Goal: Task Accomplishment & Management: Use online tool/utility

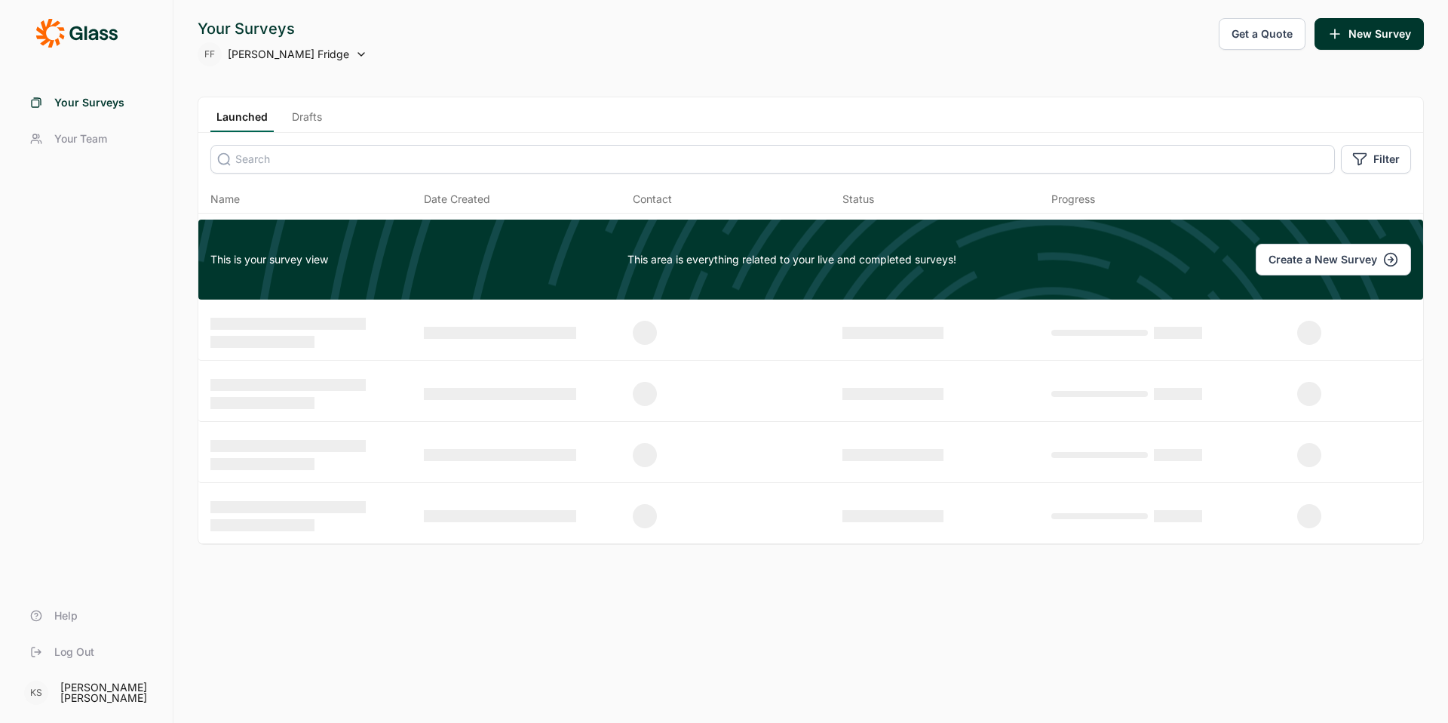
click at [403, 501] on div at bounding box center [313, 516] width 207 height 30
click at [303, 121] on link "Drafts" at bounding box center [307, 120] width 42 height 23
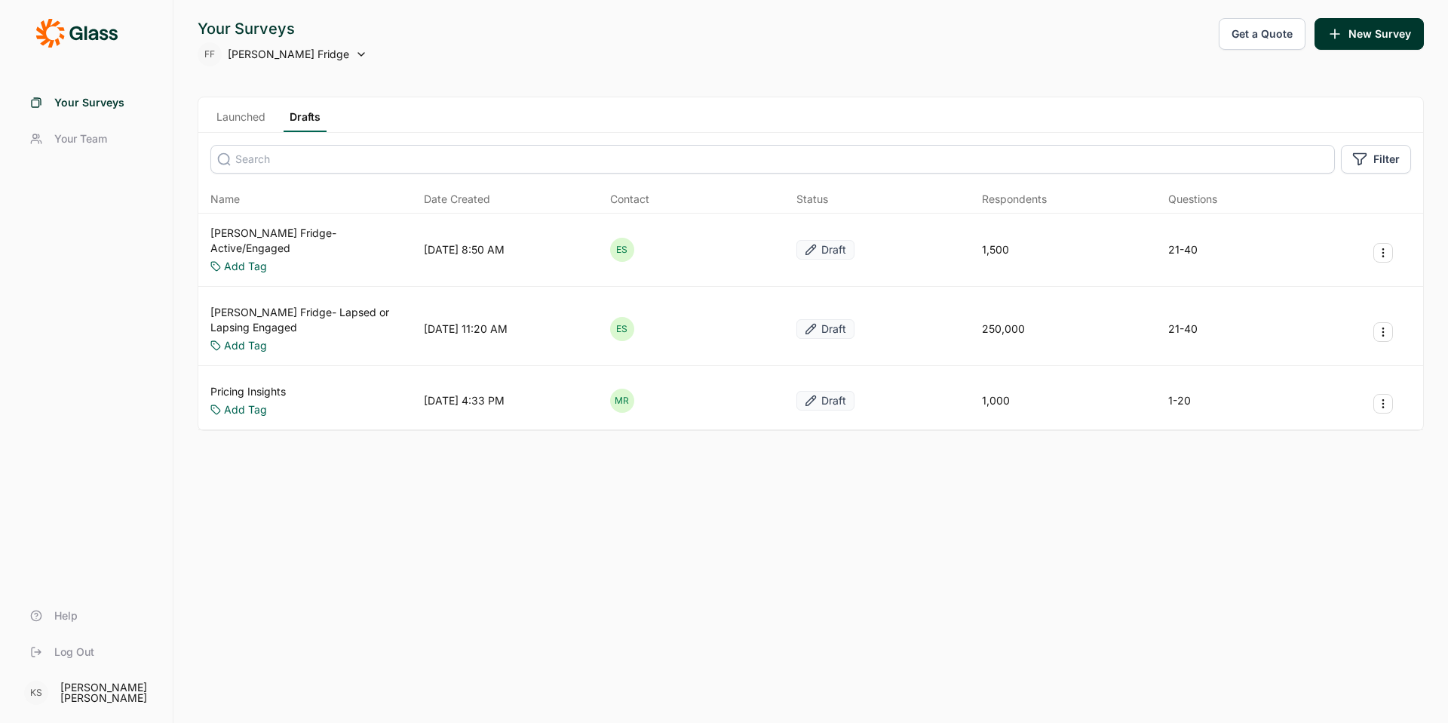
click at [266, 118] on link "Launched" at bounding box center [240, 120] width 61 height 23
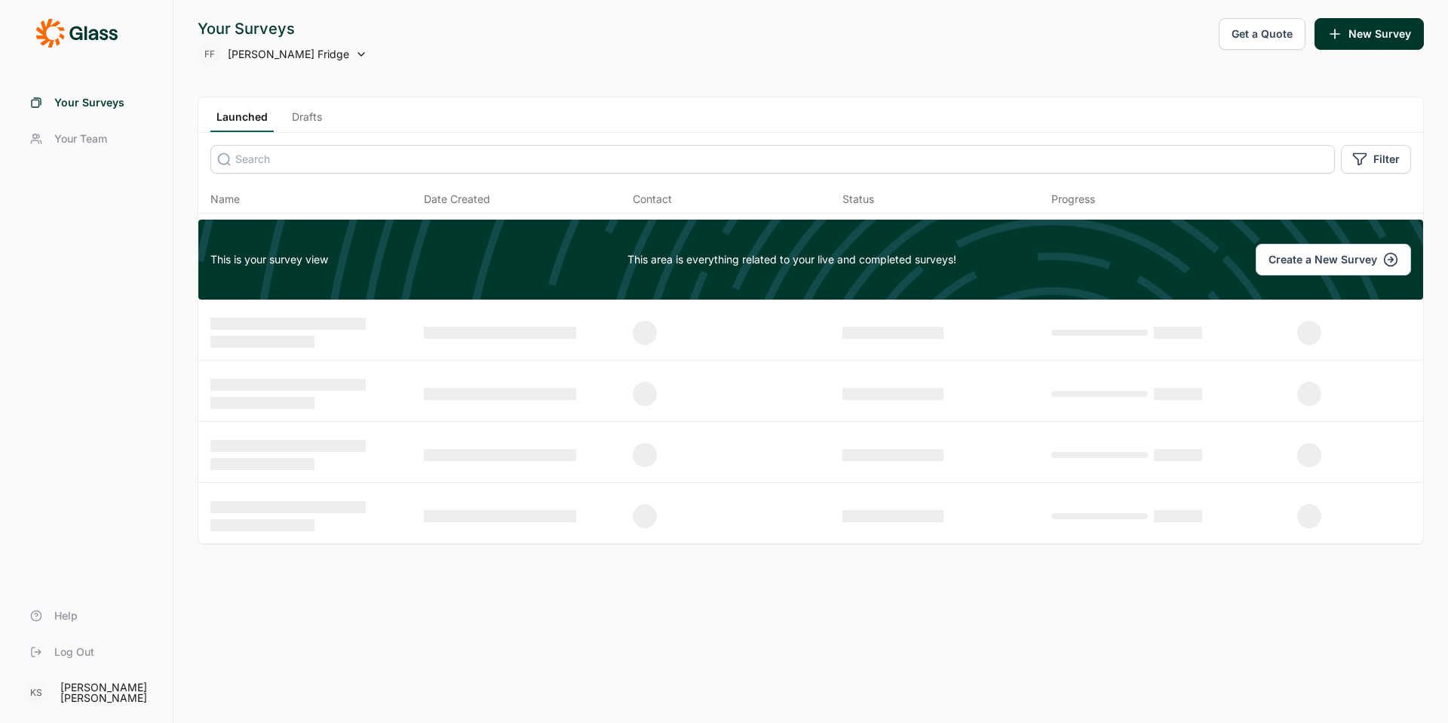
click at [266, 118] on link "Launched" at bounding box center [241, 120] width 63 height 23
click at [314, 122] on link "Drafts" at bounding box center [307, 120] width 42 height 23
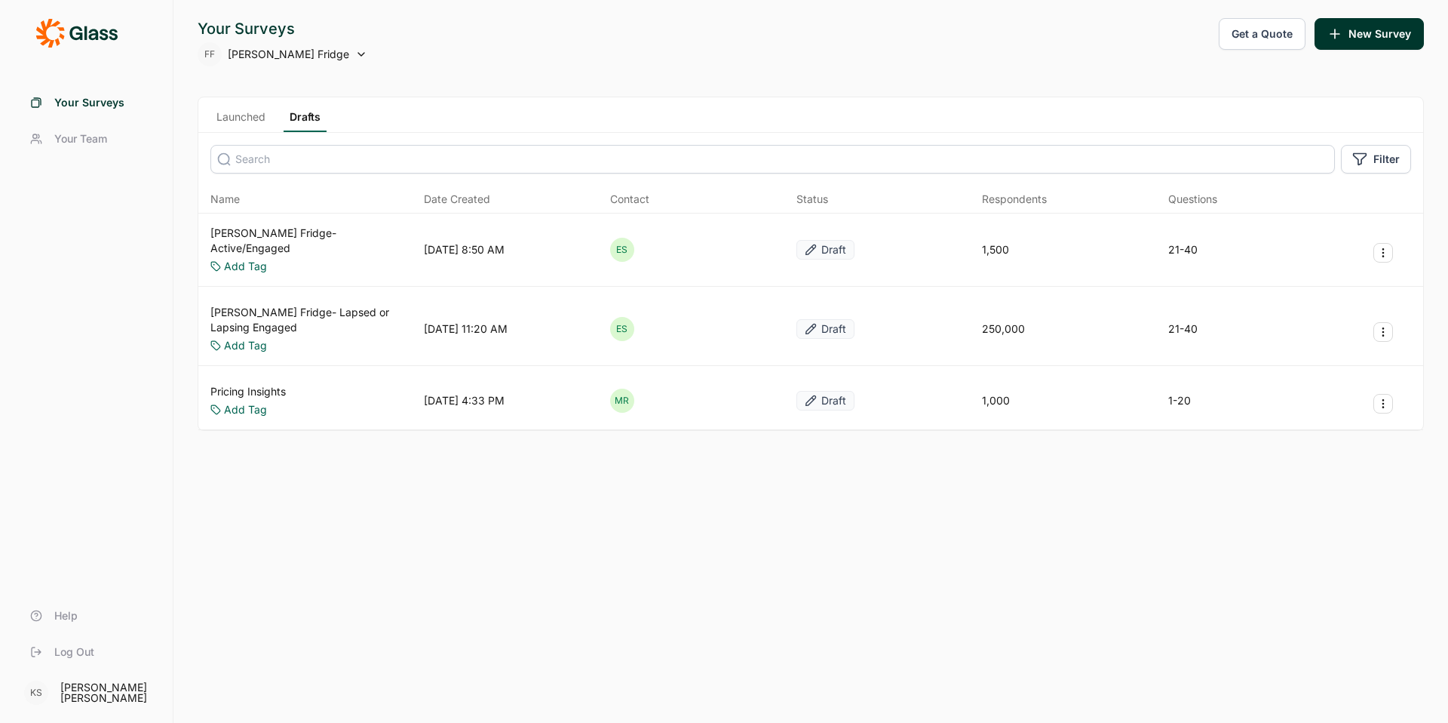
click at [385, 305] on link "[PERSON_NAME] Fridge- Lapsed or Lapsing Engaged" at bounding box center [313, 320] width 207 height 30
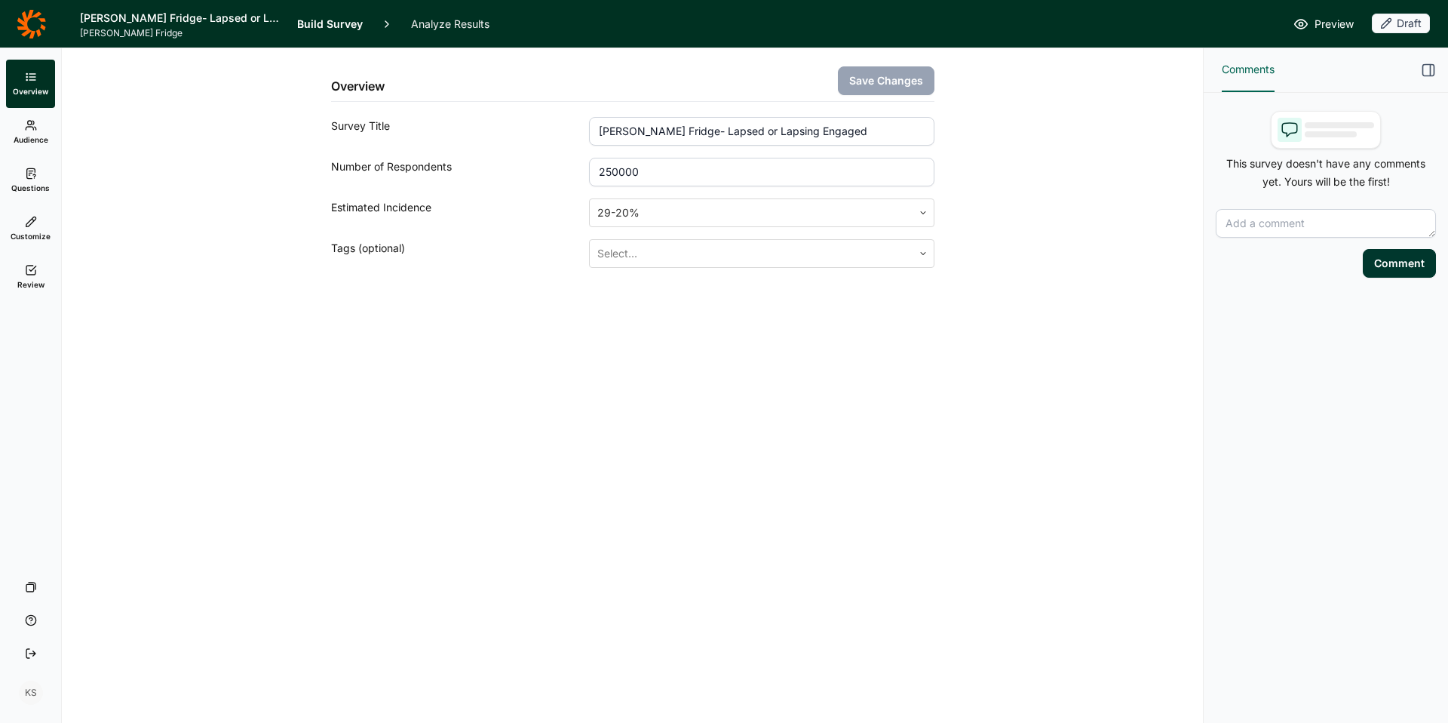
click at [38, 186] on span "Questions" at bounding box center [30, 188] width 38 height 11
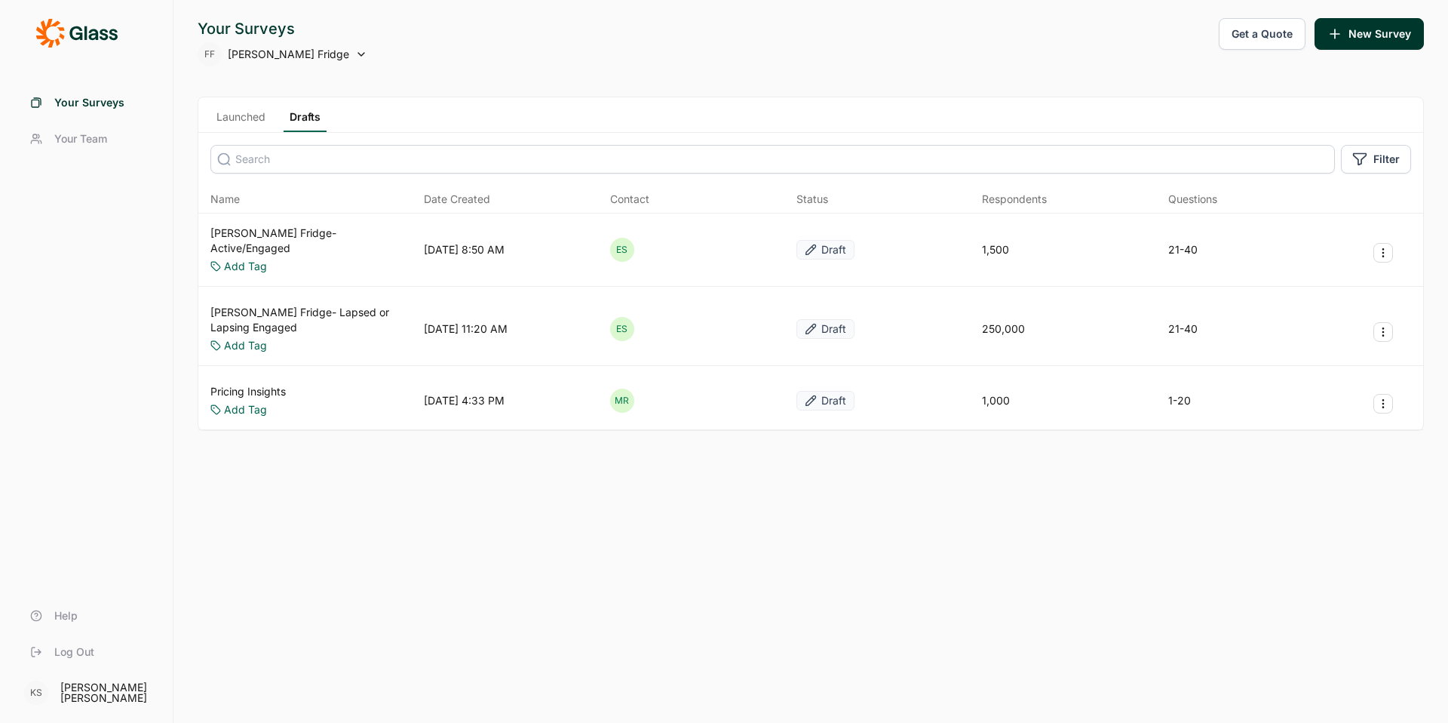
click at [316, 233] on link "Farmer's Fridge- Active/Engaged" at bounding box center [313, 241] width 207 height 30
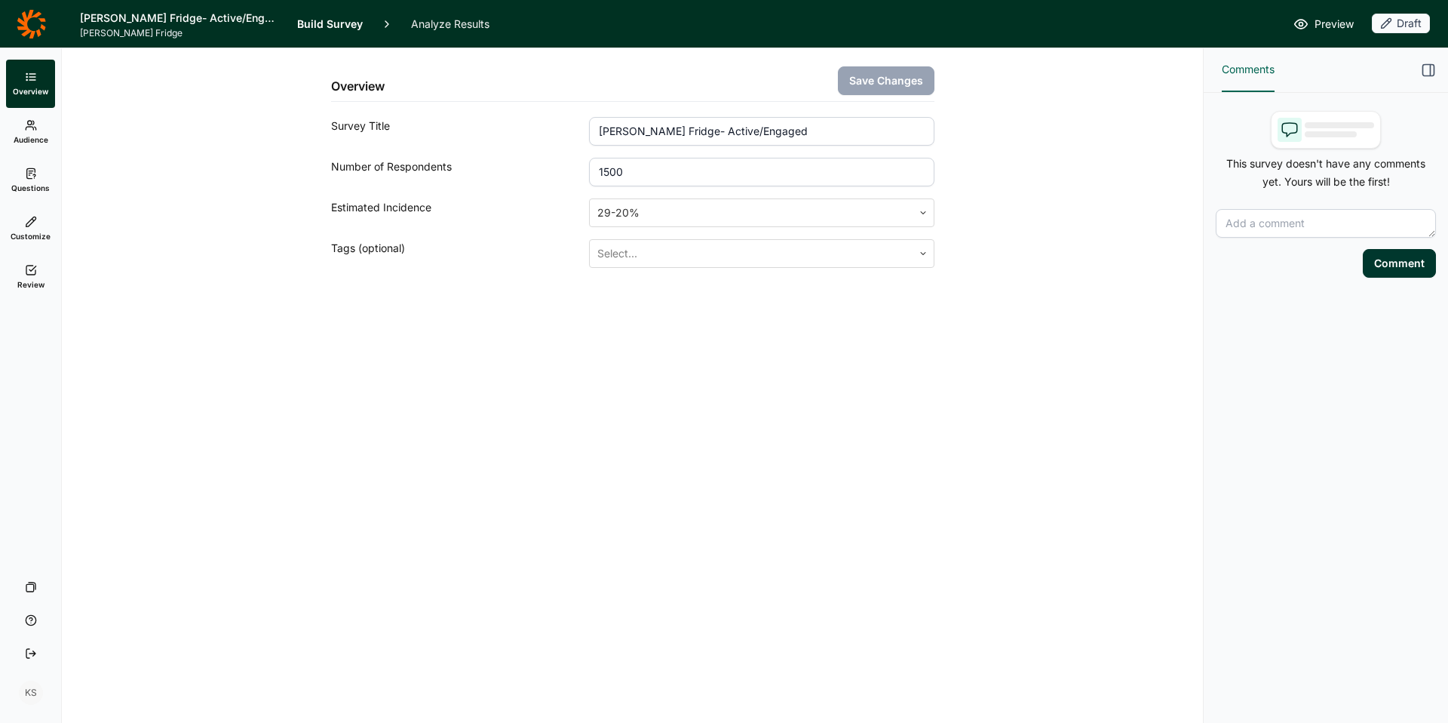
click at [35, 183] on span "Questions" at bounding box center [30, 188] width 38 height 11
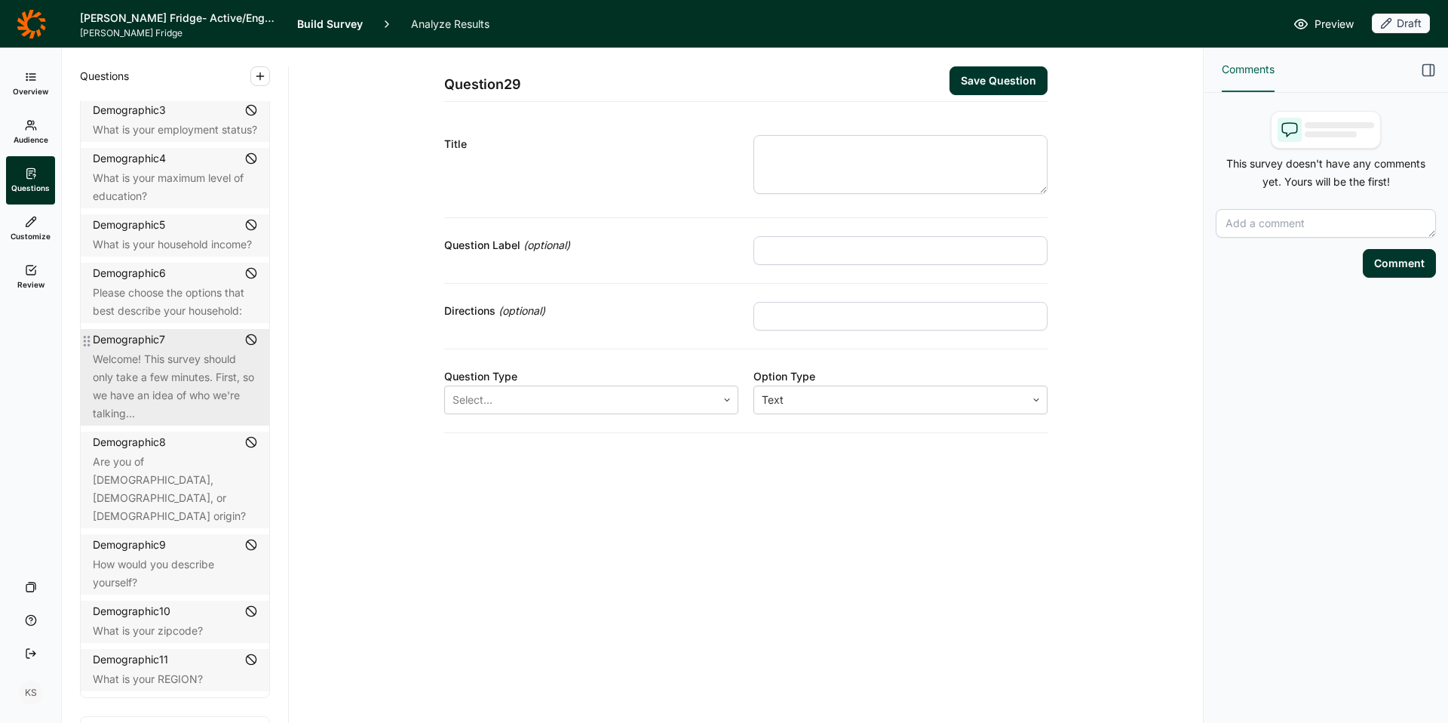
scroll to position [143, 0]
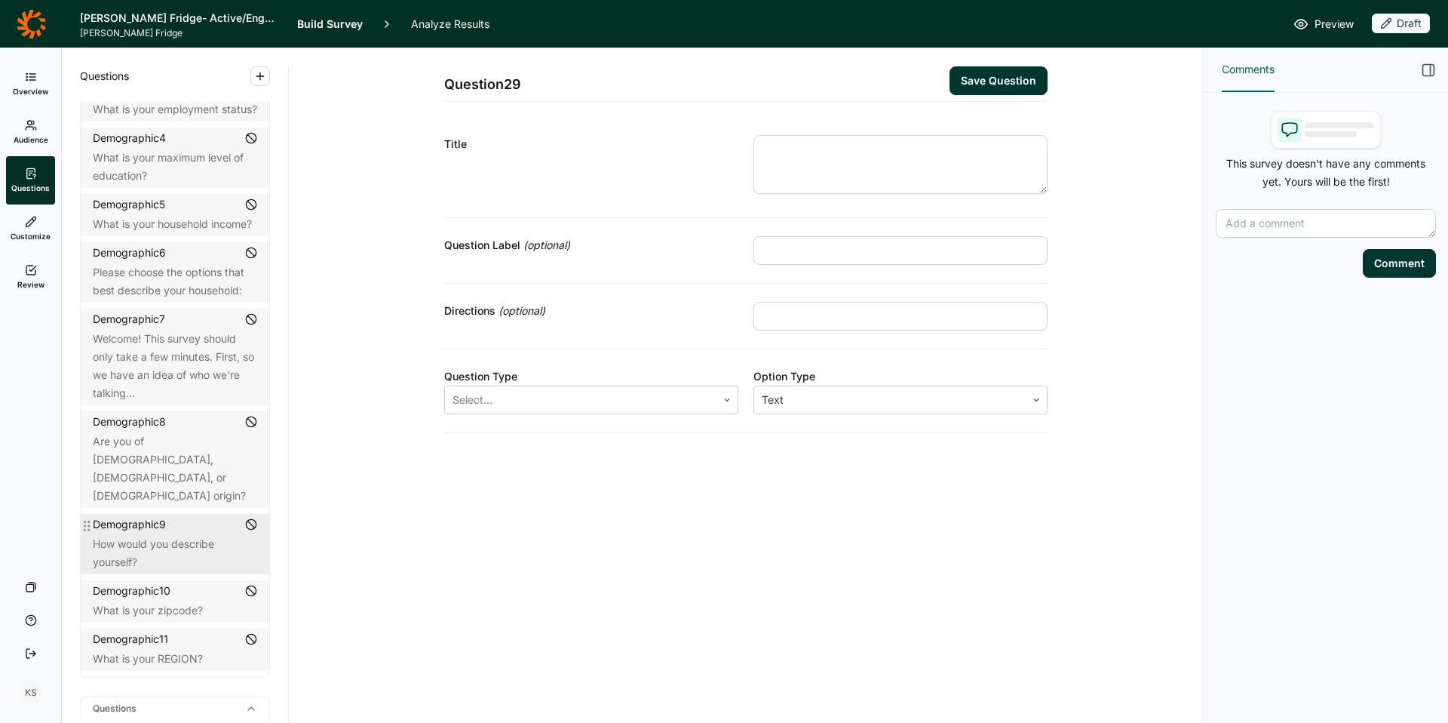
click at [182, 517] on div "Demographic 9" at bounding box center [175, 524] width 164 height 15
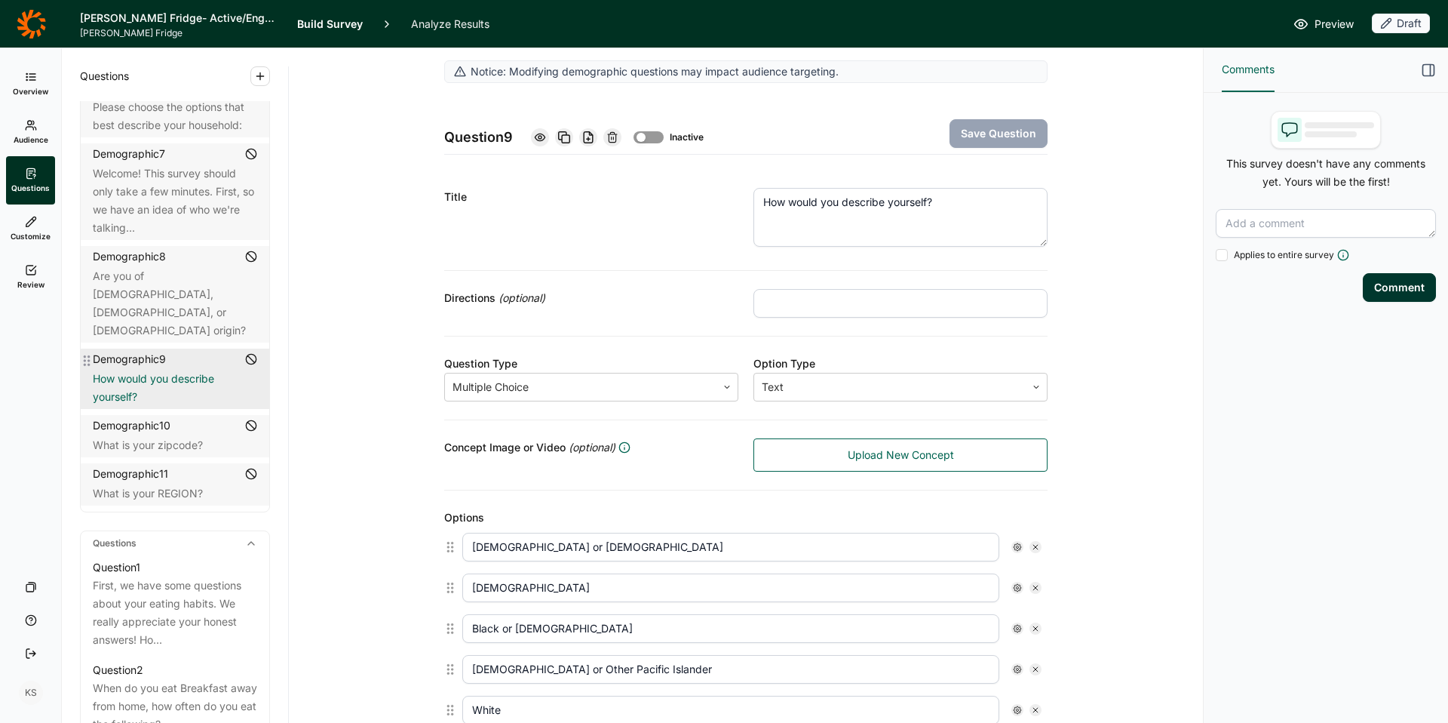
scroll to position [318, 0]
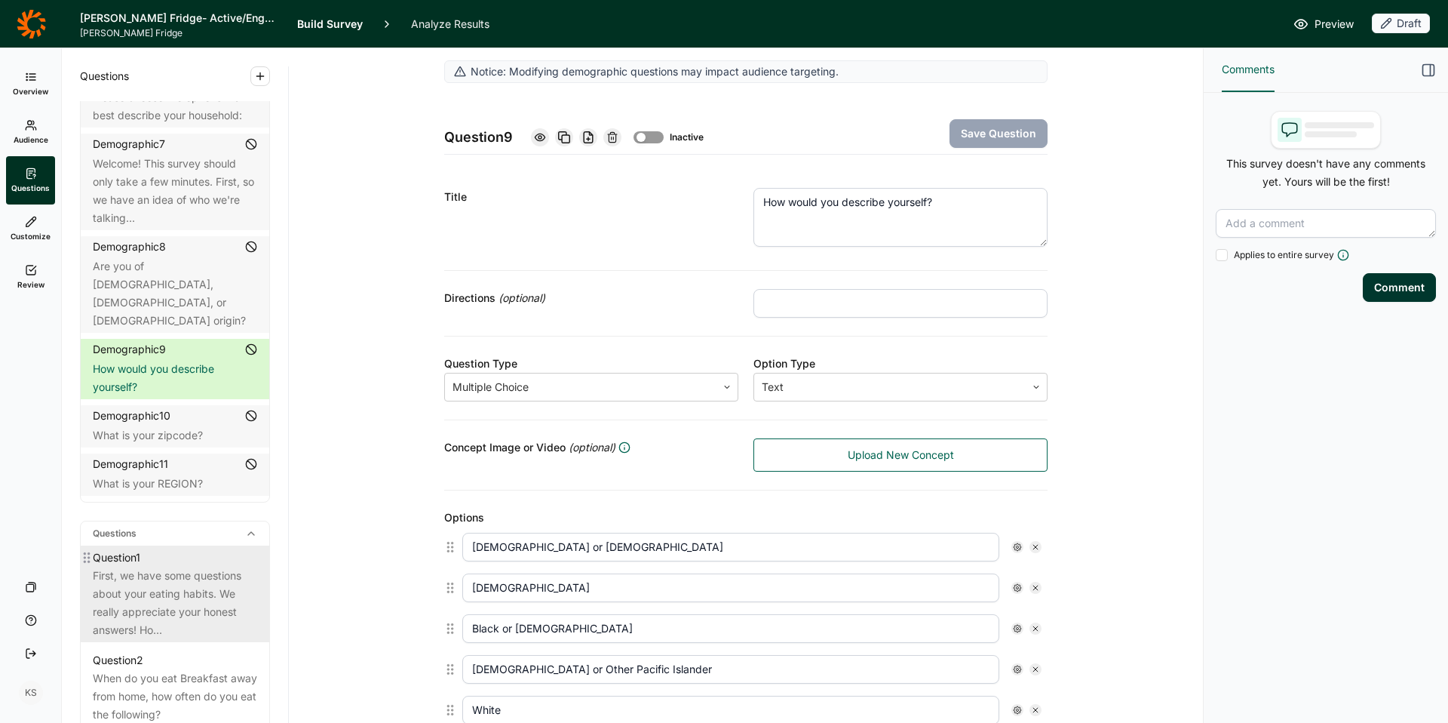
click at [181, 566] on div "First, we have some questions about your eating habits. We really appreciate yo…" at bounding box center [175, 602] width 164 height 72
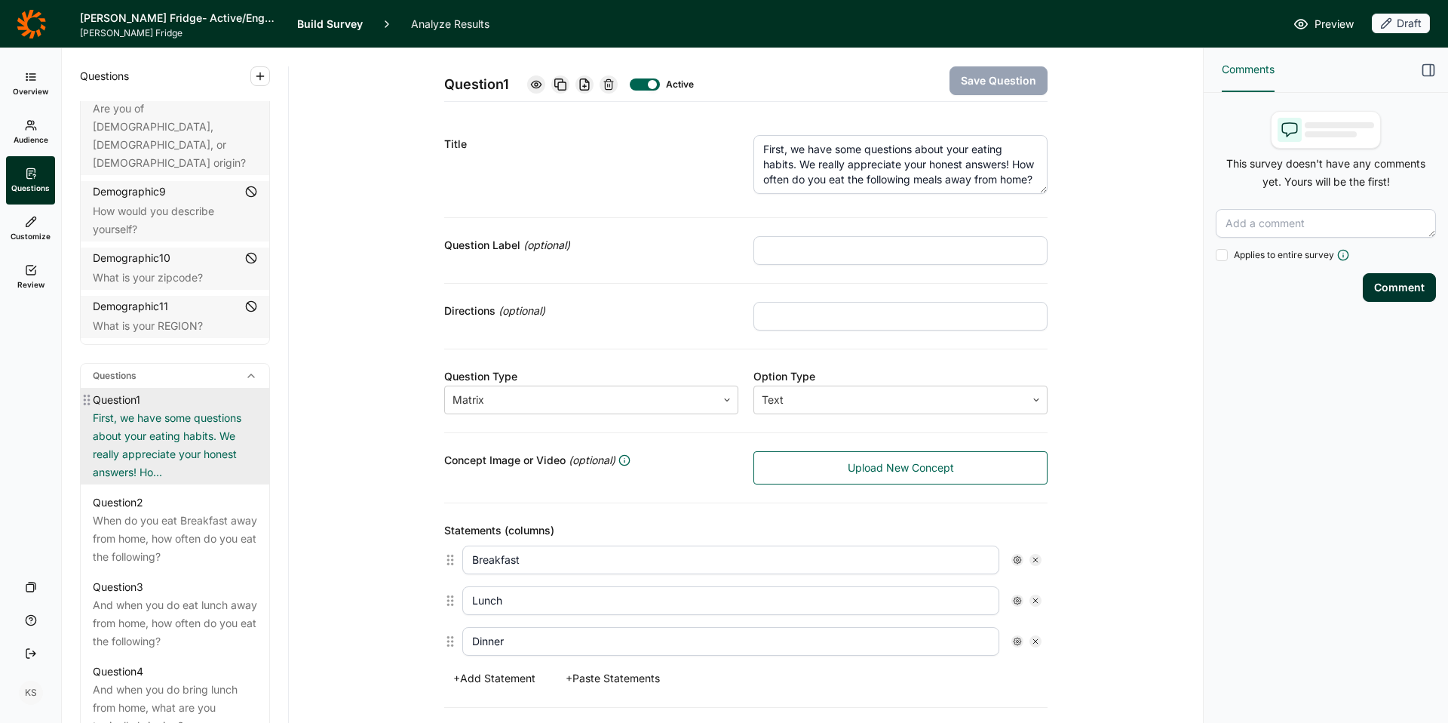
scroll to position [477, 0]
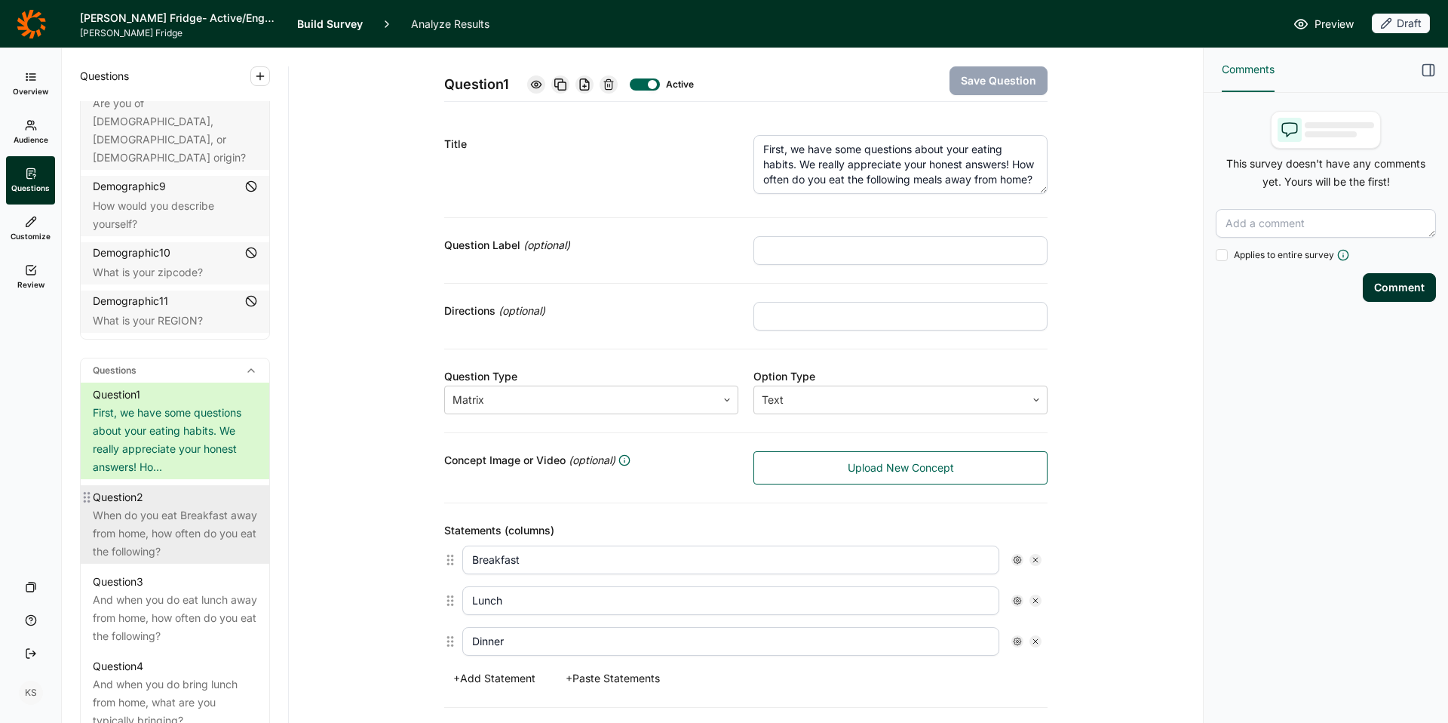
click at [184, 525] on div "When do you eat Breakfast away from home, how often do you eat the following?" at bounding box center [175, 533] width 164 height 54
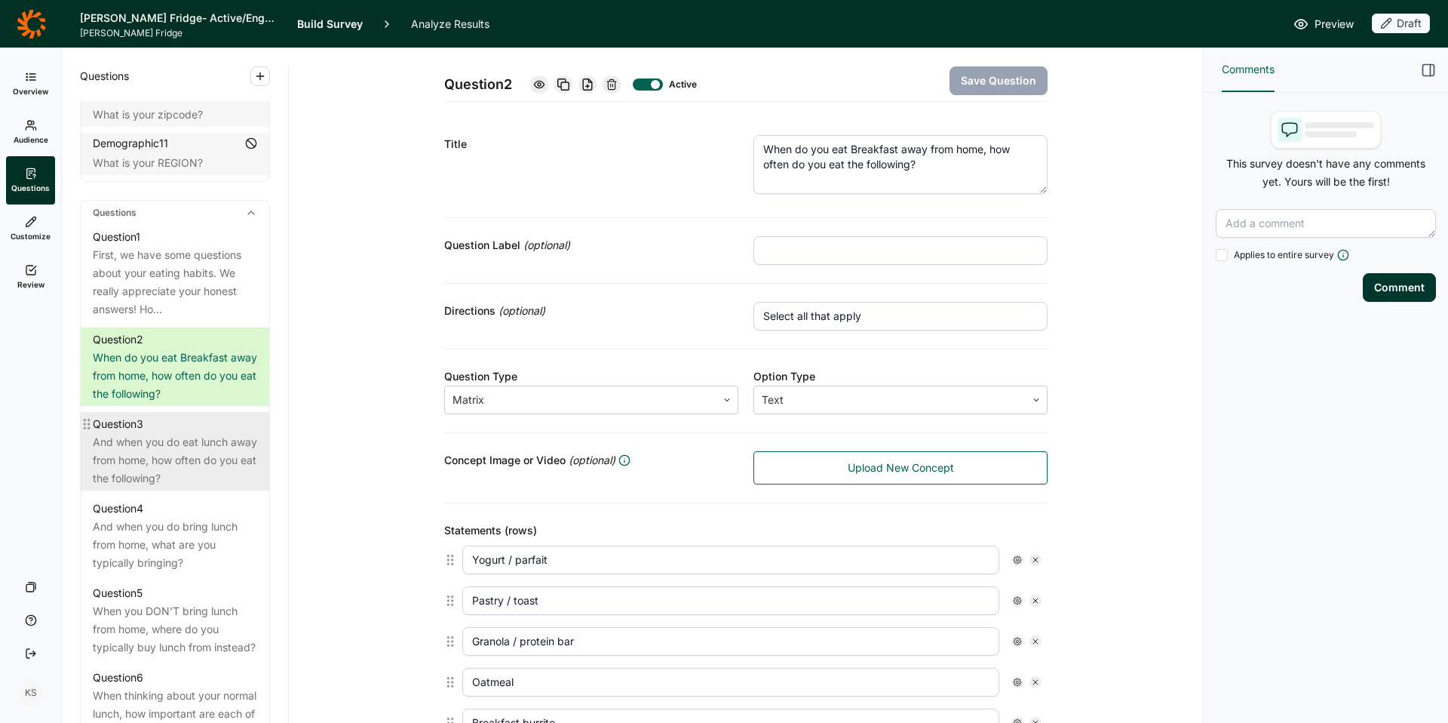
scroll to position [641, 0]
click at [180, 458] on div "And when you do eat lunch away from home, how often do you eat the following?" at bounding box center [175, 458] width 164 height 54
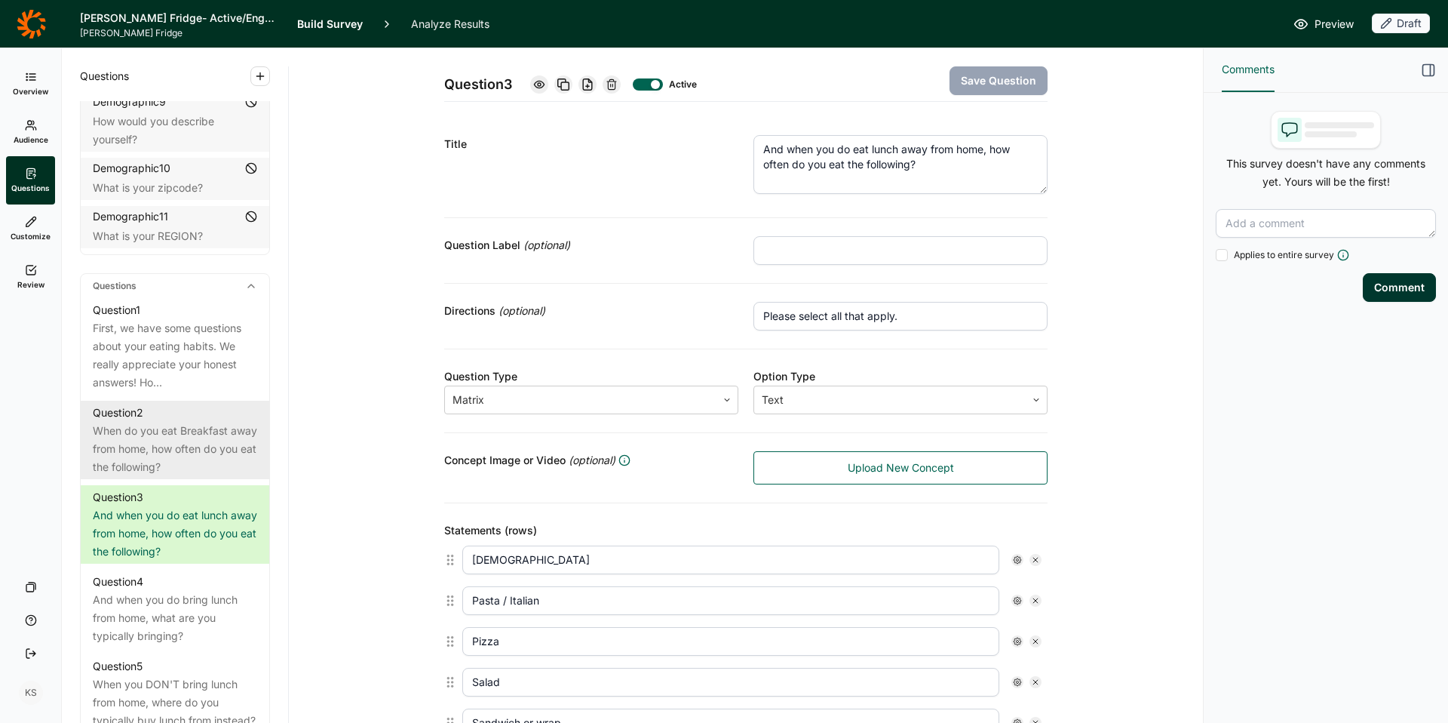
scroll to position [612, 0]
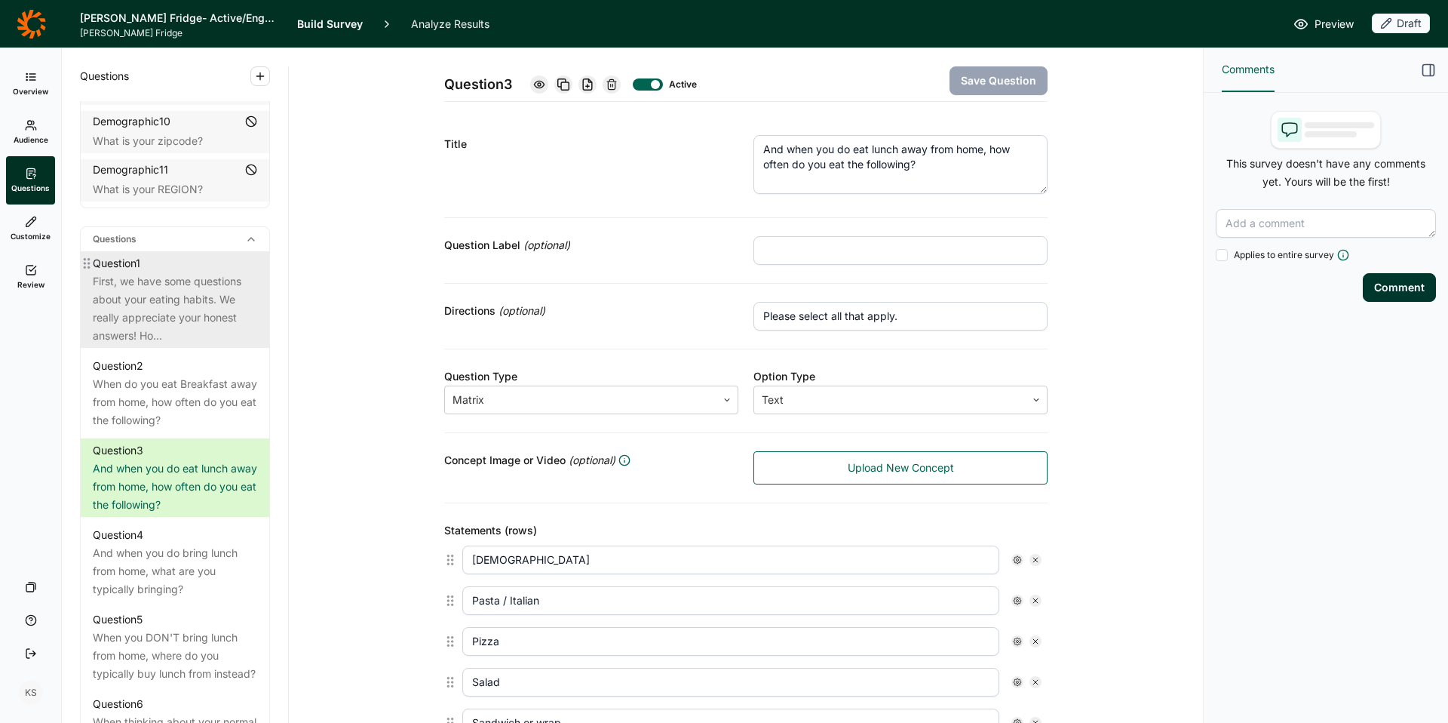
click at [207, 306] on div "First, we have some questions about your eating habits. We really appreciate yo…" at bounding box center [175, 308] width 164 height 72
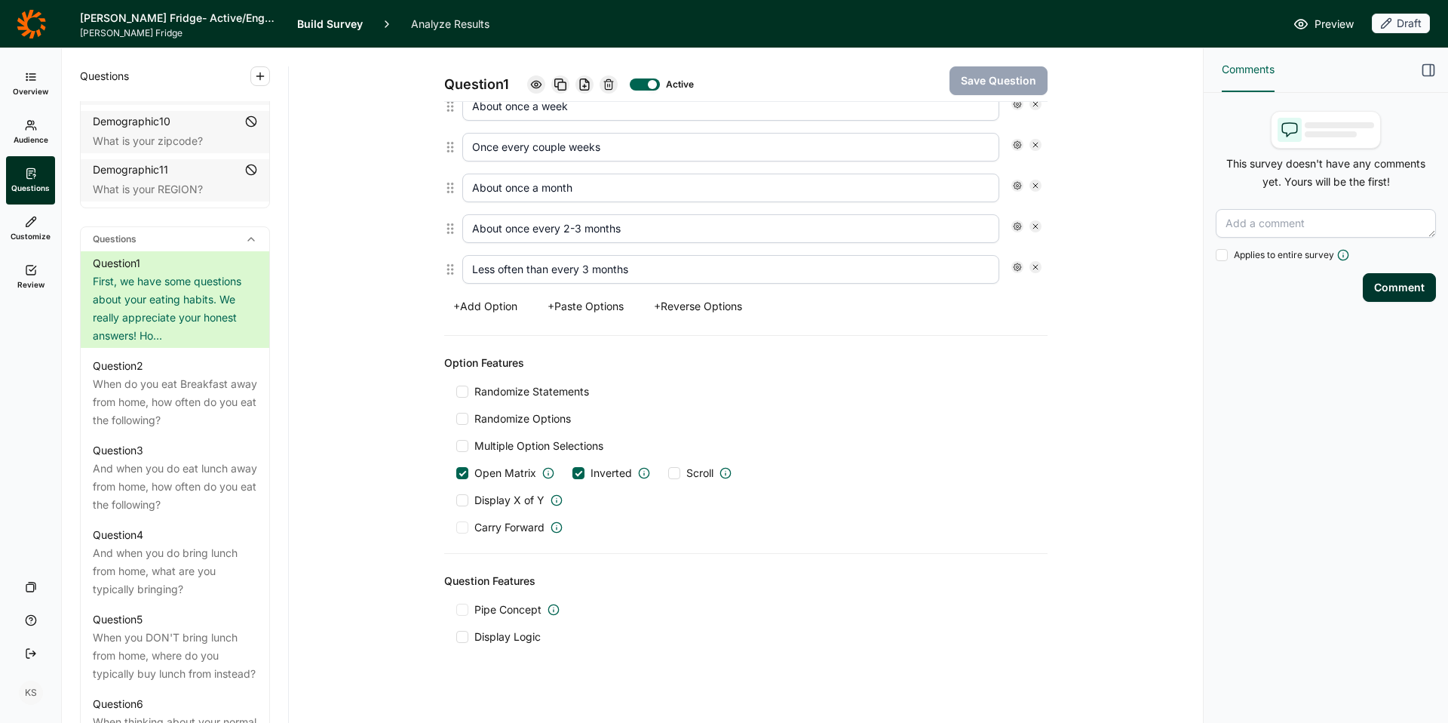
scroll to position [732, 0]
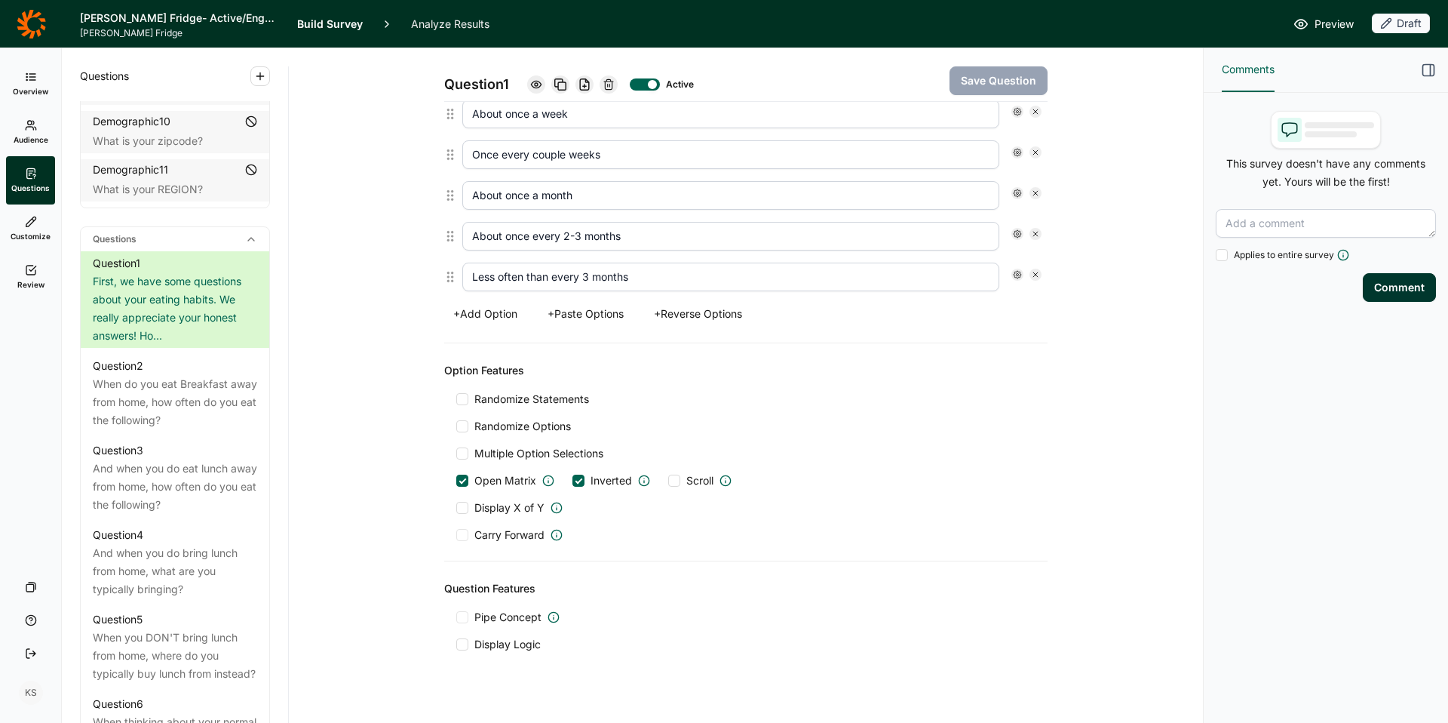
drag, startPoint x: 645, startPoint y: 479, endPoint x: 655, endPoint y: 571, distance: 92.6
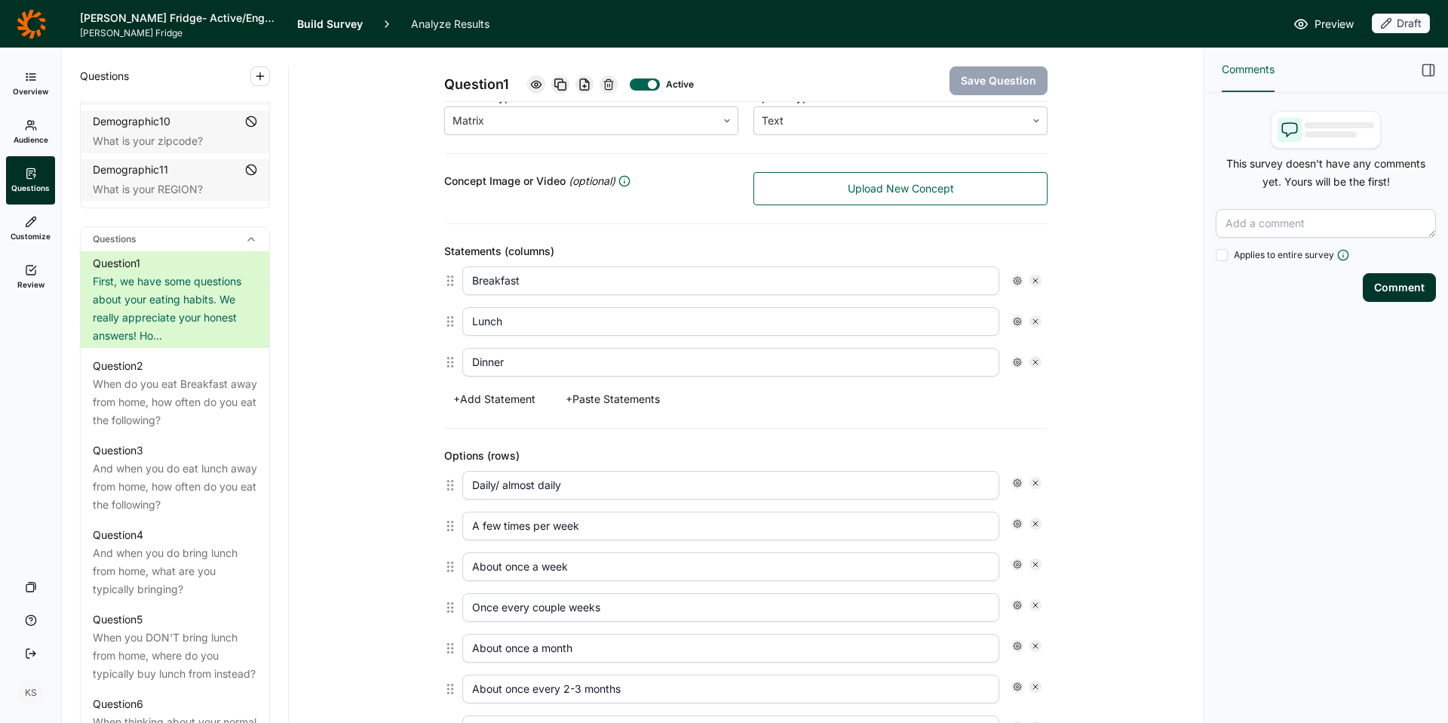
scroll to position [0, 0]
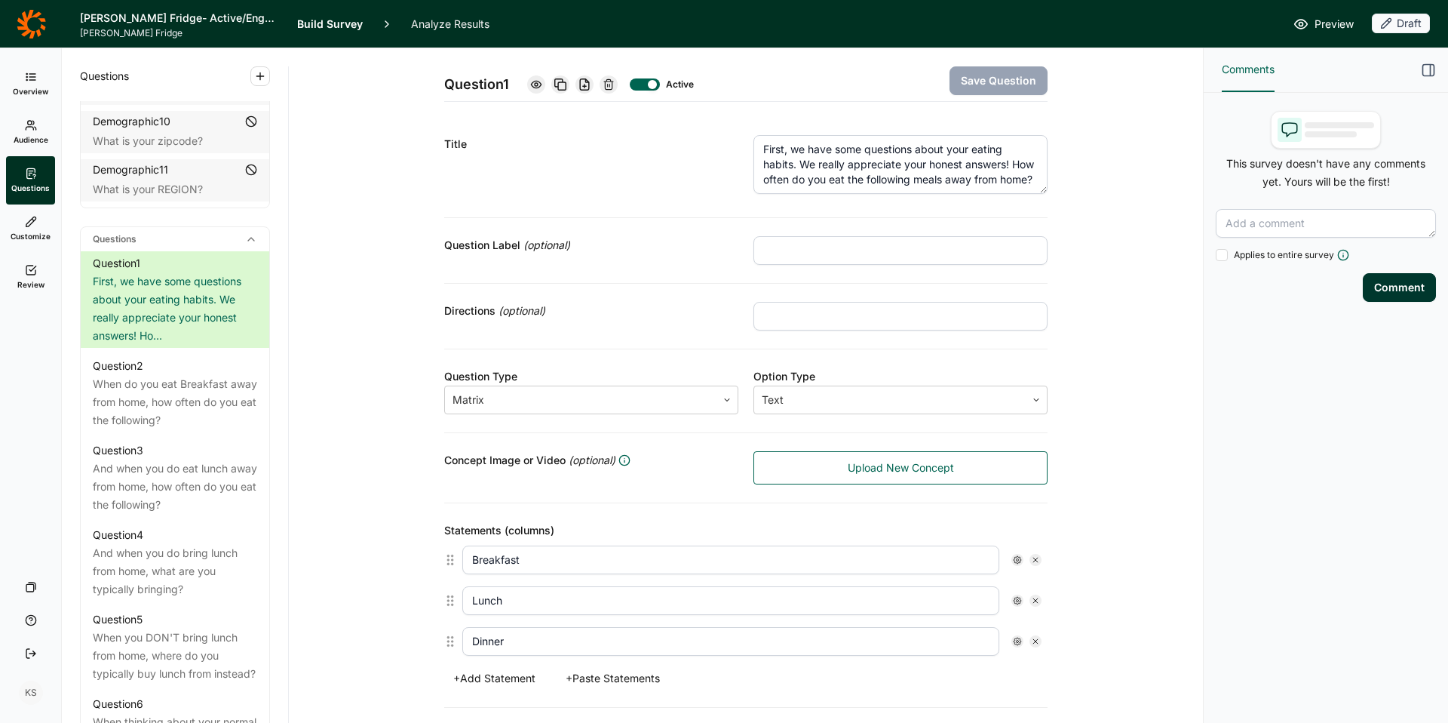
click at [874, 176] on textarea "First, we have some questions about your eating habits. We really appreciate yo…" at bounding box center [900, 164] width 294 height 59
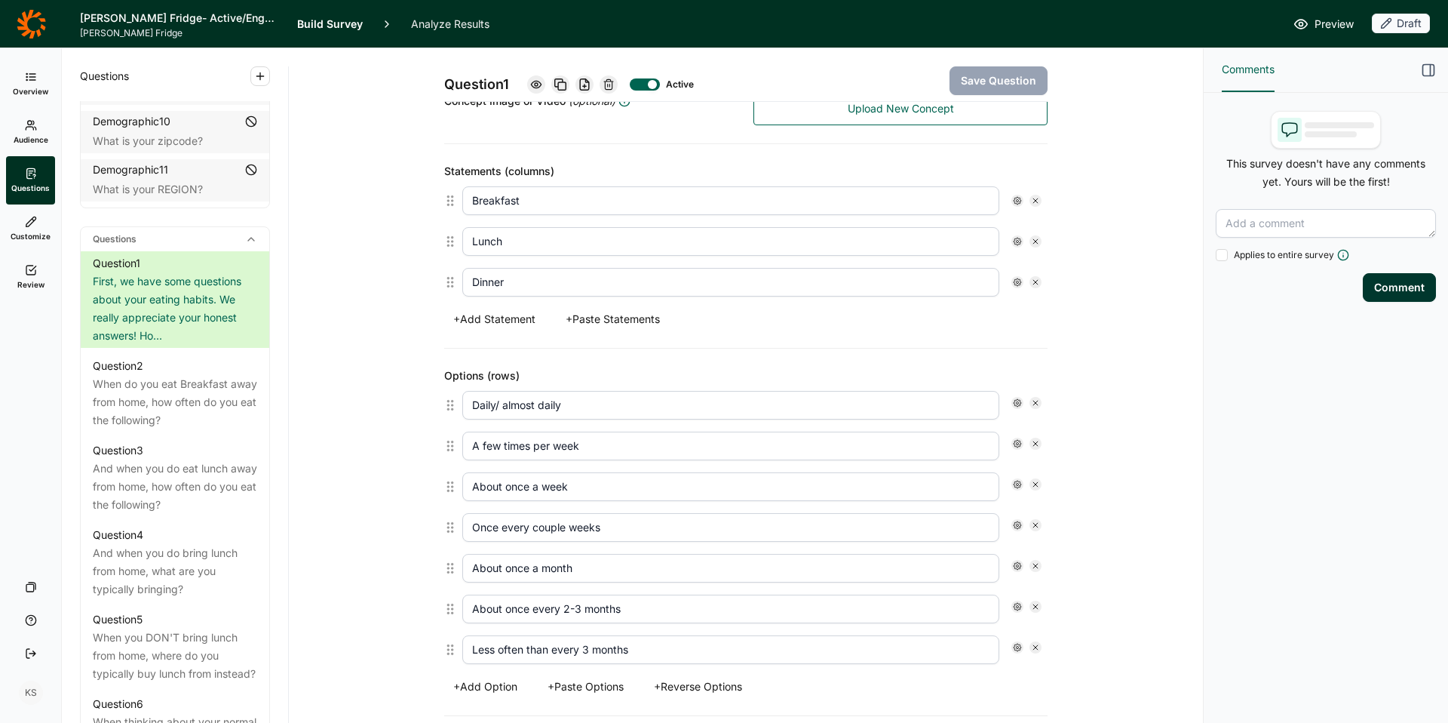
scroll to position [361, 0]
click at [558, 404] on input "Daily/ almost daily" at bounding box center [730, 402] width 537 height 29
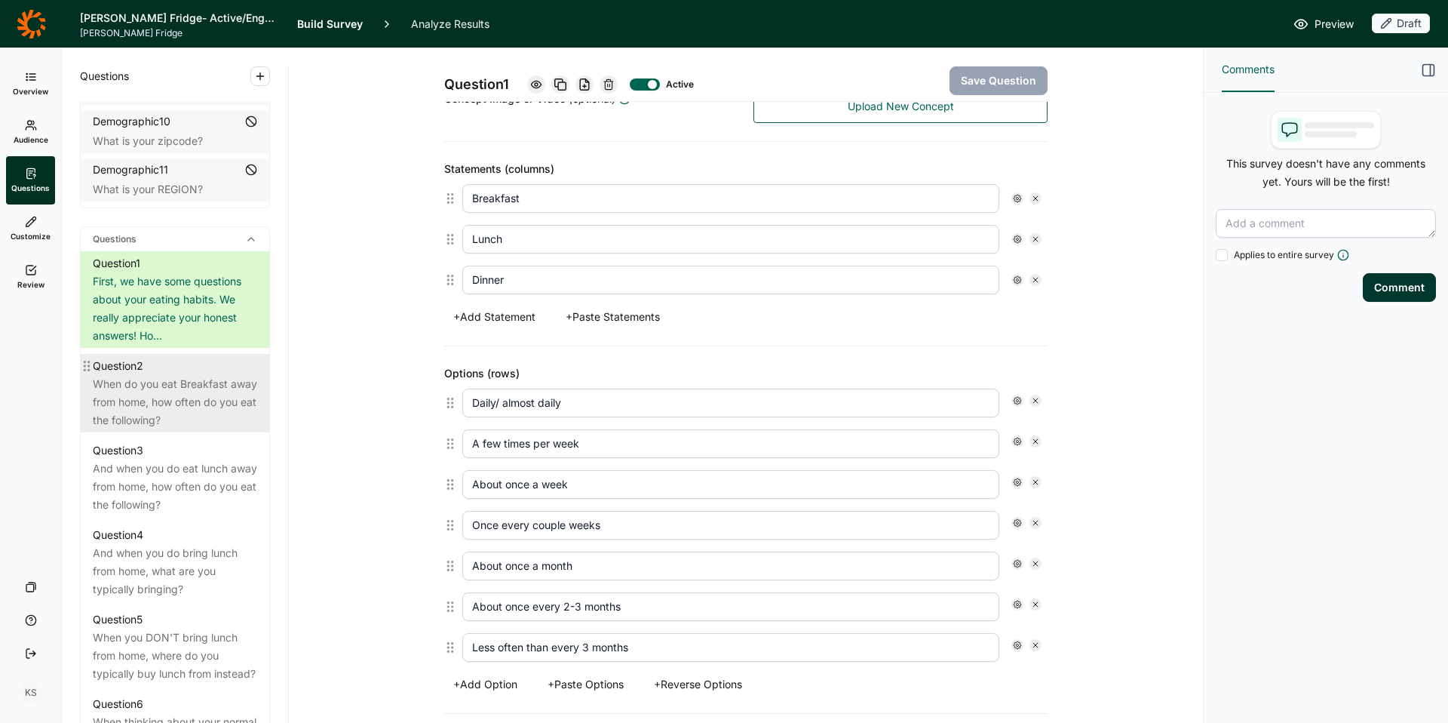
click at [155, 404] on div "When do you eat Breakfast away from home, how often do you eat the following?" at bounding box center [175, 402] width 164 height 54
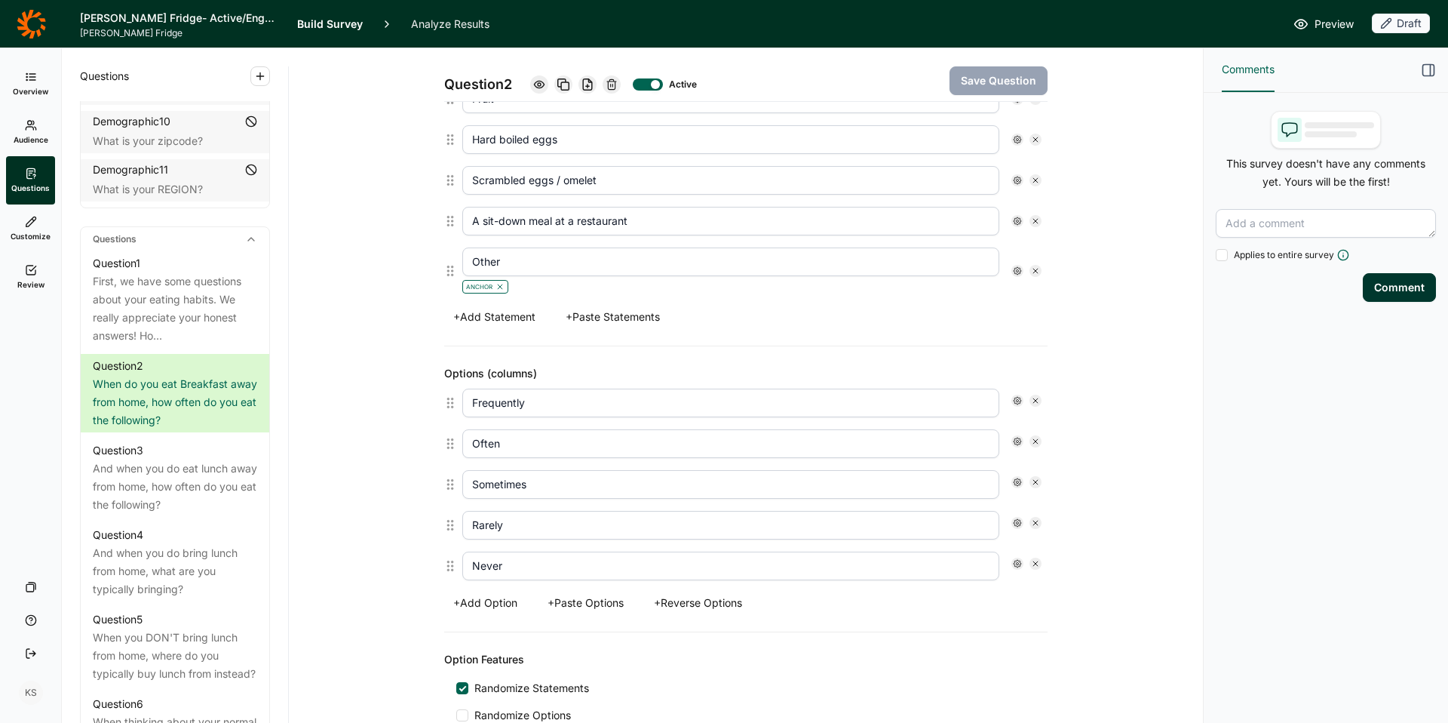
scroll to position [747, 0]
click at [165, 463] on div "And when you do eat lunch away from home, how often do you eat the following?" at bounding box center [175, 486] width 164 height 54
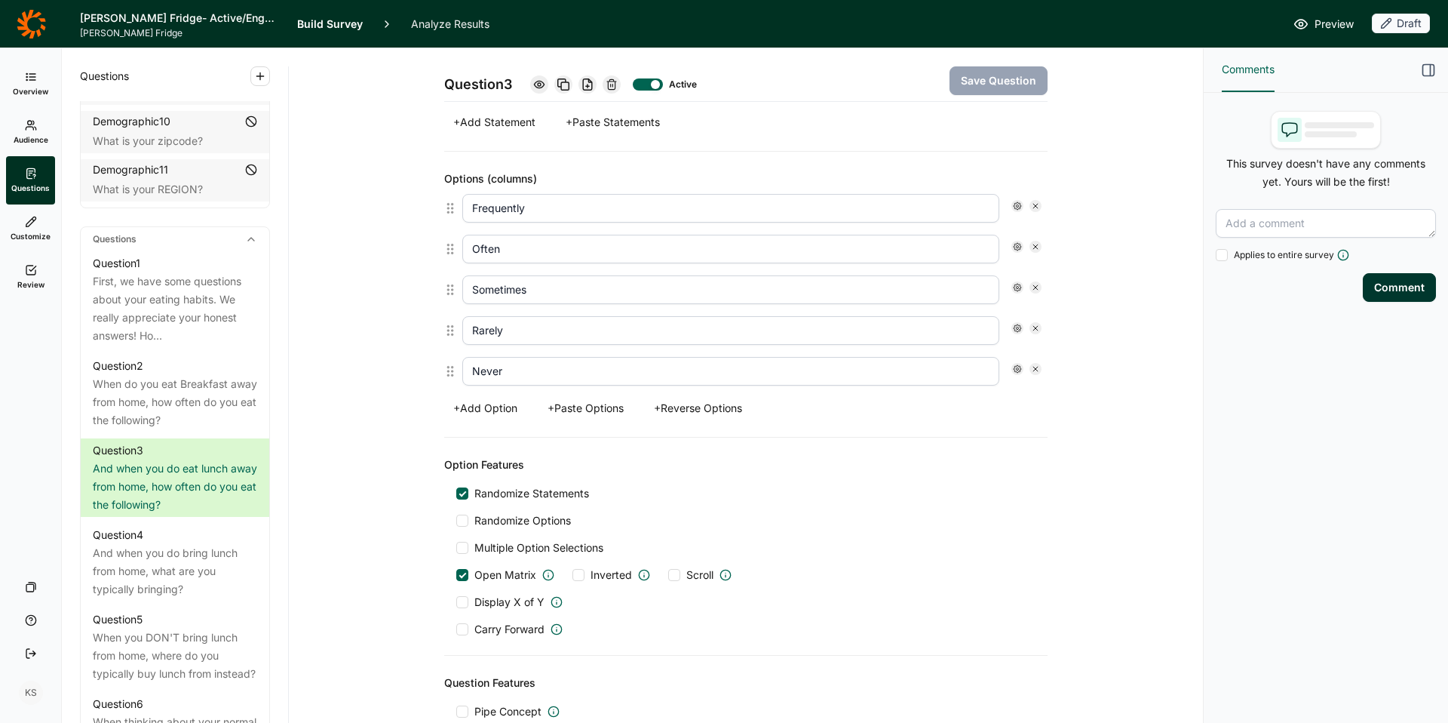
scroll to position [1054, 0]
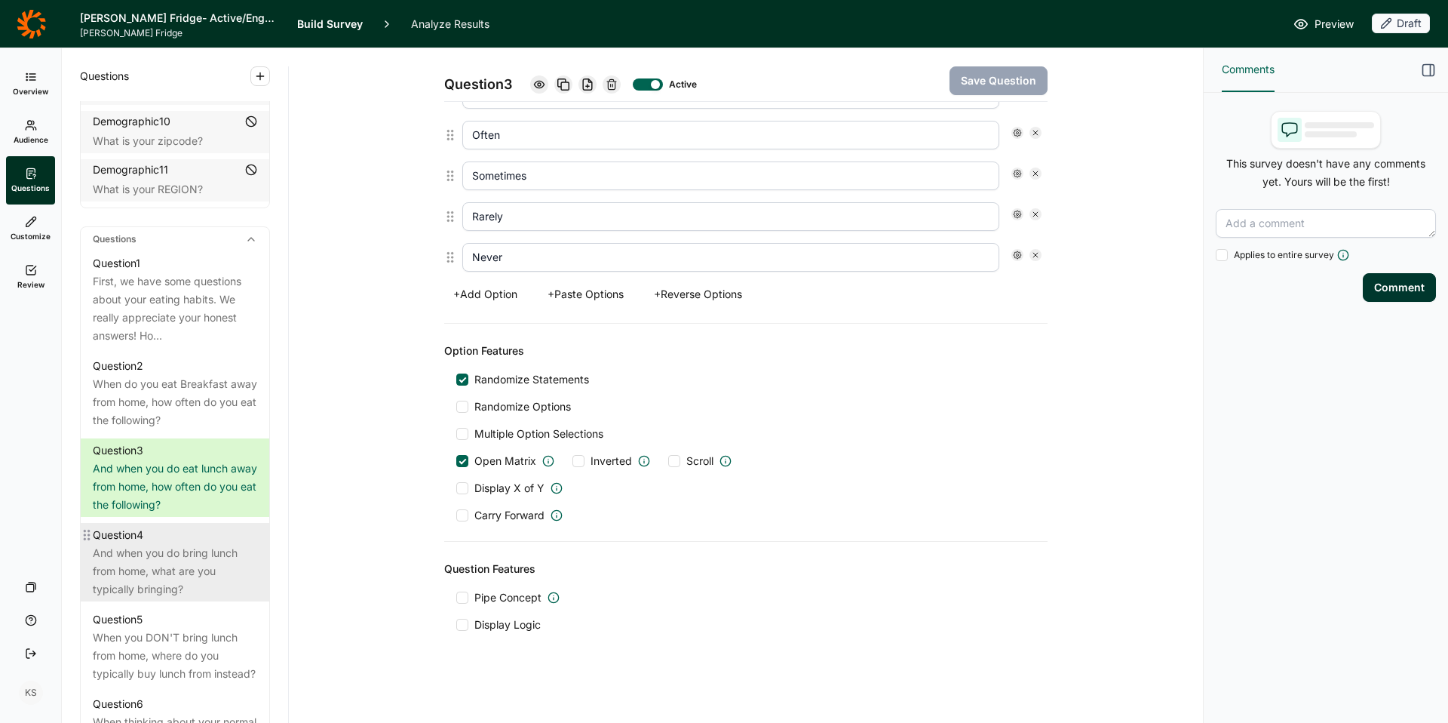
click at [183, 544] on div "And when you do bring lunch from home, what are you typically bringing?" at bounding box center [175, 571] width 164 height 54
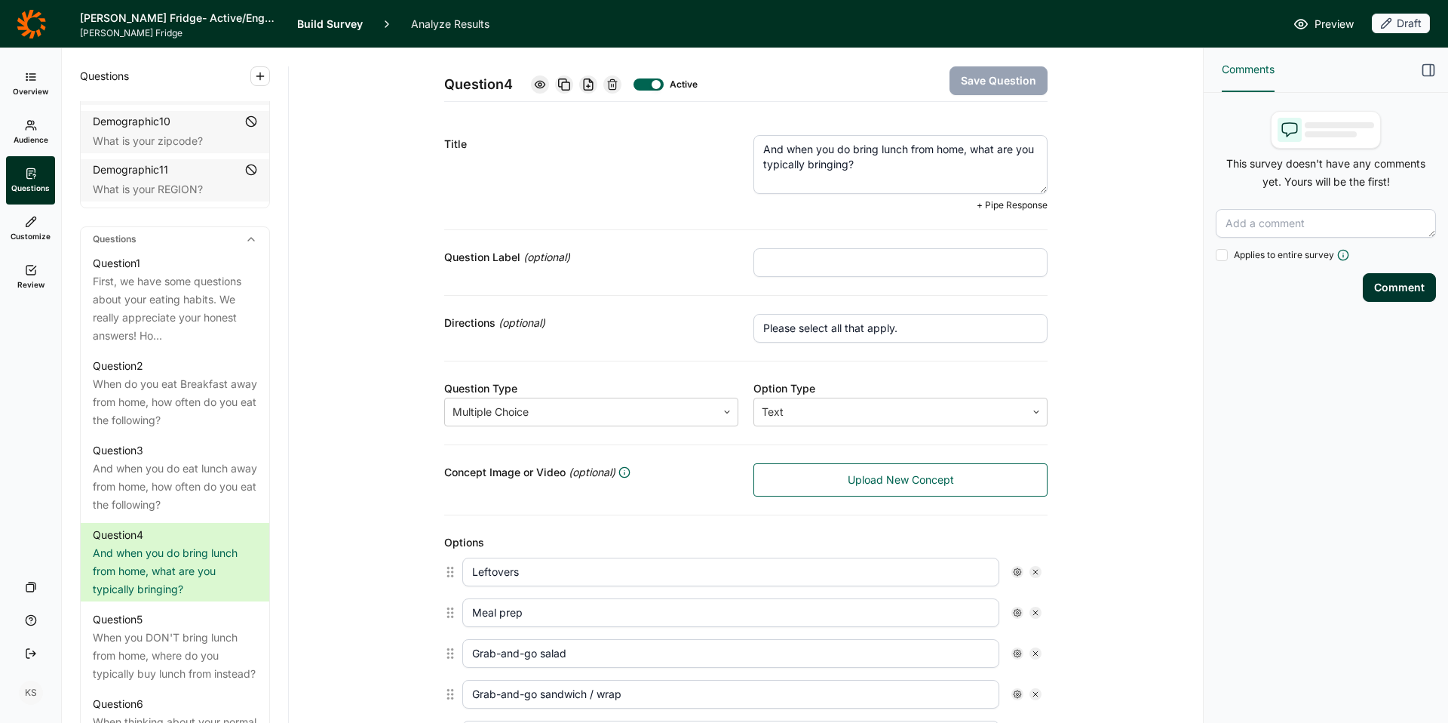
click at [856, 172] on textarea "And when you do bring lunch from home, what are you typically bringing?" at bounding box center [900, 164] width 294 height 59
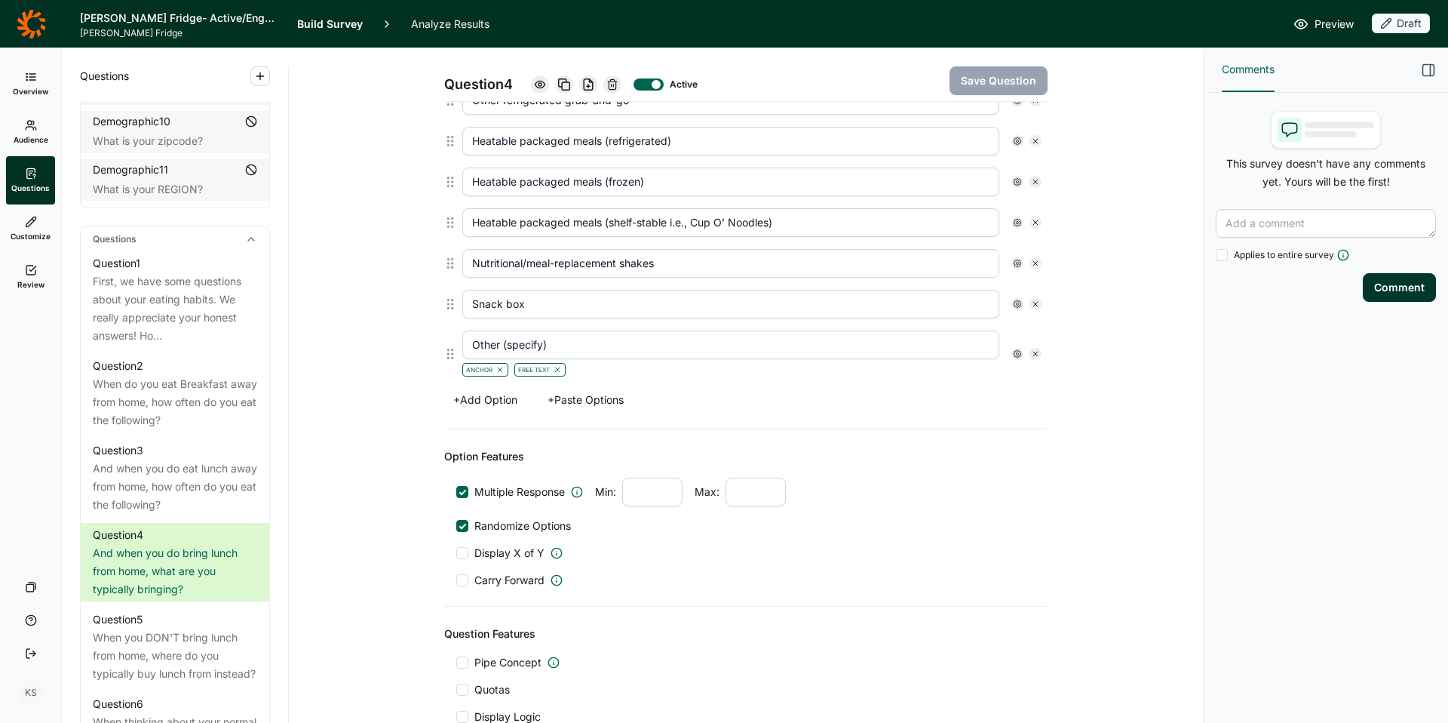
scroll to position [634, 0]
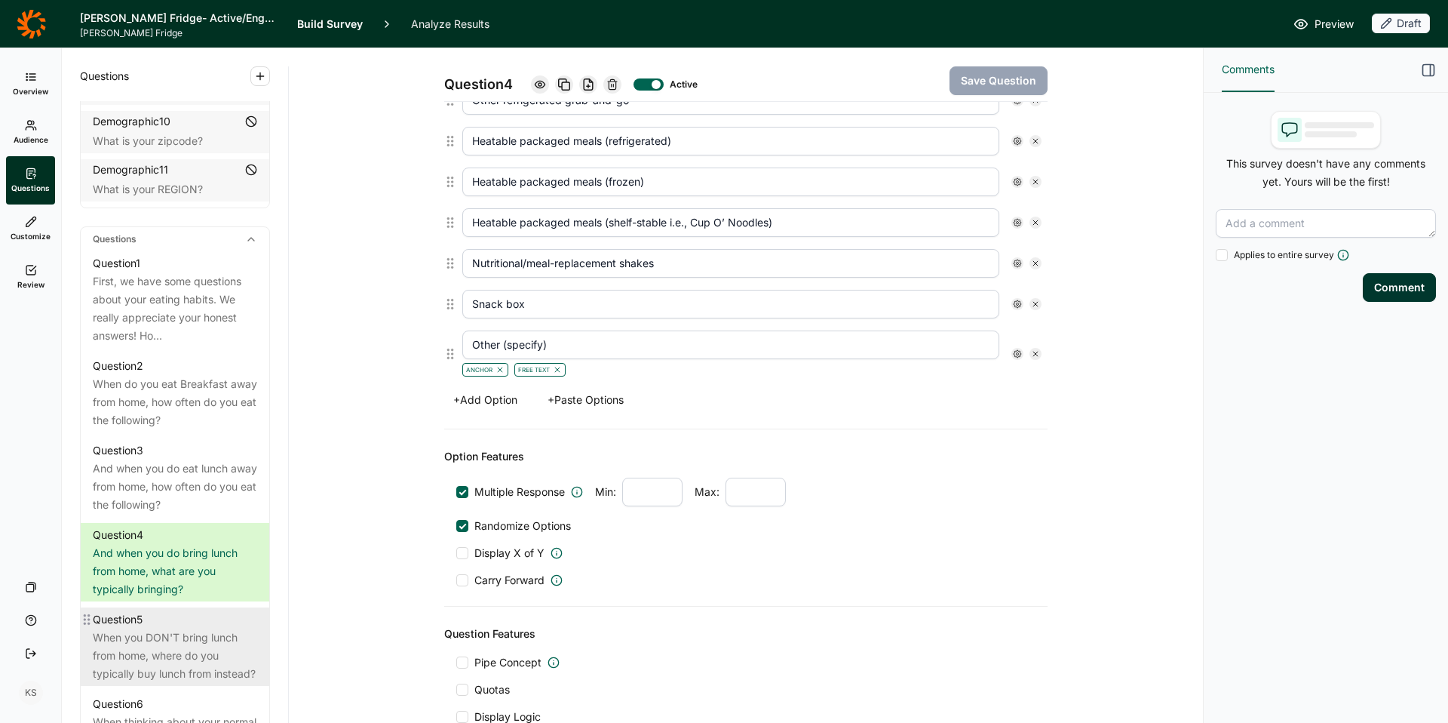
click at [158, 641] on div "When you DON'T bring lunch from home, where do you typically buy lunch from ins…" at bounding box center [175, 655] width 164 height 54
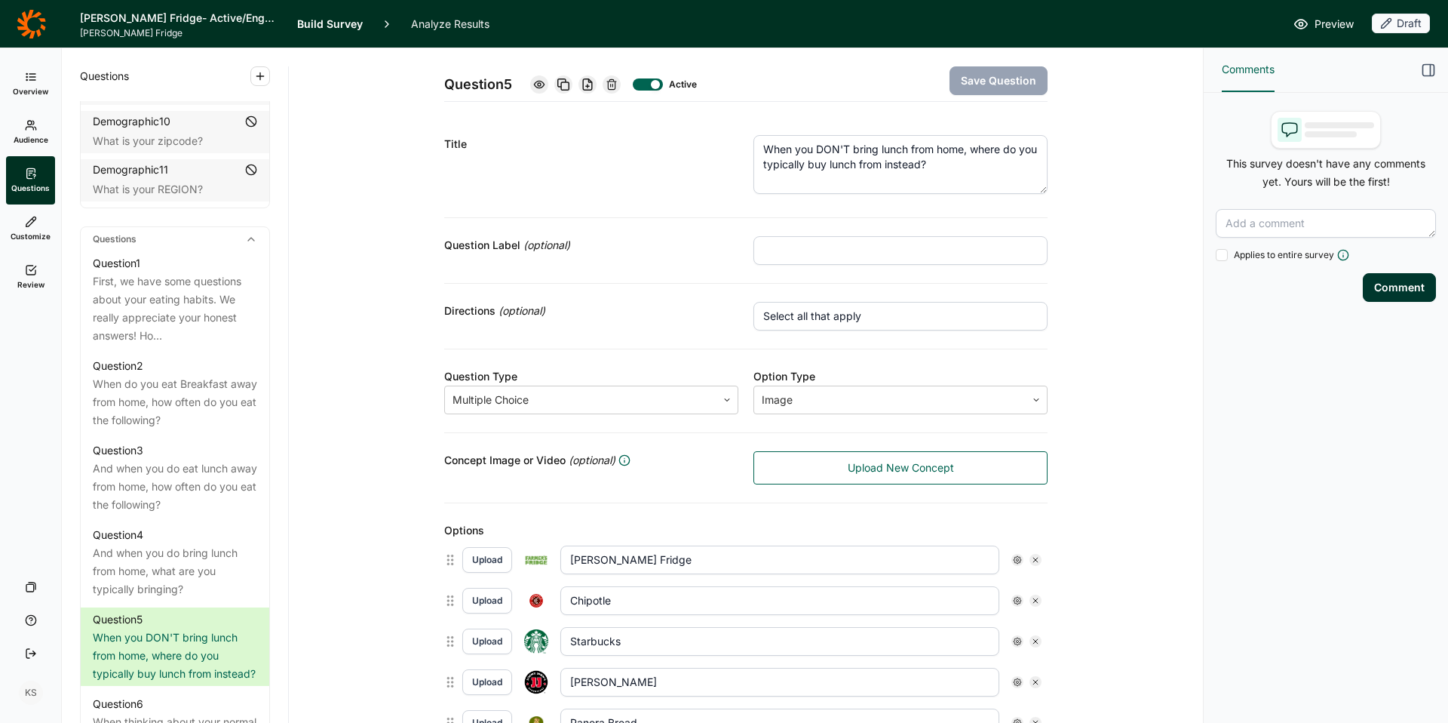
click at [895, 165] on textarea "When you DON'T bring lunch from home, where do you typically buy lunch from ins…" at bounding box center [900, 164] width 294 height 59
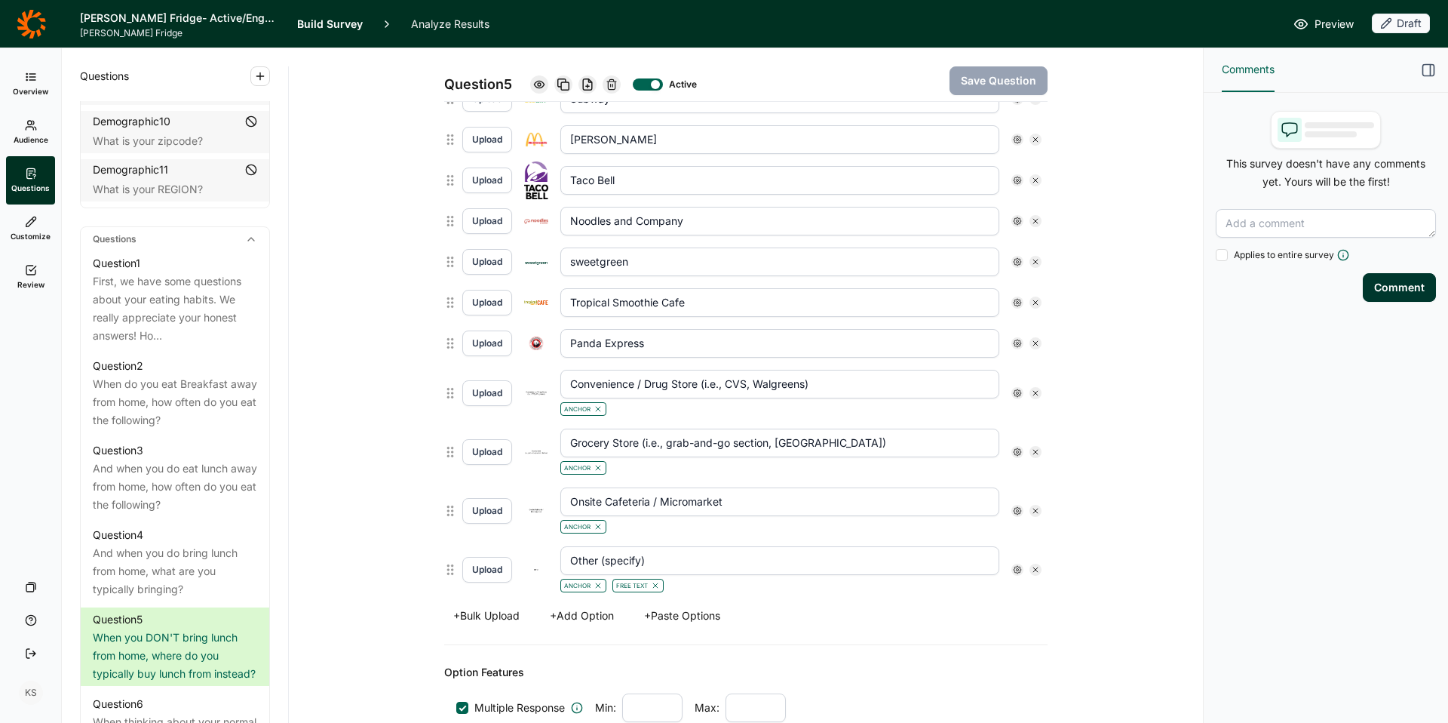
scroll to position [708, 0]
click at [717, 385] on input "Convenience / Drug Store (i.e., CVS, Walgreens)" at bounding box center [779, 381] width 439 height 29
click at [720, 436] on input "Grocery Store (i.e., grab-and-go section, deli bar)" at bounding box center [779, 439] width 439 height 29
click at [717, 490] on input "Onsite Cafeteria / Micromarket" at bounding box center [779, 498] width 439 height 29
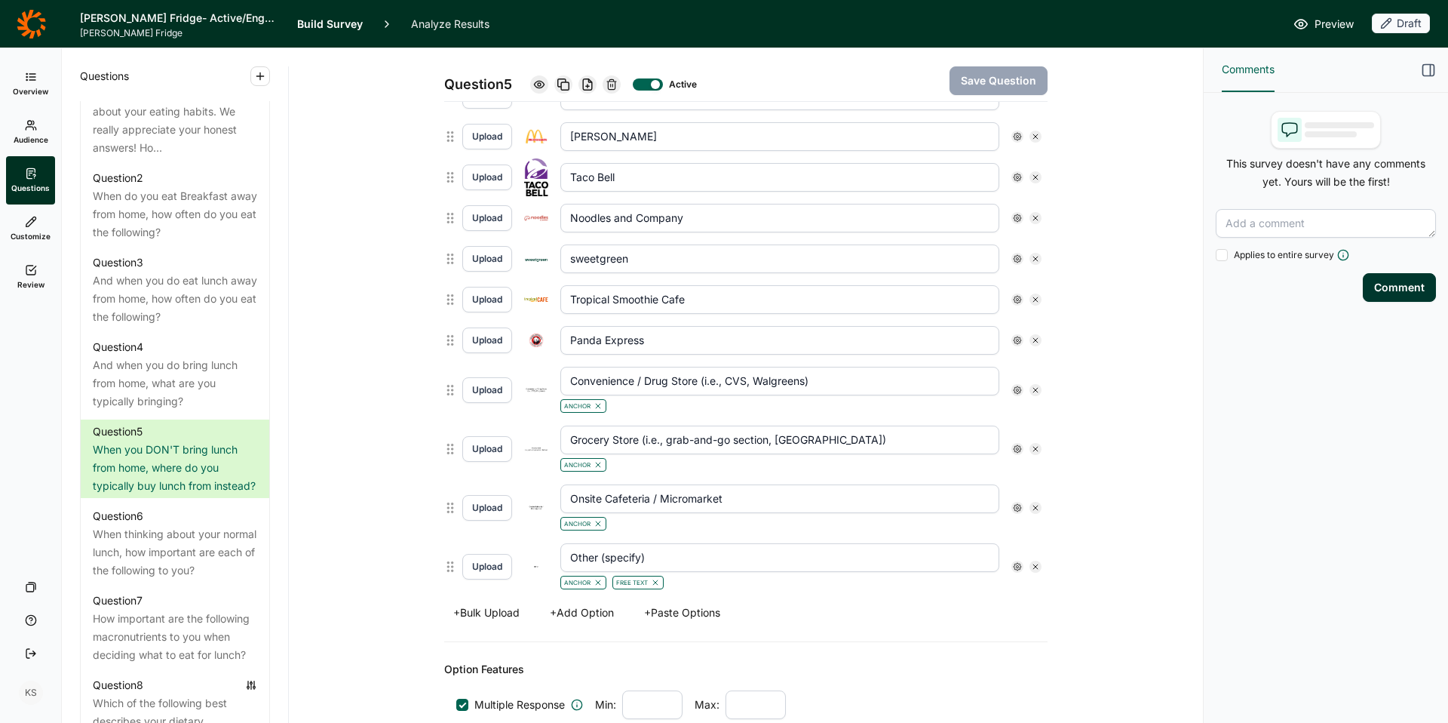
scroll to position [802, 0]
click at [219, 549] on div "When thinking about your normal lunch, how important are each of the following …" at bounding box center [175, 550] width 164 height 54
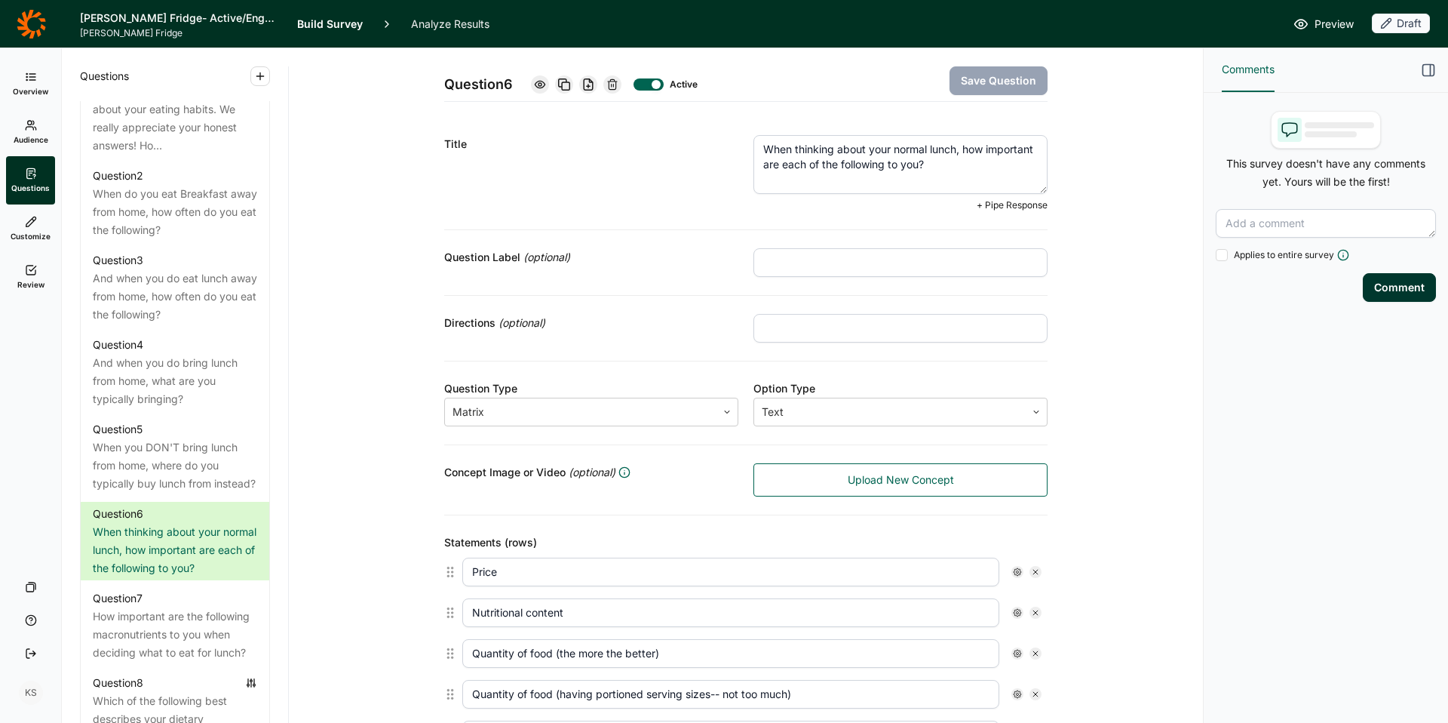
click at [898, 165] on textarea "When thinking about your normal lunch, how important are each of the following …" at bounding box center [900, 164] width 294 height 59
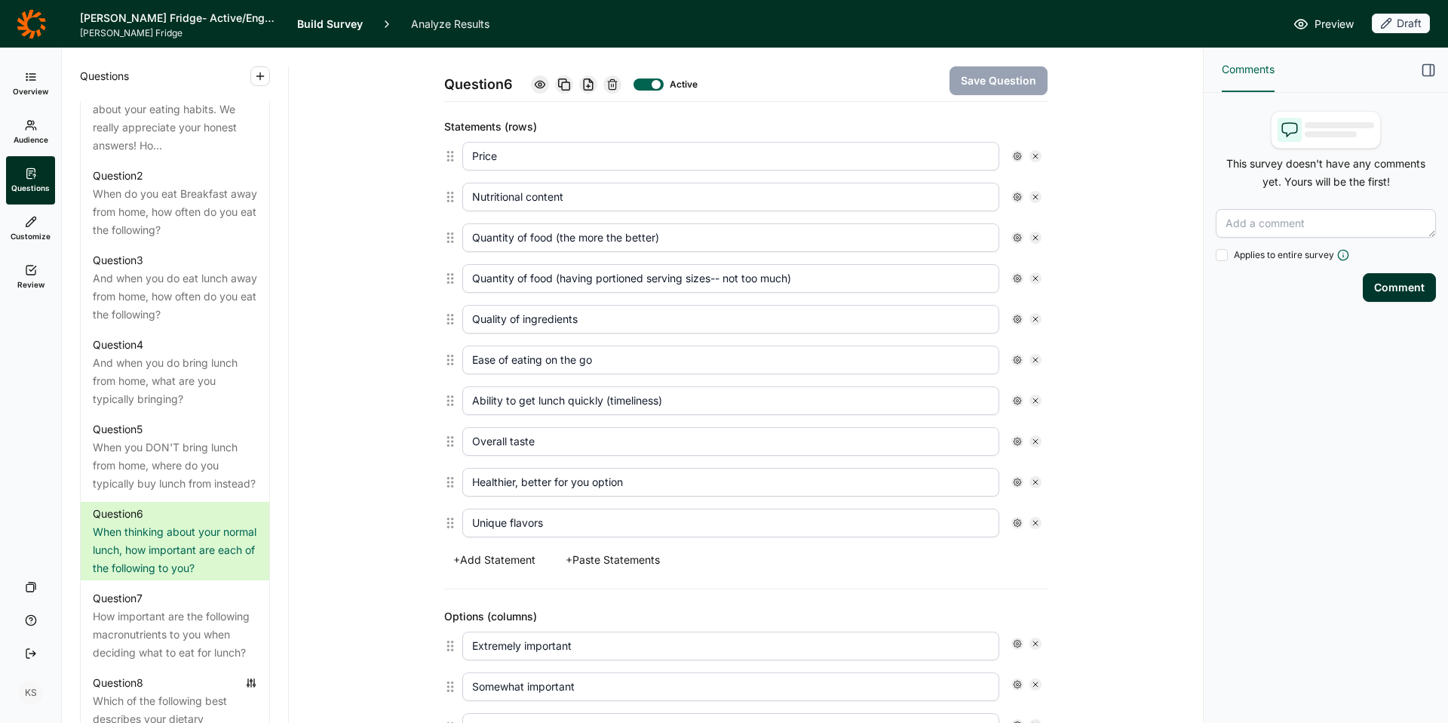
scroll to position [428, 0]
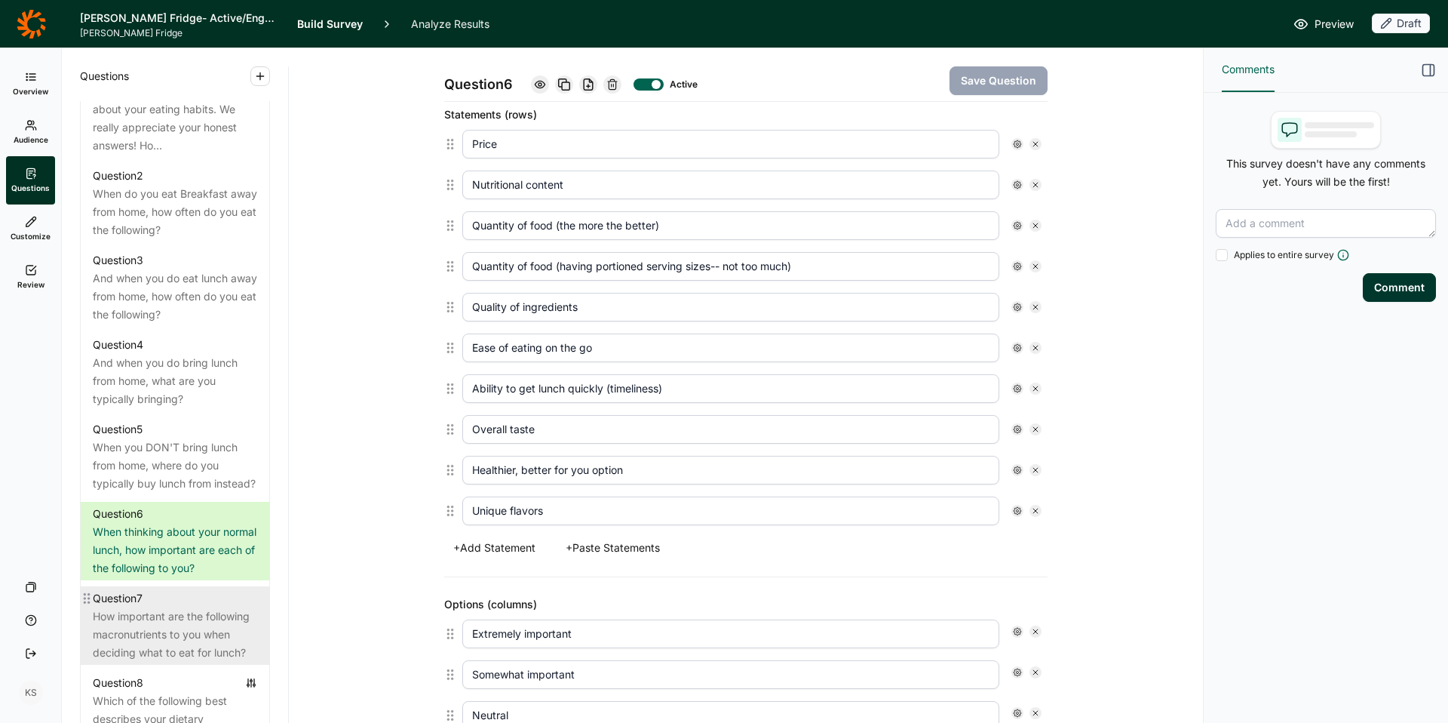
click at [172, 618] on div "How important are the following macronutrients to you when deciding what to eat…" at bounding box center [175, 634] width 164 height 54
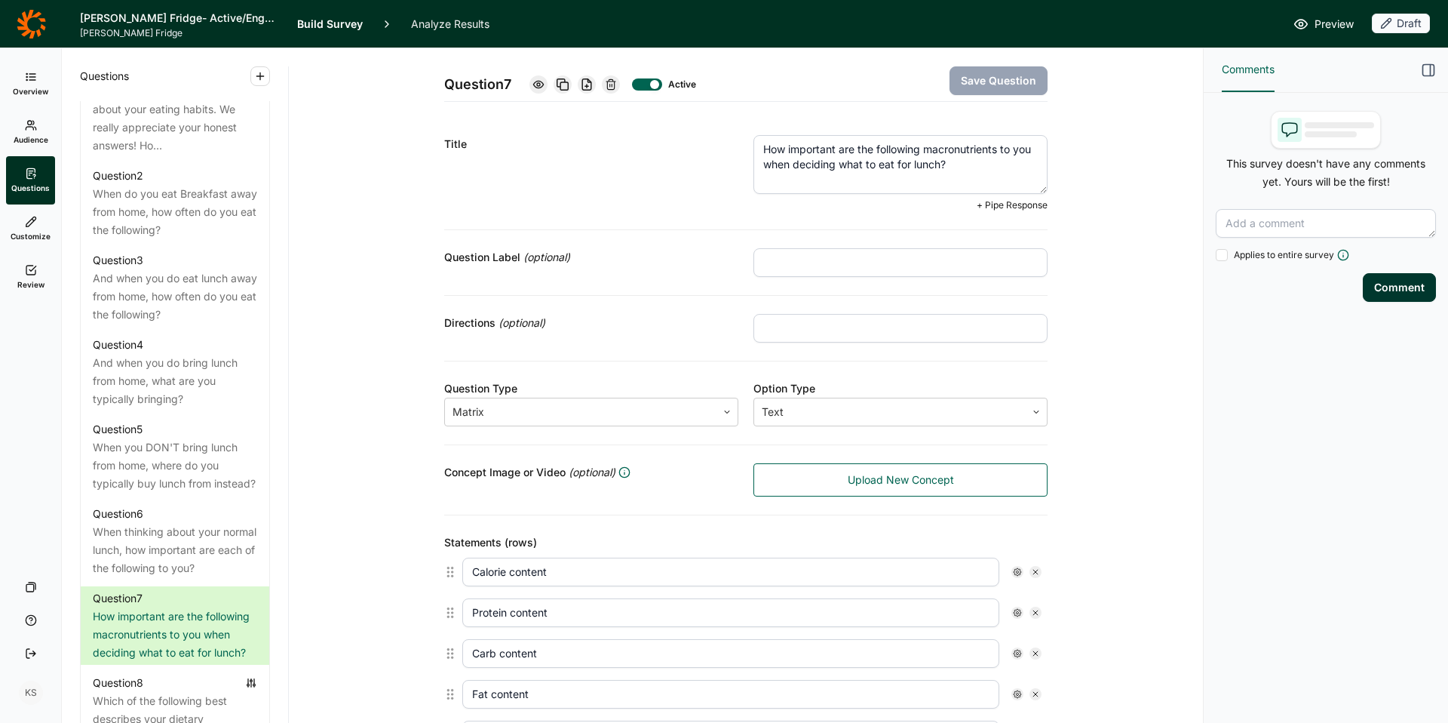
drag, startPoint x: 971, startPoint y: 157, endPoint x: 776, endPoint y: 117, distance: 198.7
click at [776, 117] on div "Title How important are the following macronutrients to you when deciding what …" at bounding box center [745, 173] width 603 height 113
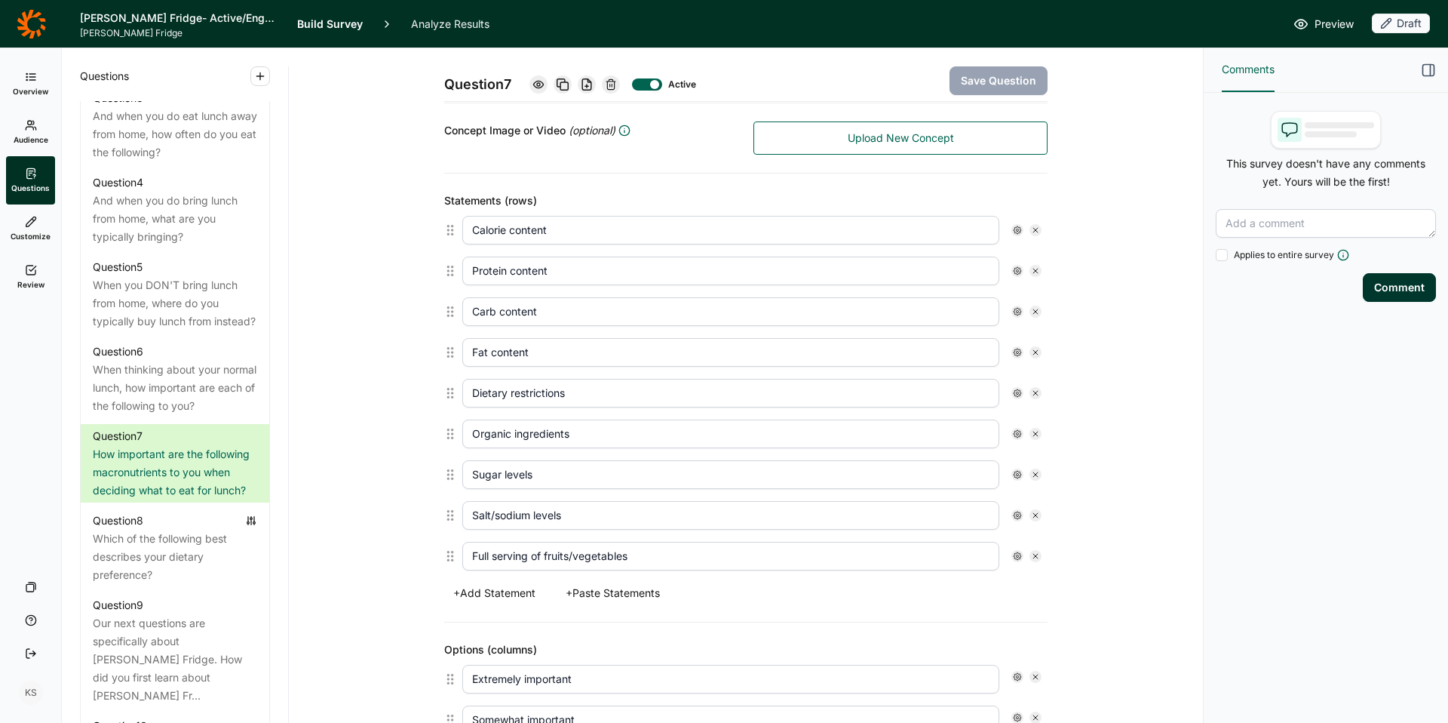
scroll to position [342, 0]
click at [170, 566] on div "Which of the following best describes your dietary preference?" at bounding box center [175, 556] width 164 height 54
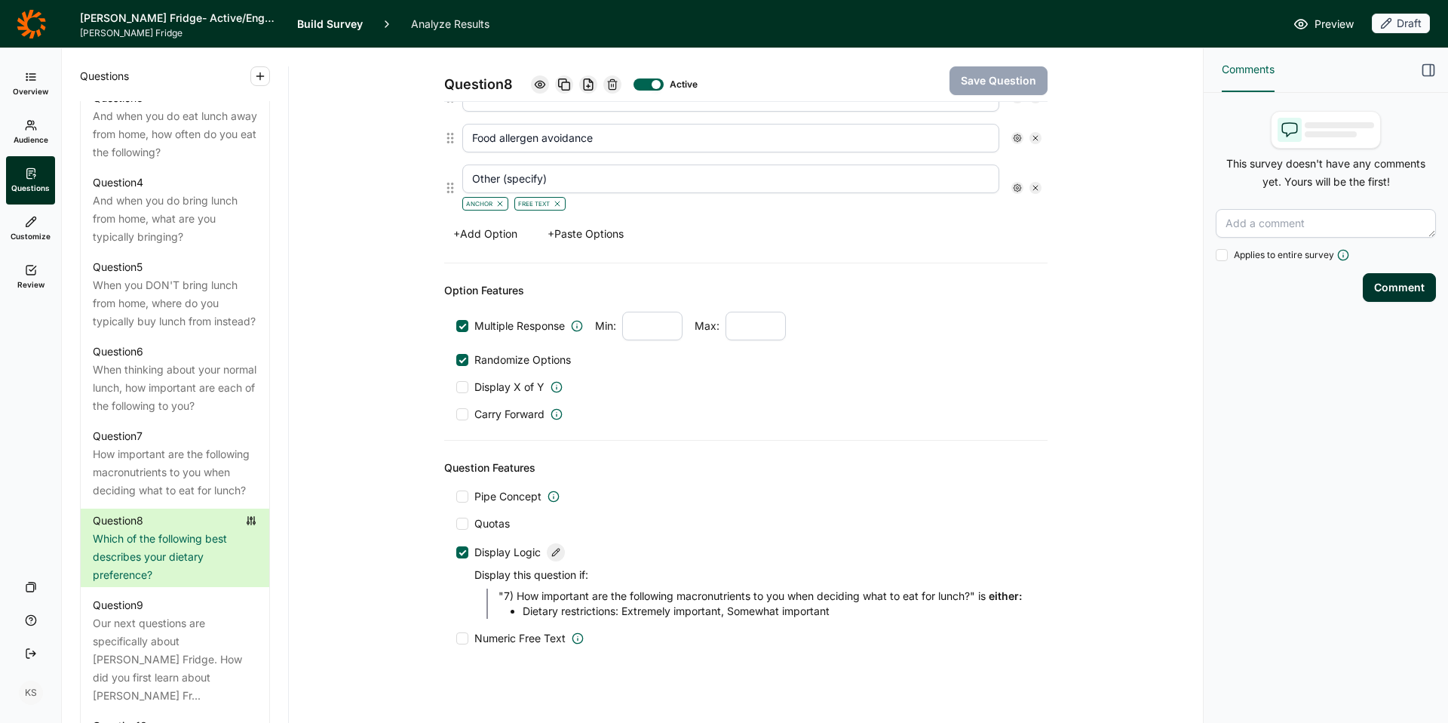
scroll to position [883, 0]
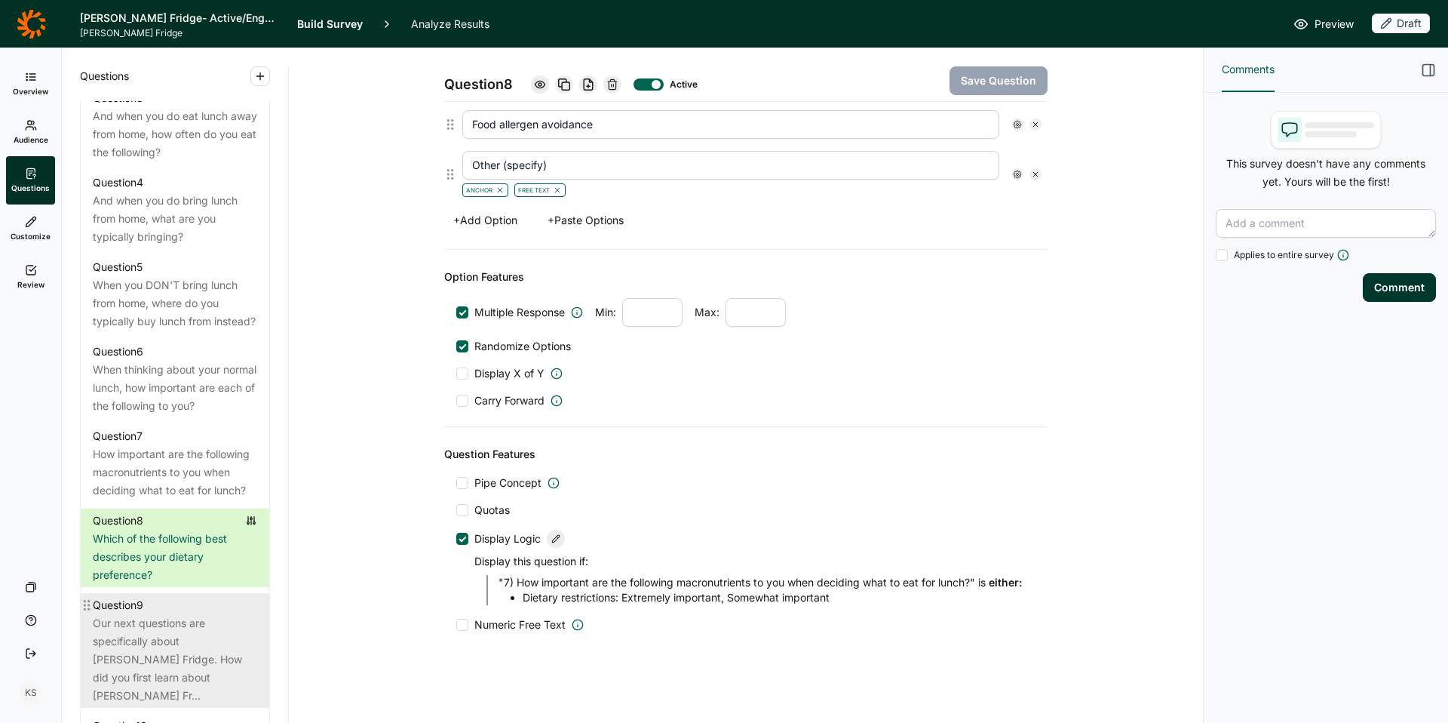
click at [148, 625] on div "Our next questions are specifically about [PERSON_NAME] Fridge. How did you fir…" at bounding box center [175, 659] width 164 height 91
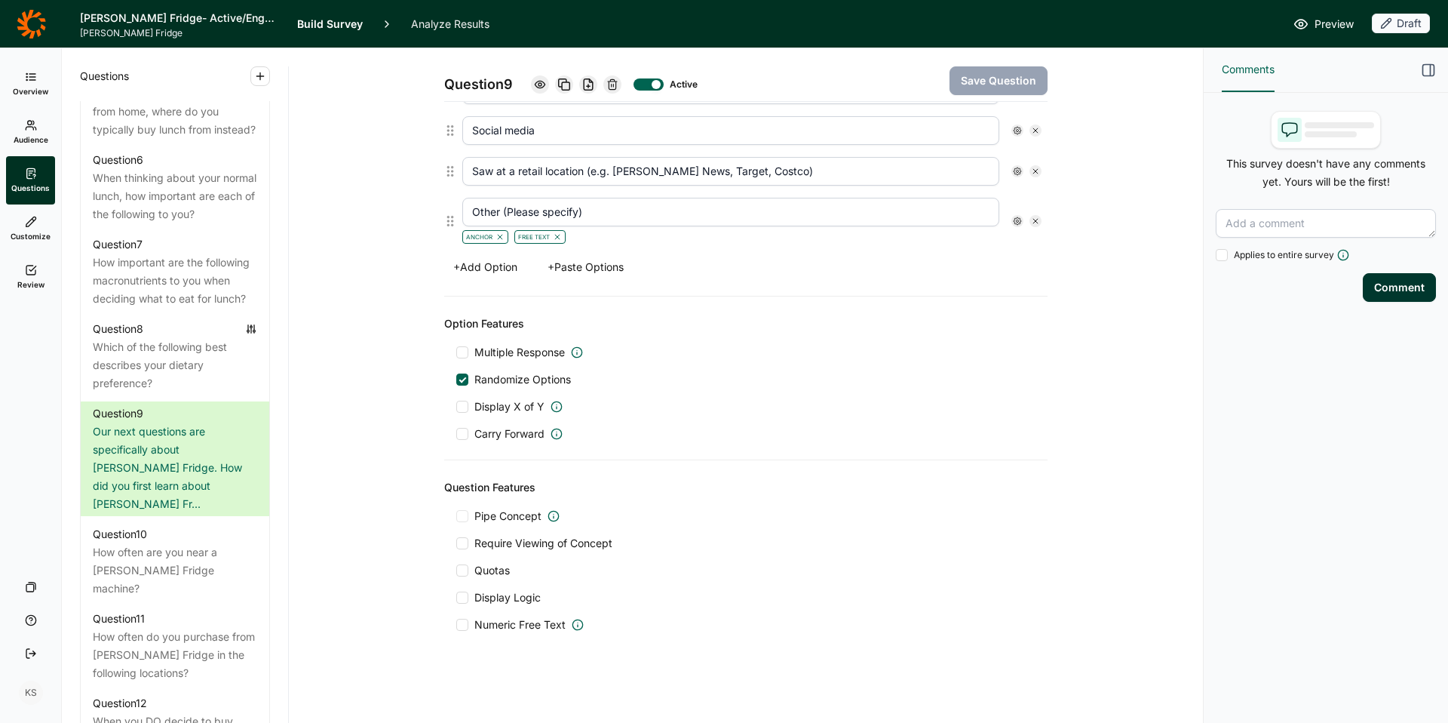
scroll to position [1207, 0]
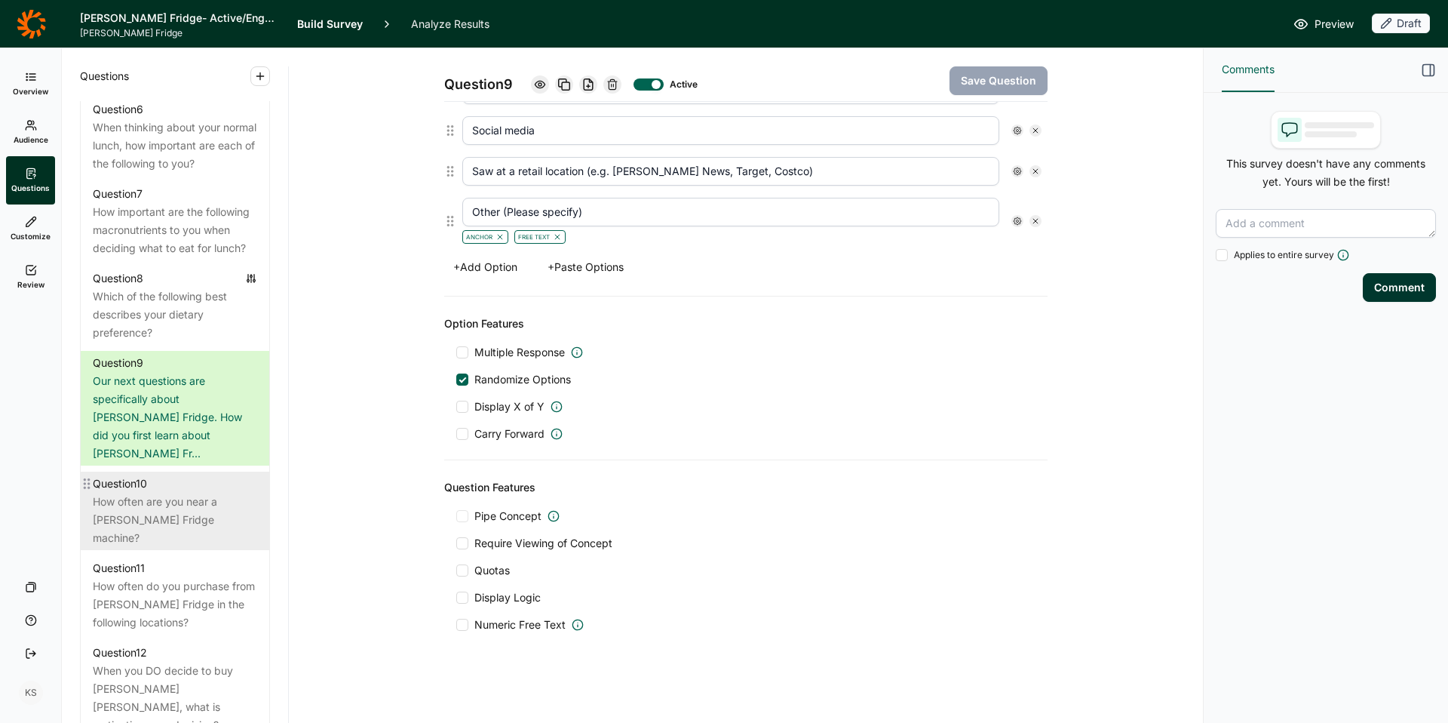
click at [164, 493] on div "How often are you near a [PERSON_NAME] Fridge machine?" at bounding box center [175, 520] width 164 height 54
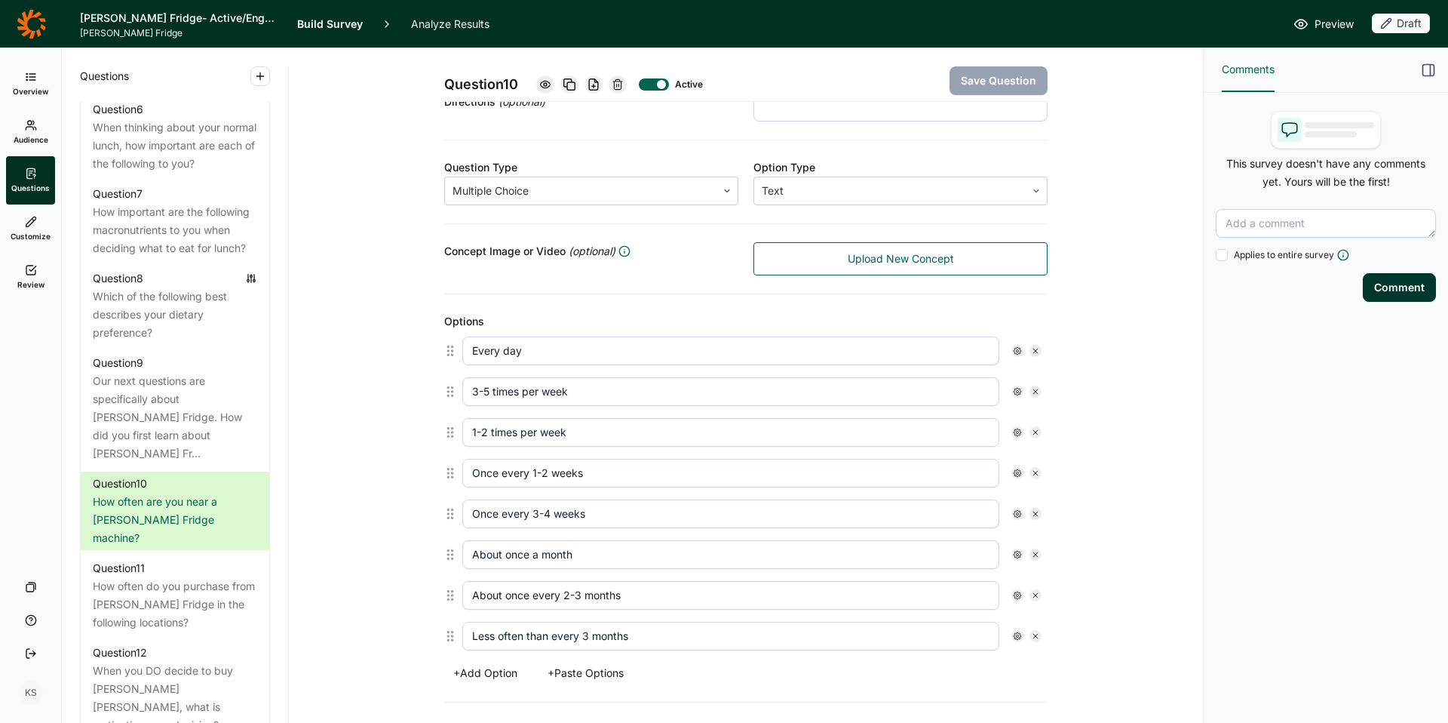
scroll to position [215, 0]
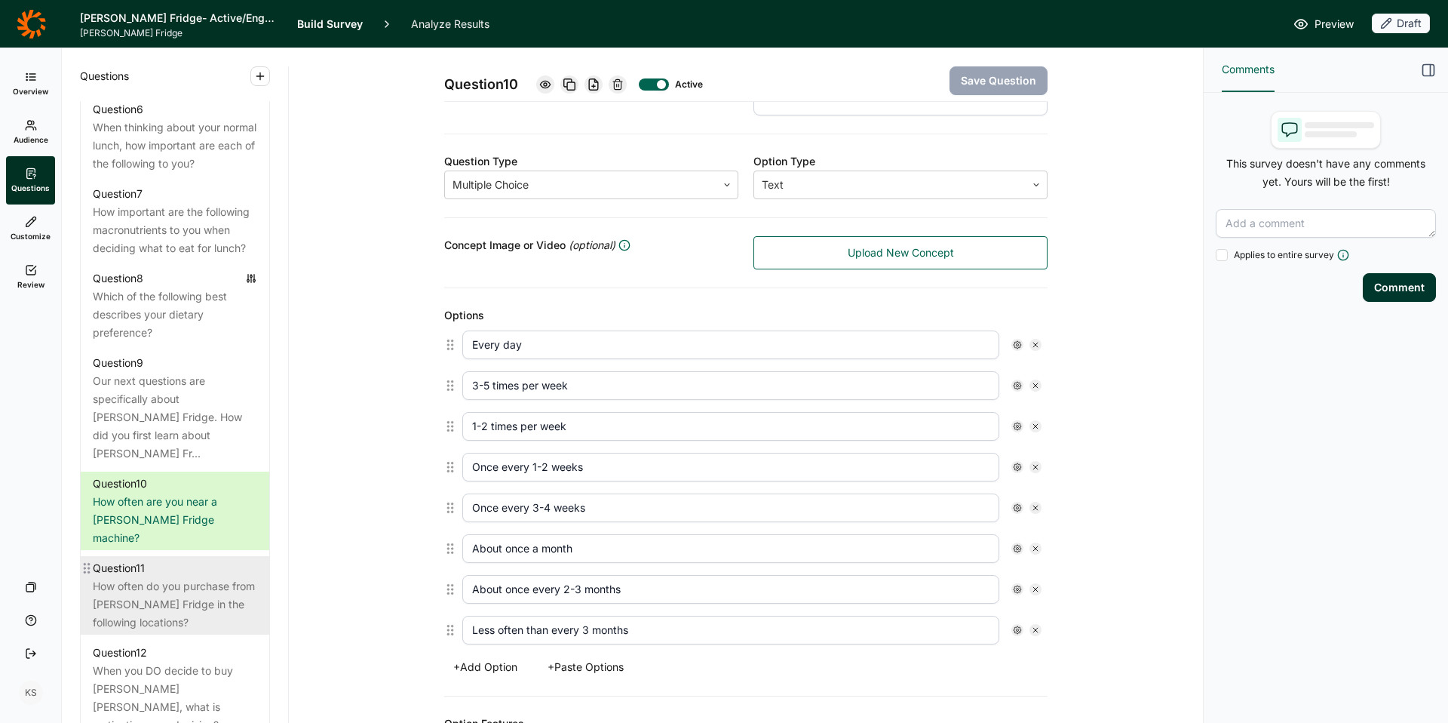
click at [173, 582] on div "How often do you purchase from [PERSON_NAME] Fridge in the following locations?" at bounding box center [175, 604] width 164 height 54
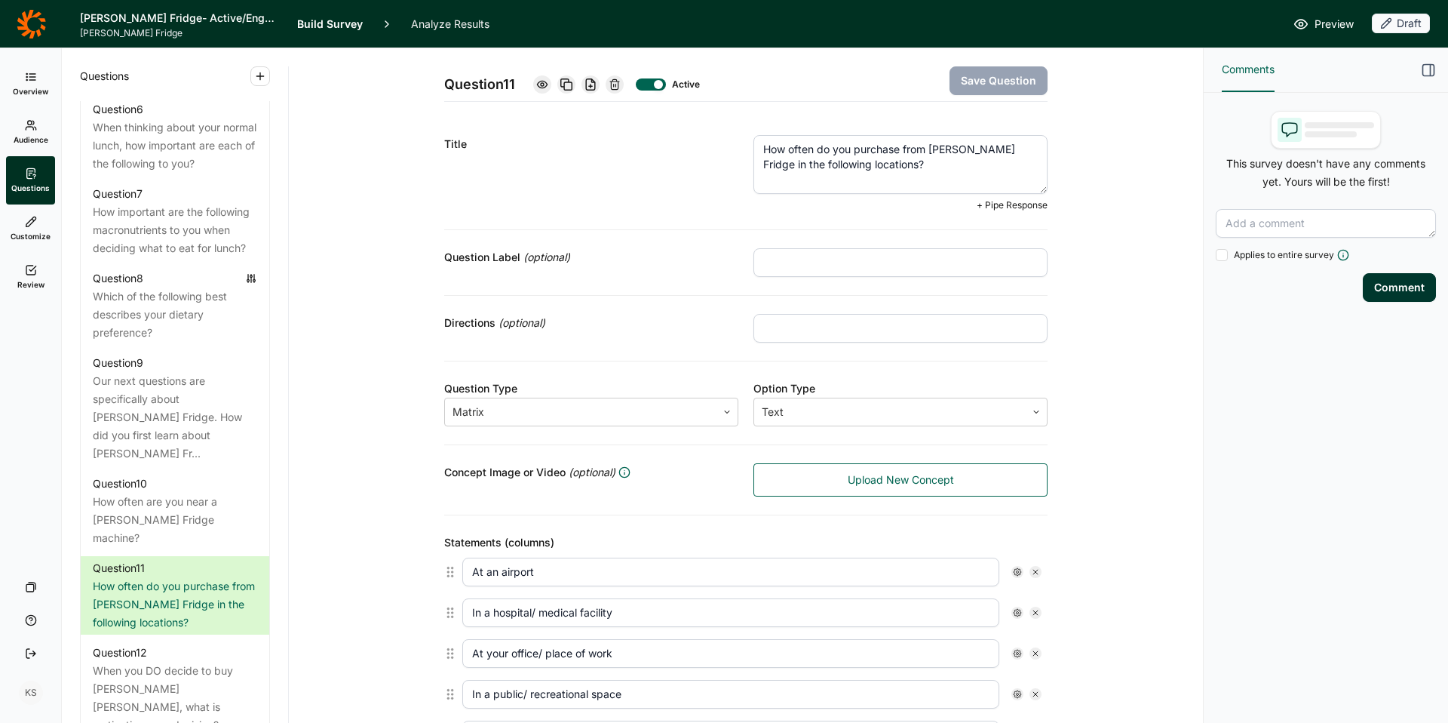
click at [903, 153] on textarea "How often do you purchase from [PERSON_NAME] Fridge in the following locations?" at bounding box center [900, 164] width 294 height 59
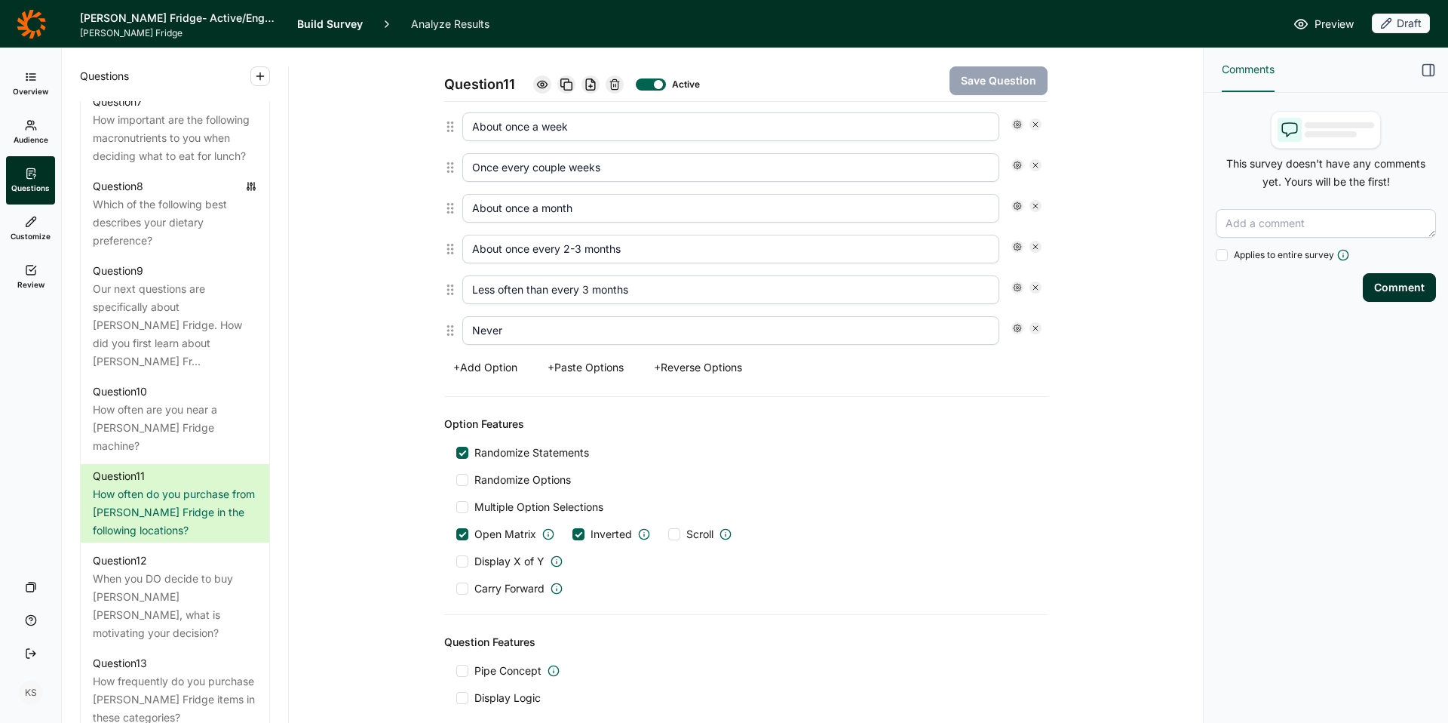
scroll to position [871, 0]
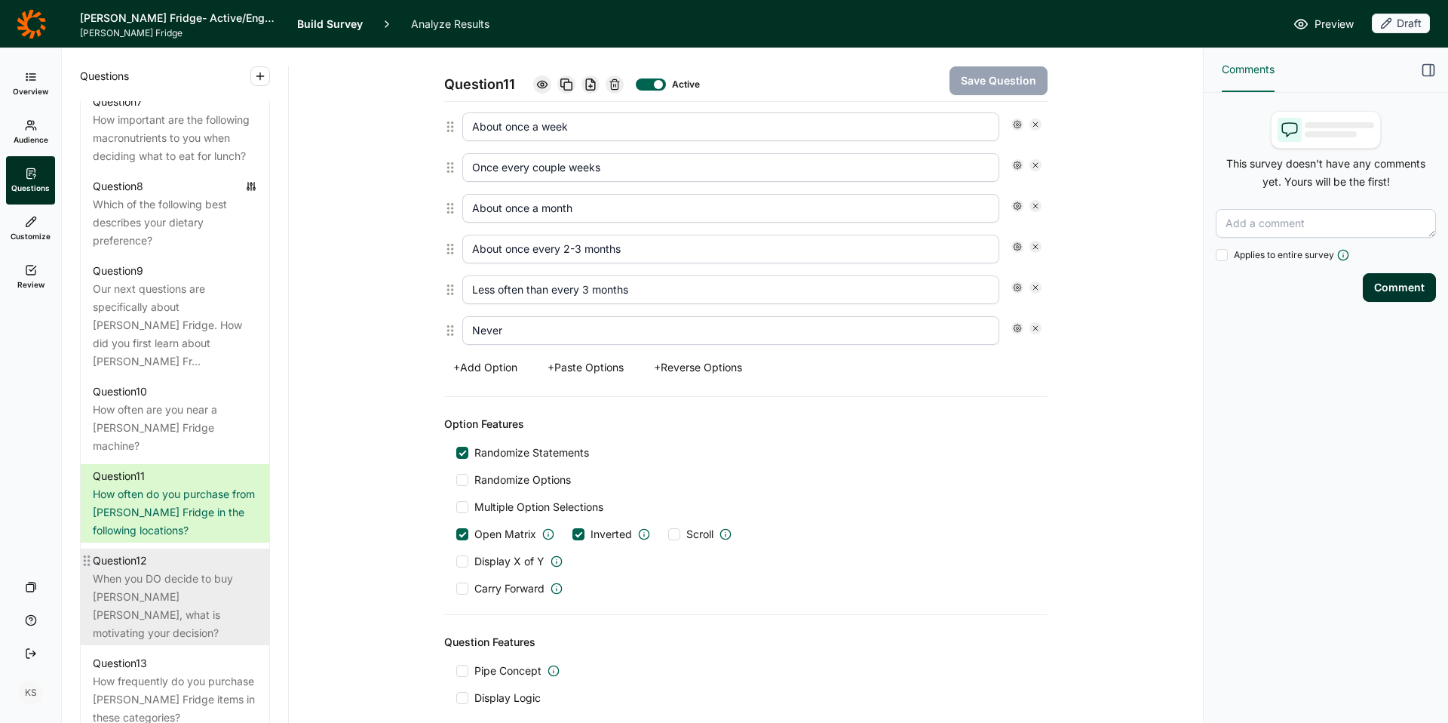
click at [172, 569] on div "When you DO decide to buy Farmer's Fridge, what is motivating your decision?" at bounding box center [175, 605] width 164 height 72
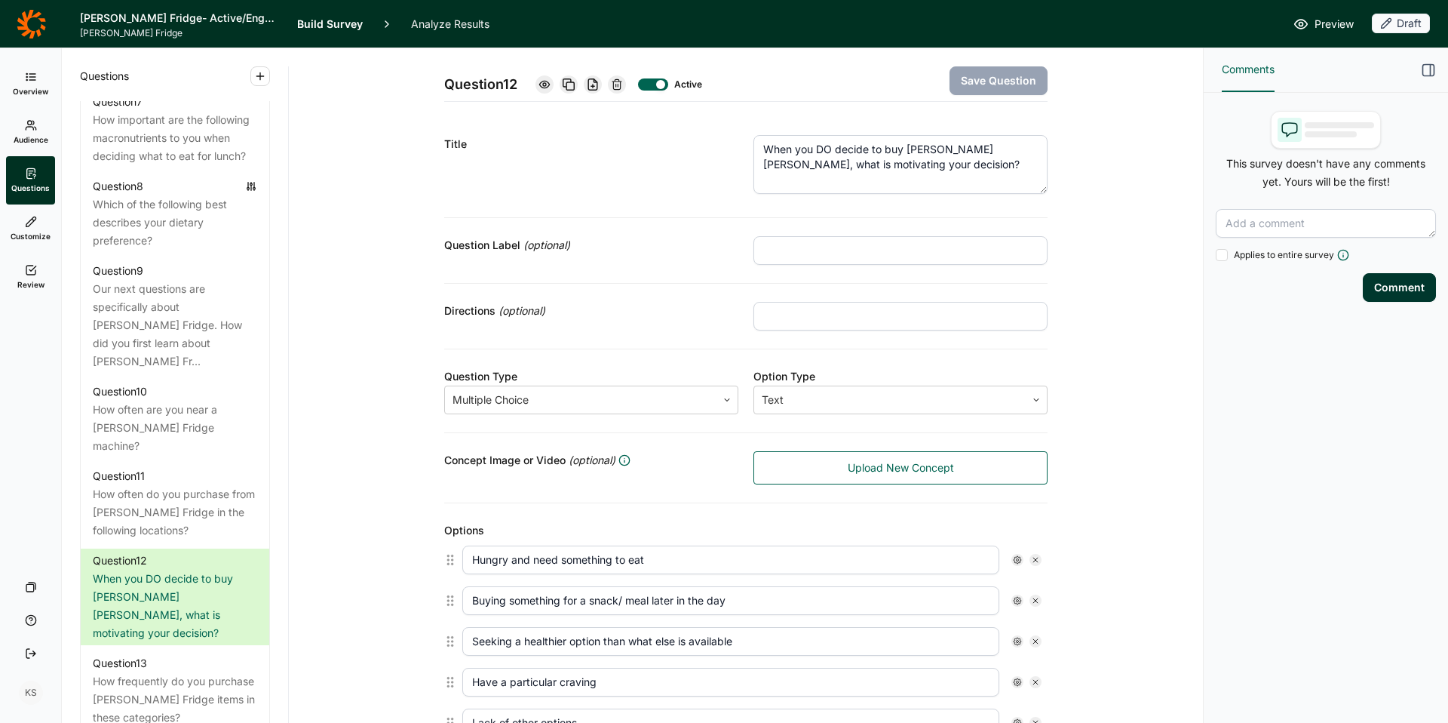
click at [925, 155] on textarea "When you DO decide to buy Farmer's Fridge, what is motivating your decision?" at bounding box center [900, 164] width 294 height 59
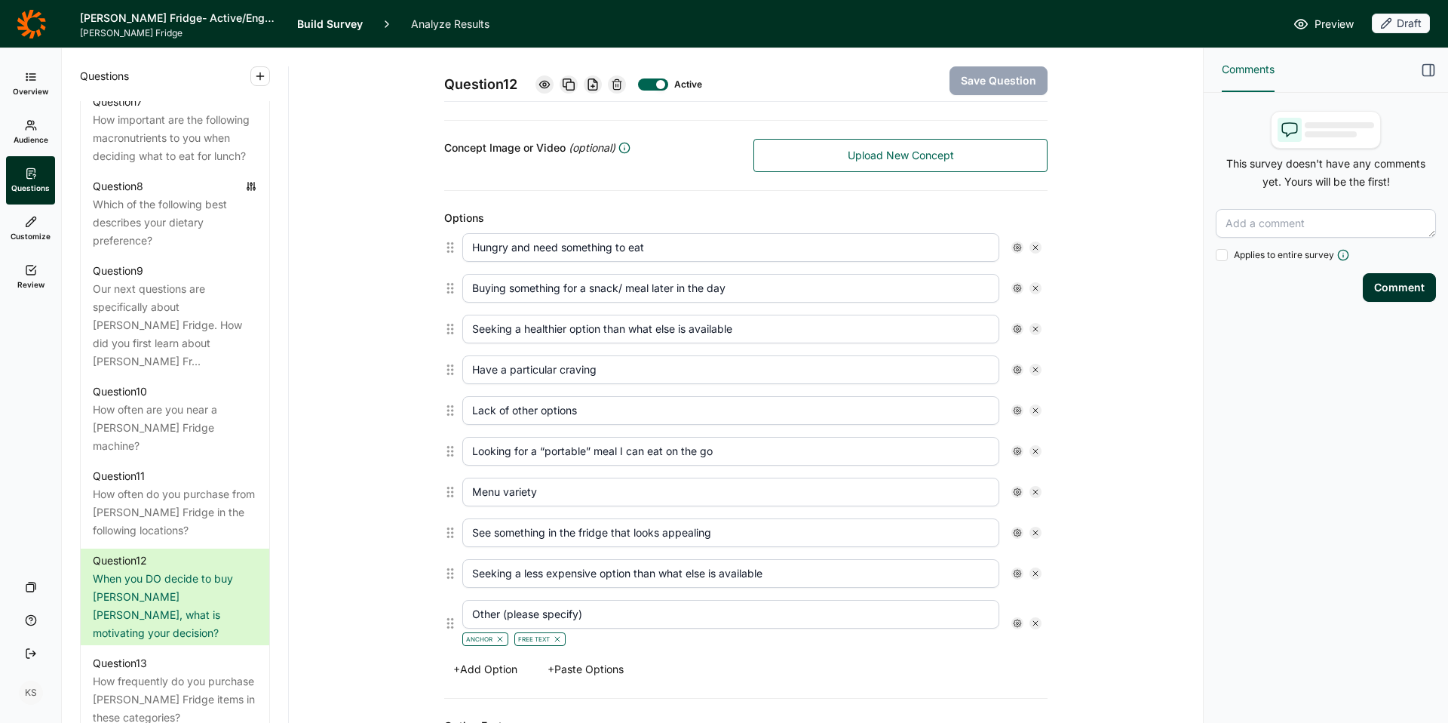
scroll to position [94, 0]
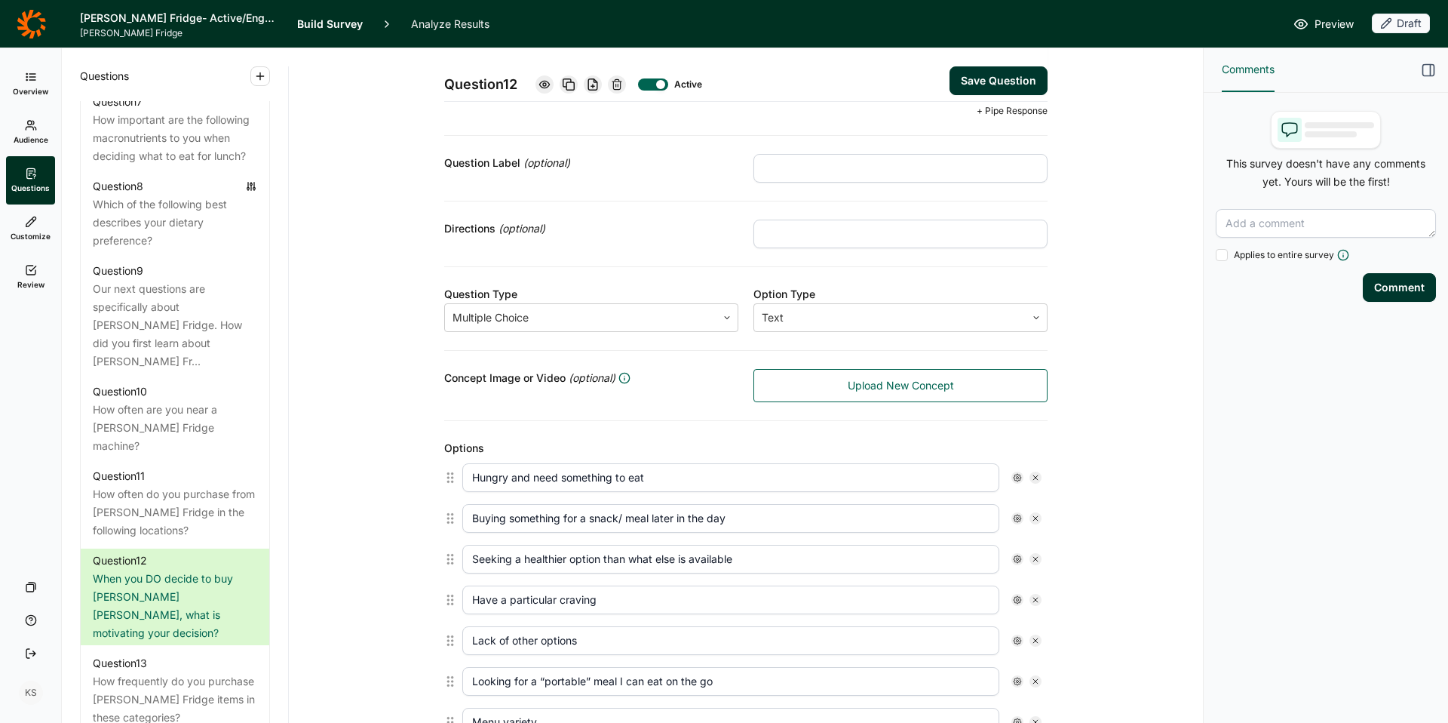
click at [404, 512] on div "Question 12 Active Save Question Title eat + Pipe Response Question Label (opti…" at bounding box center [746, 647] width 878 height 1387
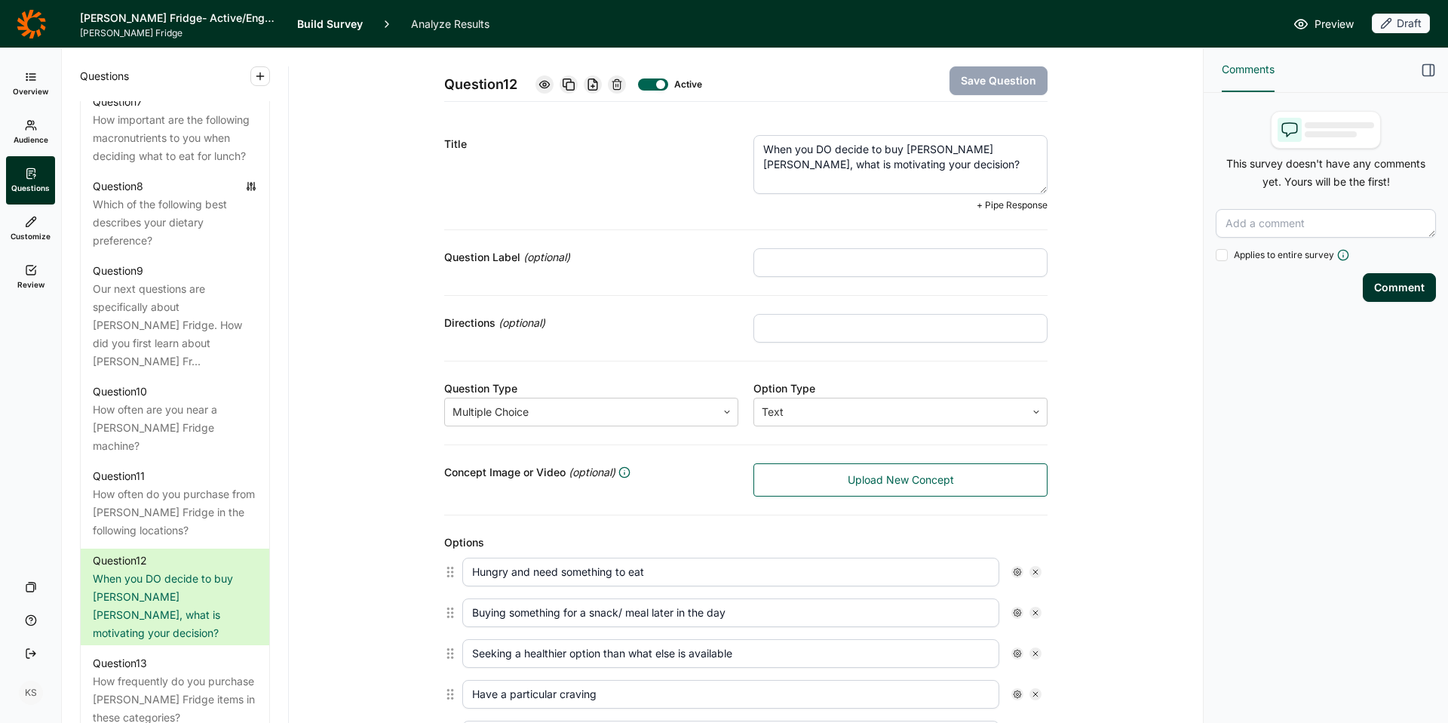
type textarea "When you DO decide to buy Farmer's Fridge, what is motivating your decision?"
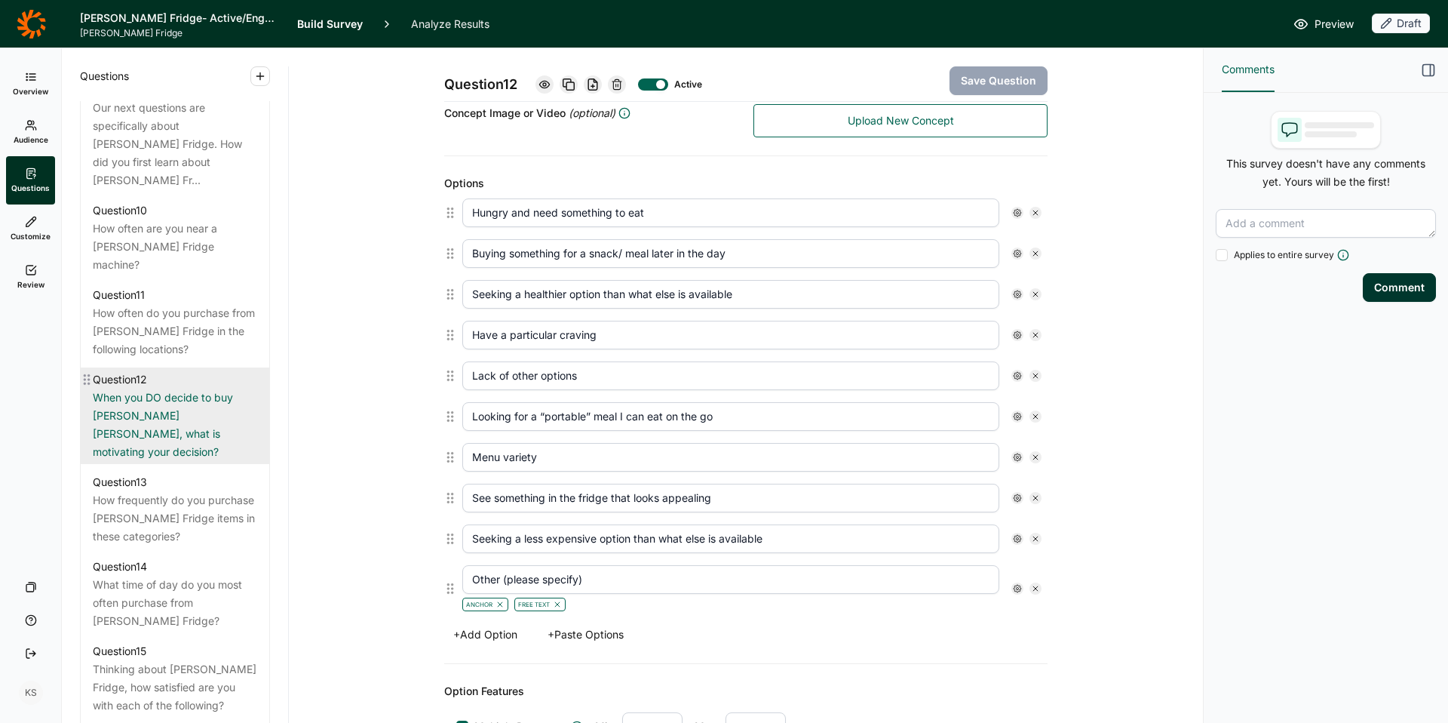
scroll to position [1490, 0]
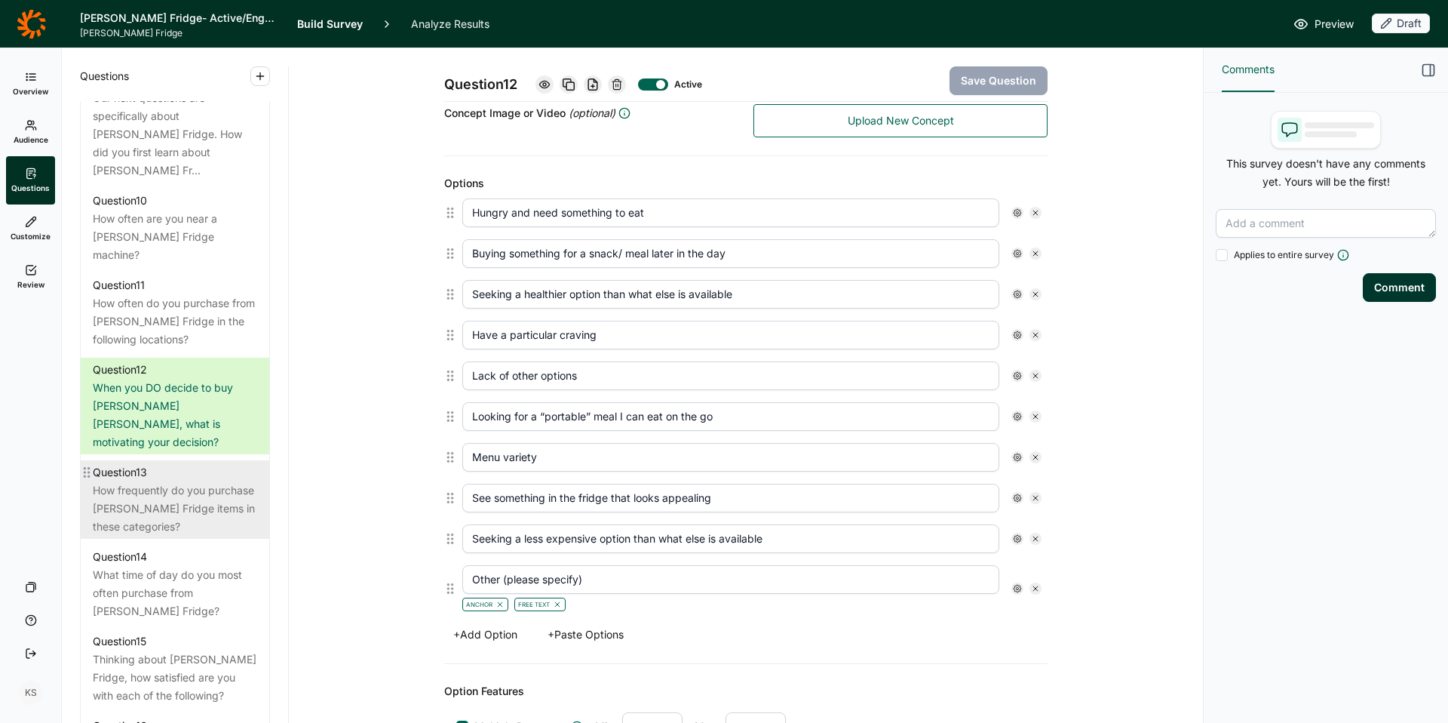
click at [188, 481] on div "How frequently do you purchase Farmer’s Fridge items in these categories?" at bounding box center [175, 508] width 164 height 54
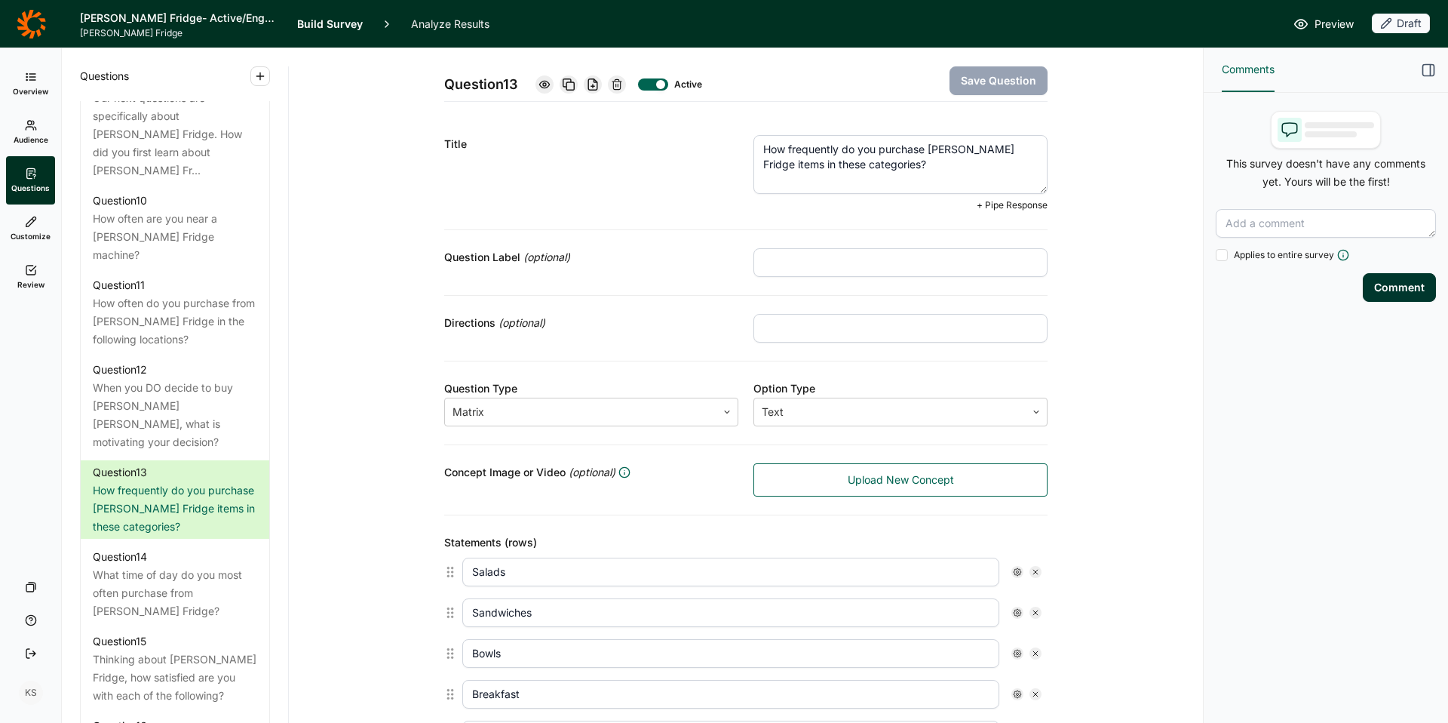
click at [857, 166] on textarea "How frequently do you purchase Farmer’s Fridge items in these categories?" at bounding box center [900, 164] width 294 height 59
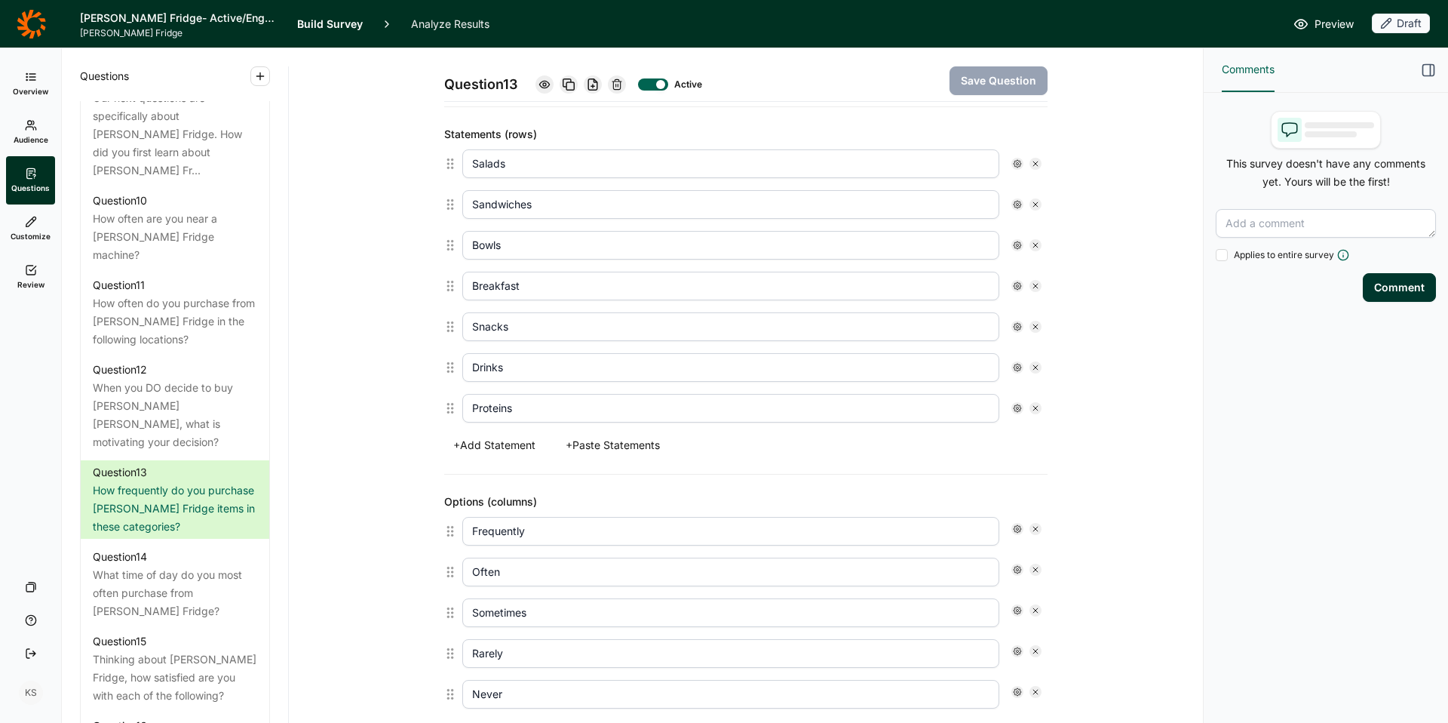
scroll to position [408, 0]
click at [172, 566] on div "What time of day do you most often purchase from Farmer’s Fridge?" at bounding box center [175, 593] width 164 height 54
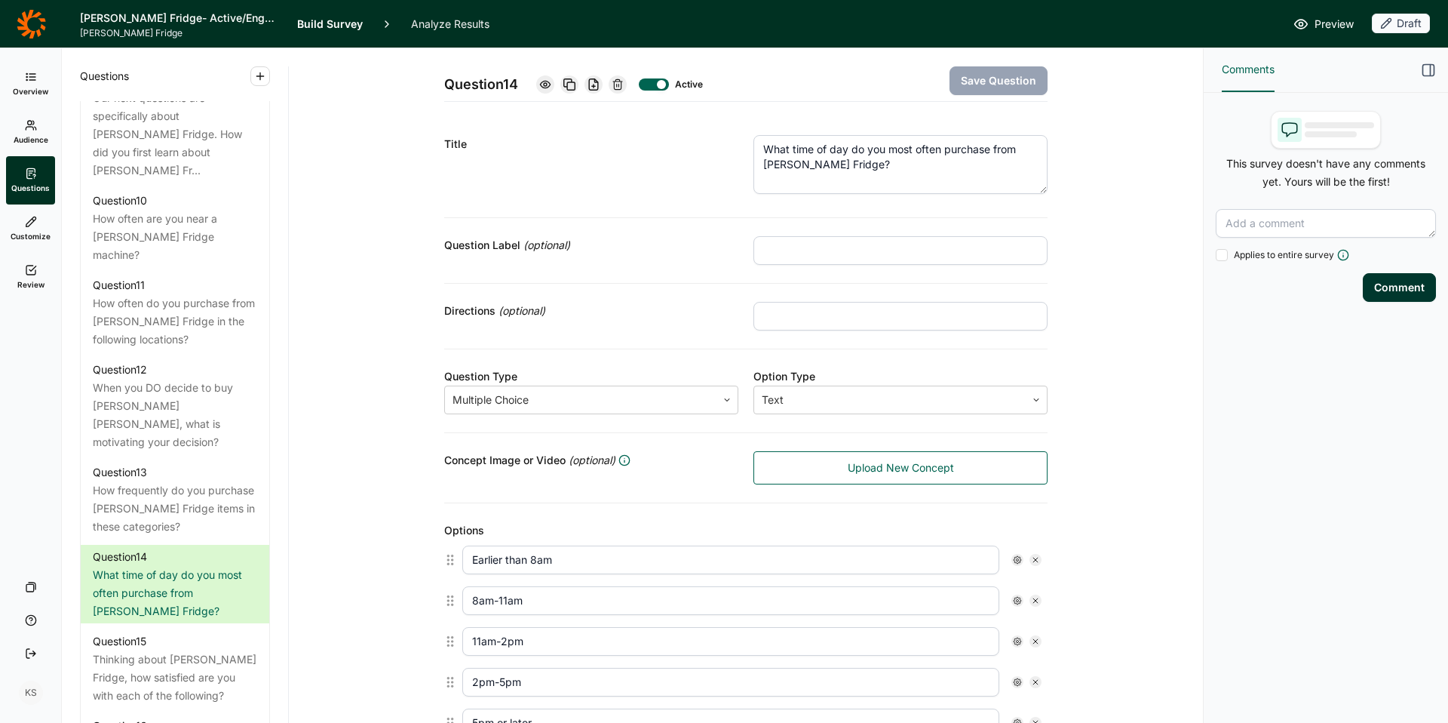
click at [839, 148] on textarea "What time of day do you most often purchase from Farmer’s Fridge?" at bounding box center [900, 164] width 294 height 59
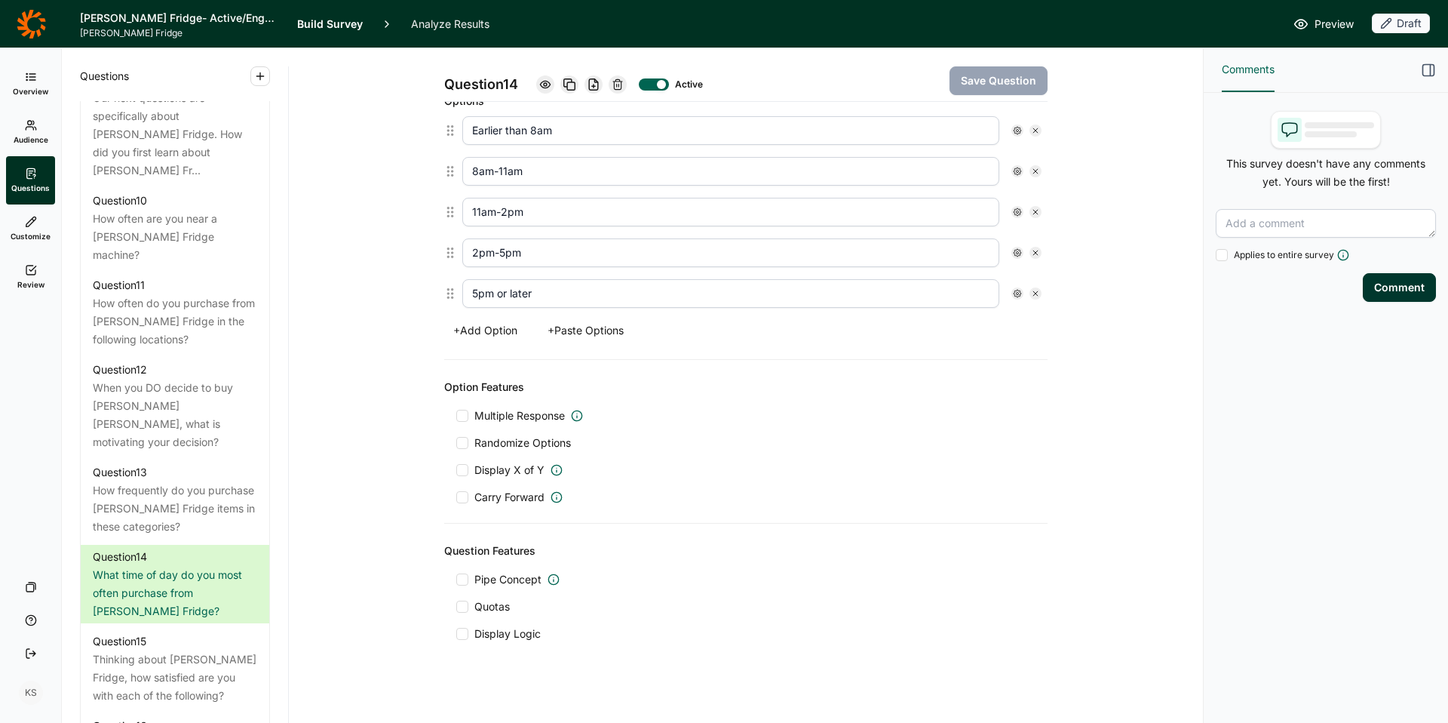
scroll to position [441, 0]
click at [190, 650] on div "Thinking about [PERSON_NAME] Fridge, how satisfied are you with each of the fol…" at bounding box center [175, 677] width 164 height 54
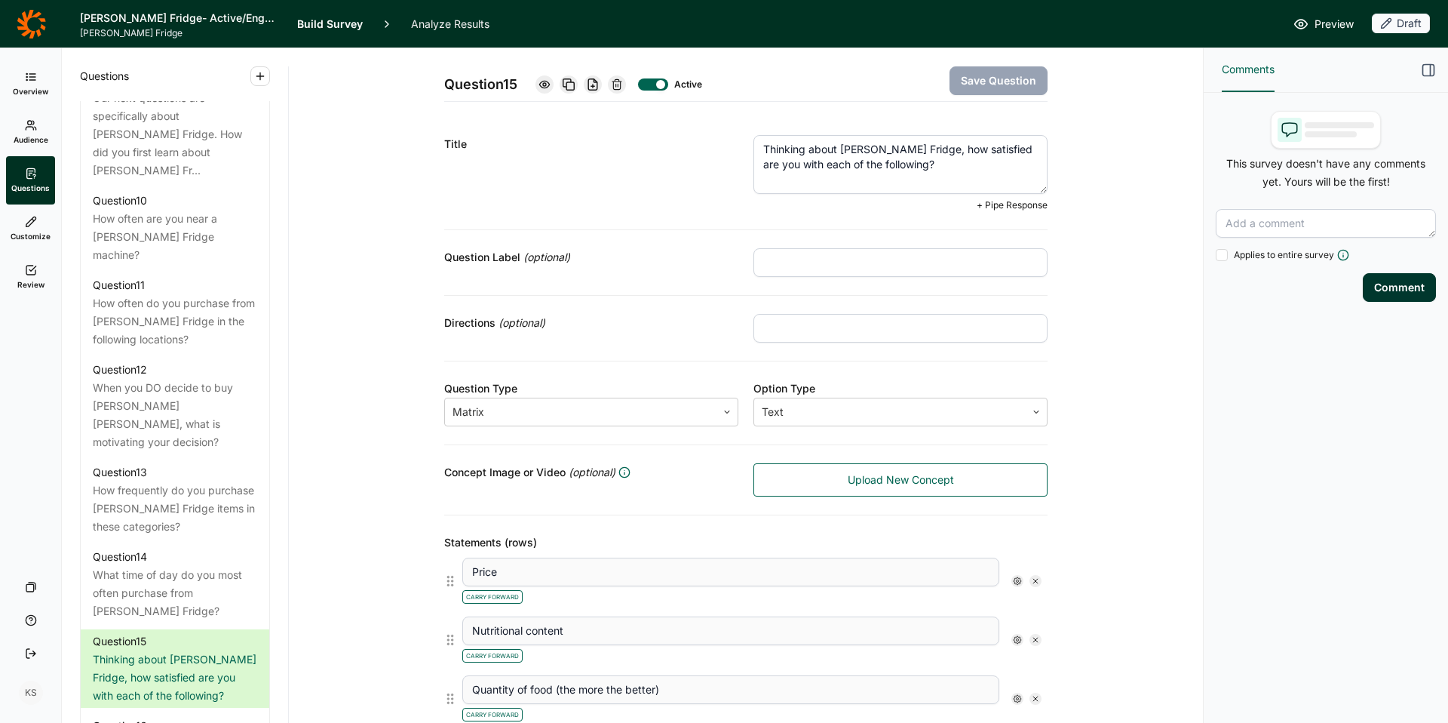
click at [913, 150] on textarea "Thinking about [PERSON_NAME] Fridge, how satisfied are you with each of the fol…" at bounding box center [900, 164] width 294 height 59
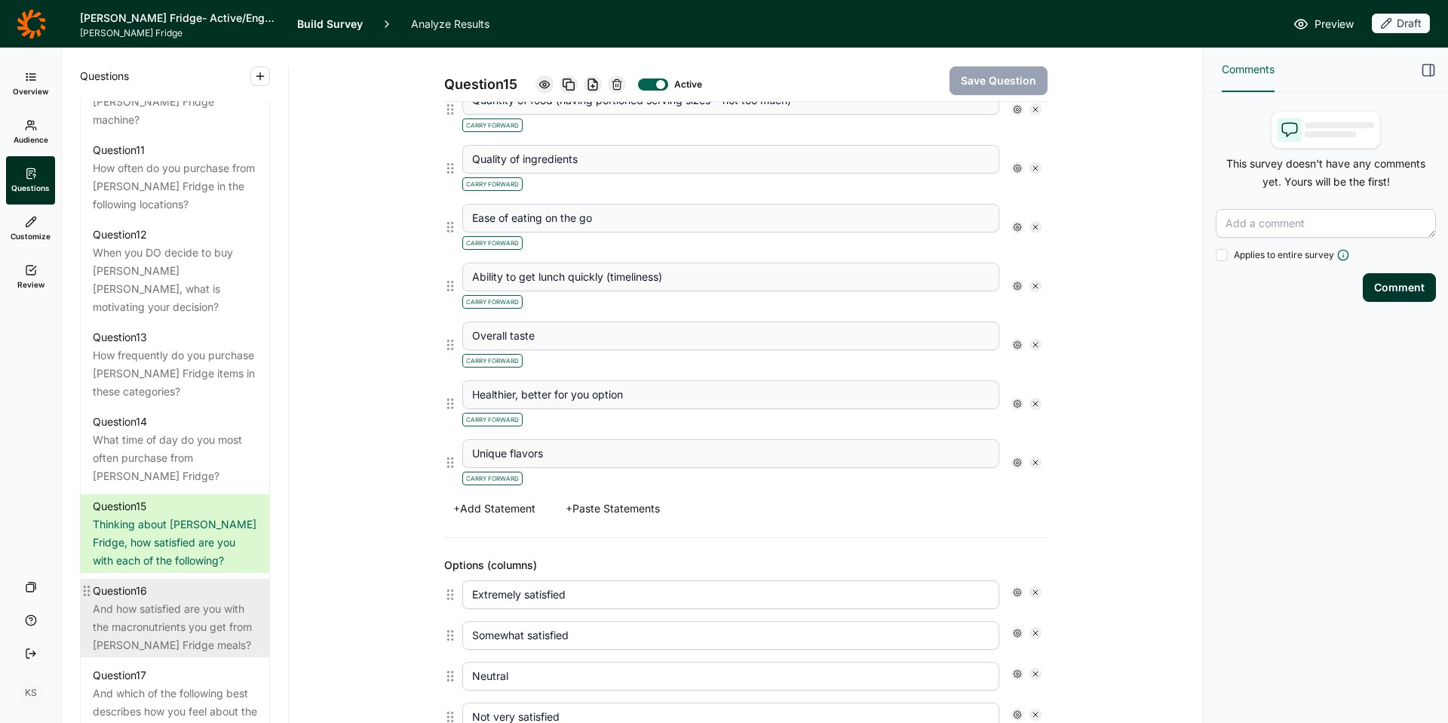
scroll to position [1625, 0]
click at [181, 599] on div "And how satisfied are you with the macronutrients you get from [PERSON_NAME] Fr…" at bounding box center [175, 626] width 164 height 54
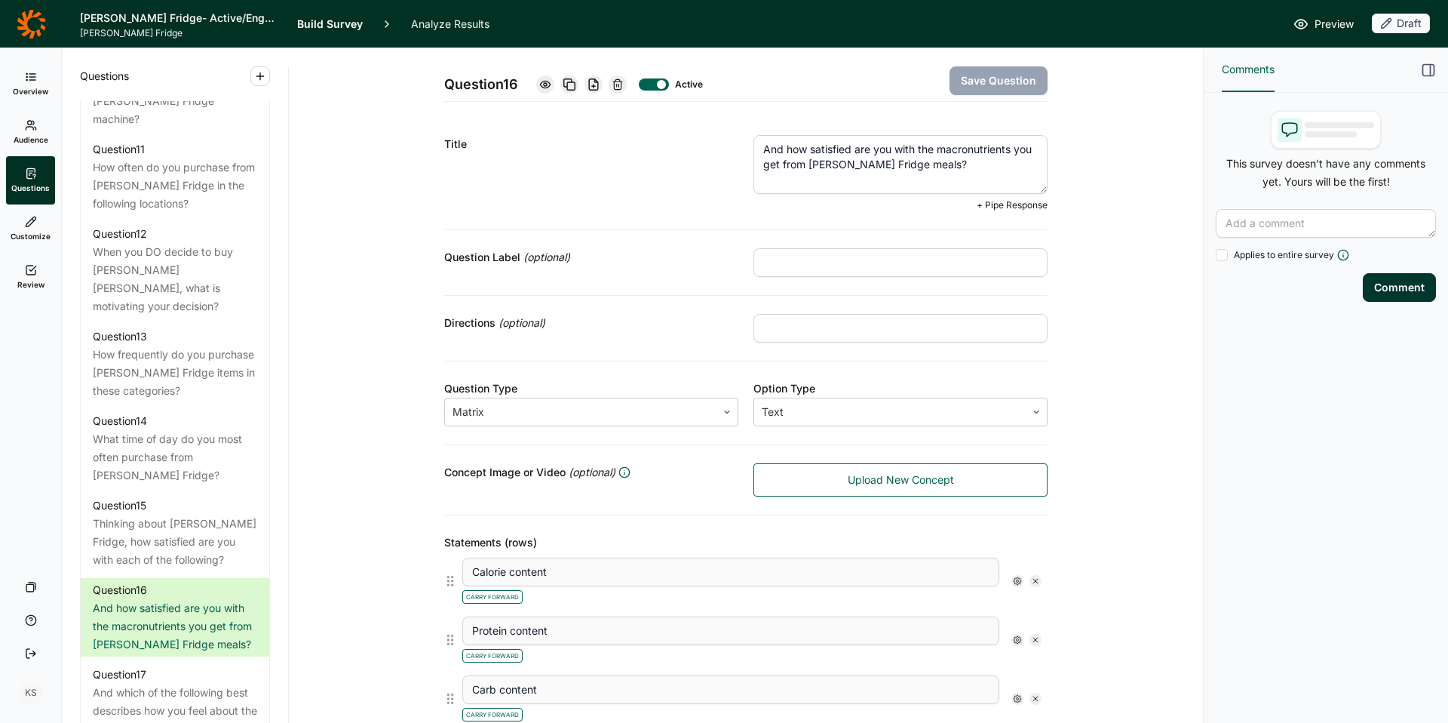
click at [876, 161] on textarea "And how satisfied are you with the macronutrients you get from [PERSON_NAME] Fr…" at bounding box center [900, 164] width 294 height 59
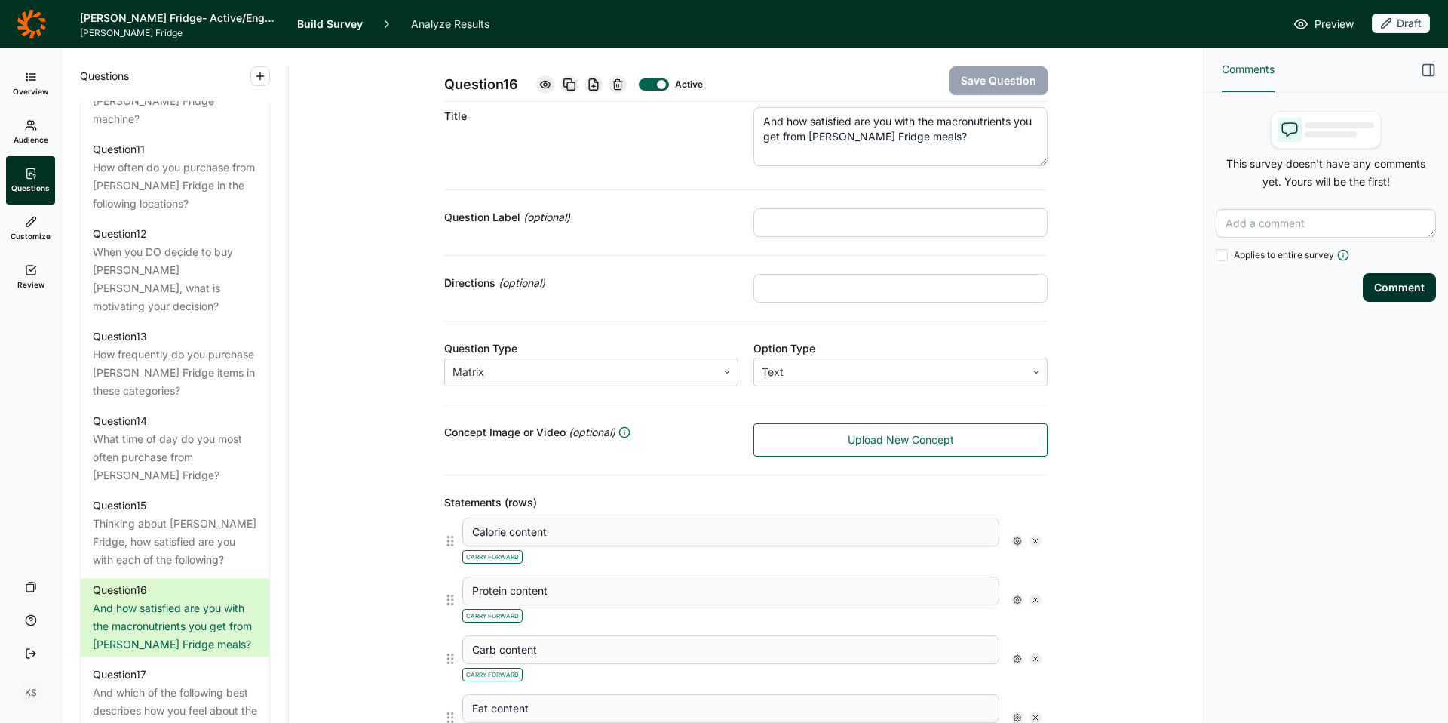
scroll to position [29, 0]
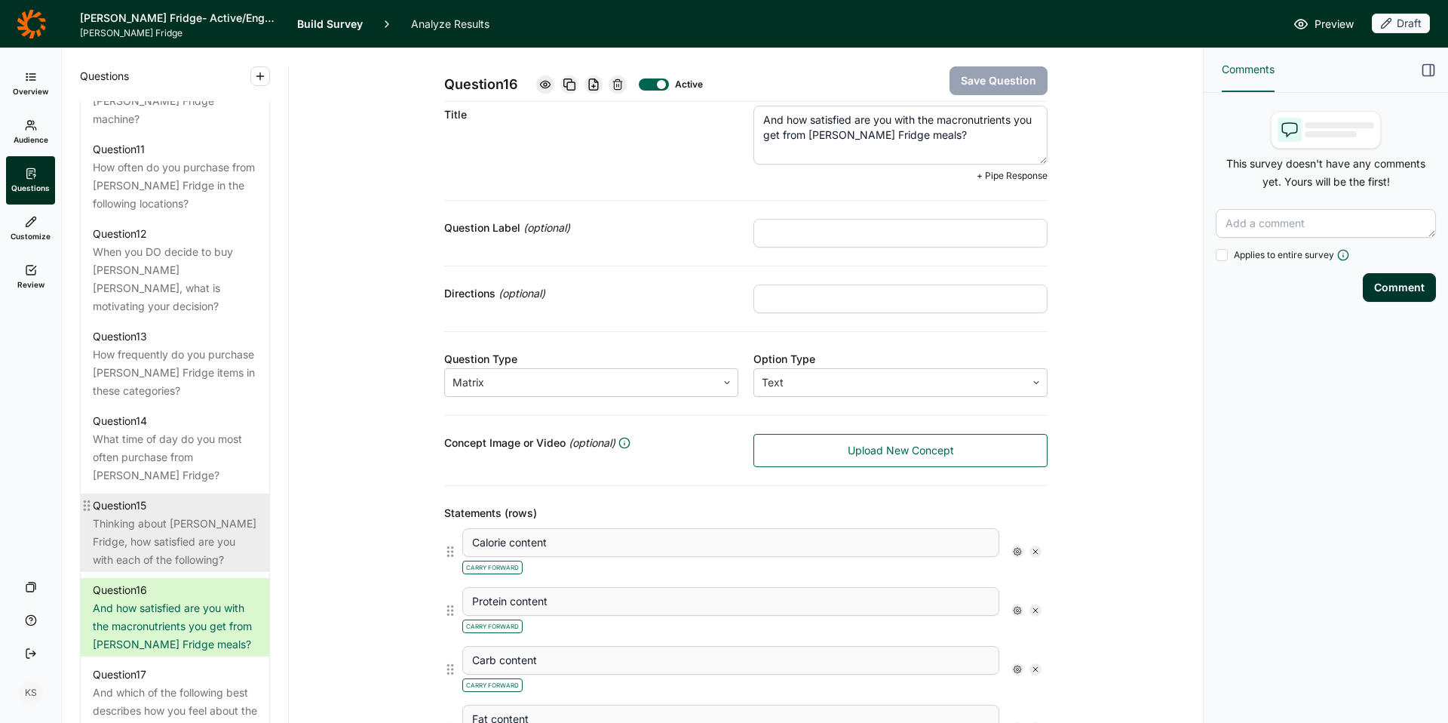
click at [155, 514] on div "Thinking about [PERSON_NAME] Fridge, how satisfied are you with each of the fol…" at bounding box center [175, 541] width 164 height 54
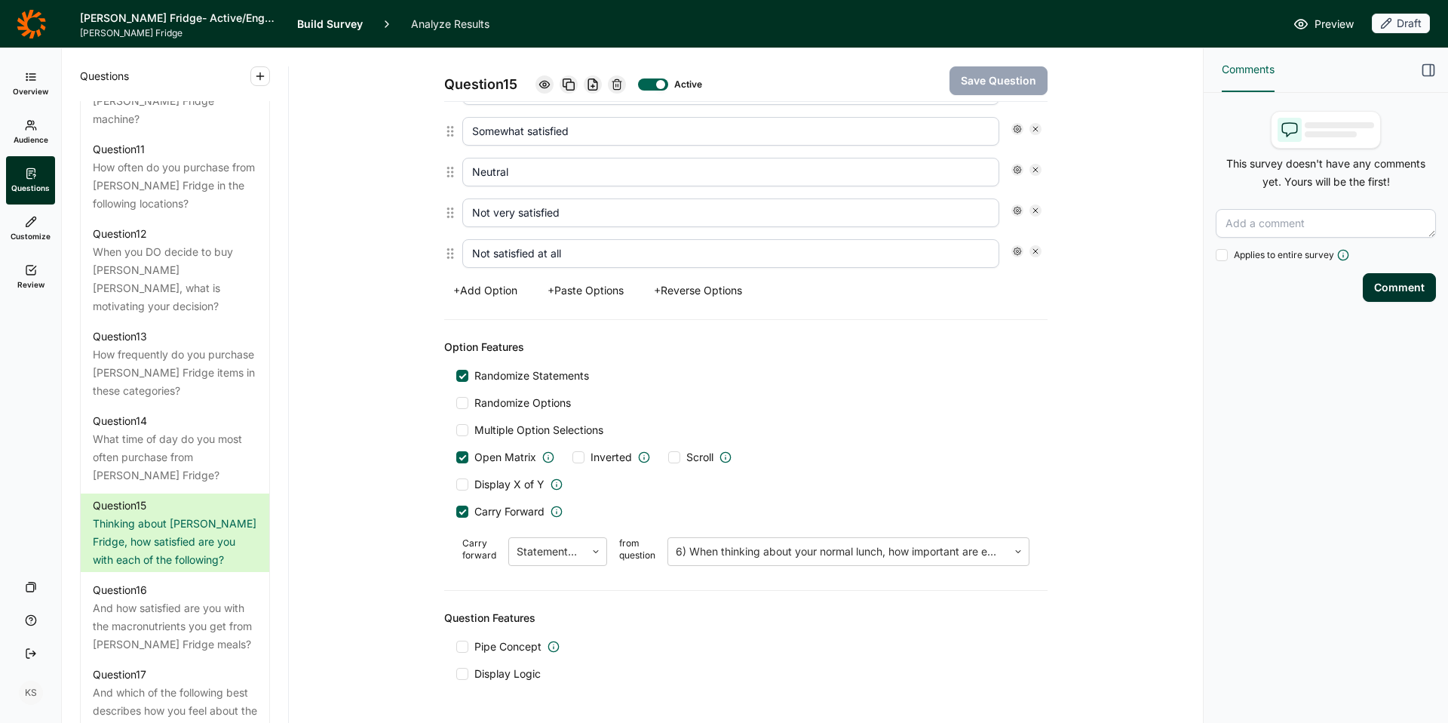
scroll to position [1144, 0]
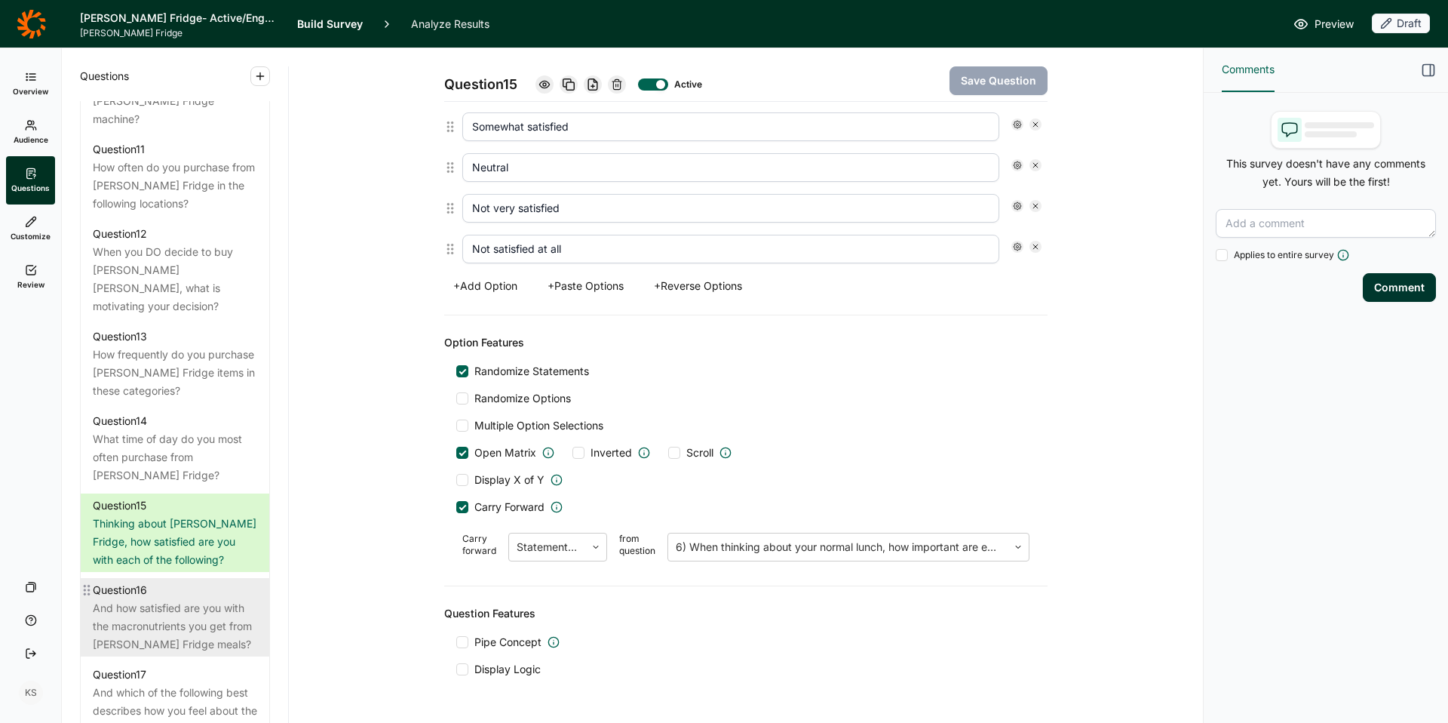
click at [177, 599] on div "And how satisfied are you with the macronutrients you get from [PERSON_NAME] Fr…" at bounding box center [175, 626] width 164 height 54
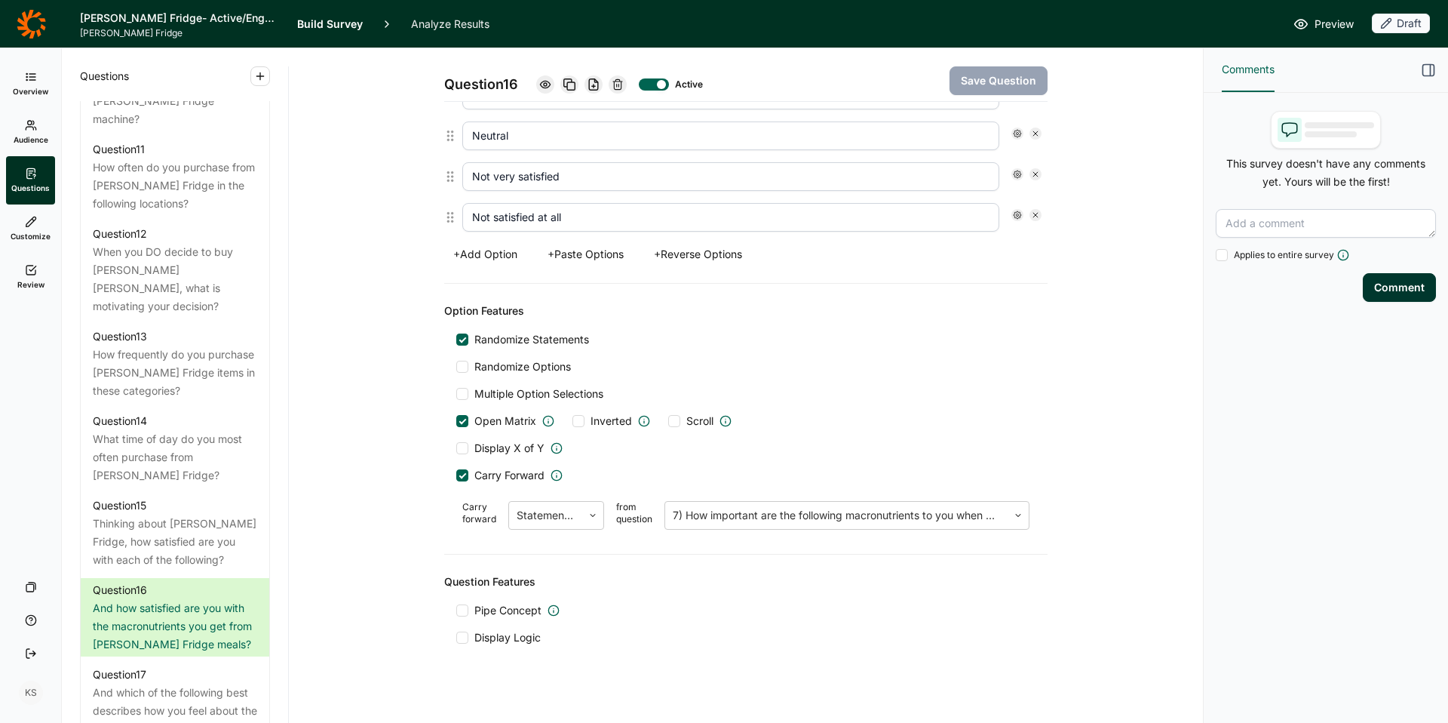
scroll to position [1113, 0]
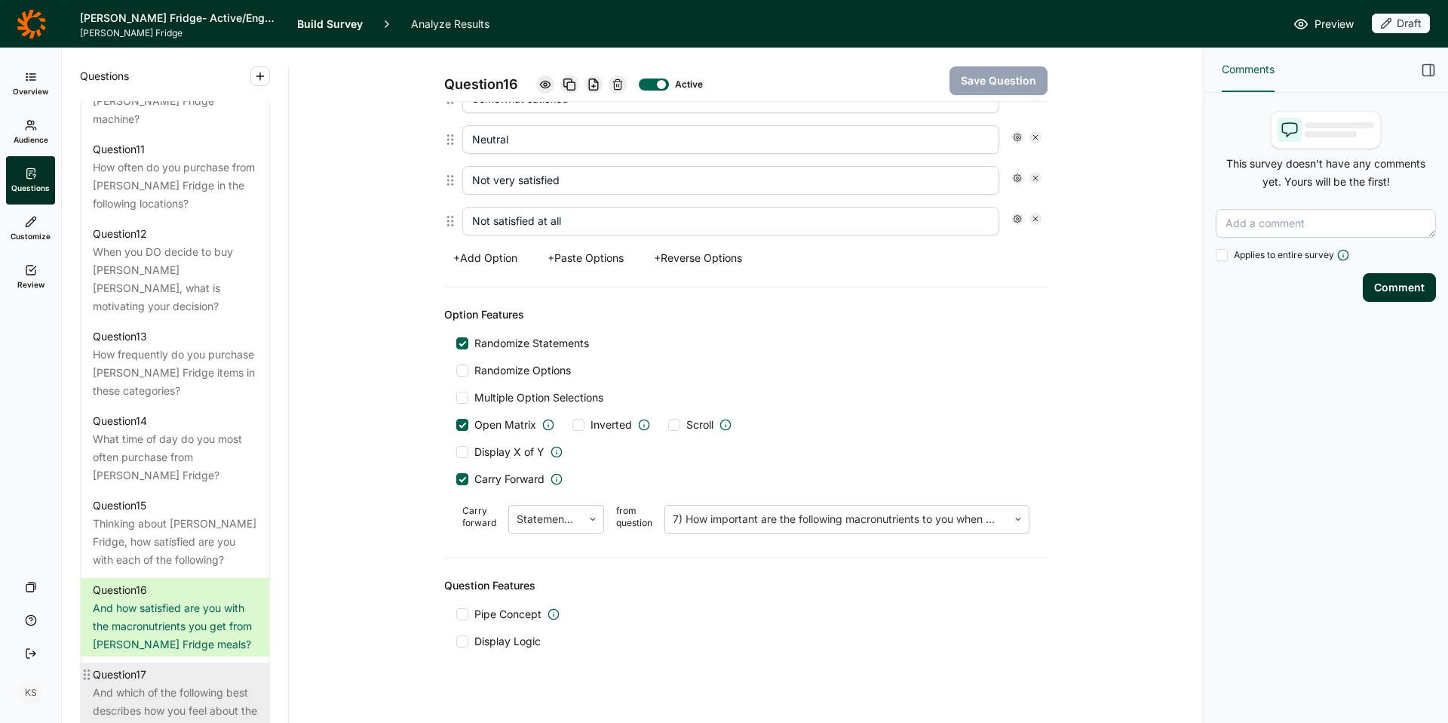
click at [180, 683] on div "And which of the following best describes how you feel about the Farmer's Fridg…" at bounding box center [175, 719] width 164 height 72
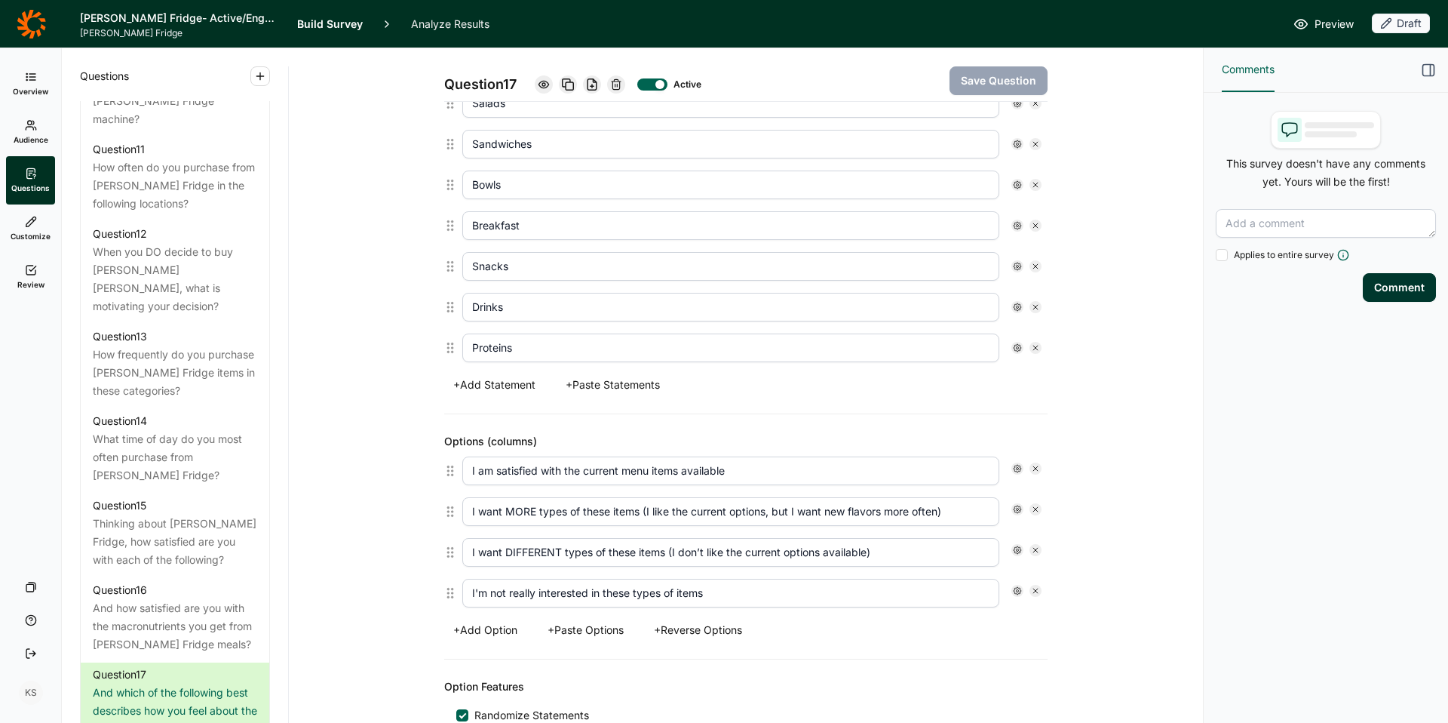
scroll to position [469, 0]
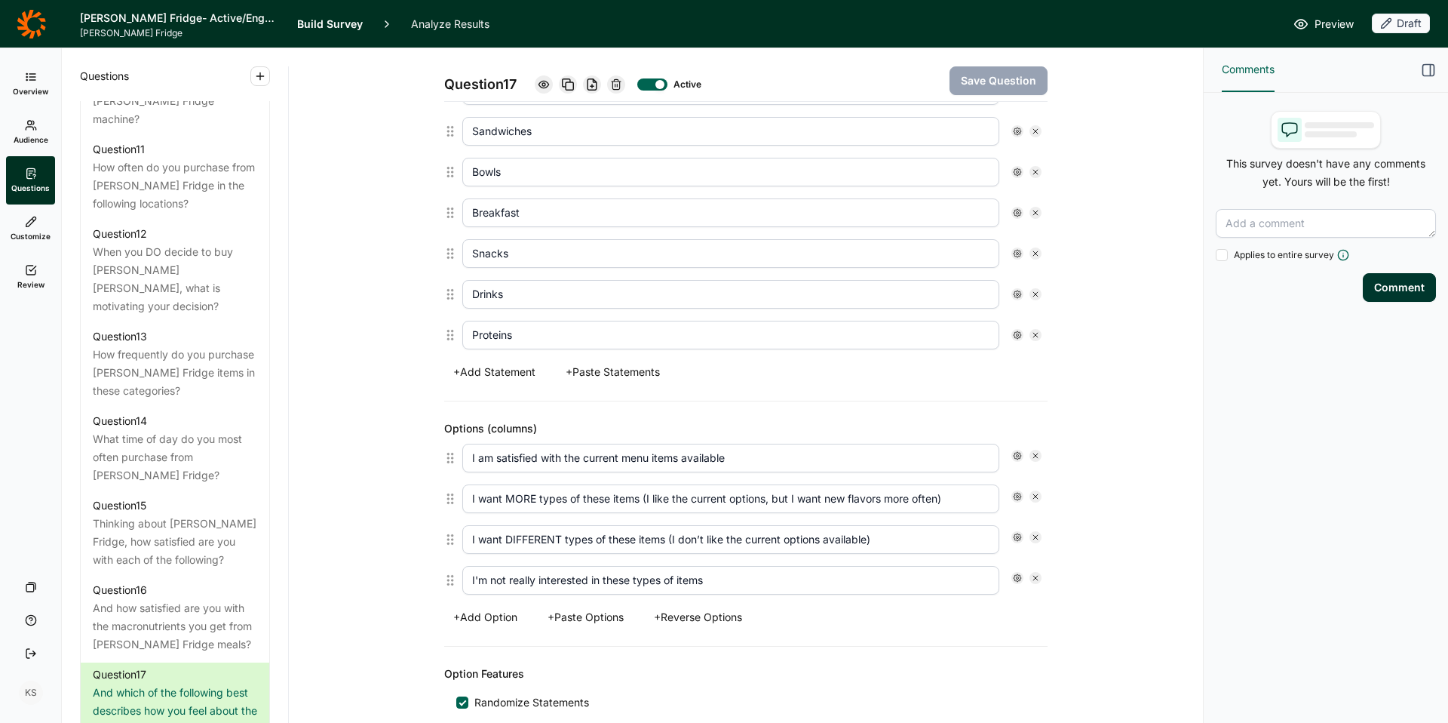
click at [683, 459] on input "I am satisfied with the current menu items available" at bounding box center [730, 457] width 537 height 29
click at [631, 499] on input "I want MORE types of these items (I like the current options, but I want new fl…" at bounding box center [730, 498] width 537 height 29
click at [594, 532] on input "I want DIFFERENT types of these items (I don’t like the current options availab…" at bounding box center [730, 539] width 537 height 29
click at [613, 582] on input "I'm not really interested in these types of items" at bounding box center [730, 580] width 537 height 29
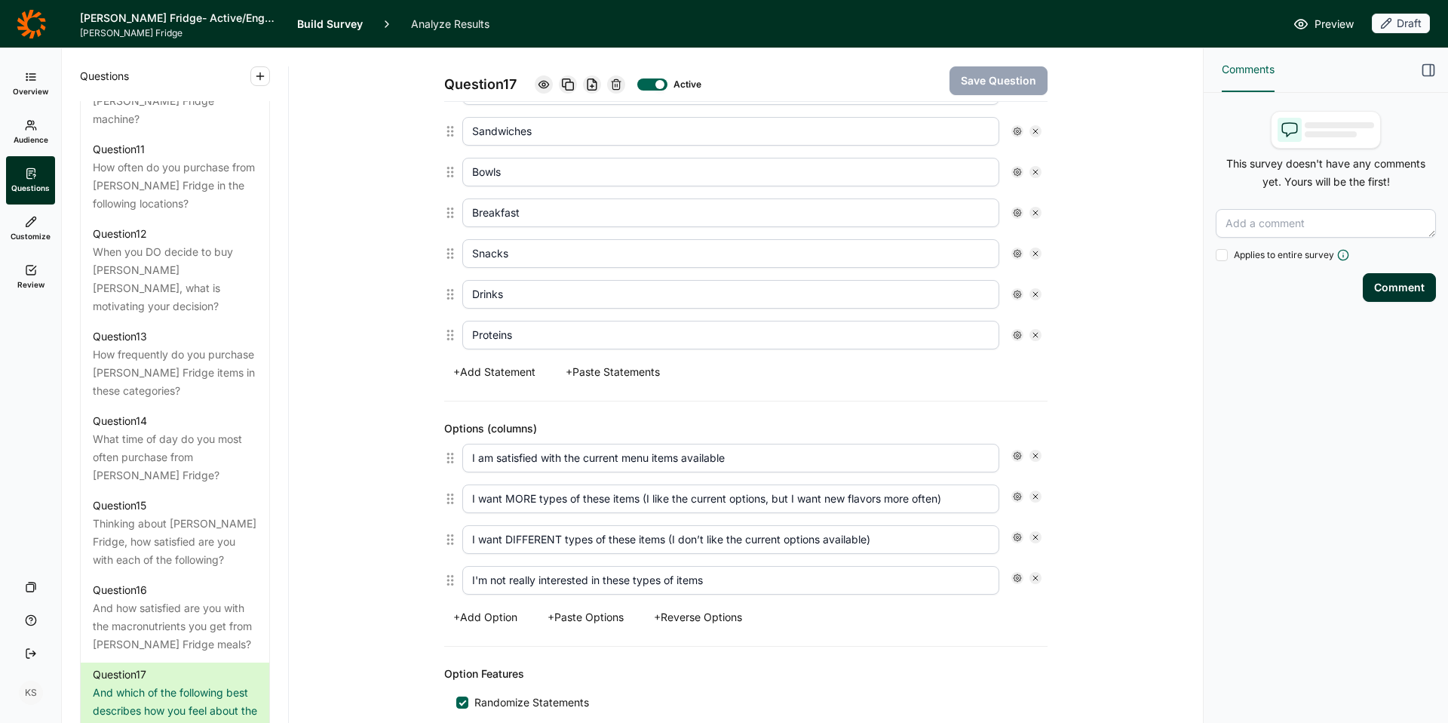
click at [613, 582] on input "I'm not really interested in these types of items" at bounding box center [730, 580] width 537 height 29
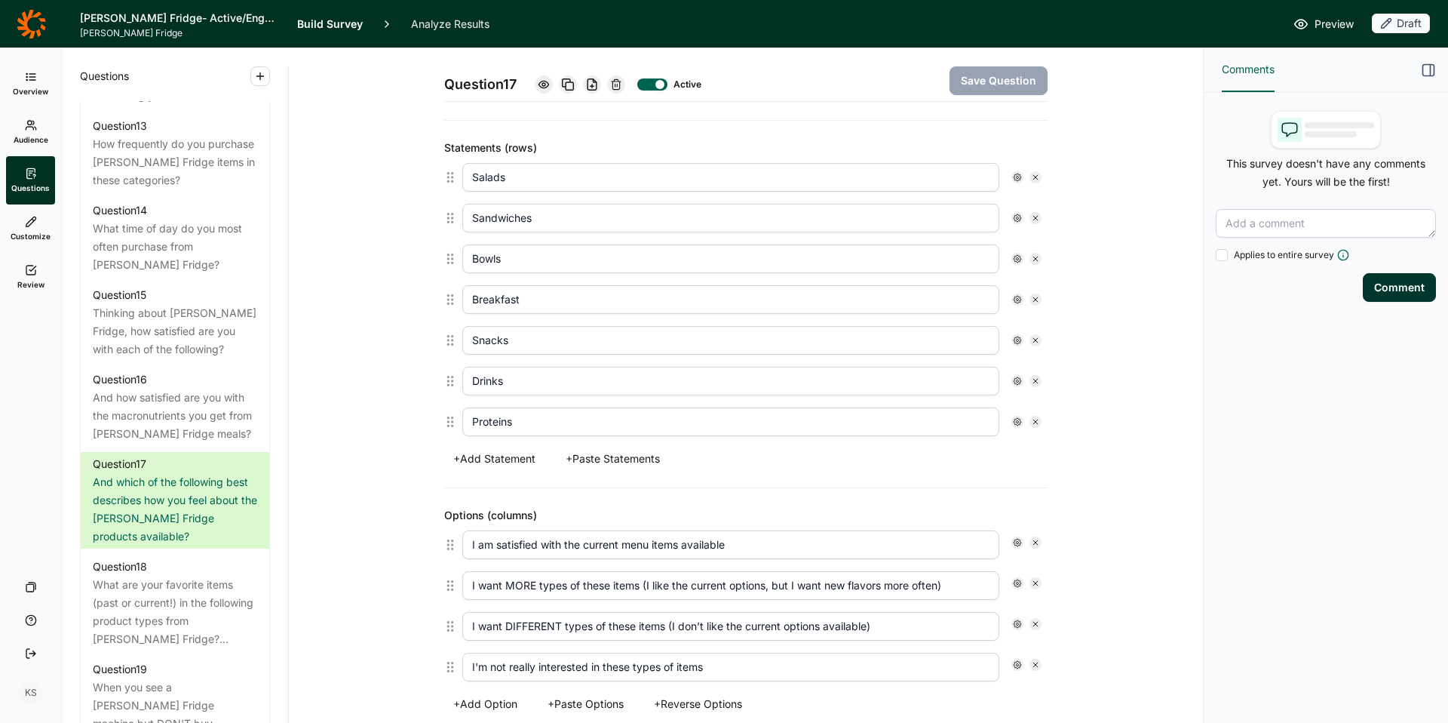
scroll to position [1933, 0]
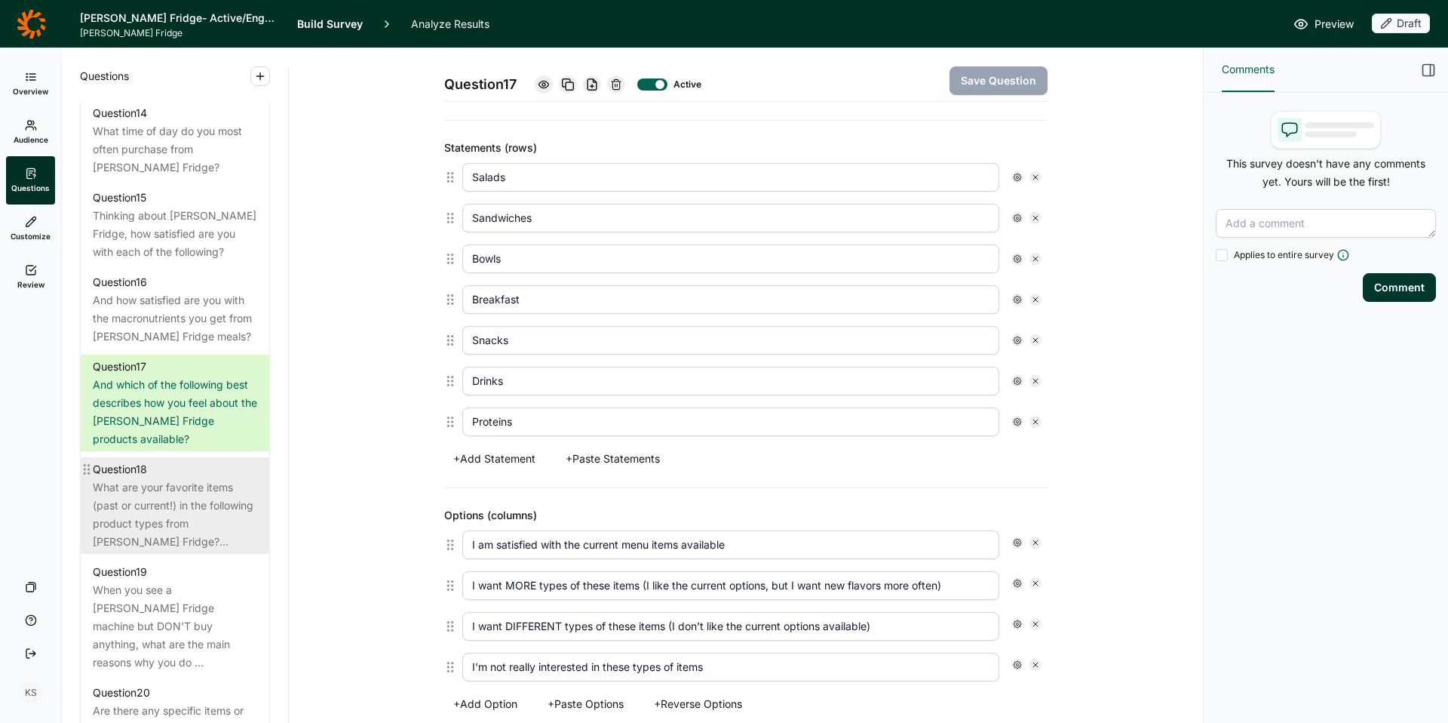
click at [132, 478] on div "What are your favorite items (past or current!) in the following product types …" at bounding box center [175, 514] width 164 height 72
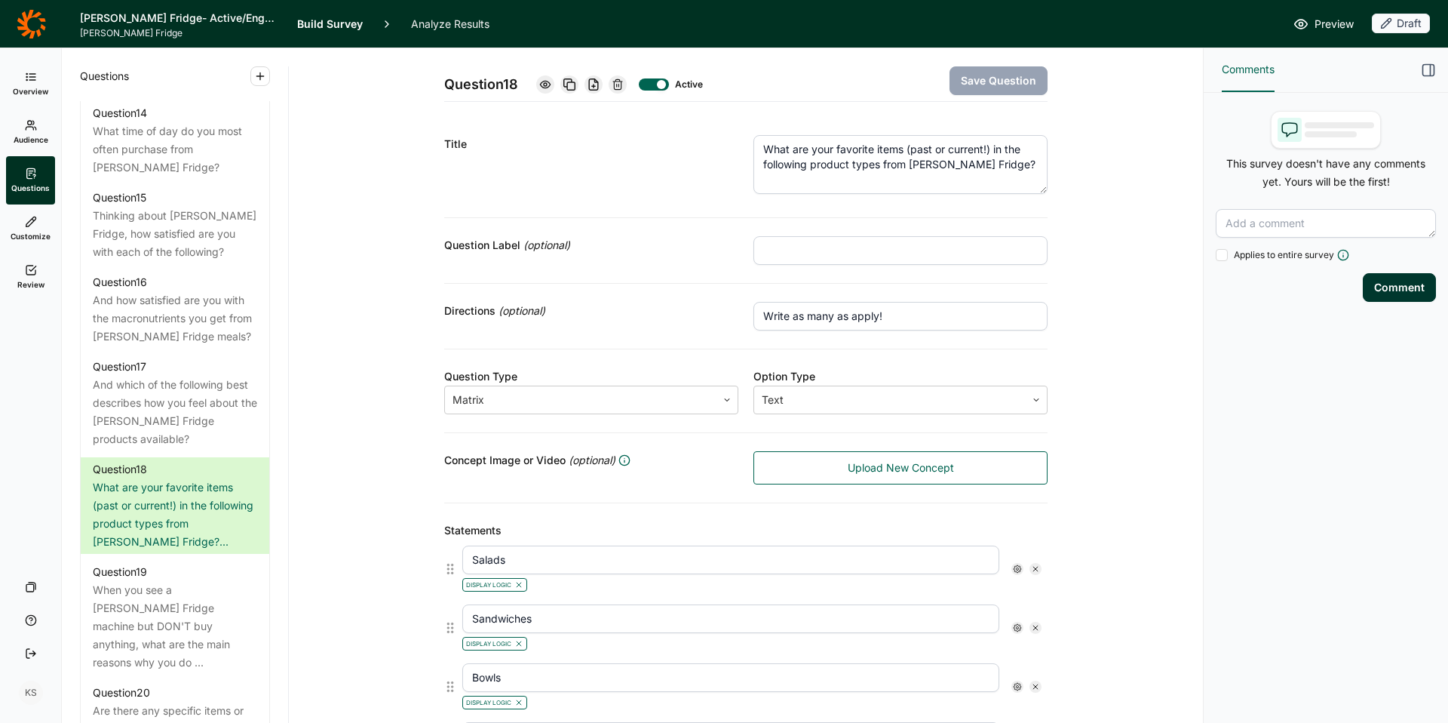
click at [931, 158] on textarea "What are your favorite items (past or current!) in the following product types …" at bounding box center [900, 164] width 294 height 59
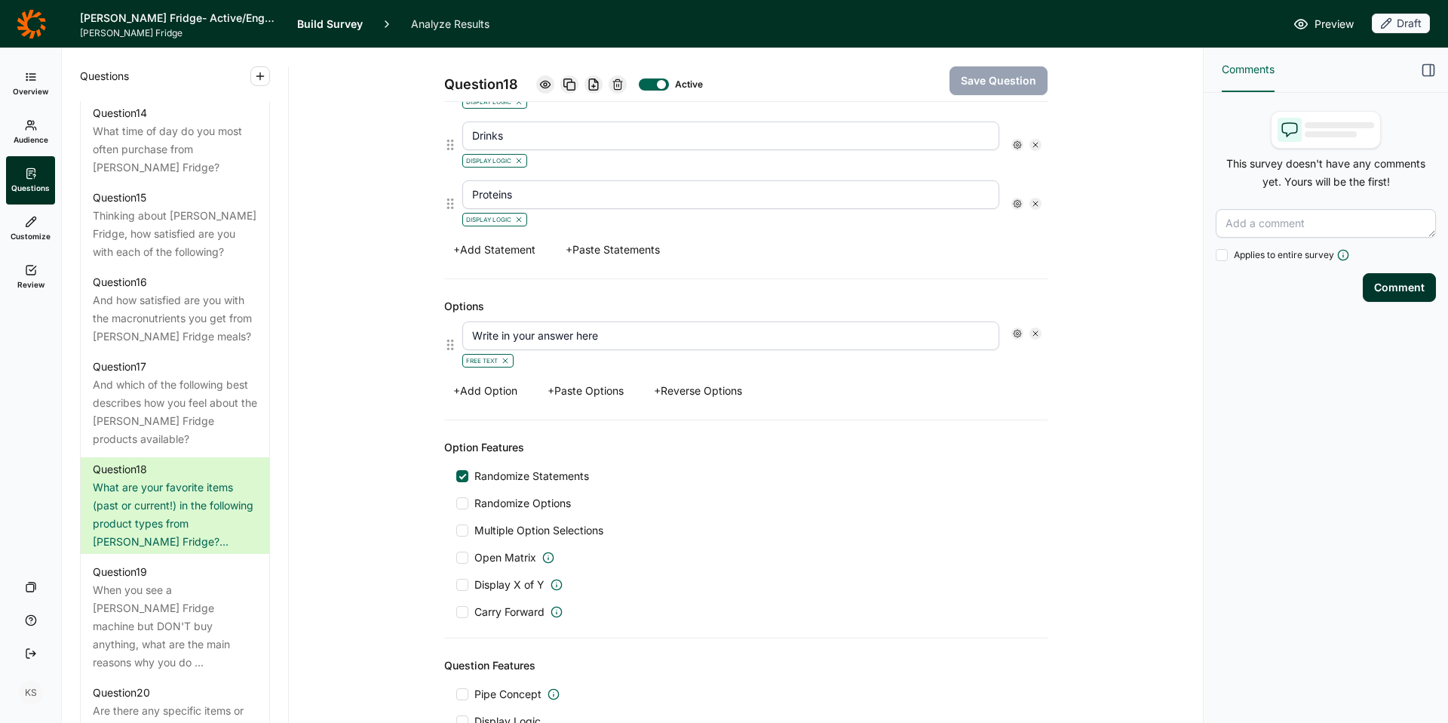
scroll to position [738, 0]
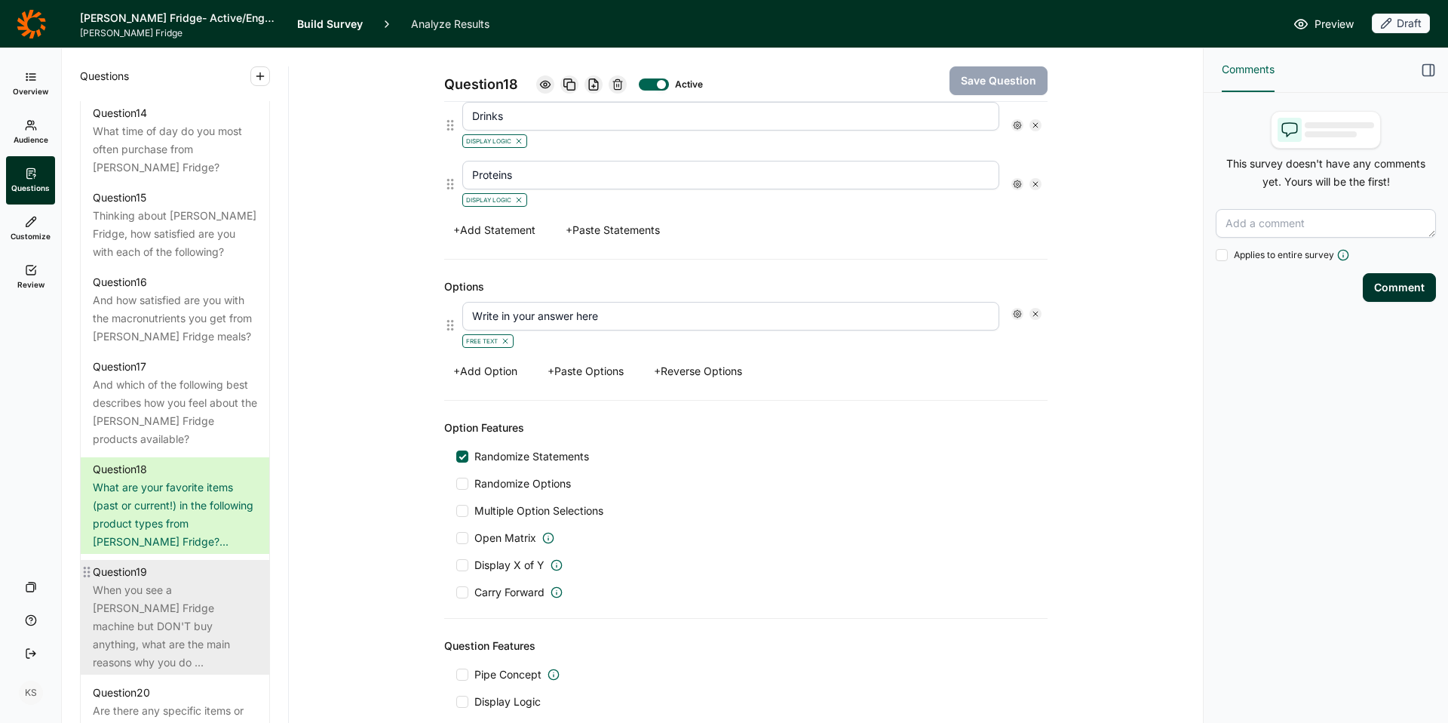
click at [184, 581] on div "When you see a [PERSON_NAME] Fridge machine but DON'T buy anything, what are th…" at bounding box center [175, 626] width 164 height 91
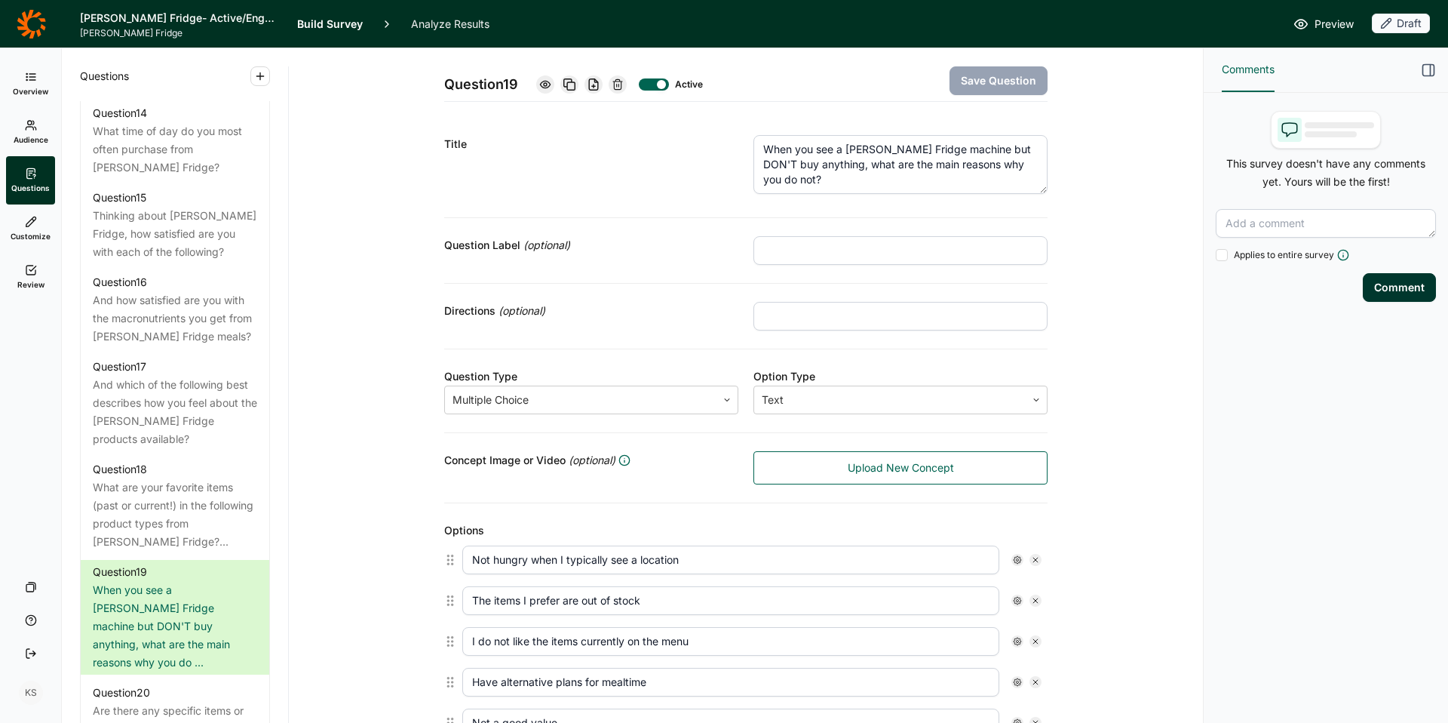
click at [978, 169] on textarea "When you see a Farmer's Fridge machine but DON'T buy anything, what are the mai…" at bounding box center [900, 164] width 294 height 59
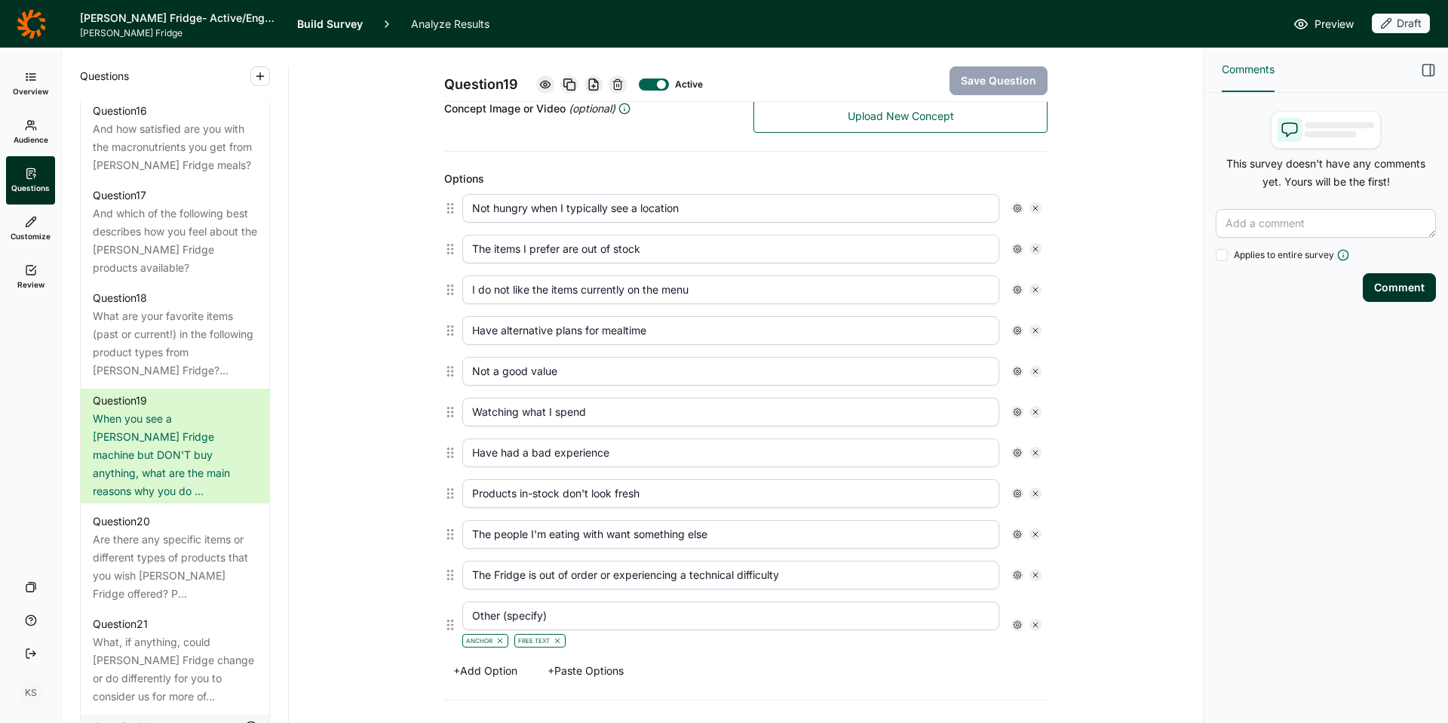
scroll to position [376, 0]
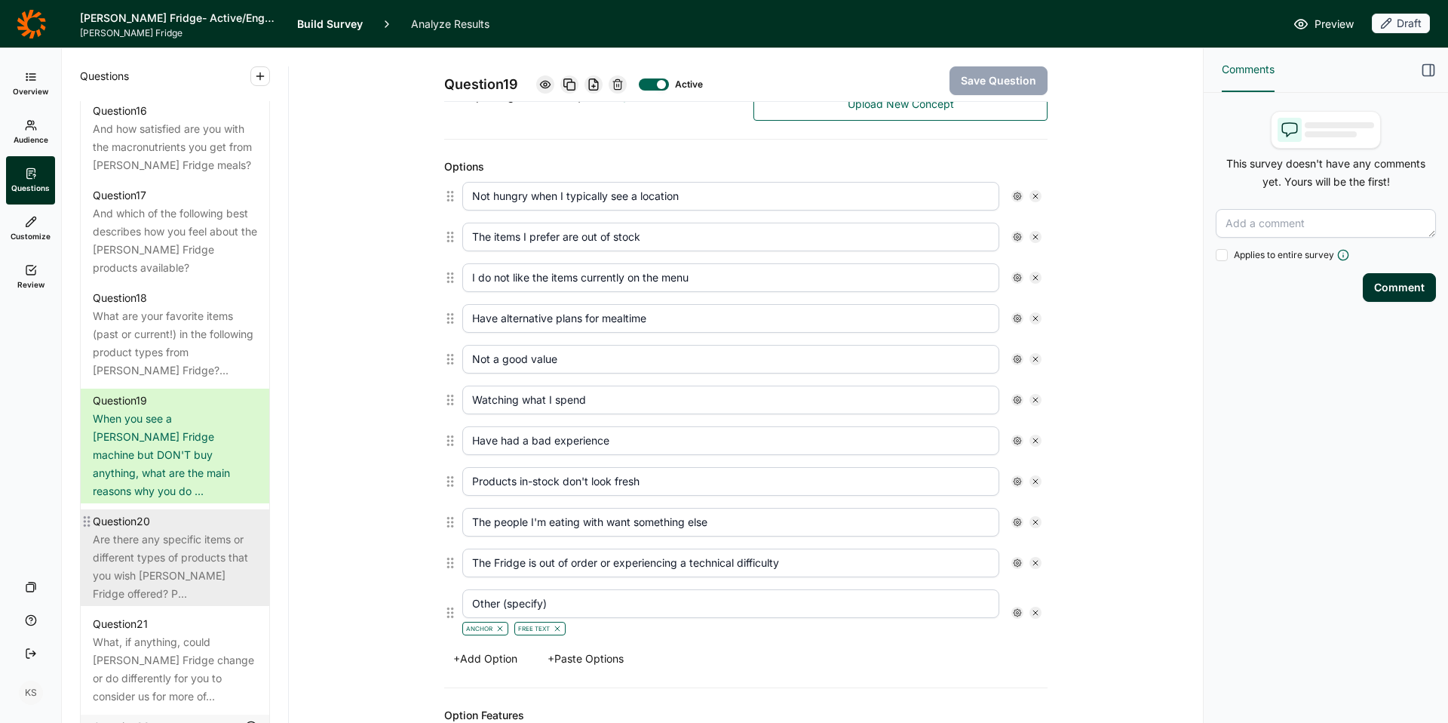
click at [128, 512] on div "Question 20" at bounding box center [121, 521] width 57 height 18
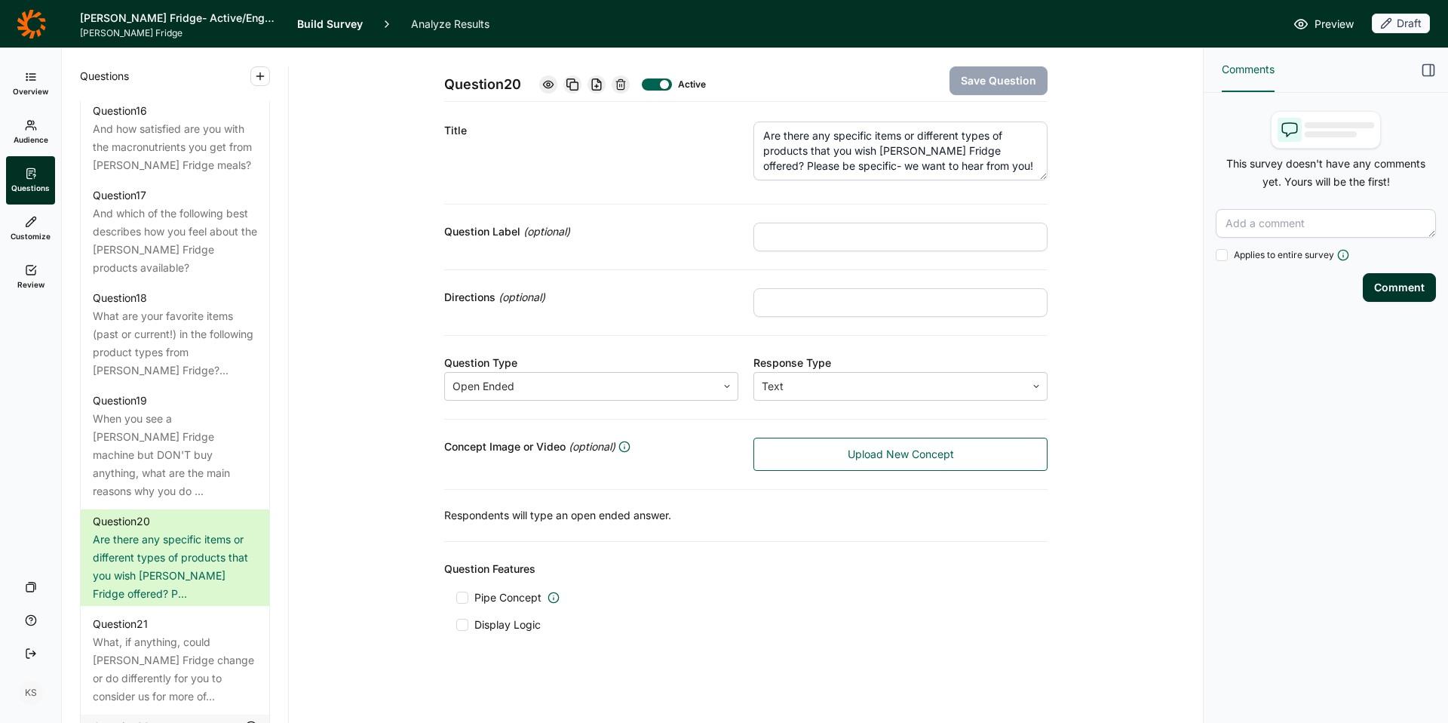
scroll to position [26, 0]
click at [903, 169] on div "Are there any specific items or different types of products that you wish Farme…" at bounding box center [900, 153] width 294 height 64
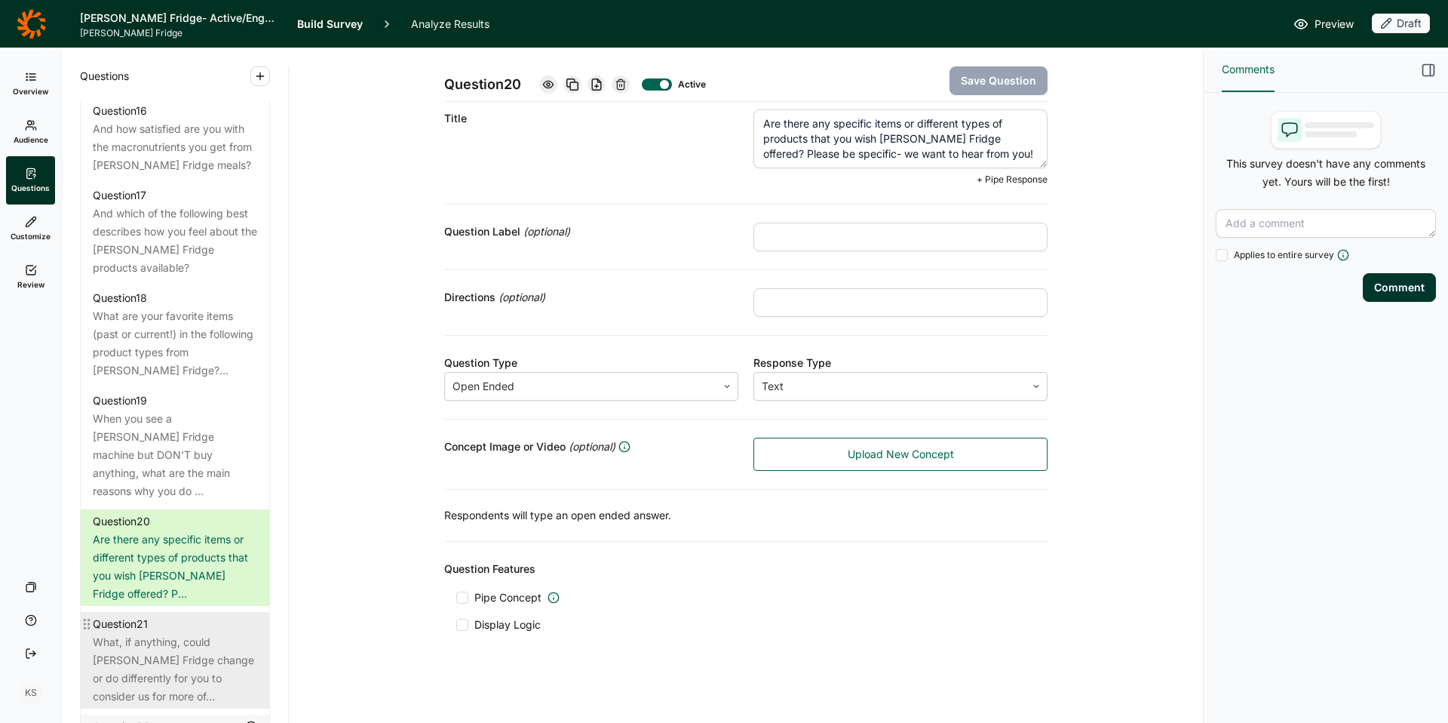
click at [180, 633] on div "What, if anything, could Farmer's Fridge change or do differently for you to co…" at bounding box center [175, 669] width 164 height 72
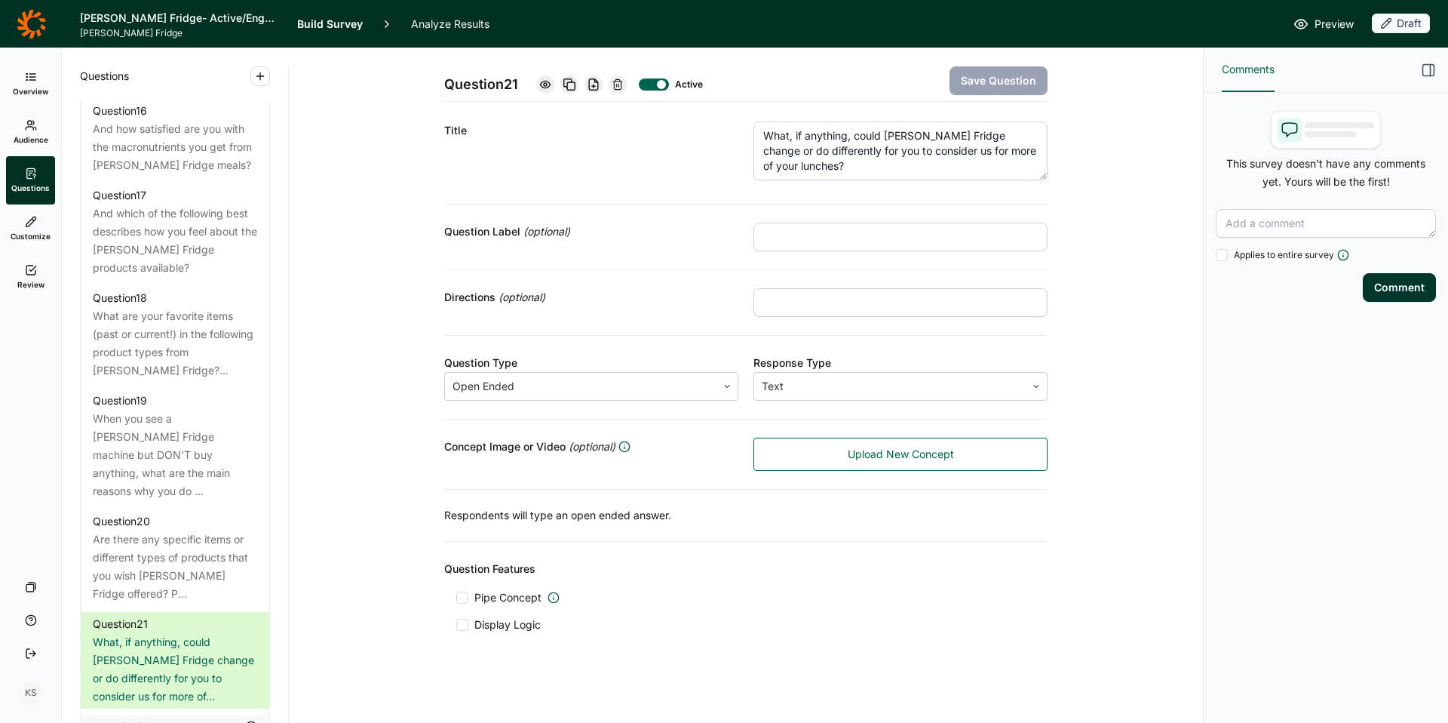
scroll to position [26, 0]
click at [837, 155] on textarea "What, if anything, could Farmer's Fridge change or do differently for you to co…" at bounding box center [900, 150] width 294 height 59
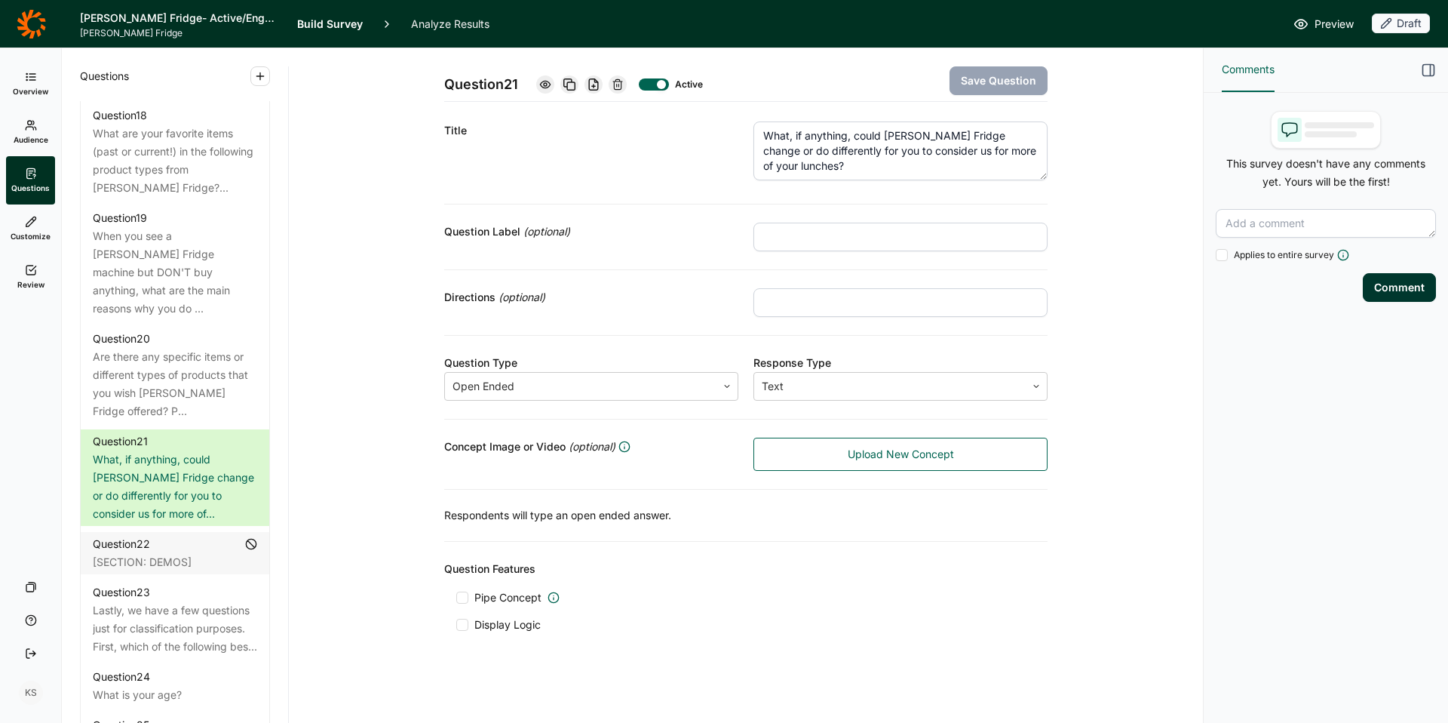
scroll to position [2288, 0]
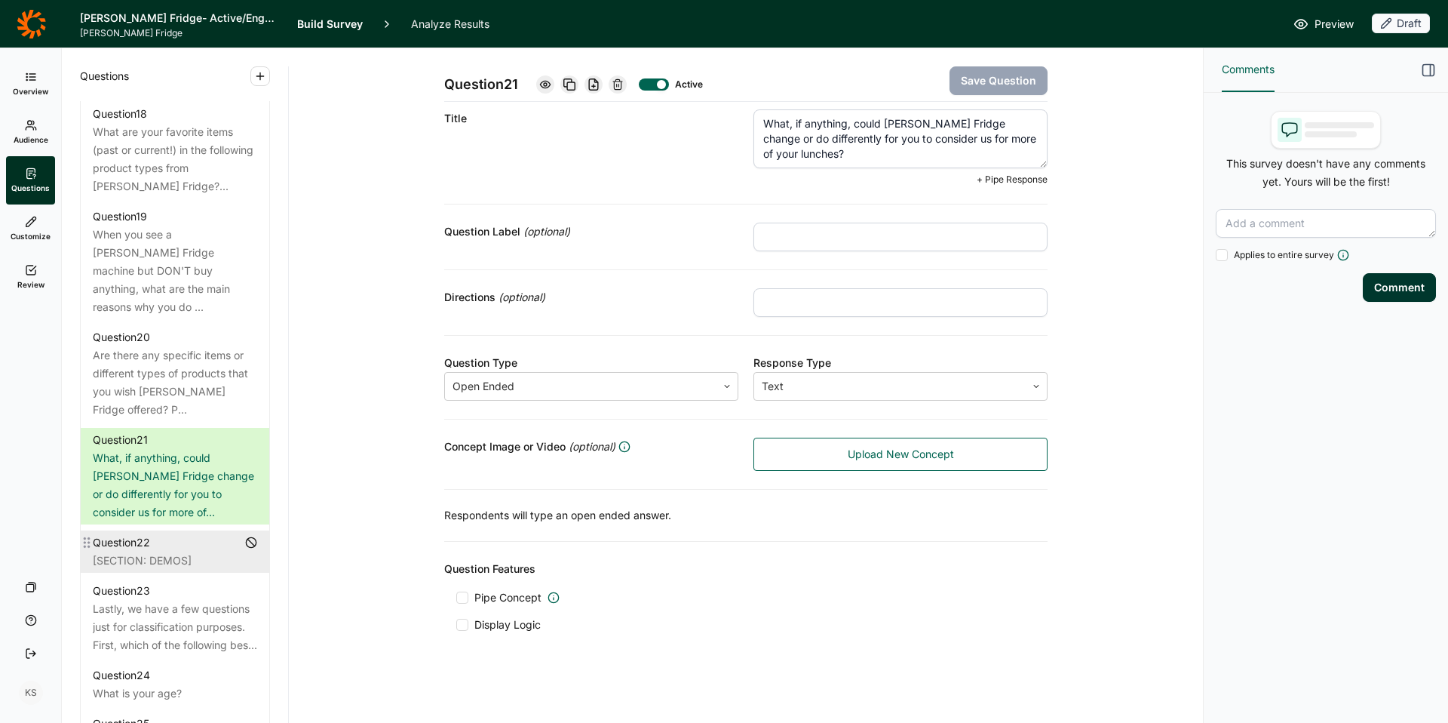
click at [177, 551] on div "[SECTION: DEMOS]" at bounding box center [175, 560] width 164 height 18
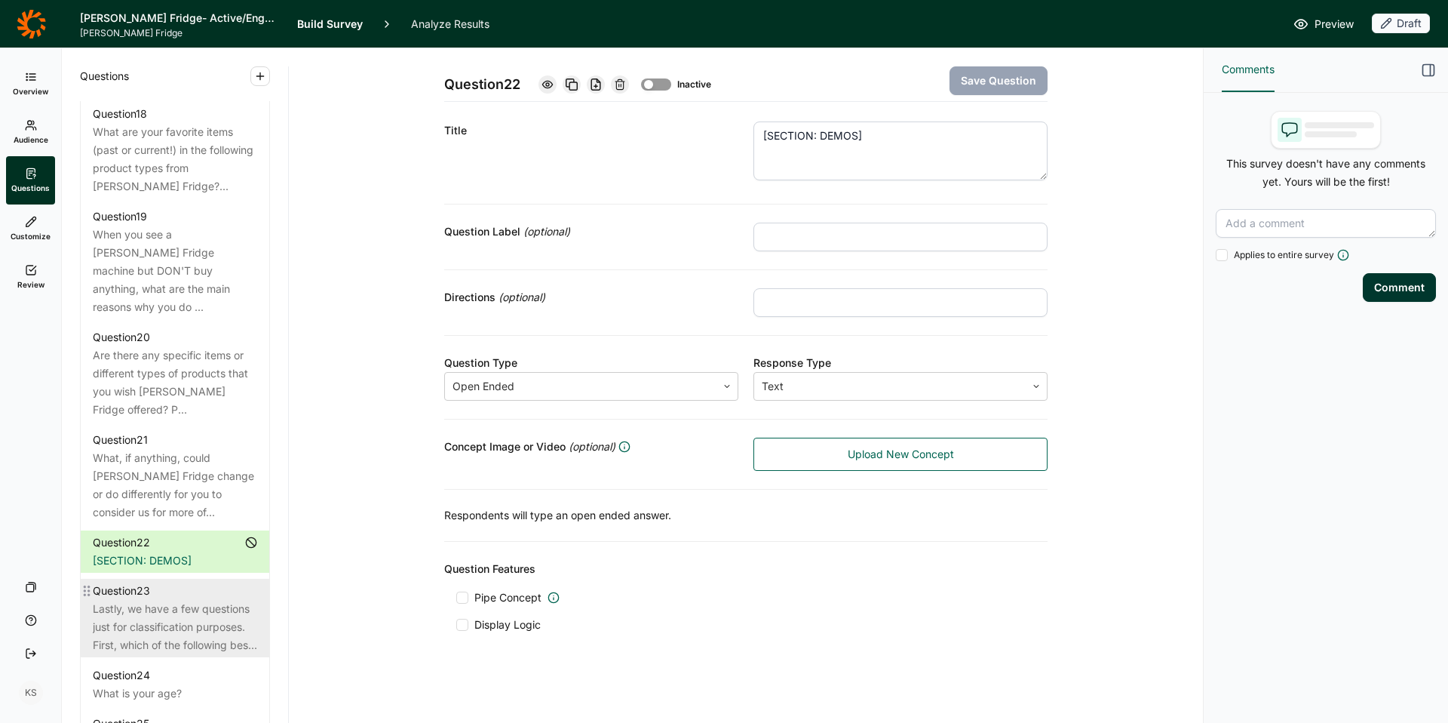
click at [179, 600] on div "Lastly, we have a few questions just for classification purposes. First, which …" at bounding box center [175, 627] width 164 height 54
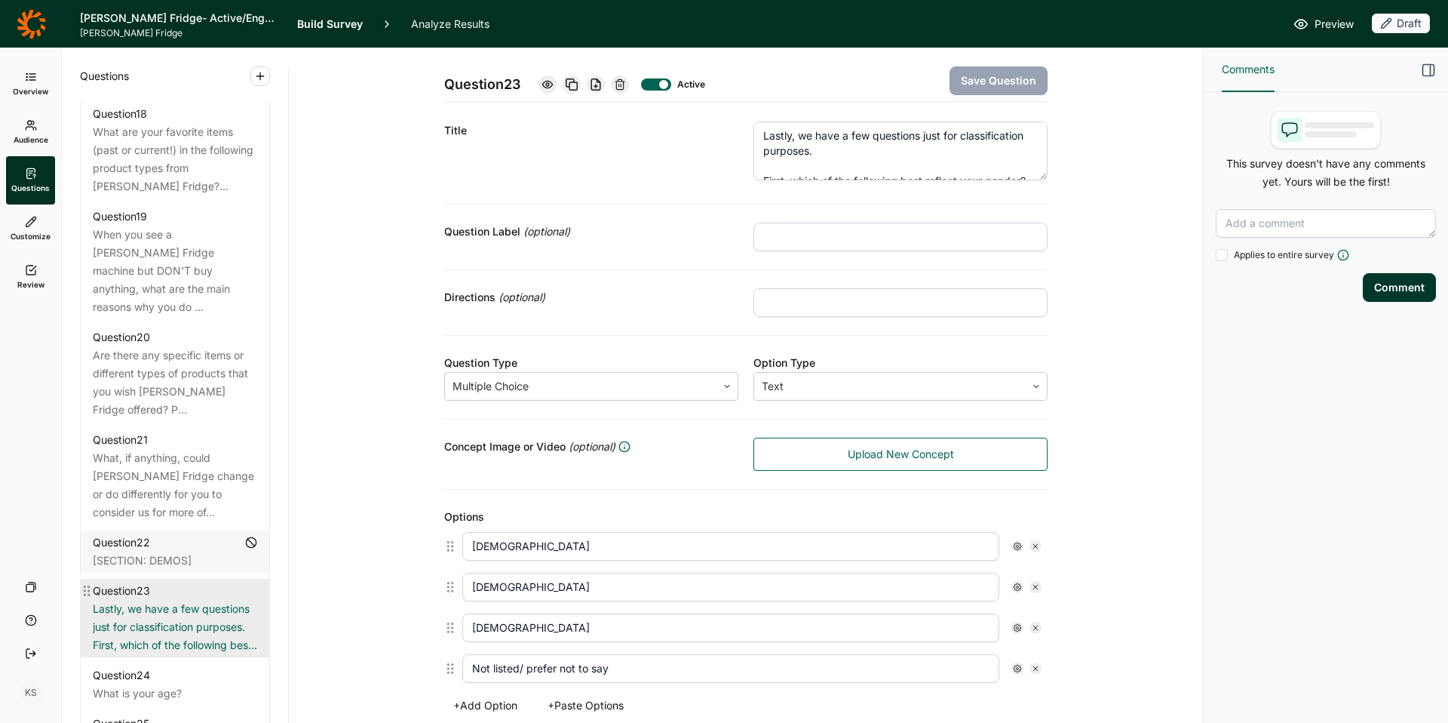
scroll to position [26, 0]
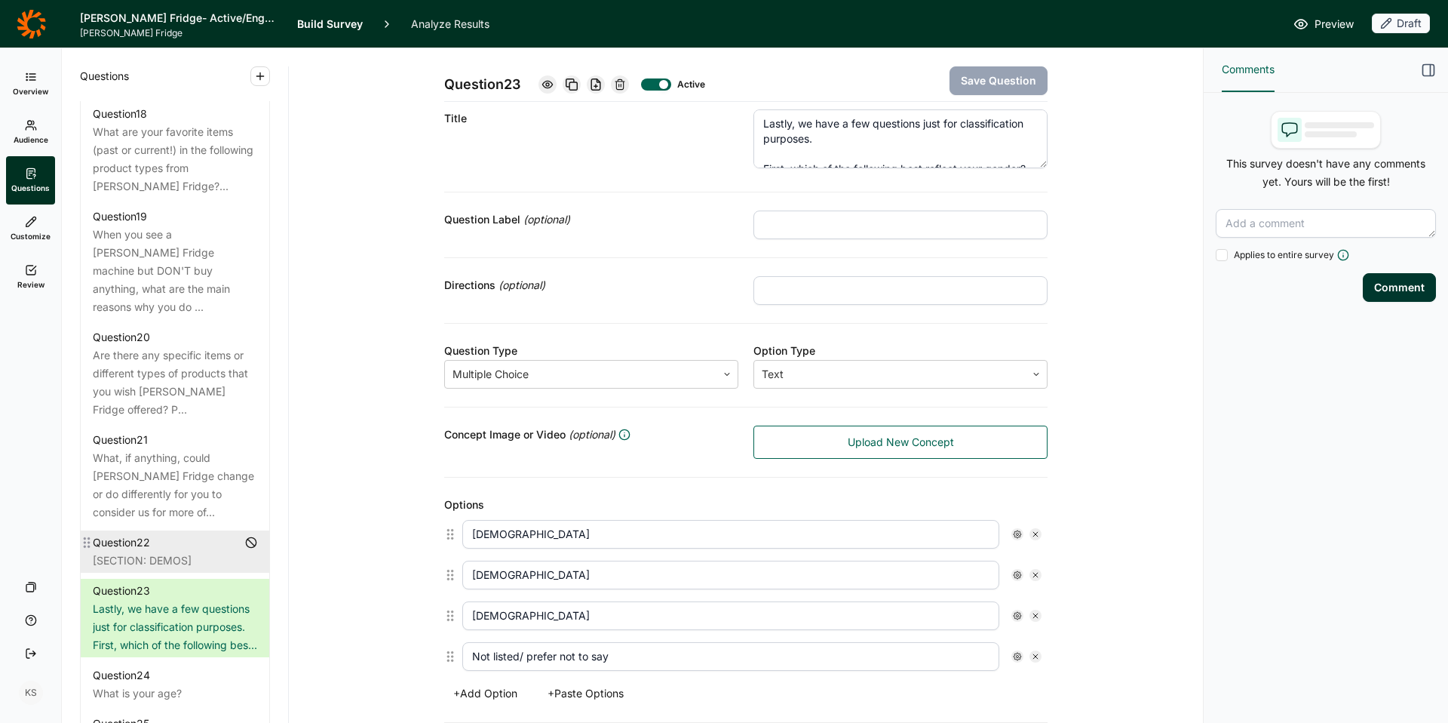
click at [168, 551] on div "[SECTION: DEMOS]" at bounding box center [175, 560] width 164 height 18
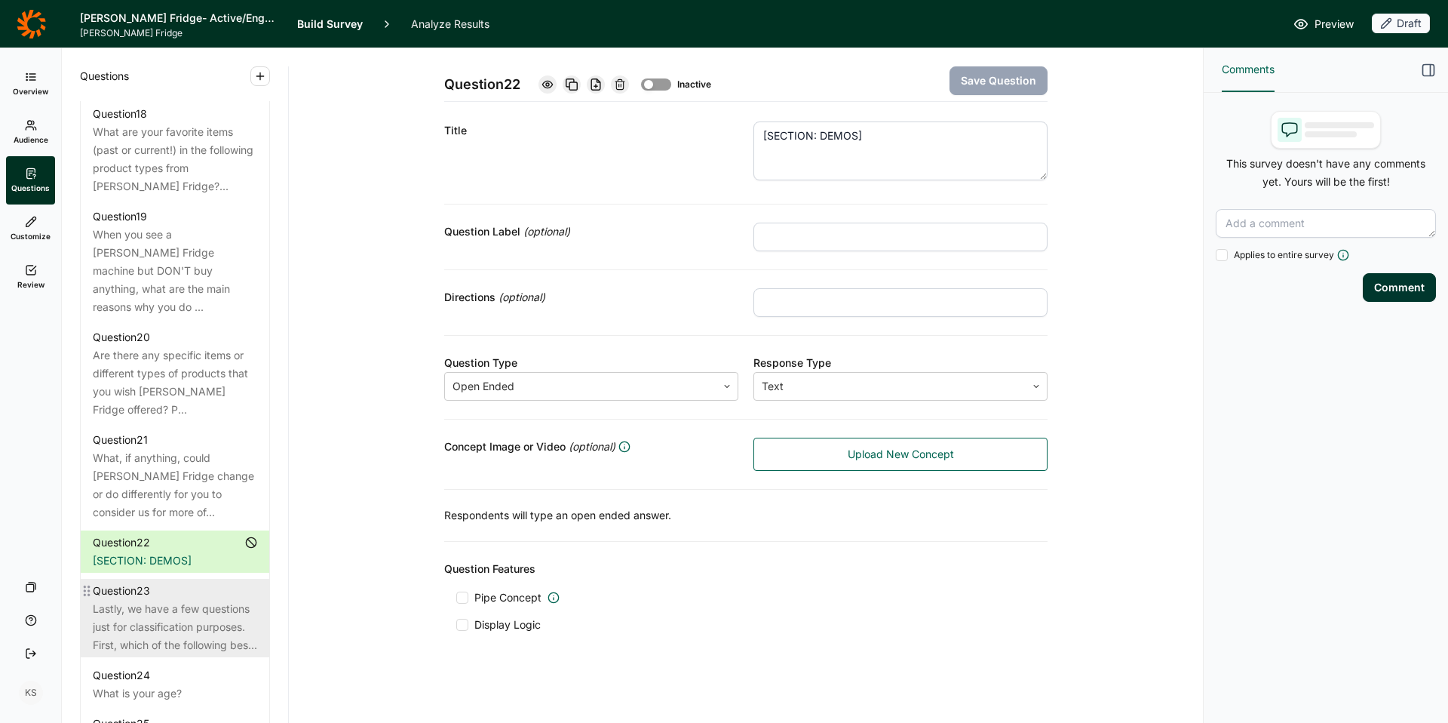
click at [146, 600] on div "Lastly, we have a few questions just for classification purposes. First, which …" at bounding box center [175, 627] width 164 height 54
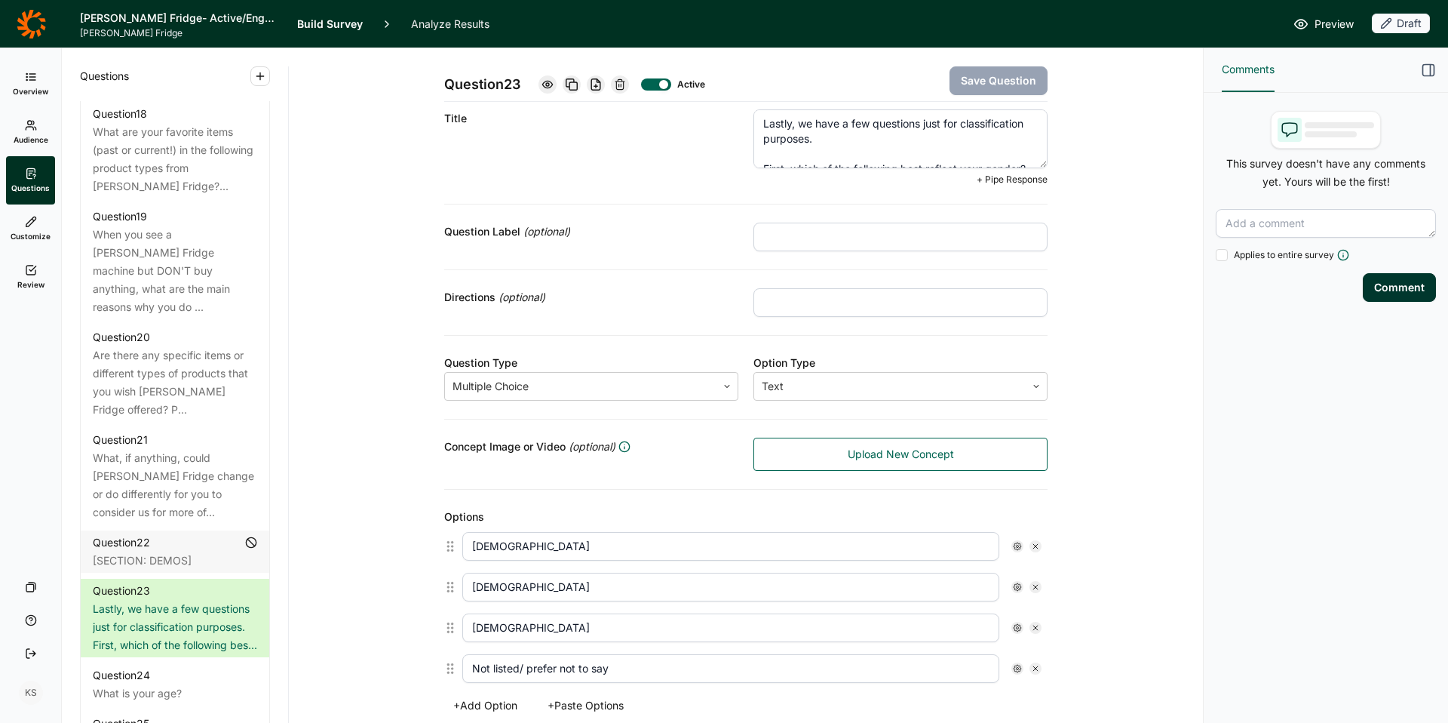
click at [894, 137] on textarea "Lastly, we have a few questions just for classification purposes. First, which …" at bounding box center [900, 138] width 294 height 59
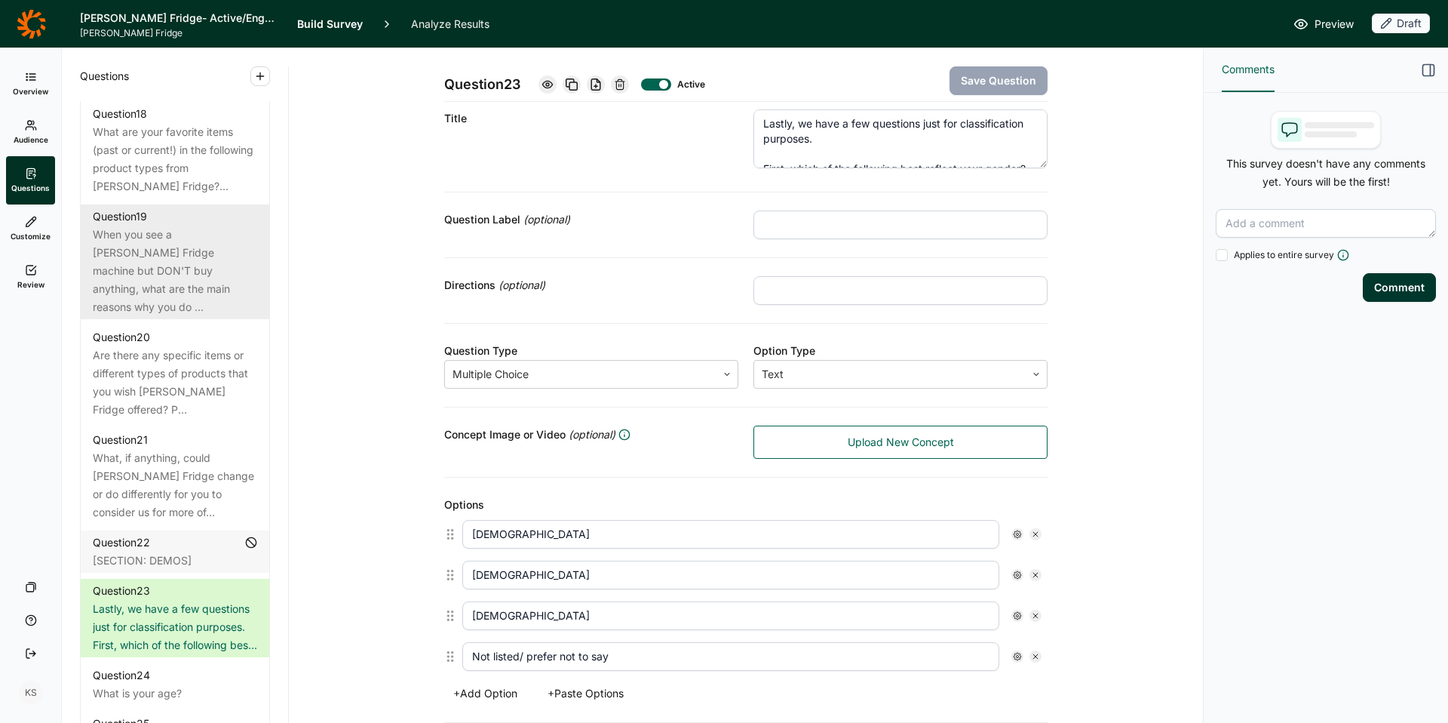
scroll to position [15, 0]
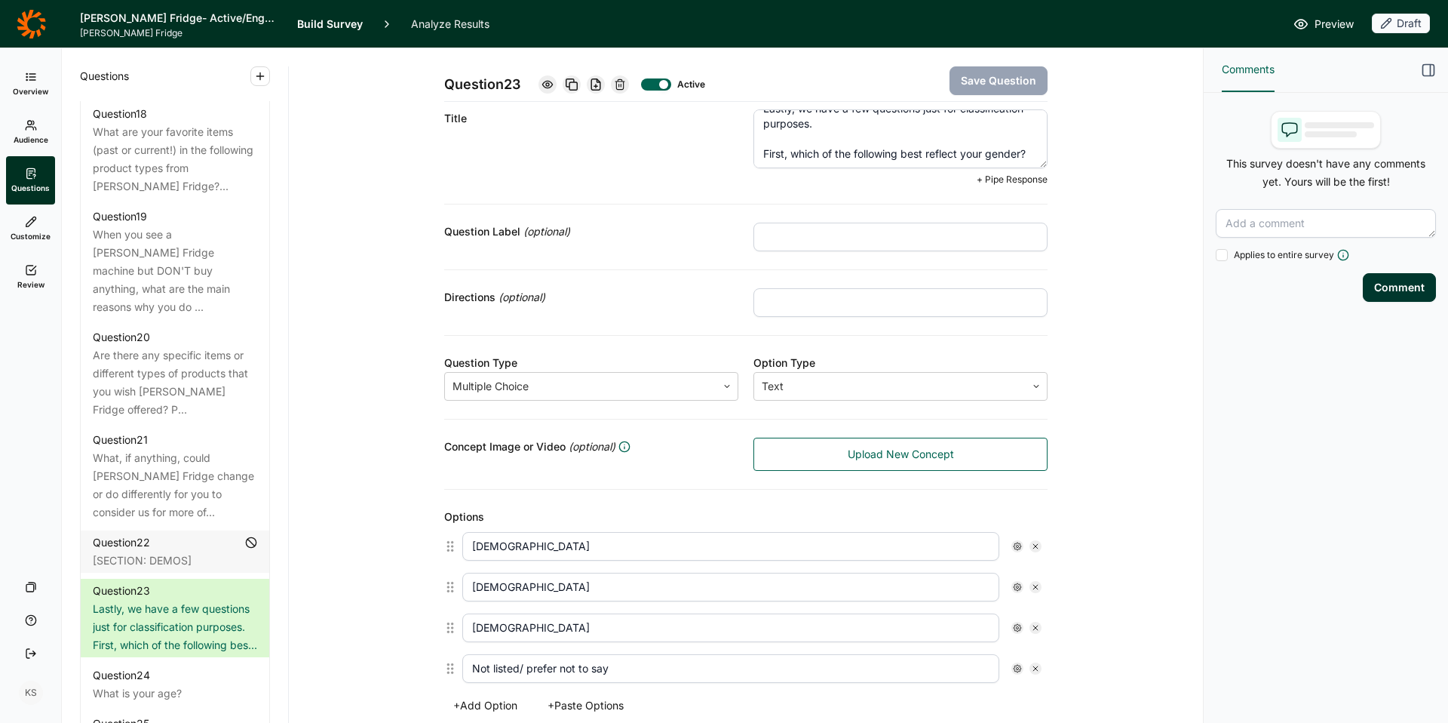
click at [839, 155] on textarea "Lastly, we have a few questions just for classification purposes. First, which …" at bounding box center [900, 138] width 294 height 59
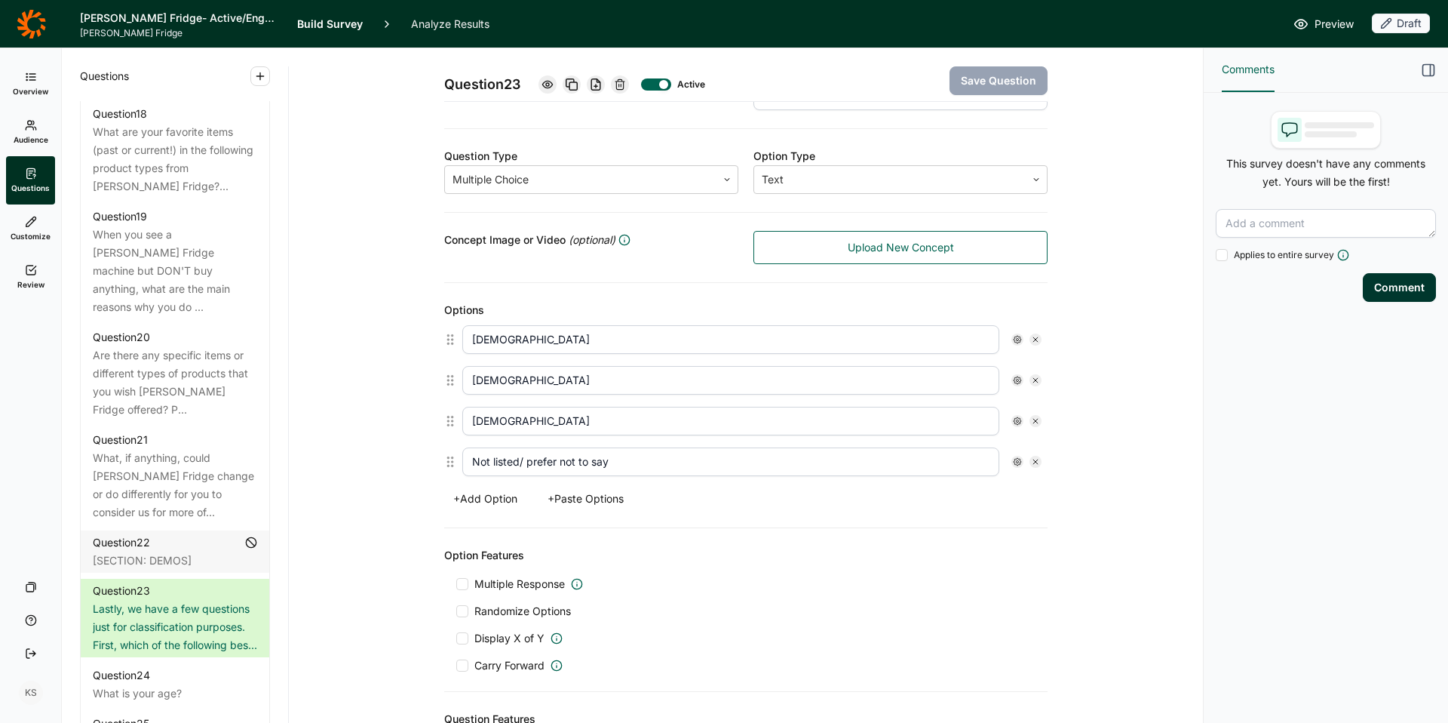
scroll to position [224, 0]
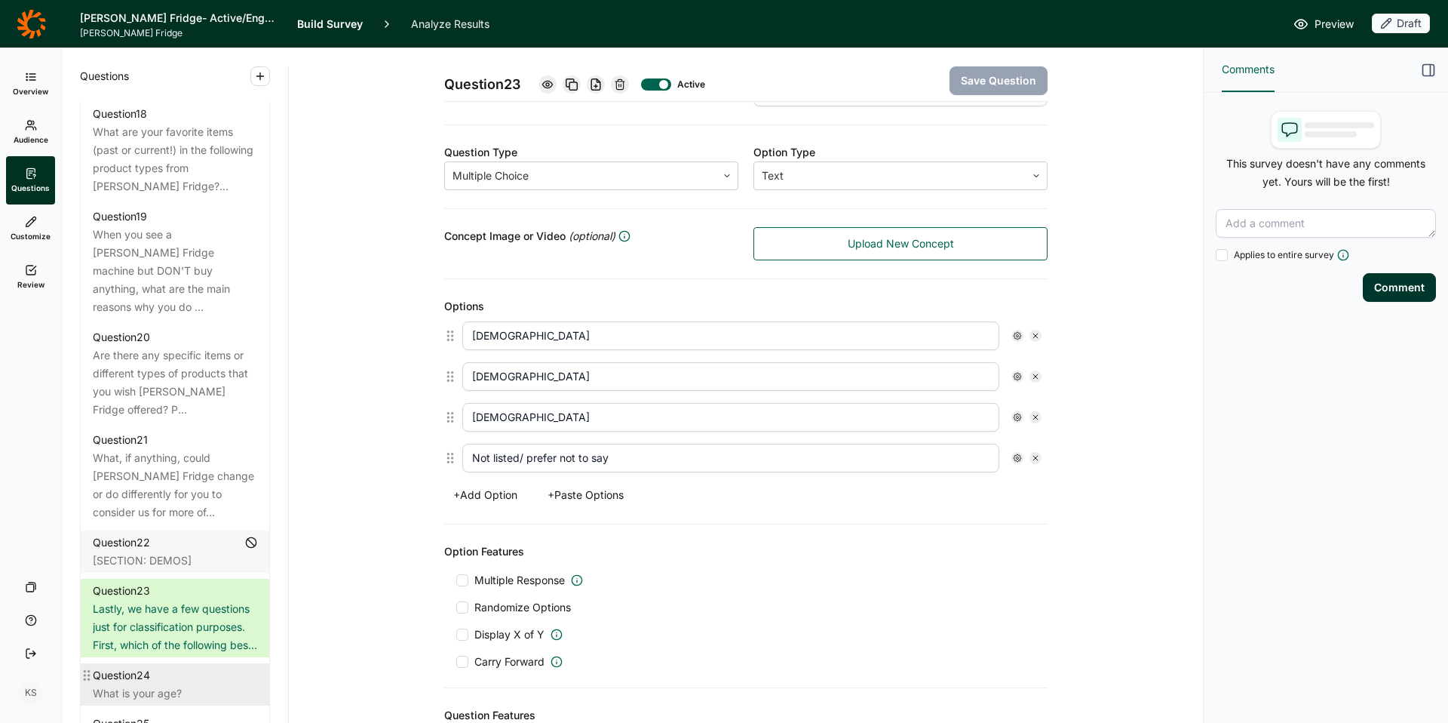
click at [158, 666] on div "Question 24" at bounding box center [175, 675] width 164 height 18
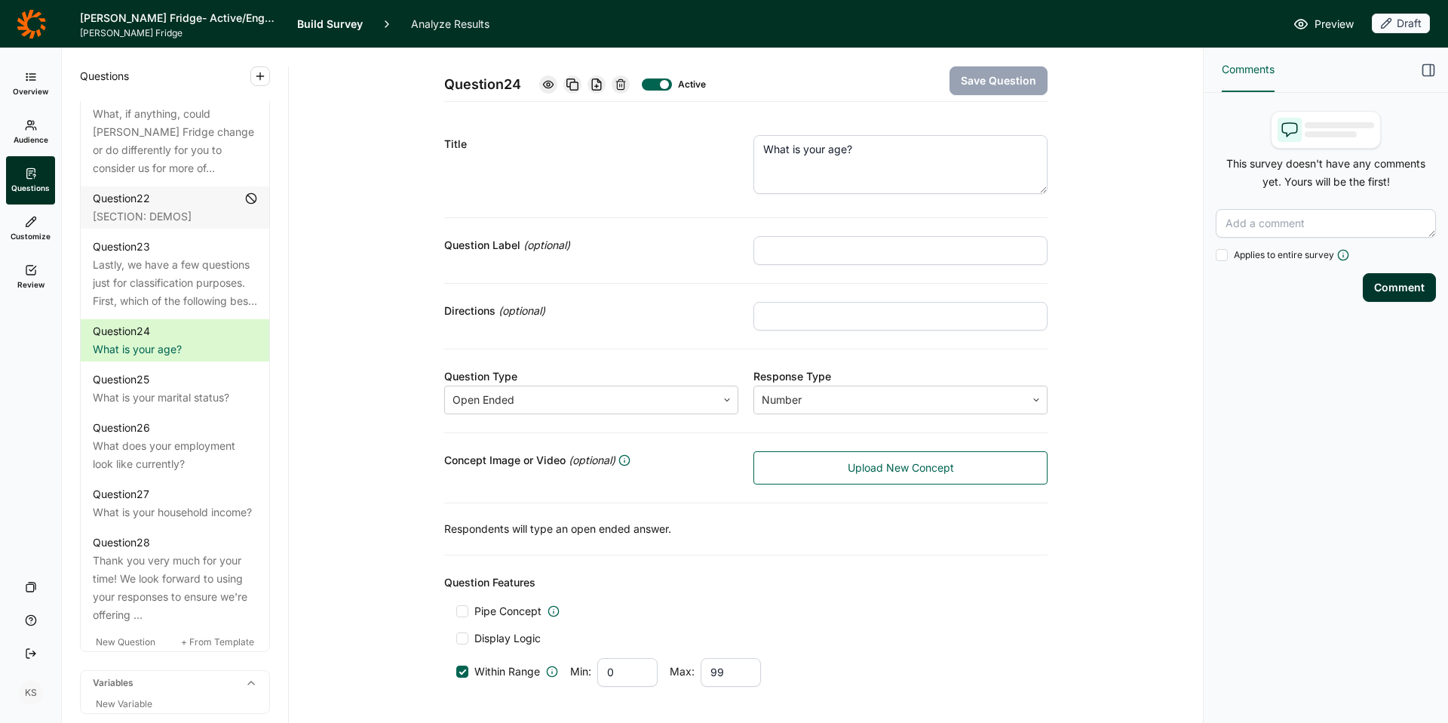
scroll to position [2665, 0]
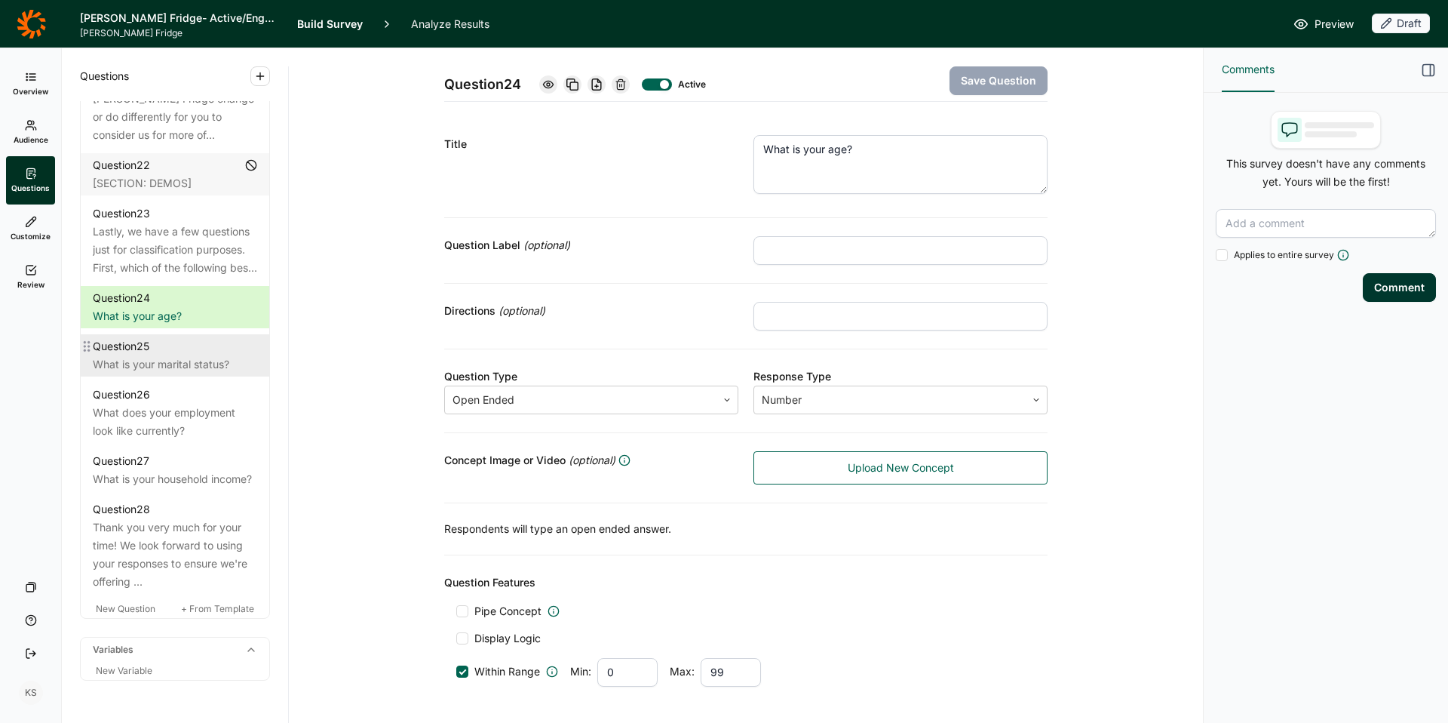
click at [180, 355] on div "What is your marital status?" at bounding box center [175, 364] width 164 height 18
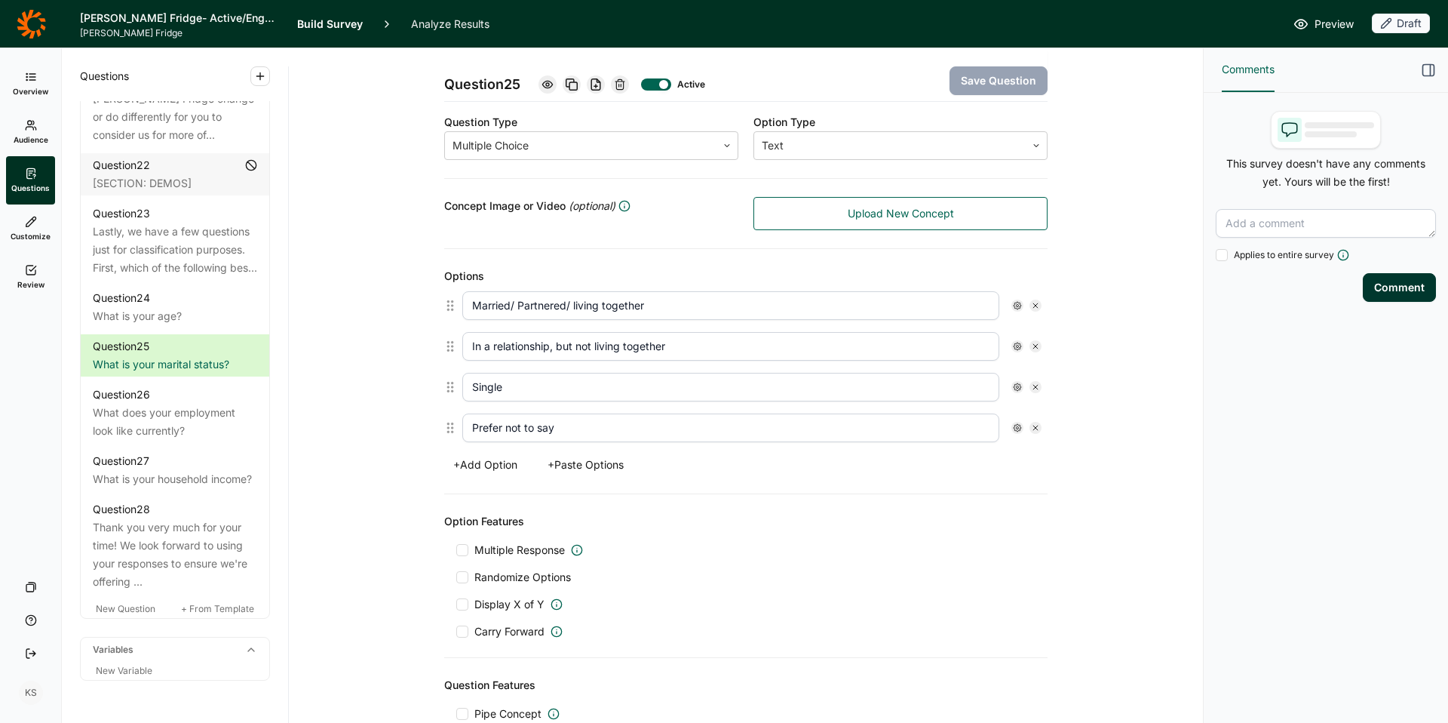
scroll to position [397, 0]
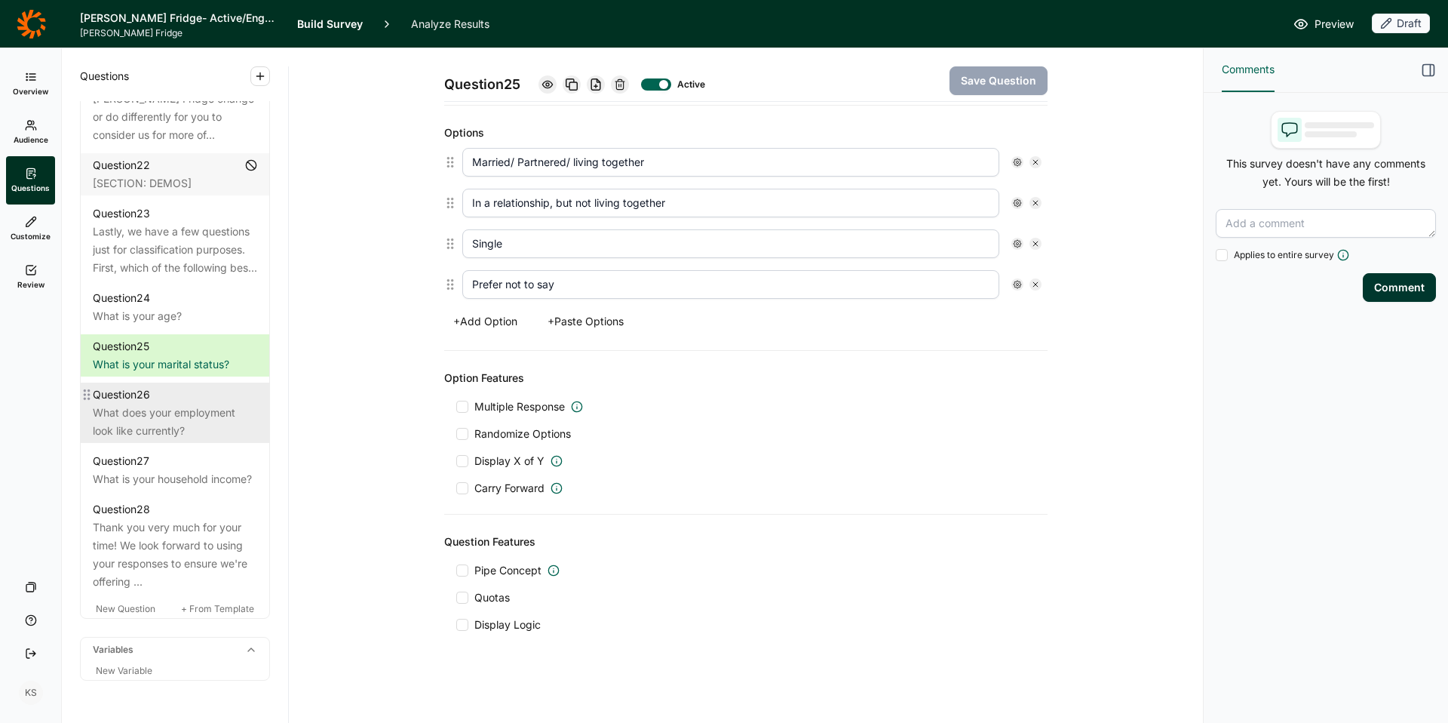
click at [188, 404] on div "What does your employment look like currently?" at bounding box center [175, 422] width 164 height 36
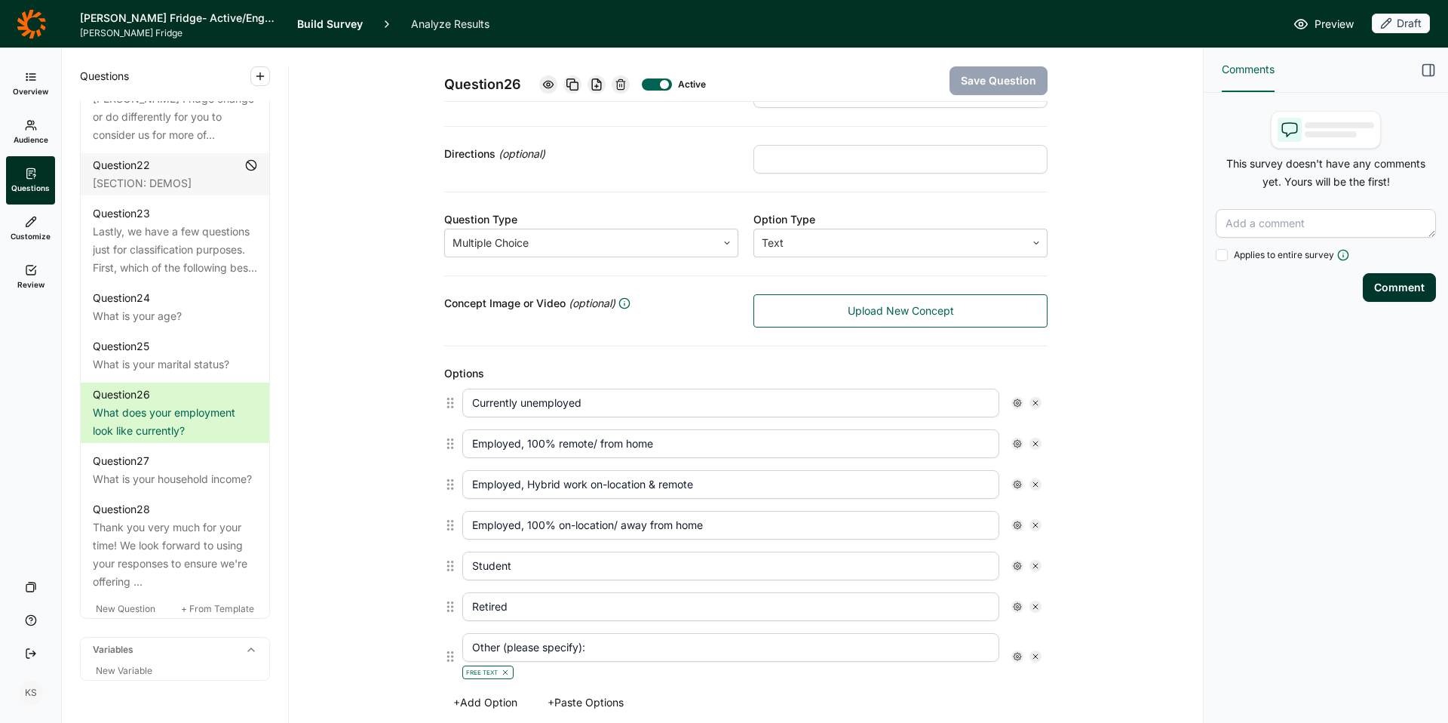
scroll to position [189, 0]
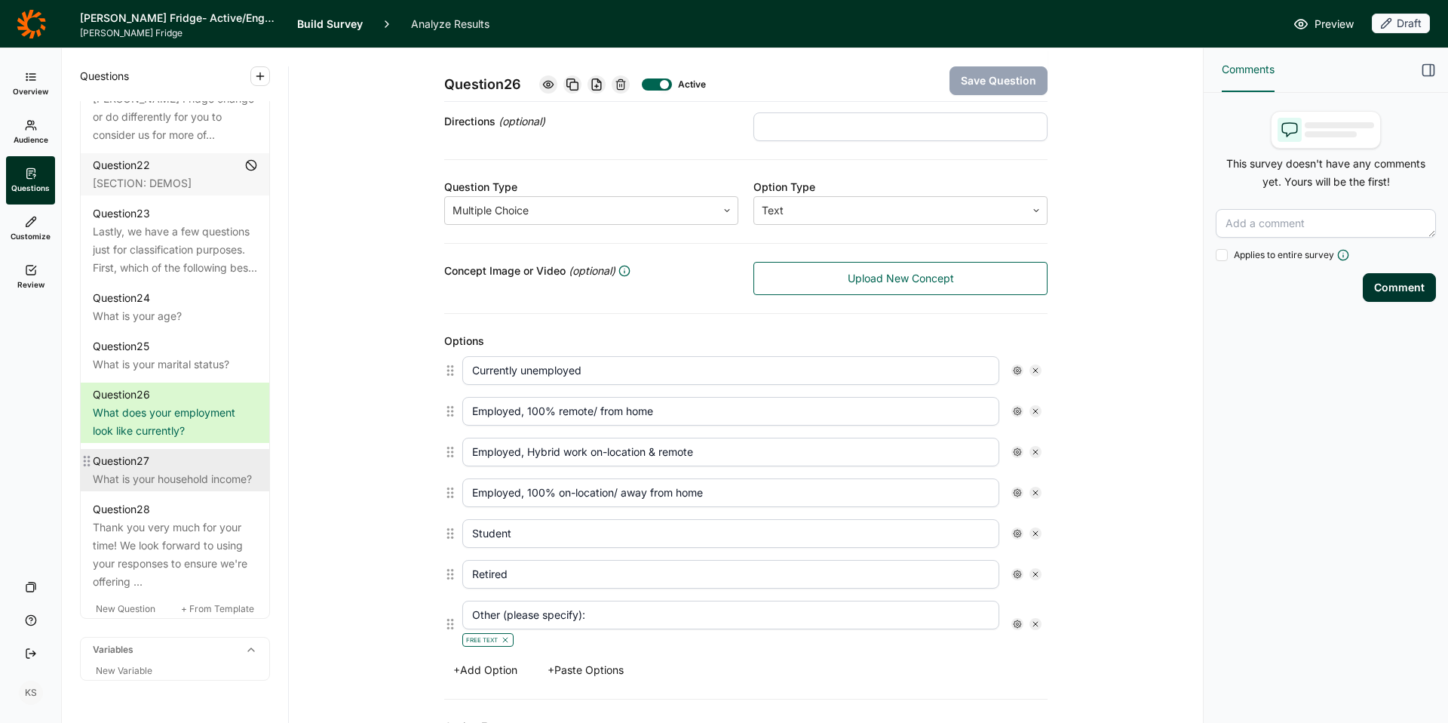
click at [186, 470] on div "What is your household income?" at bounding box center [175, 479] width 164 height 18
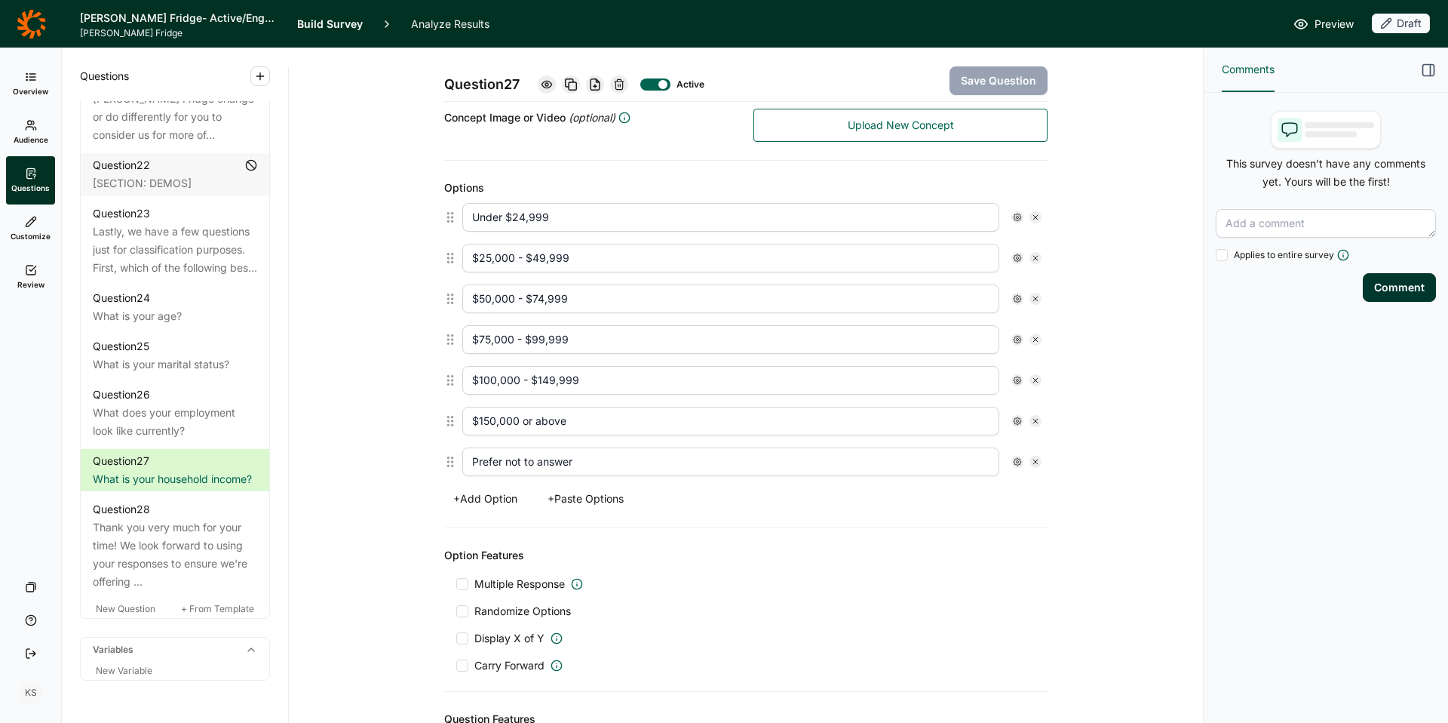
scroll to position [346, 0]
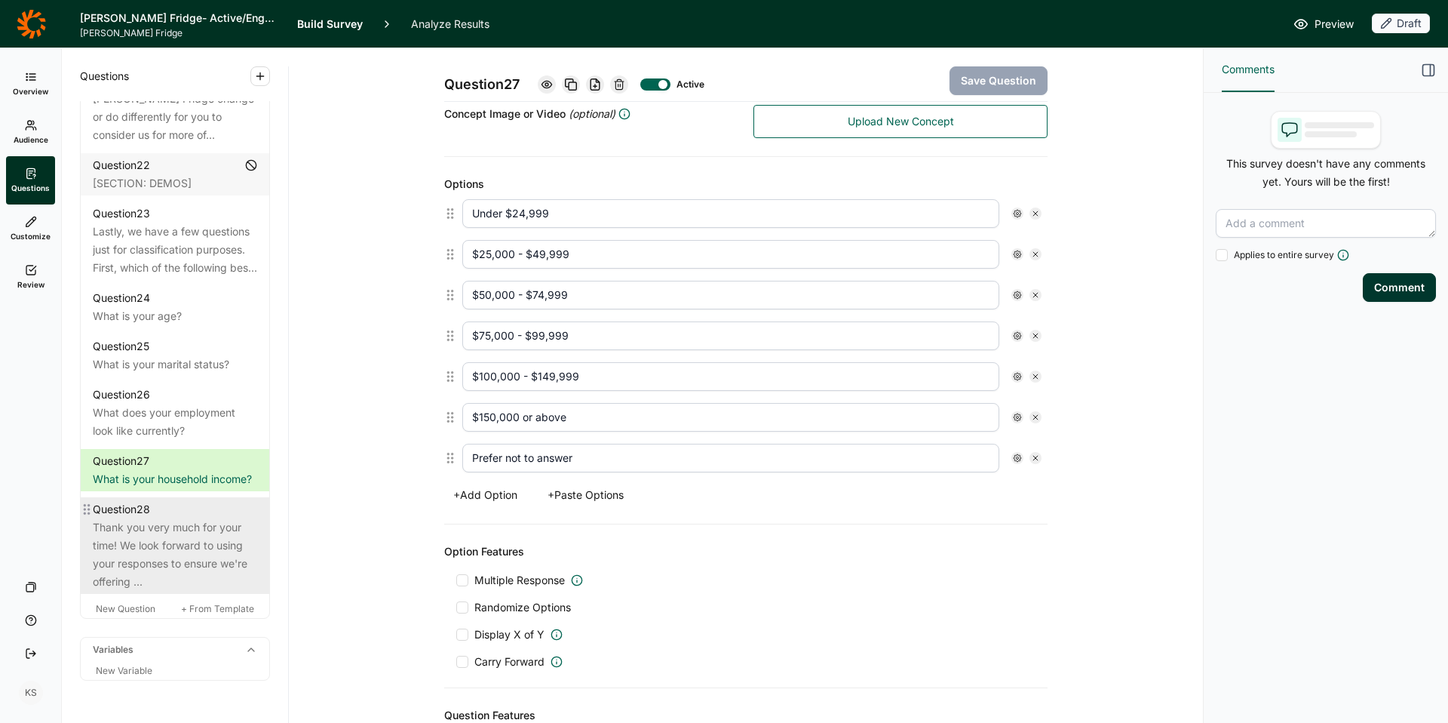
click at [183, 518] on div "Thank you very much for your time! We look forward to using your responses to e…" at bounding box center [175, 554] width 164 height 72
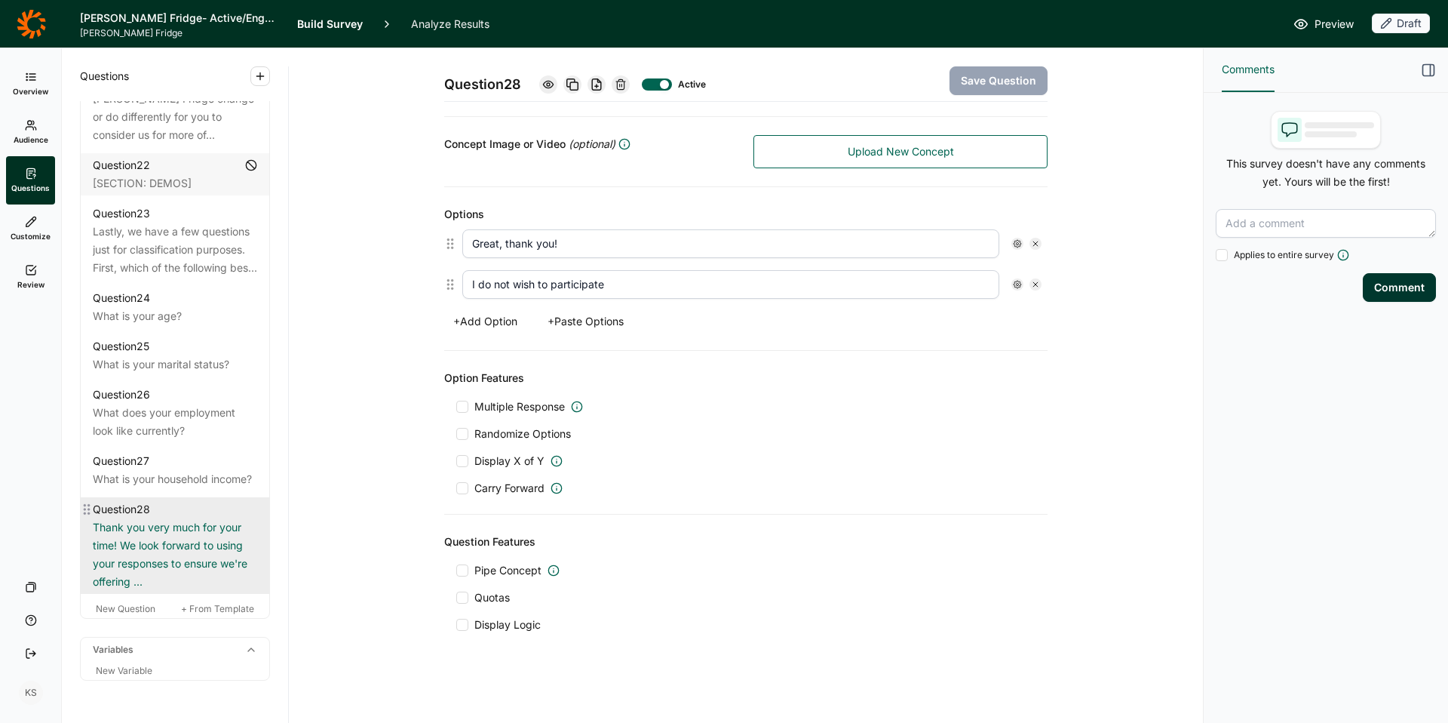
click at [183, 518] on div "Thank you very much for your time! We look forward to using your responses to e…" at bounding box center [175, 554] width 164 height 72
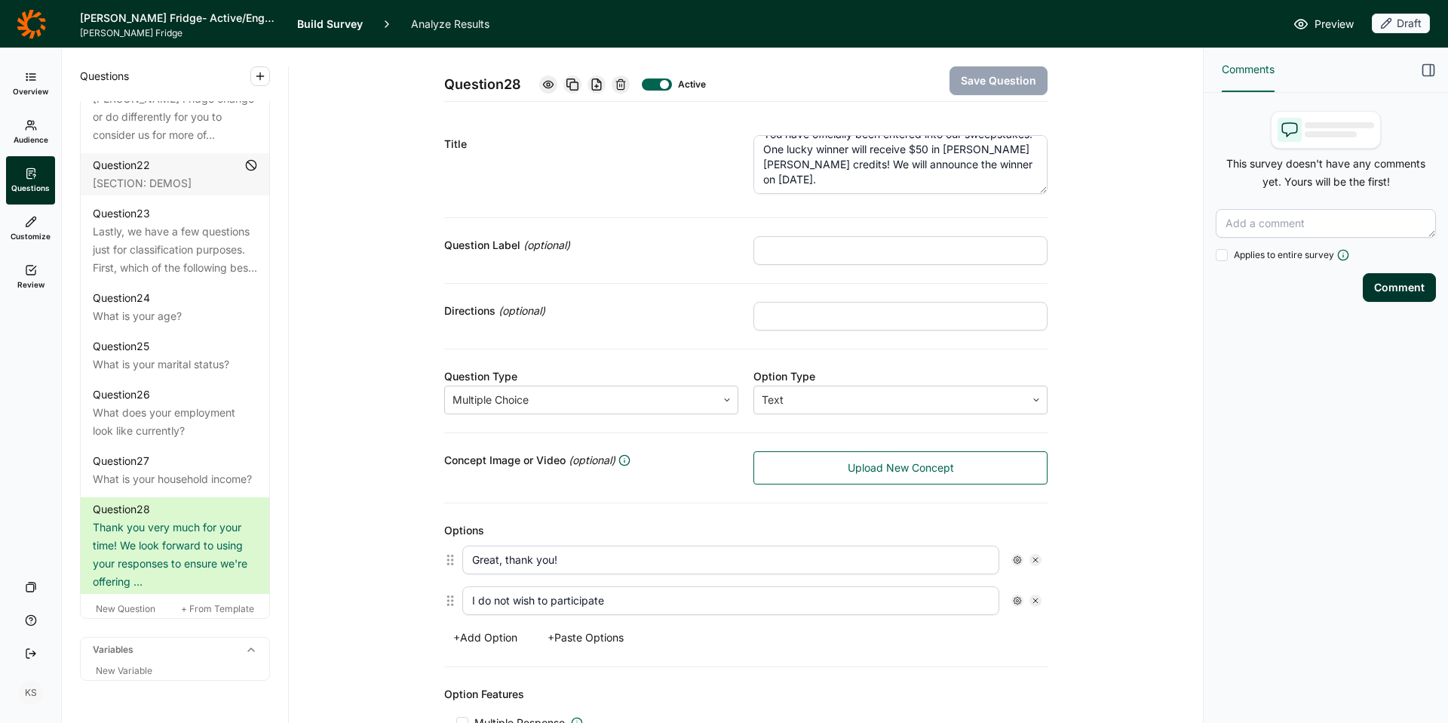
scroll to position [0, 0]
click at [910, 185] on textarea "Thank you very much for your time! We look forward to using your responses to e…" at bounding box center [900, 164] width 294 height 59
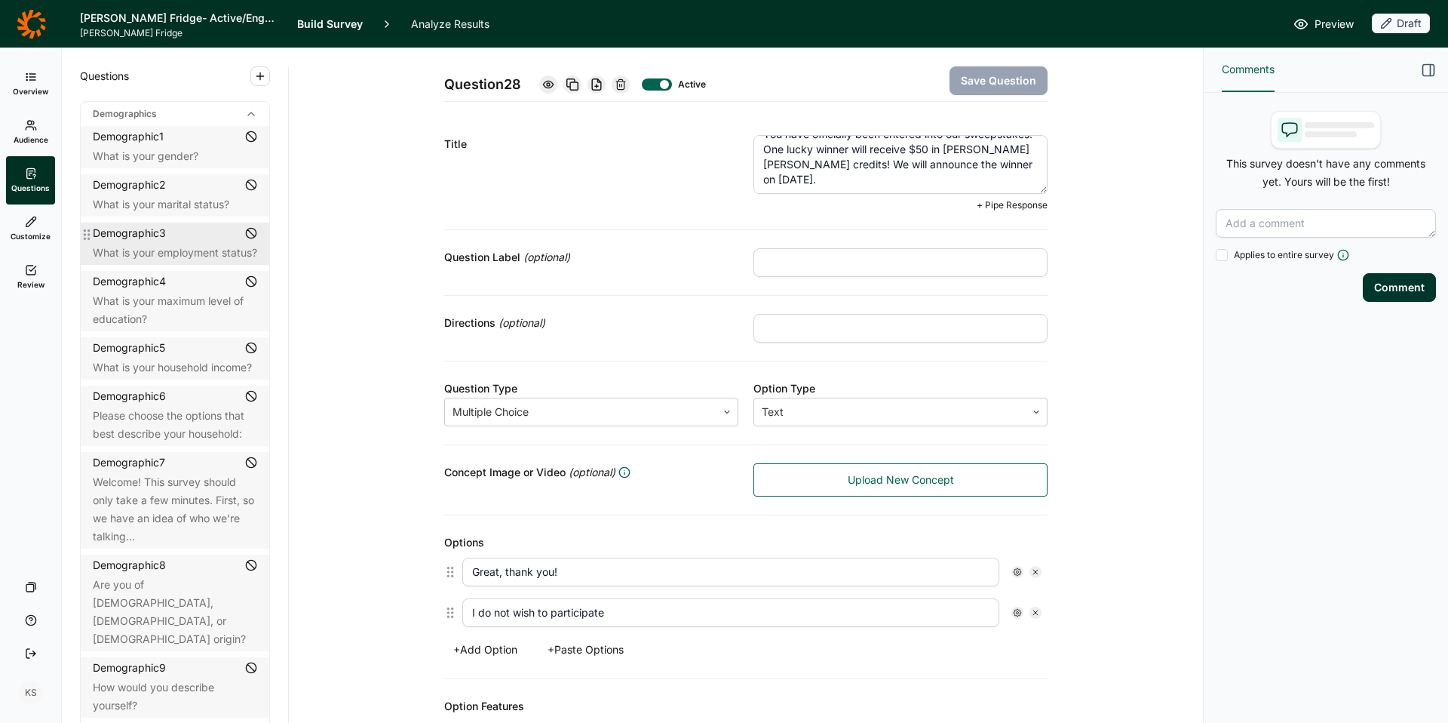
click at [161, 262] on div "What is your employment status?" at bounding box center [175, 253] width 164 height 18
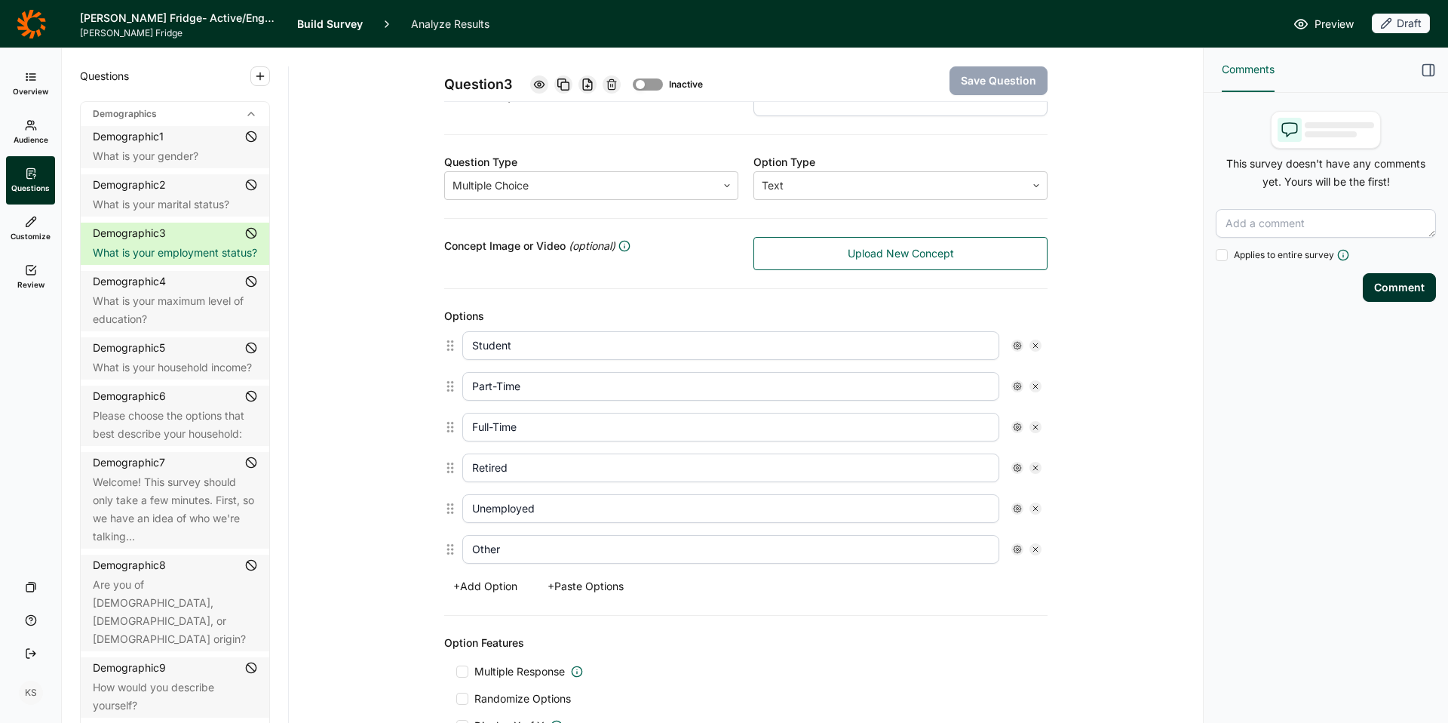
scroll to position [203, 0]
click at [139, 320] on div "What is your maximum level of education?" at bounding box center [175, 310] width 164 height 36
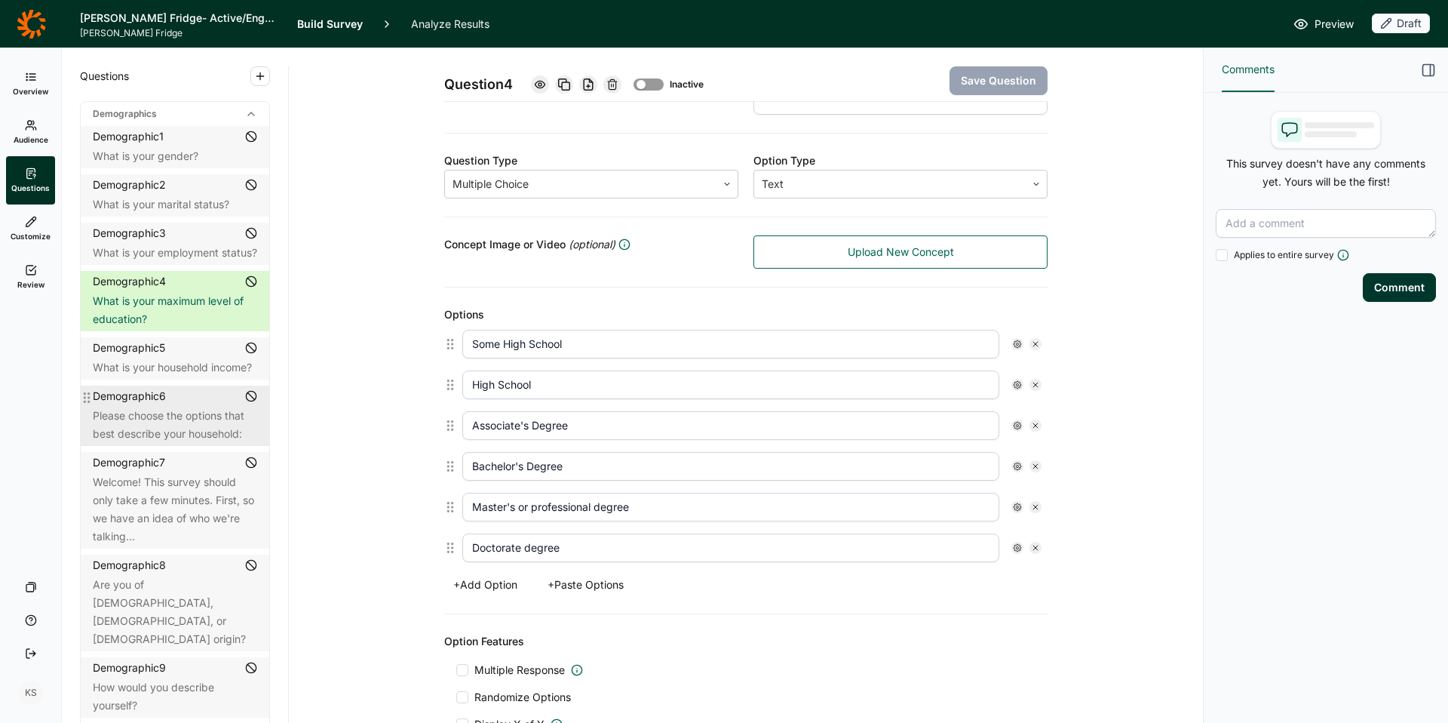
click at [165, 404] on div "Demographic 6" at bounding box center [129, 395] width 73 height 15
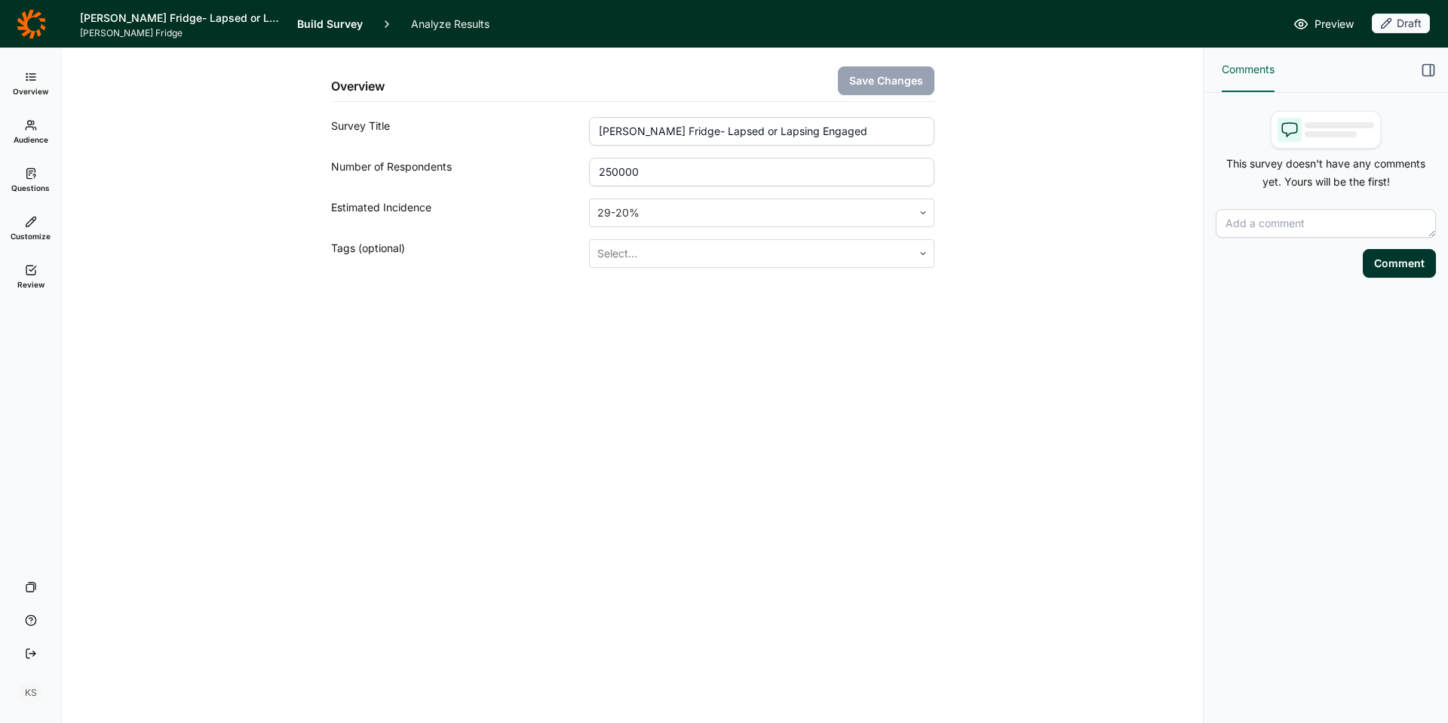
click at [32, 181] on link "Questions" at bounding box center [30, 180] width 49 height 48
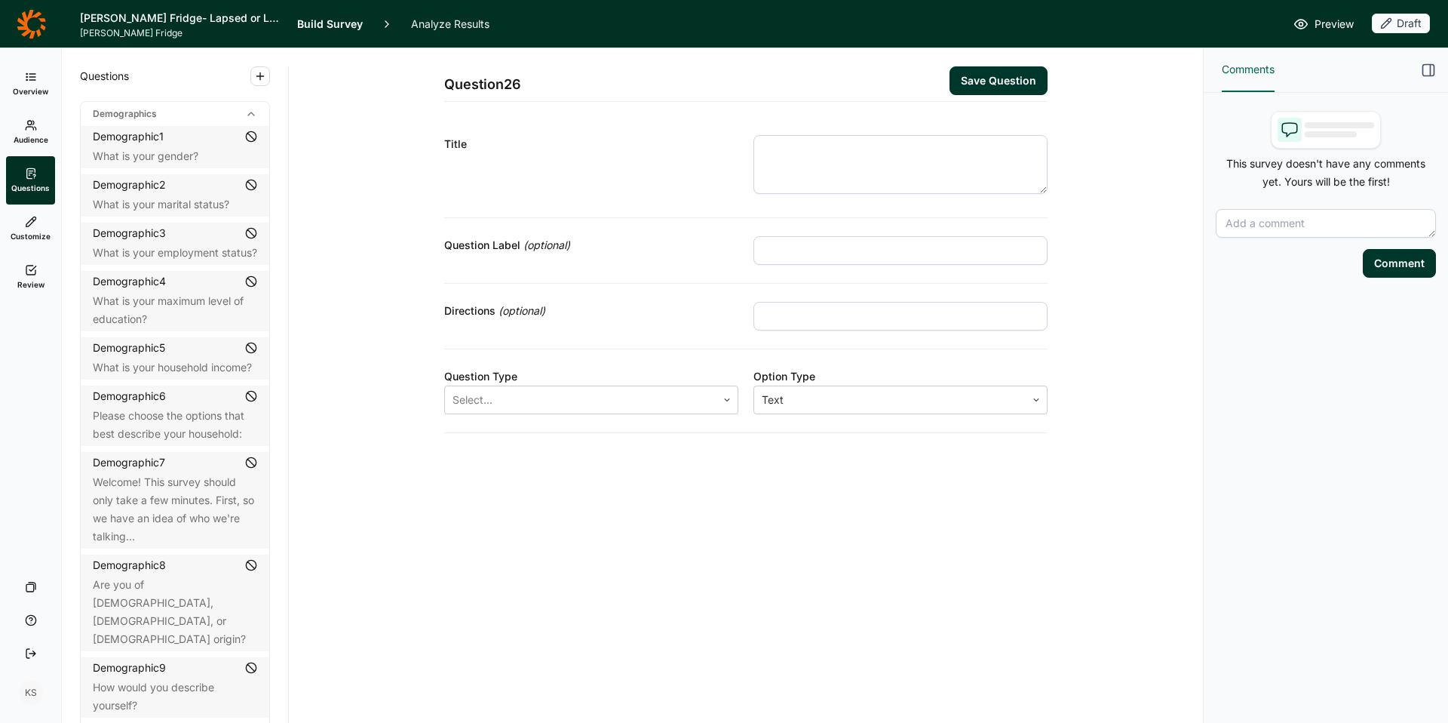
click at [35, 86] on span "Overview" at bounding box center [30, 91] width 35 height 11
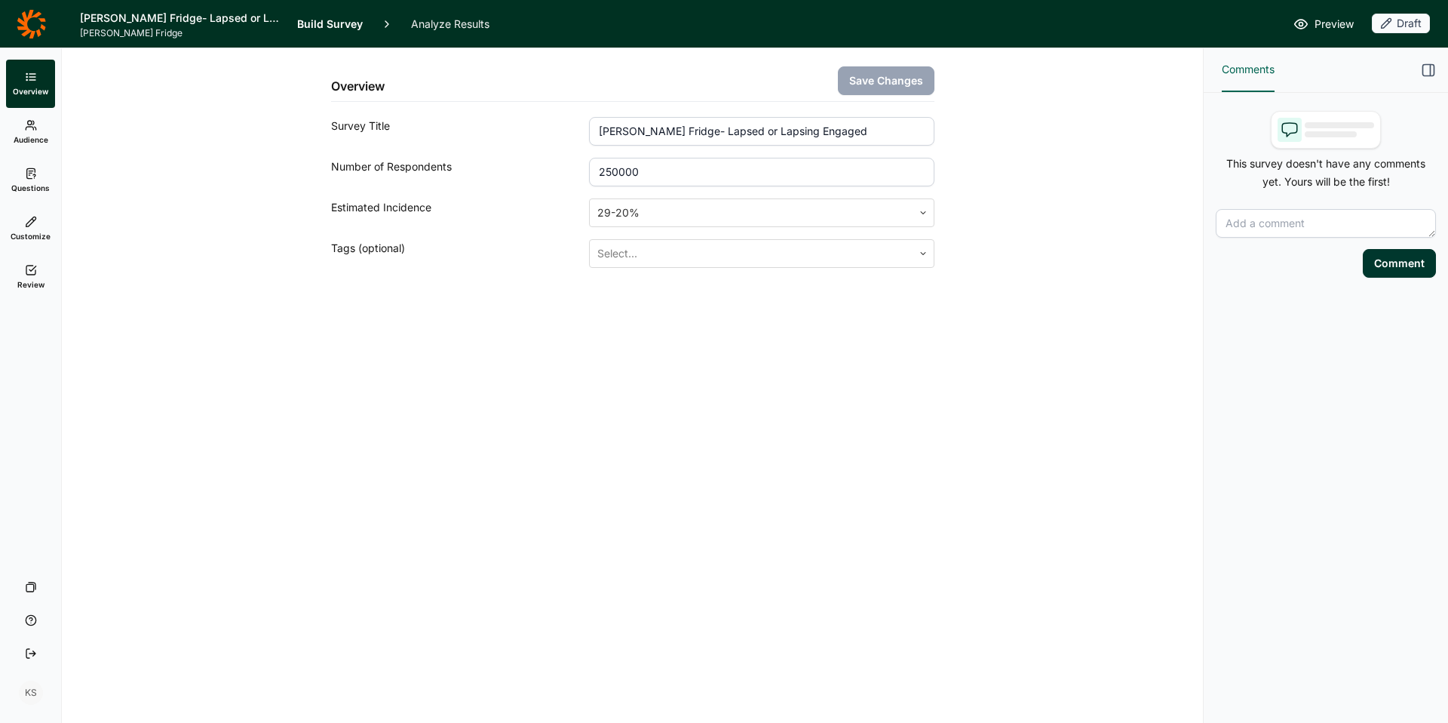
click at [121, 20] on h1 "[PERSON_NAME] Fridge- Lapsed or Lapsing Engaged" at bounding box center [179, 18] width 199 height 18
click at [41, 173] on link "Questions" at bounding box center [30, 180] width 49 height 48
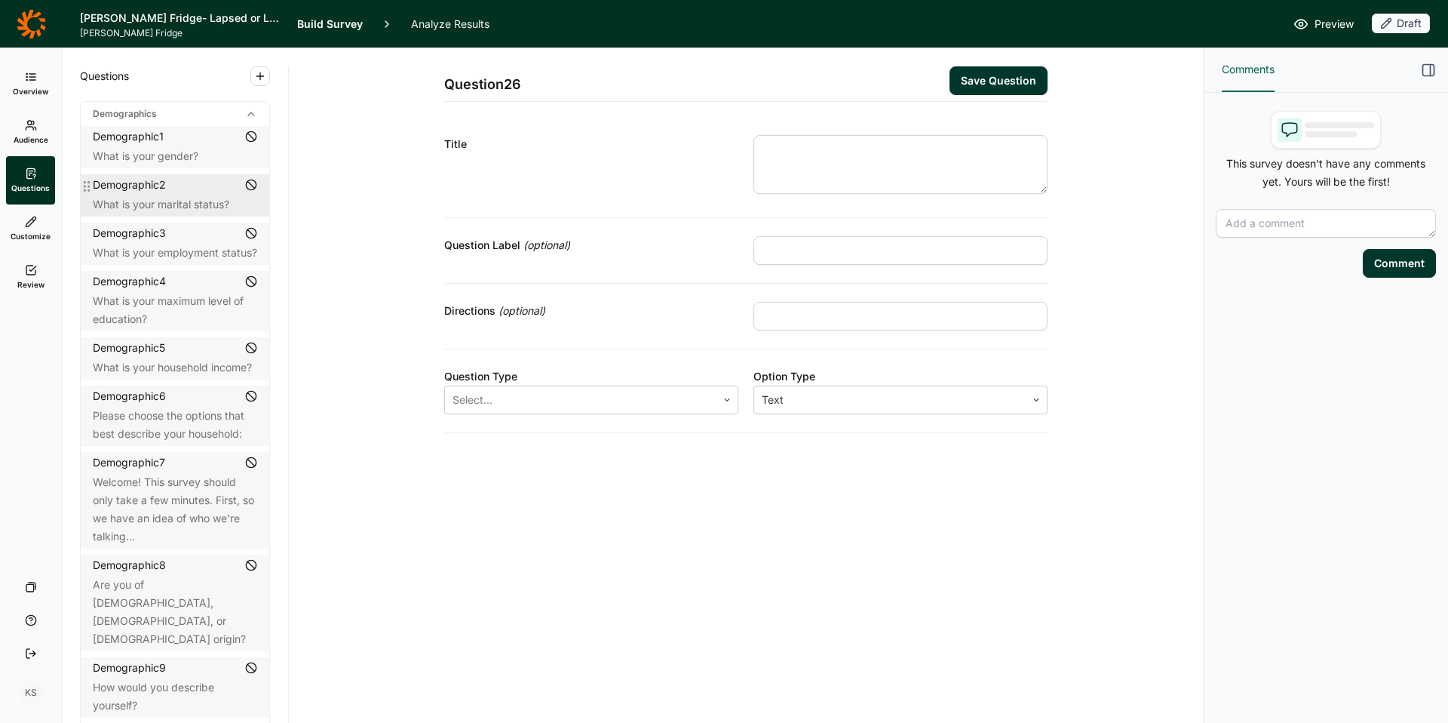
click at [161, 207] on div "What is your marital status?" at bounding box center [175, 204] width 164 height 18
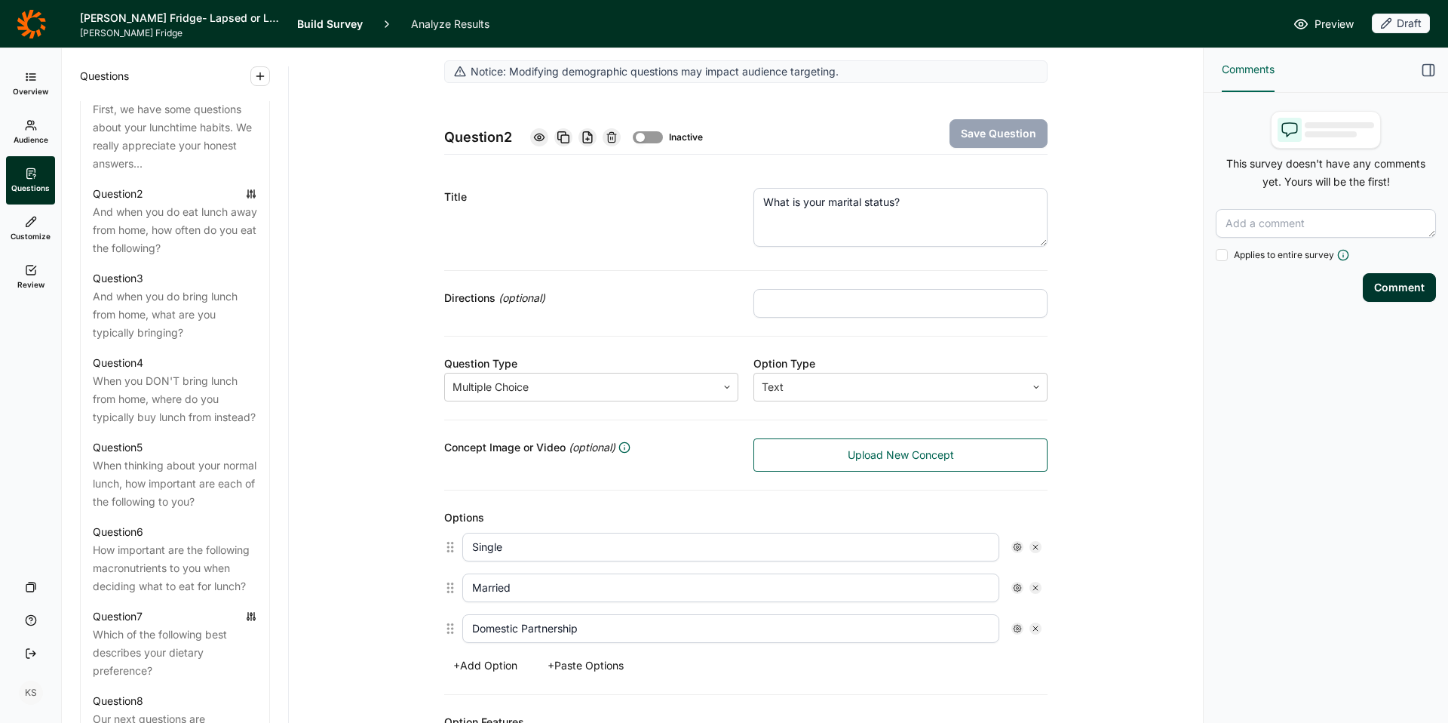
scroll to position [1763, 0]
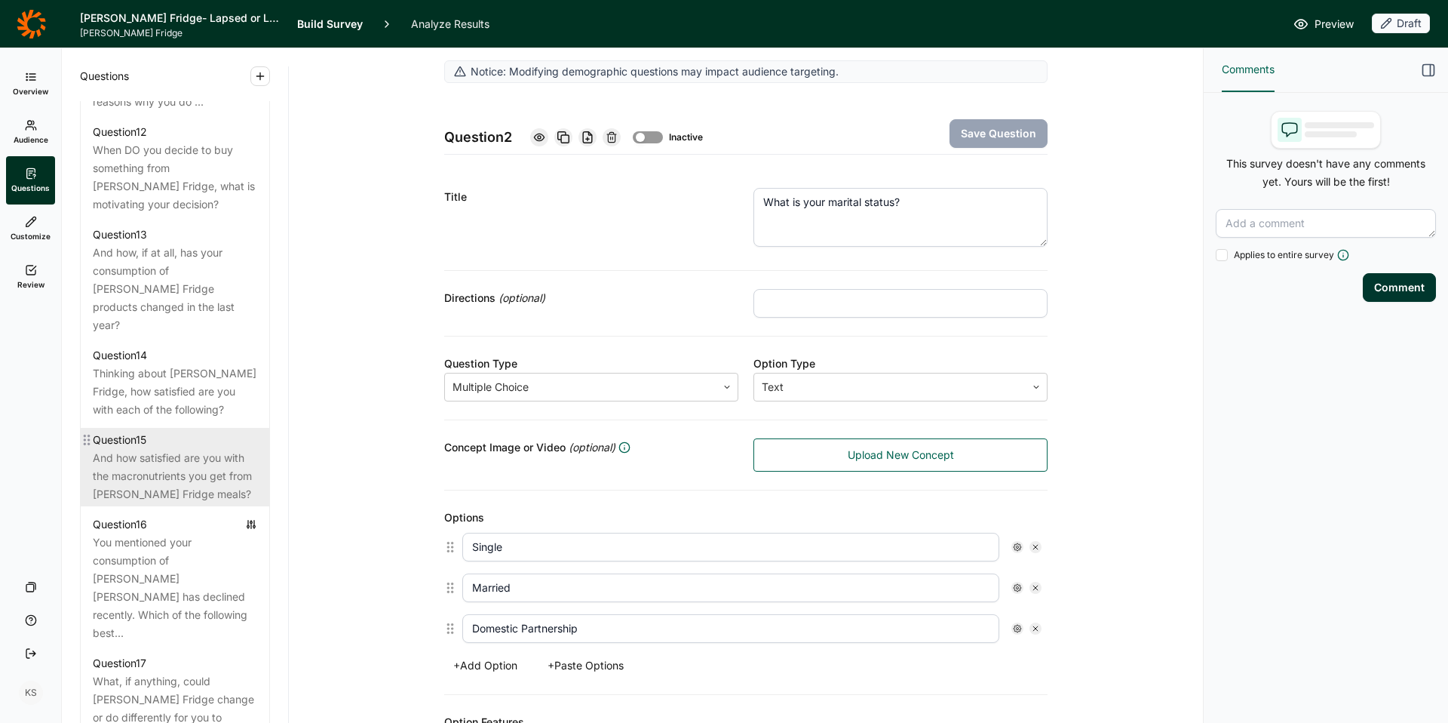
click at [161, 449] on div "And how satisfied are you with the macronutrients you get from [PERSON_NAME] Fr…" at bounding box center [175, 476] width 164 height 54
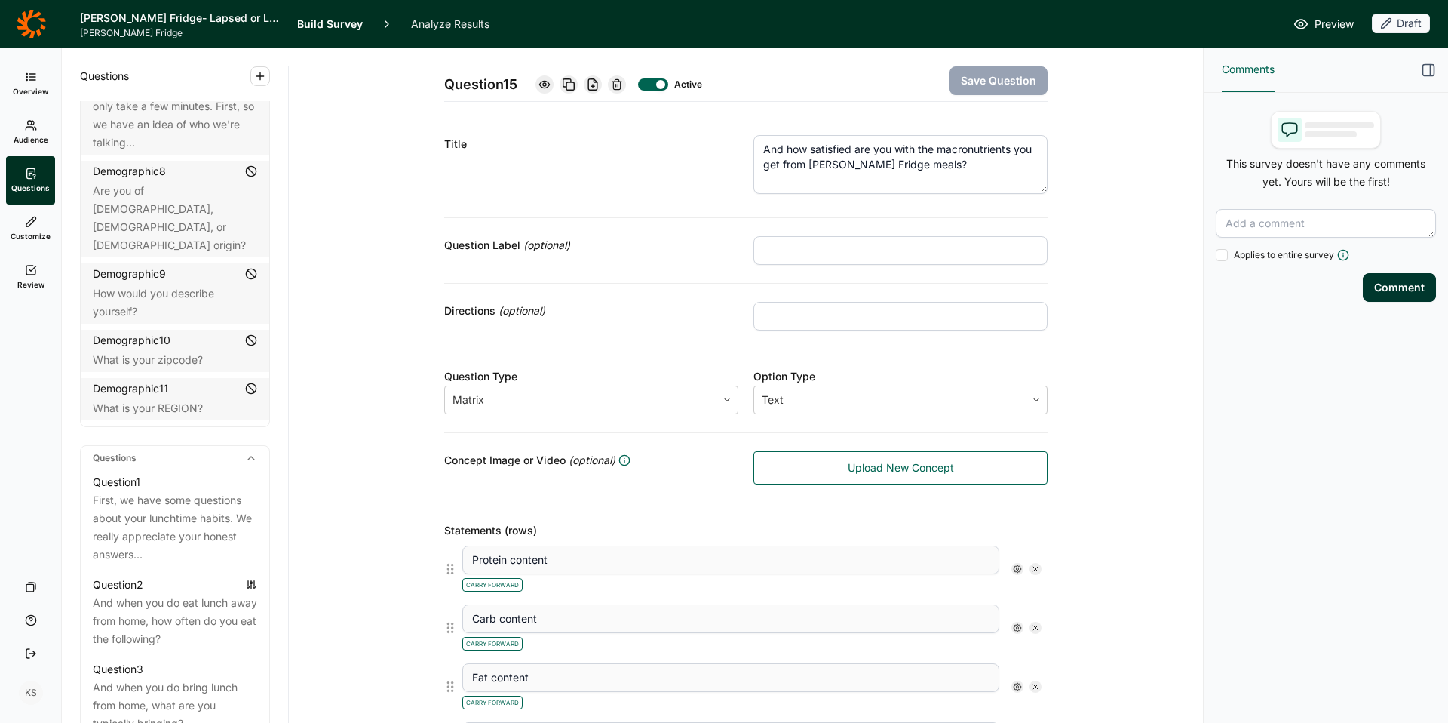
scroll to position [177, 0]
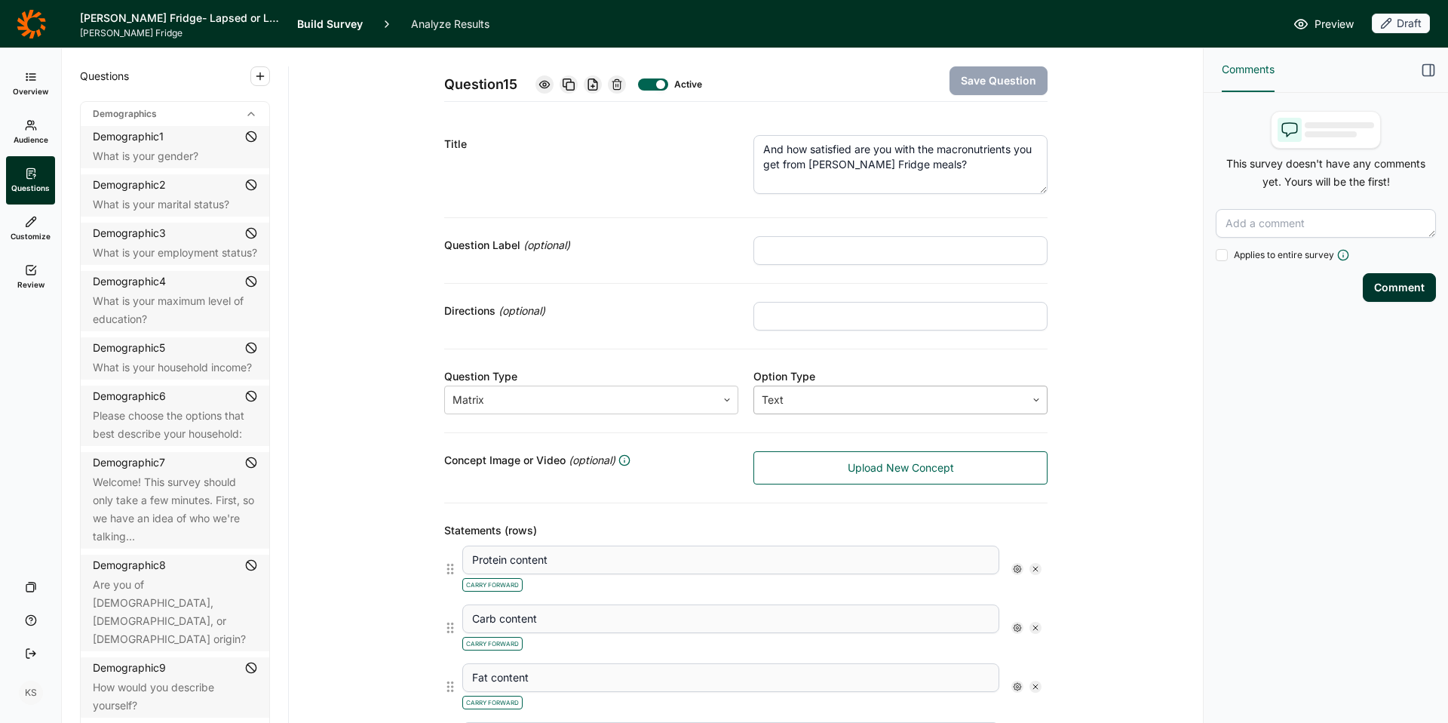
scroll to position [177, 0]
click at [154, 145] on div "Demographic 1 What is your gender?" at bounding box center [175, 147] width 189 height 42
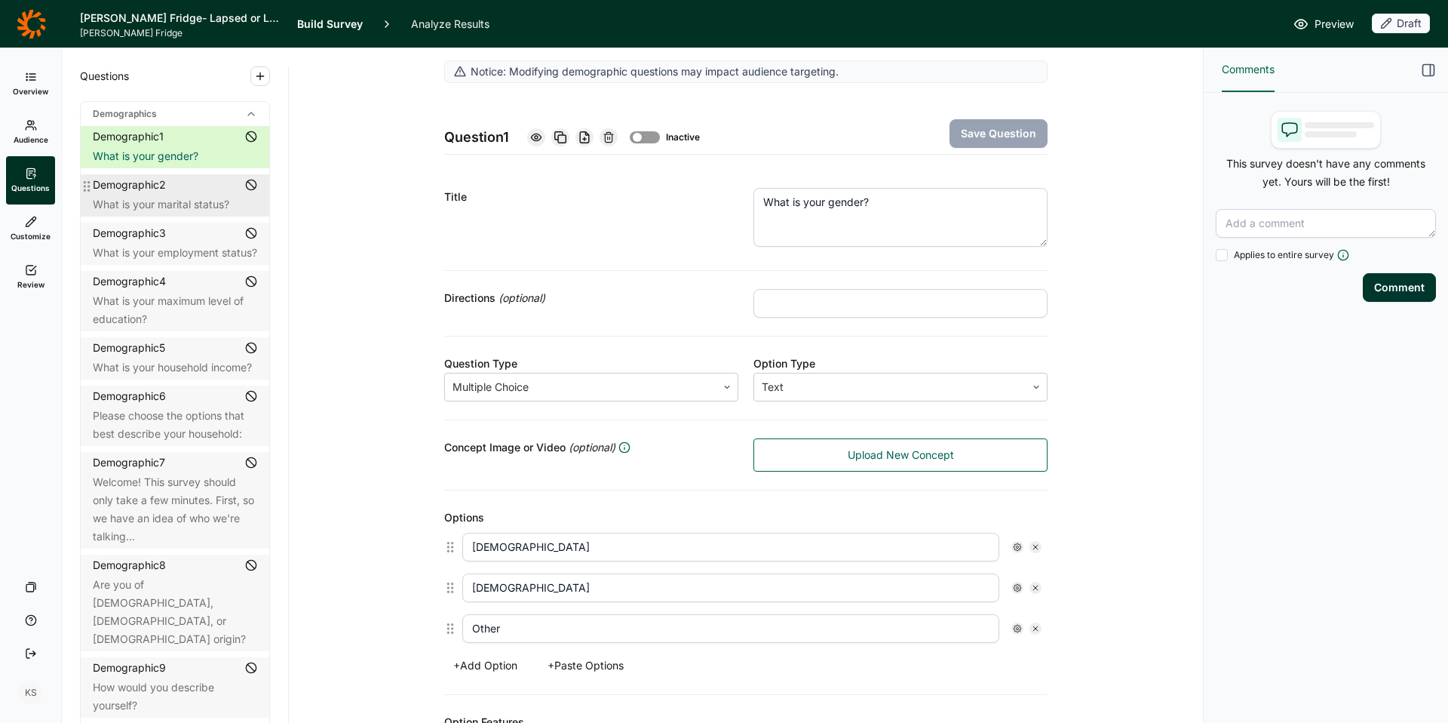
click at [152, 183] on div "Demographic 2" at bounding box center [129, 184] width 73 height 15
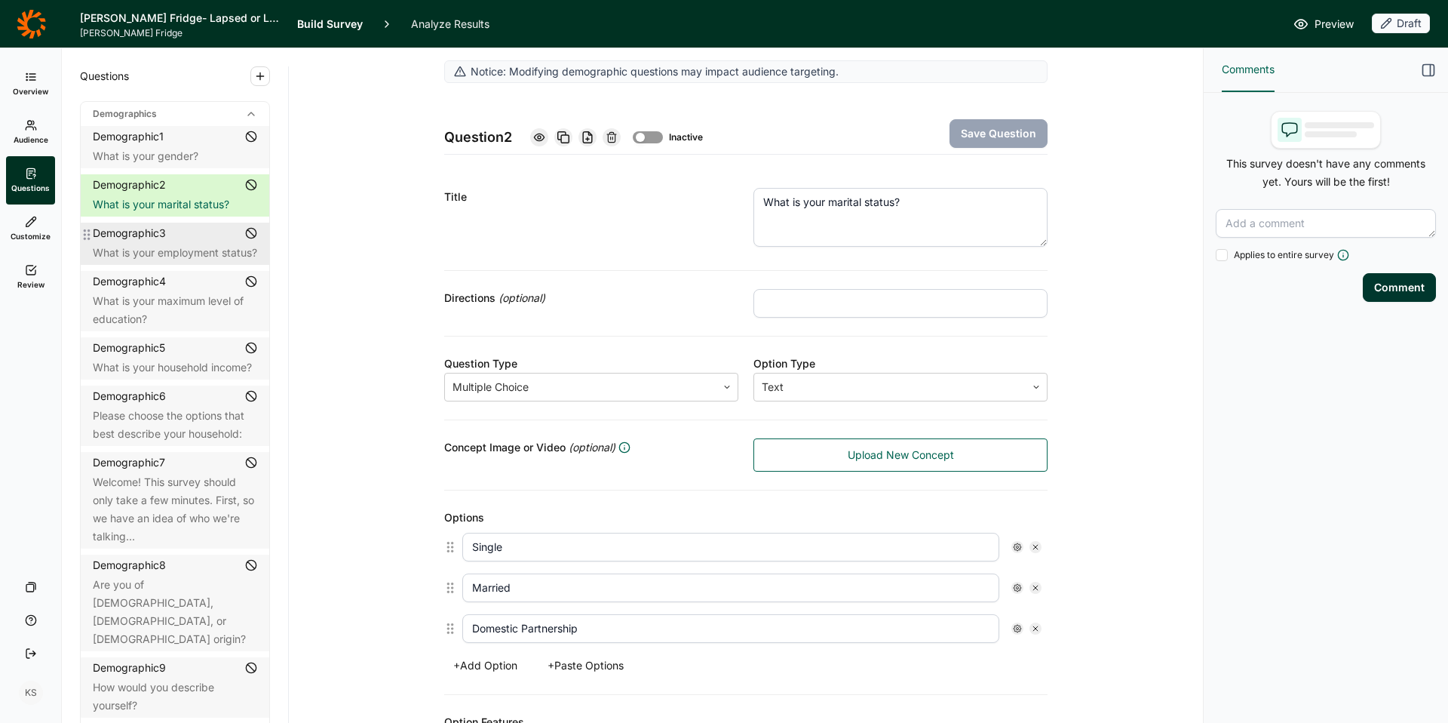
click at [152, 232] on div "Demographic 3" at bounding box center [129, 233] width 73 height 15
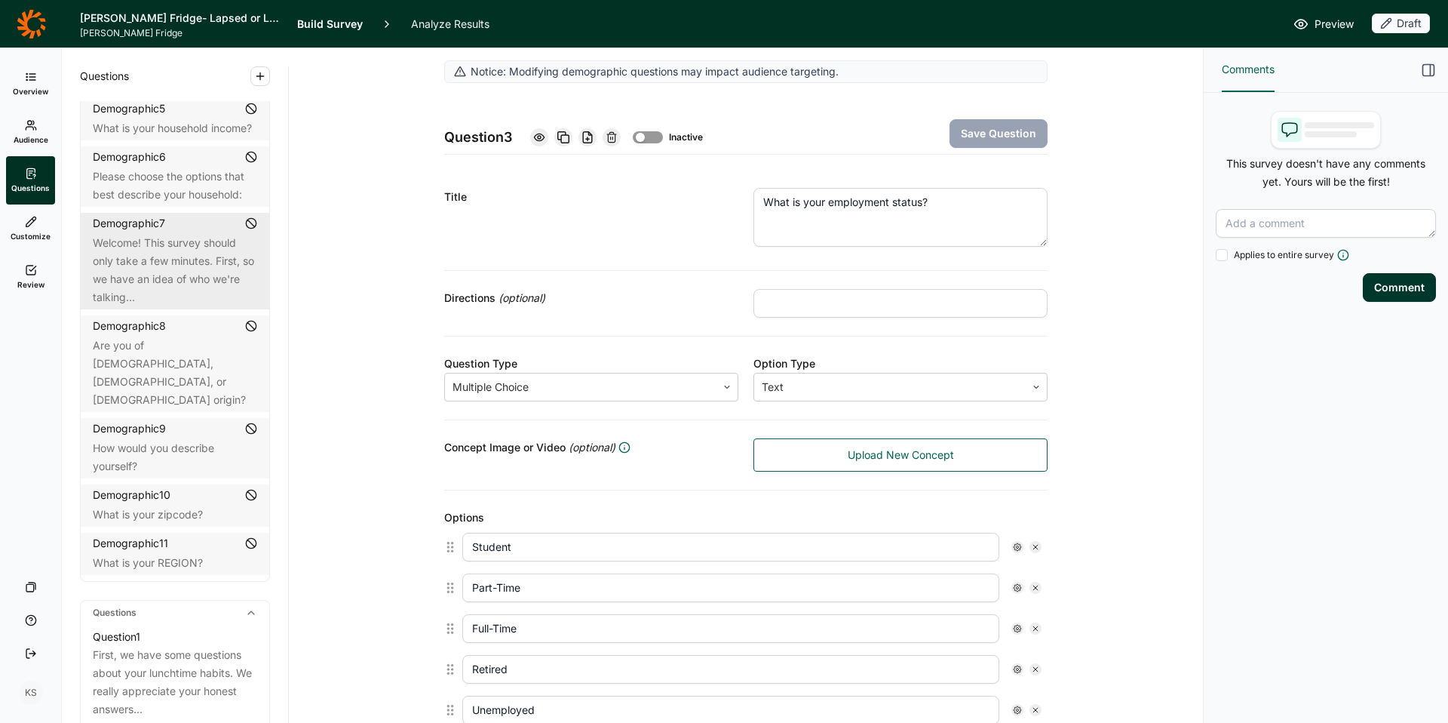
scroll to position [241, 0]
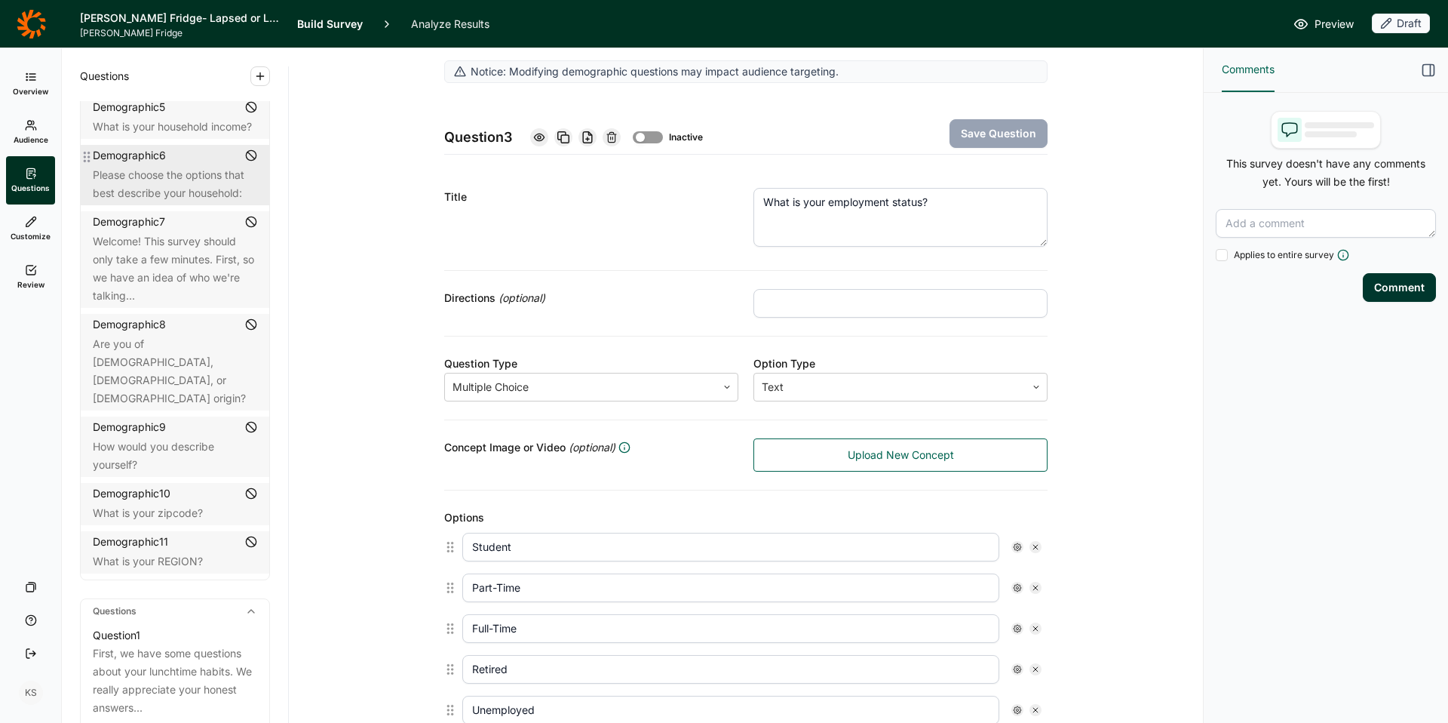
click at [186, 189] on div "Please choose the options that best describe your household:" at bounding box center [175, 184] width 164 height 36
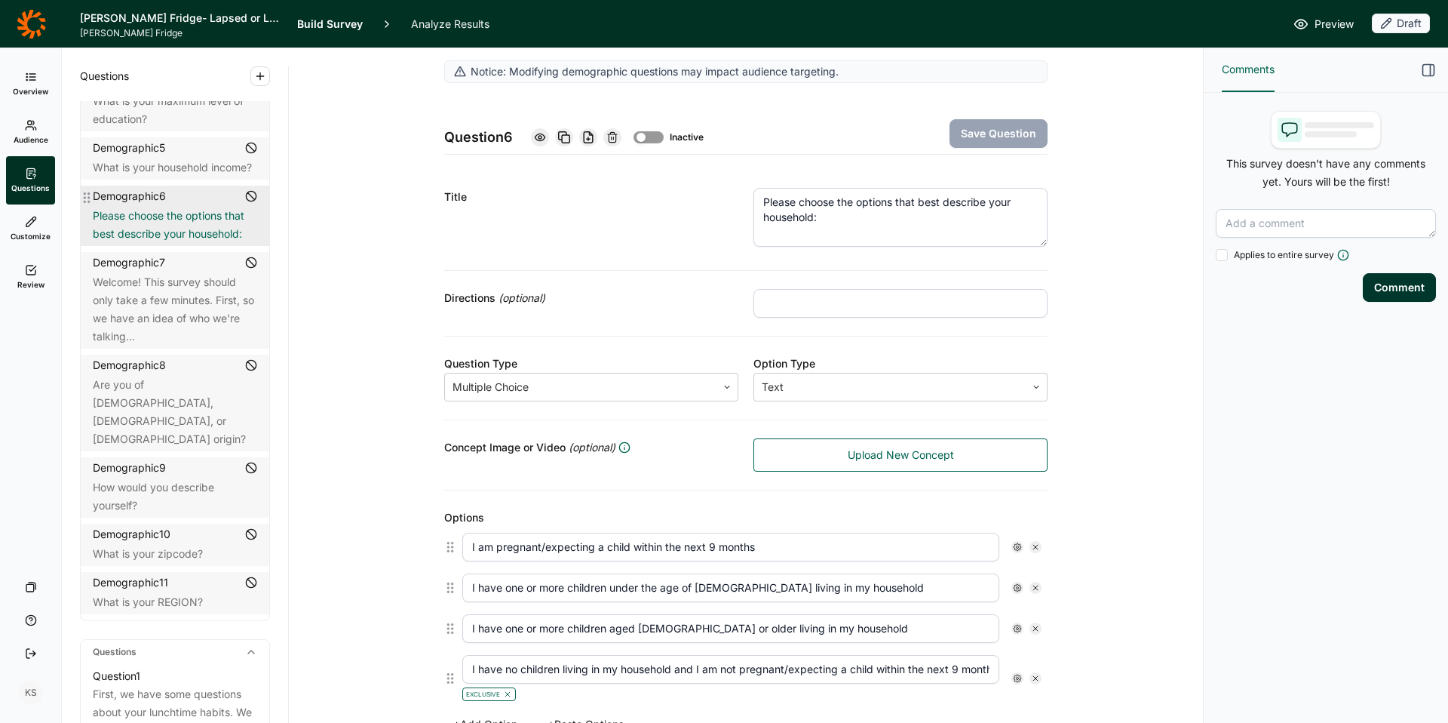
scroll to position [198, 0]
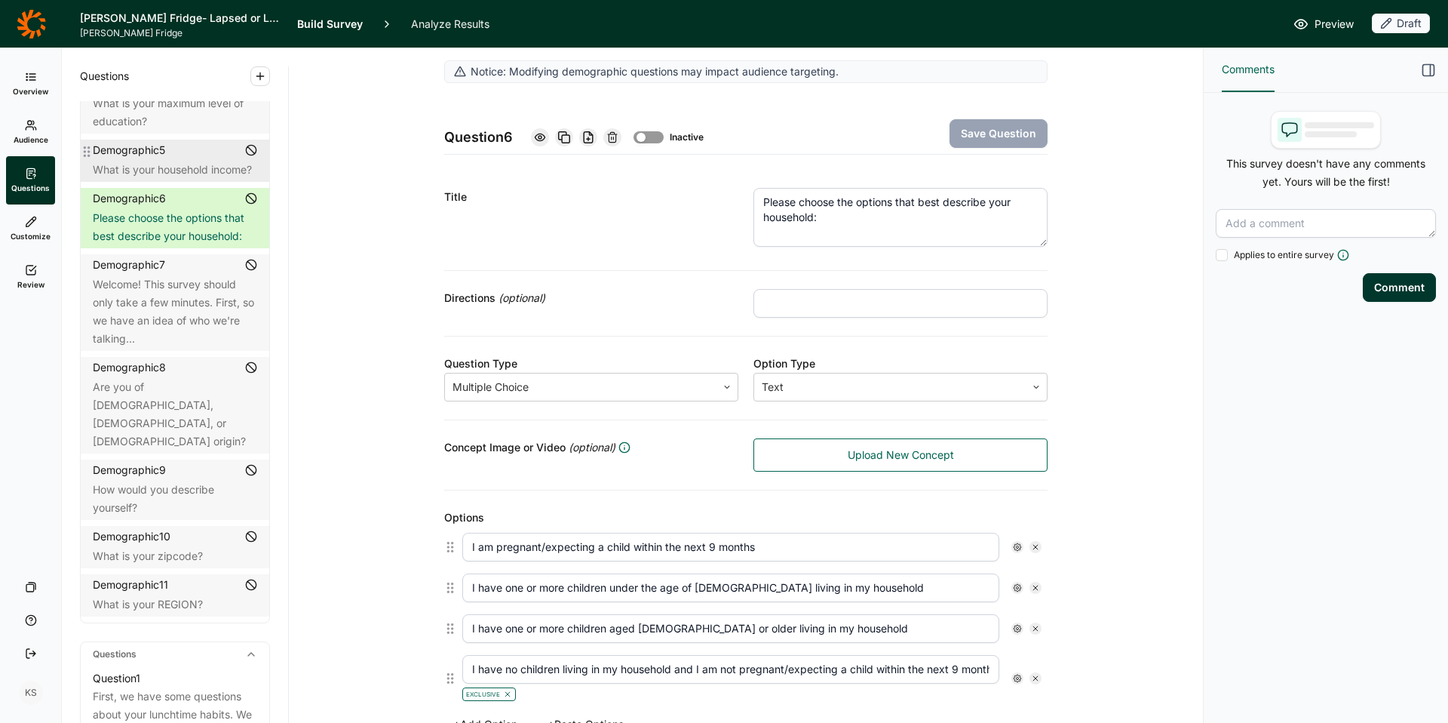
click at [186, 179] on div "What is your household income?" at bounding box center [175, 170] width 164 height 18
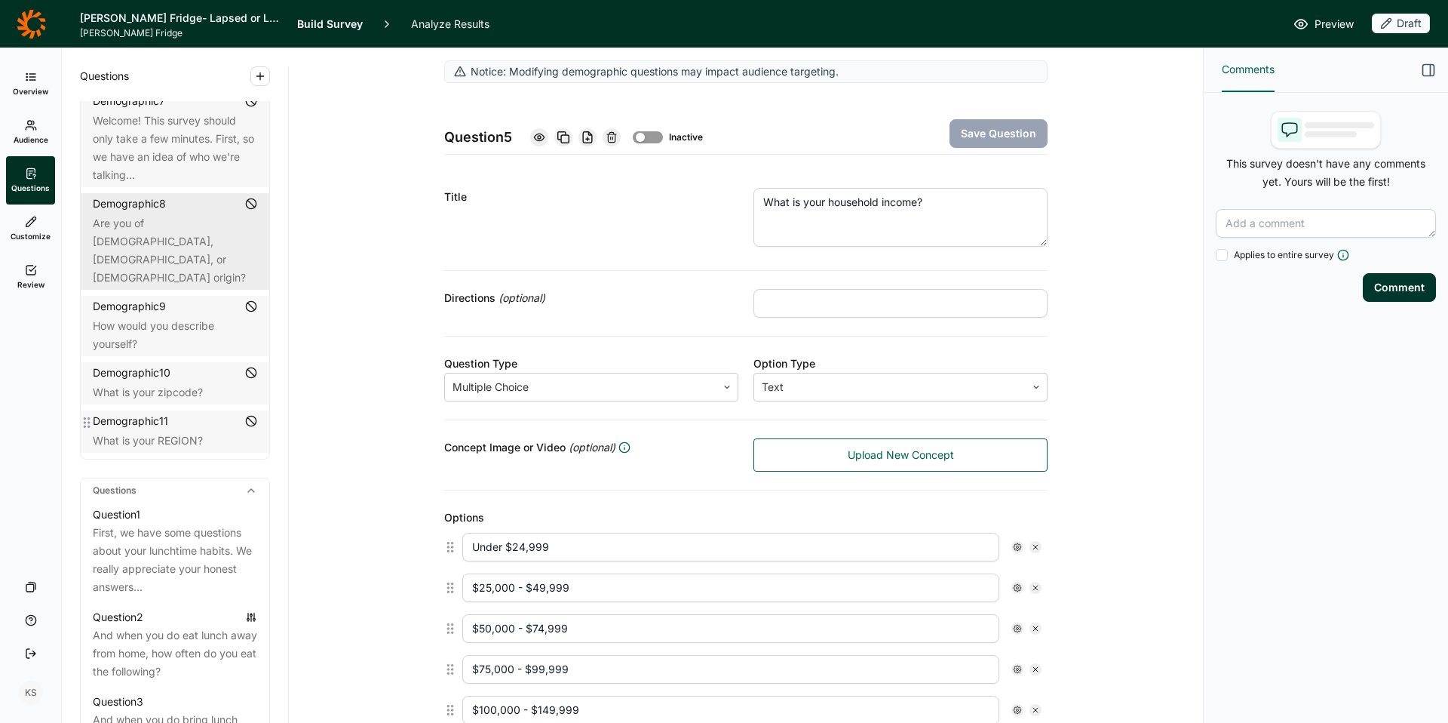
scroll to position [364, 0]
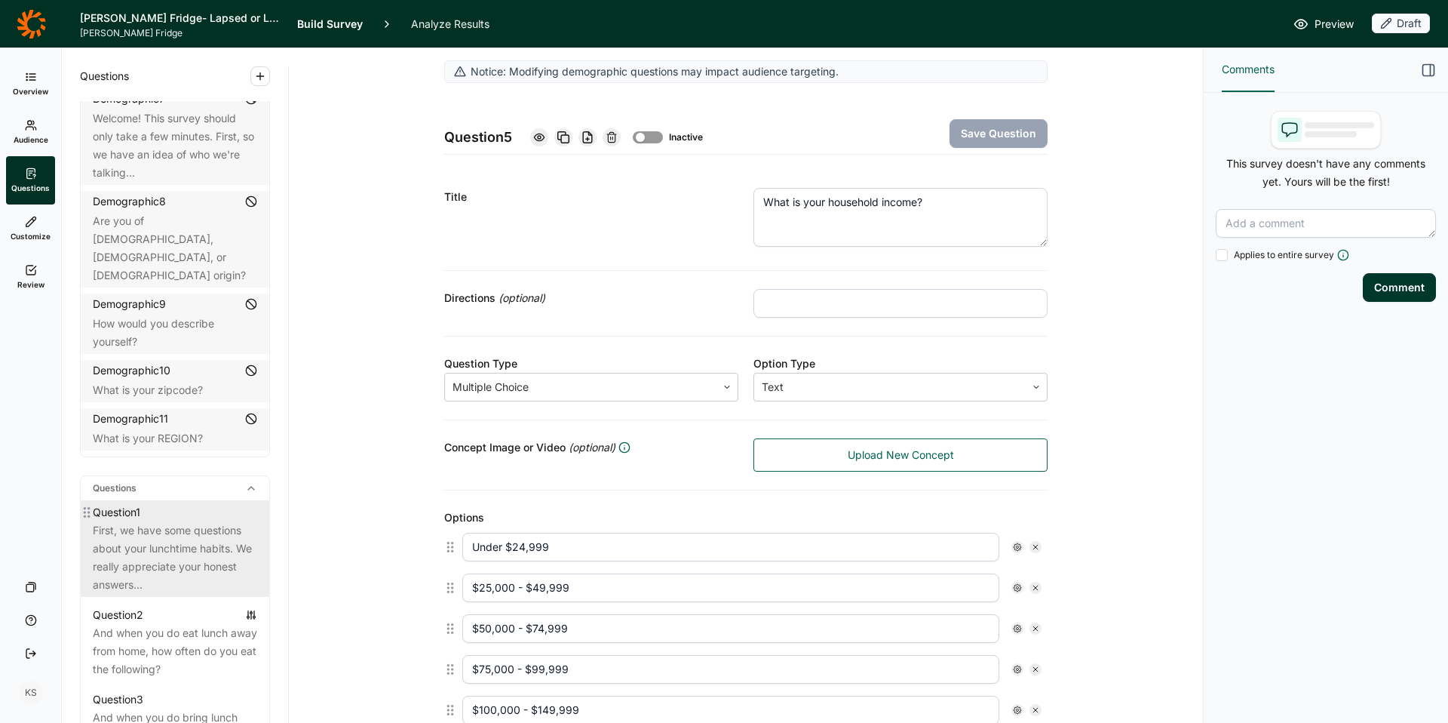
click at [174, 551] on div "First, we have some questions about your lunchtime habits. We really appreciate…" at bounding box center [175, 557] width 164 height 72
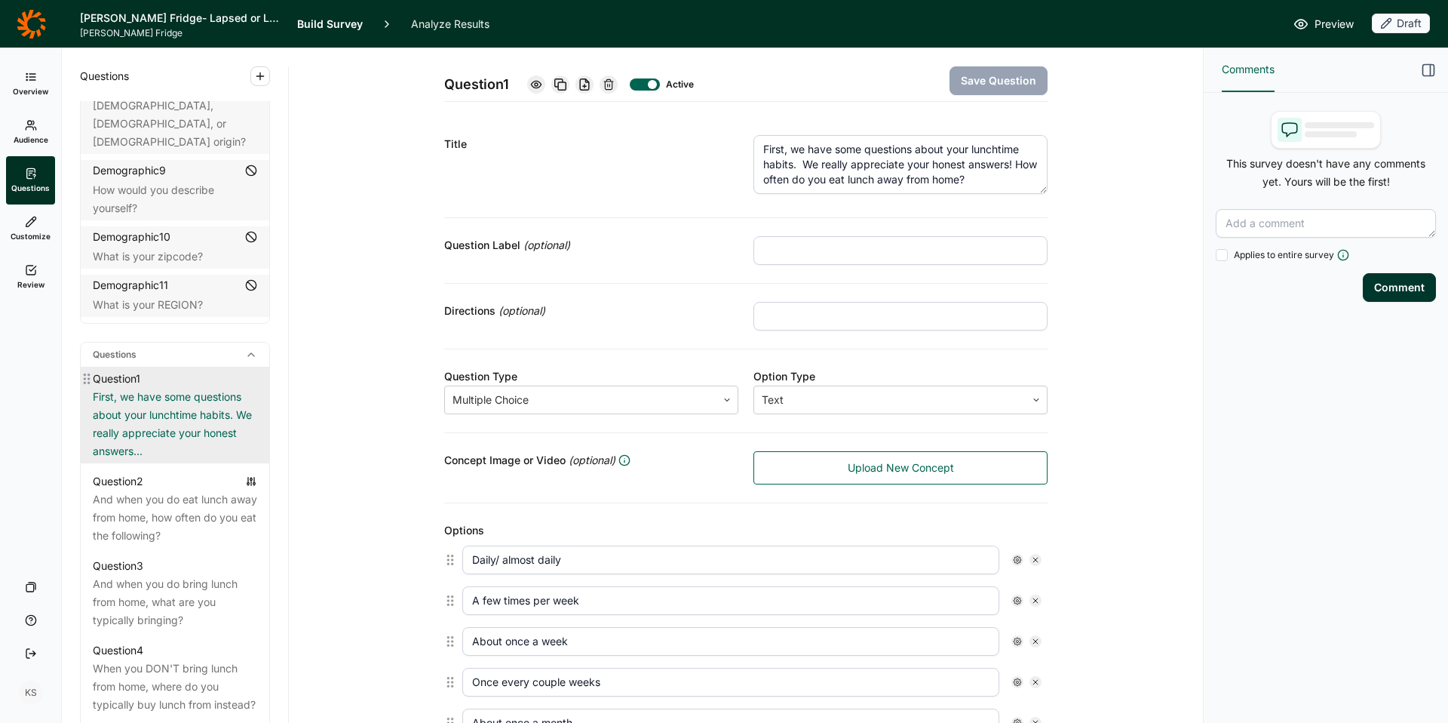
scroll to position [498, 0]
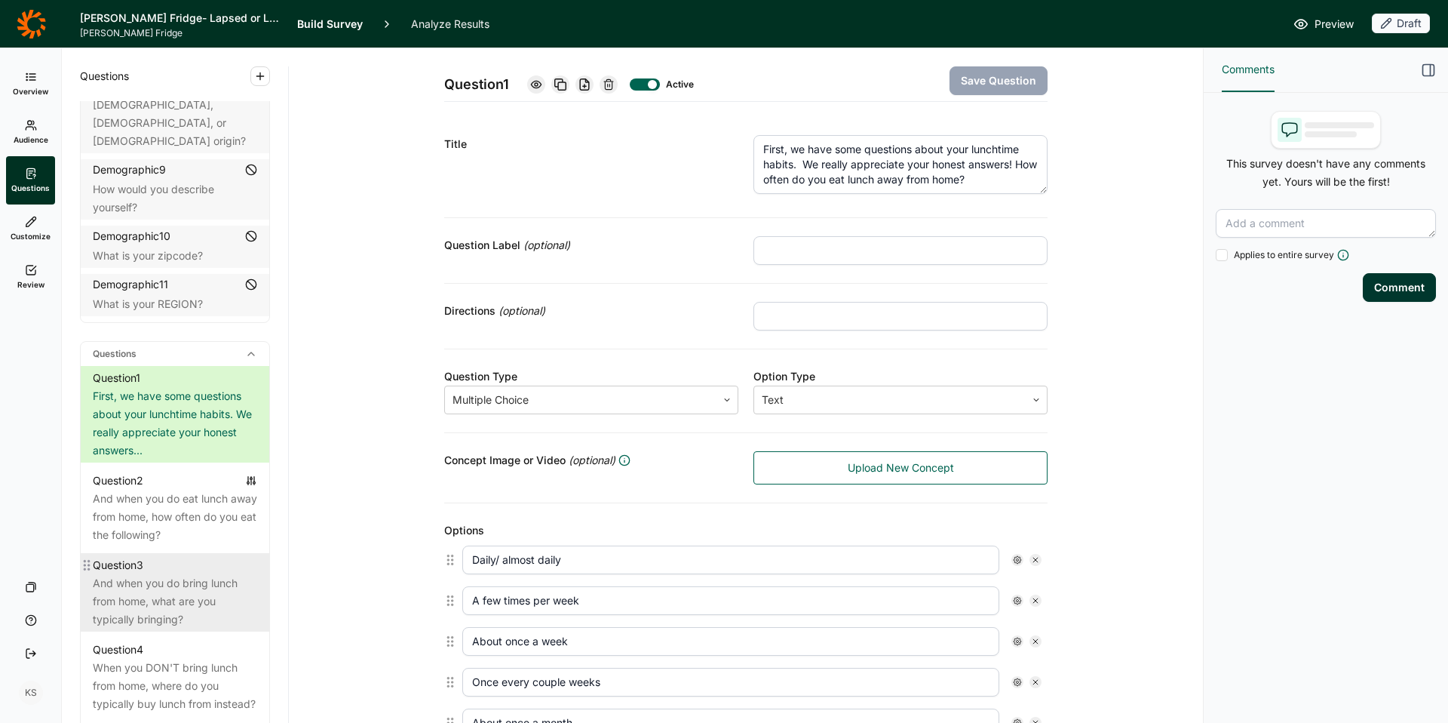
click at [149, 600] on div "And when you do bring lunch from home, what are you typically bringing?" at bounding box center [175, 601] width 164 height 54
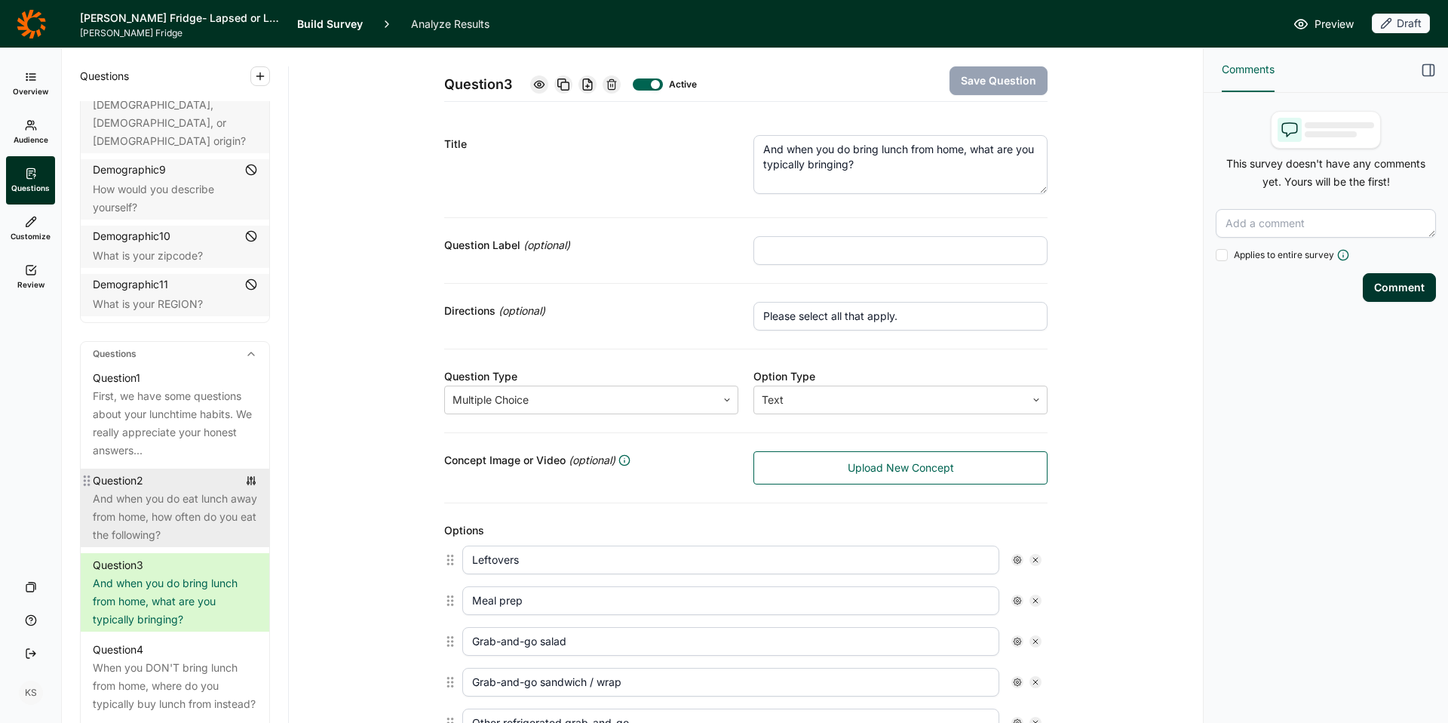
click at [188, 512] on div "And when you do eat lunch away from home, how often do you eat the following?" at bounding box center [175, 516] width 164 height 54
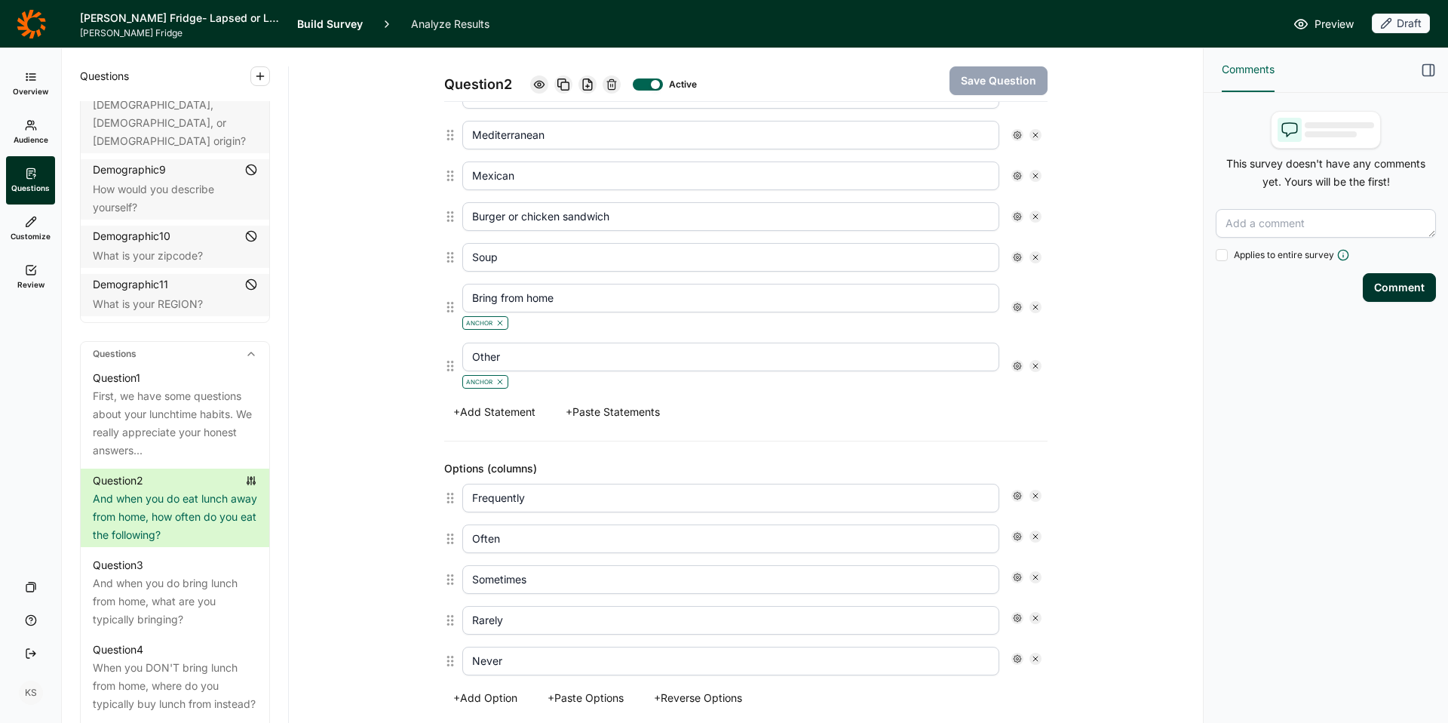
scroll to position [688, 0]
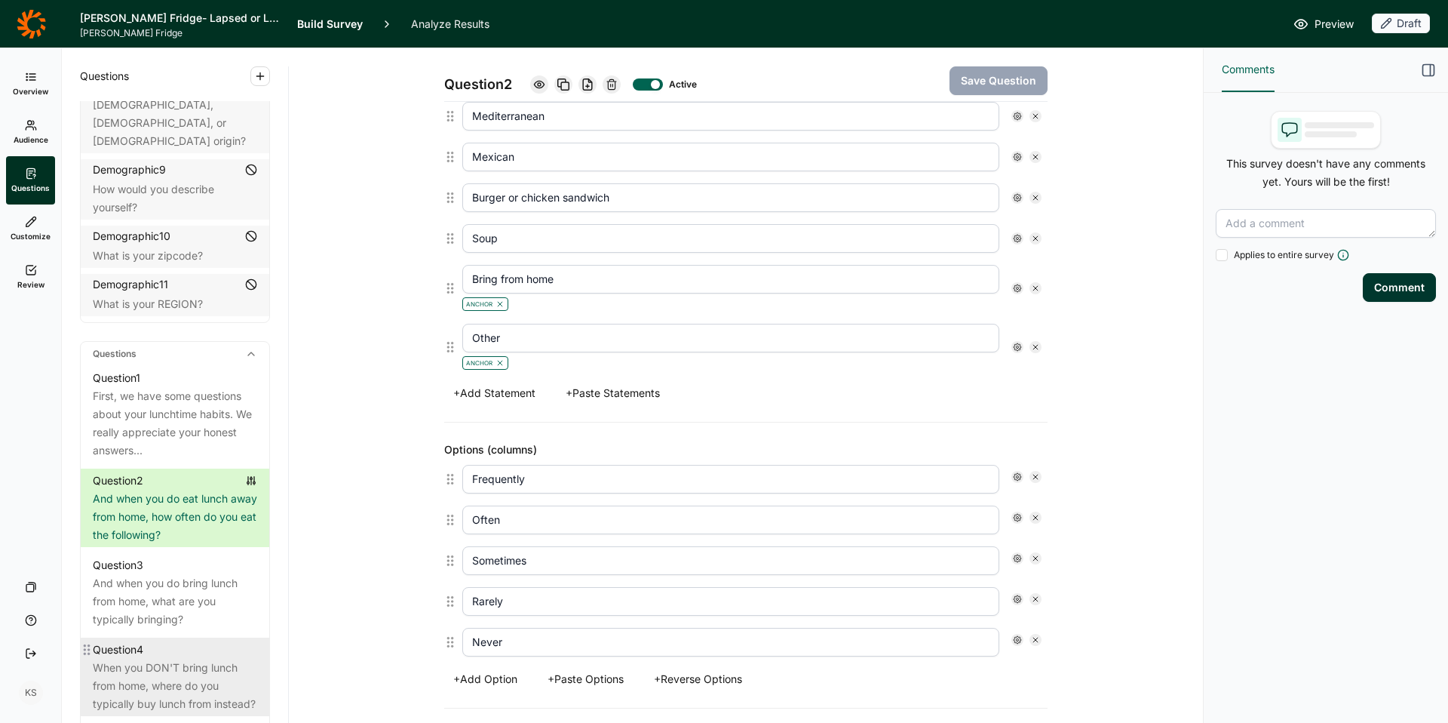
click at [181, 658] on div "When you DON'T bring lunch from home, where do you typically buy lunch from ins…" at bounding box center [175, 685] width 164 height 54
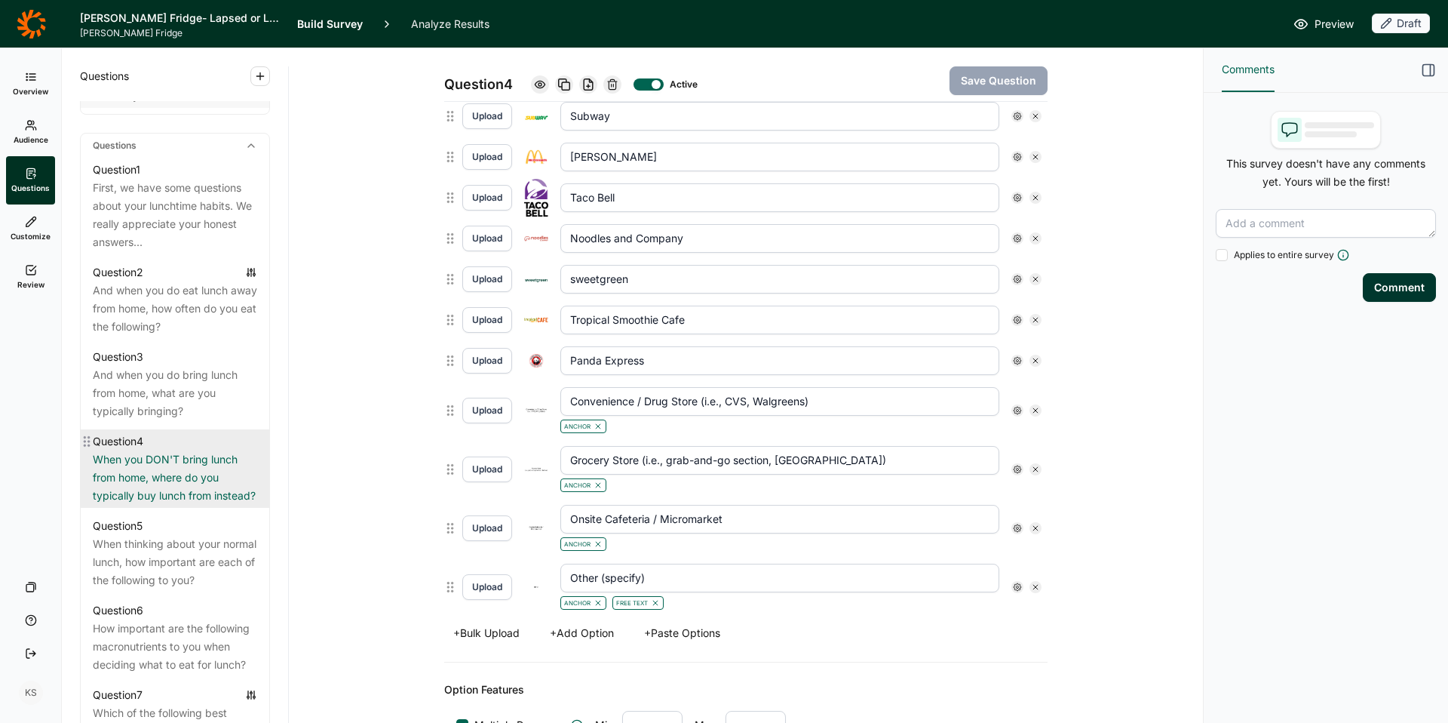
scroll to position [716, 0]
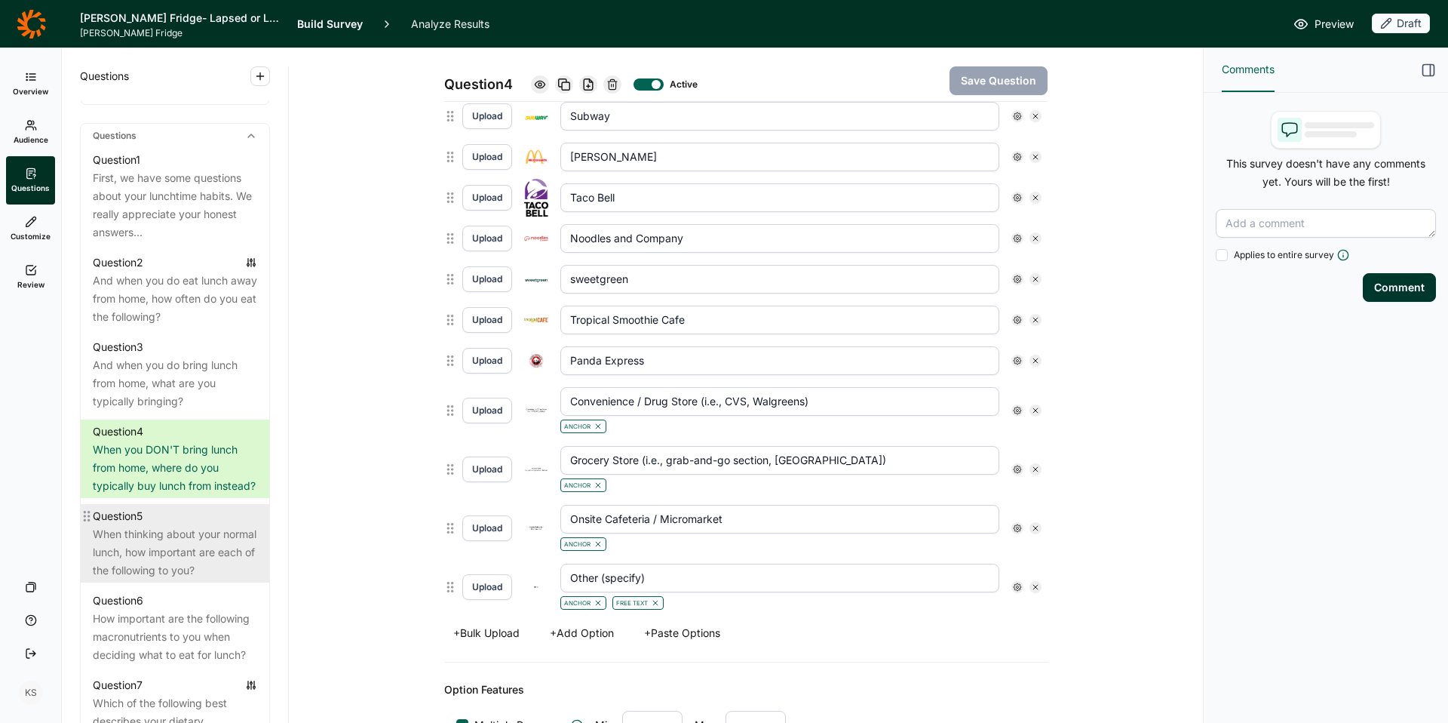
click at [175, 571] on div "When thinking about your normal lunch, how important are each of the following …" at bounding box center [175, 552] width 164 height 54
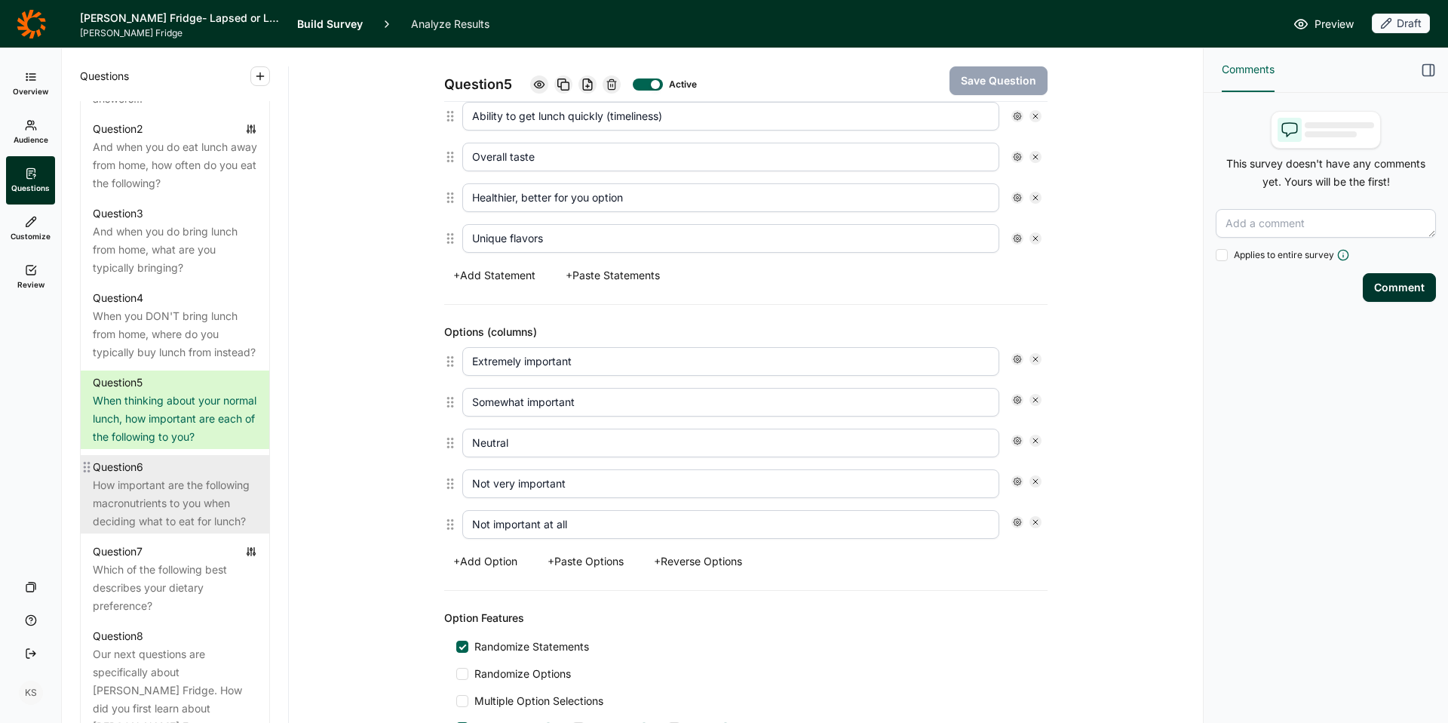
scroll to position [868, 0]
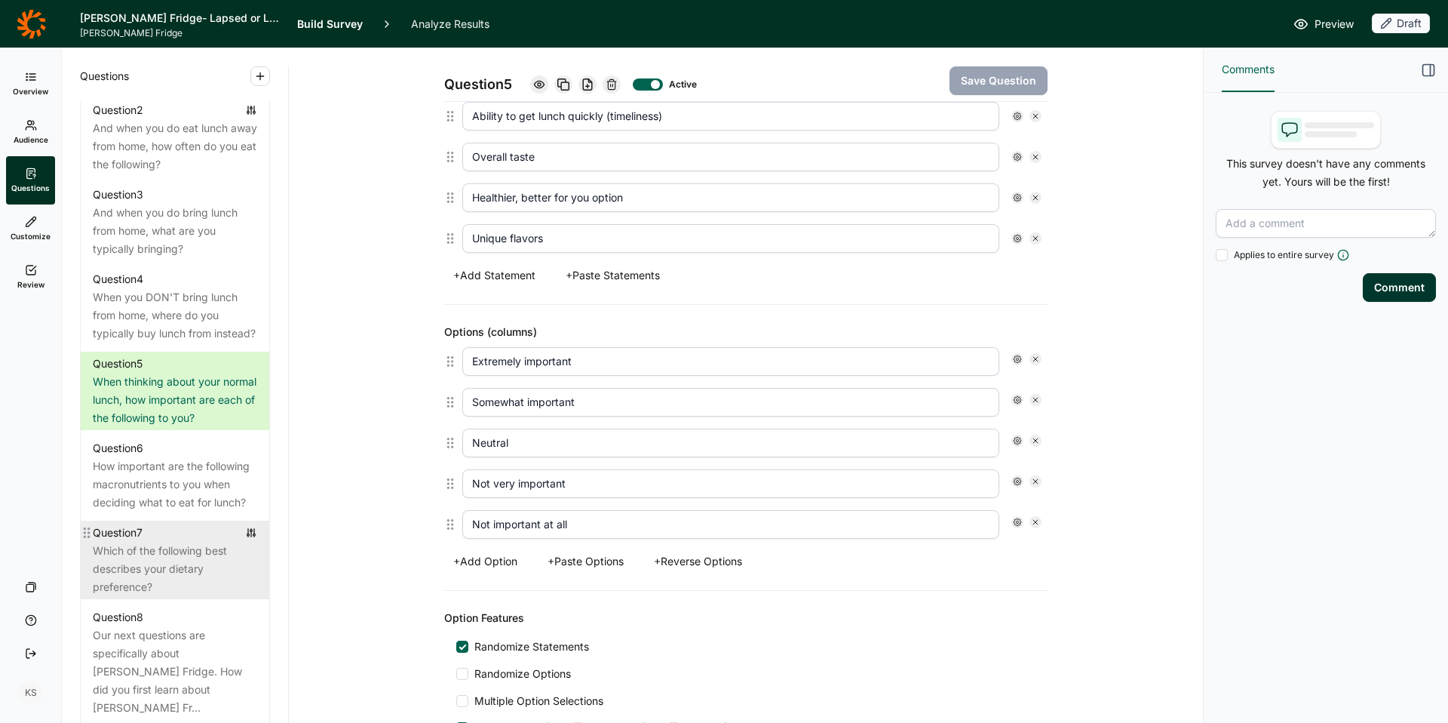
click at [166, 565] on div "Which of the following best describes your dietary preference?" at bounding box center [175, 569] width 164 height 54
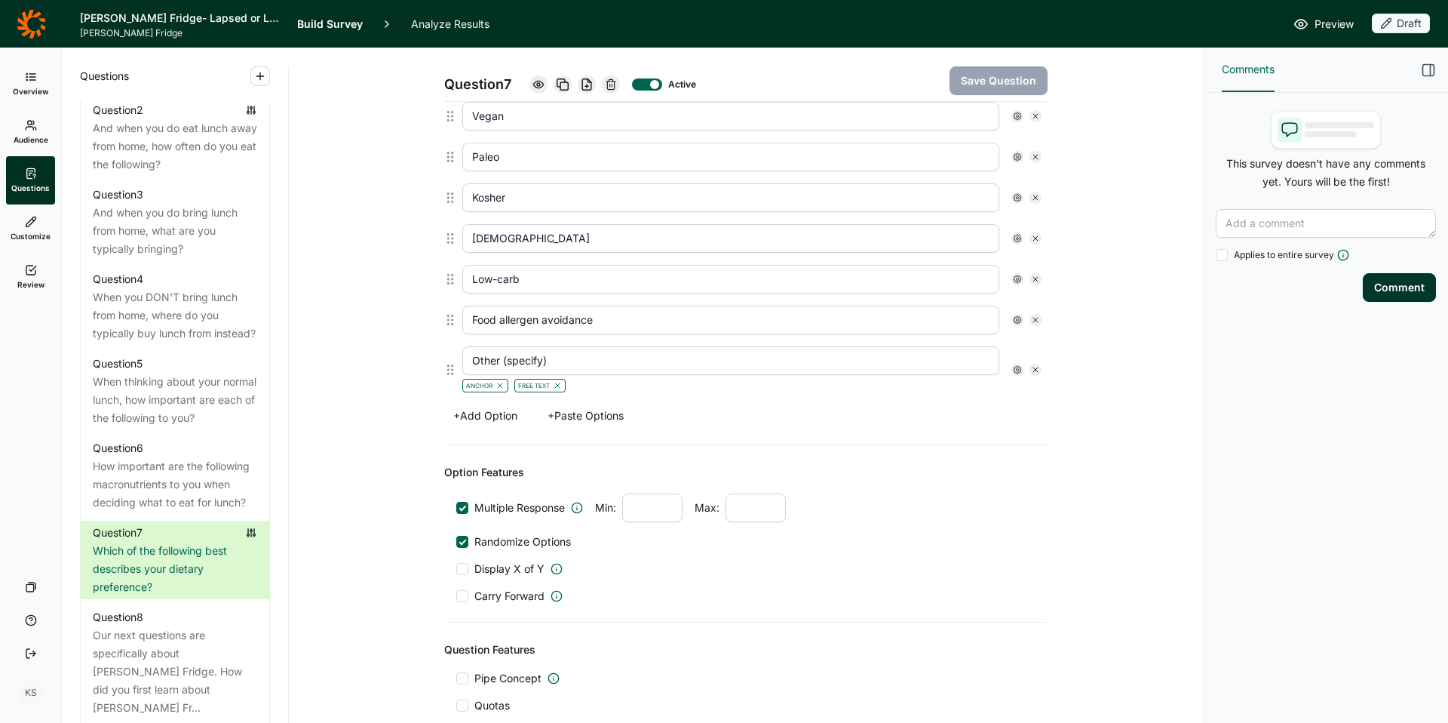
scroll to position [883, 0]
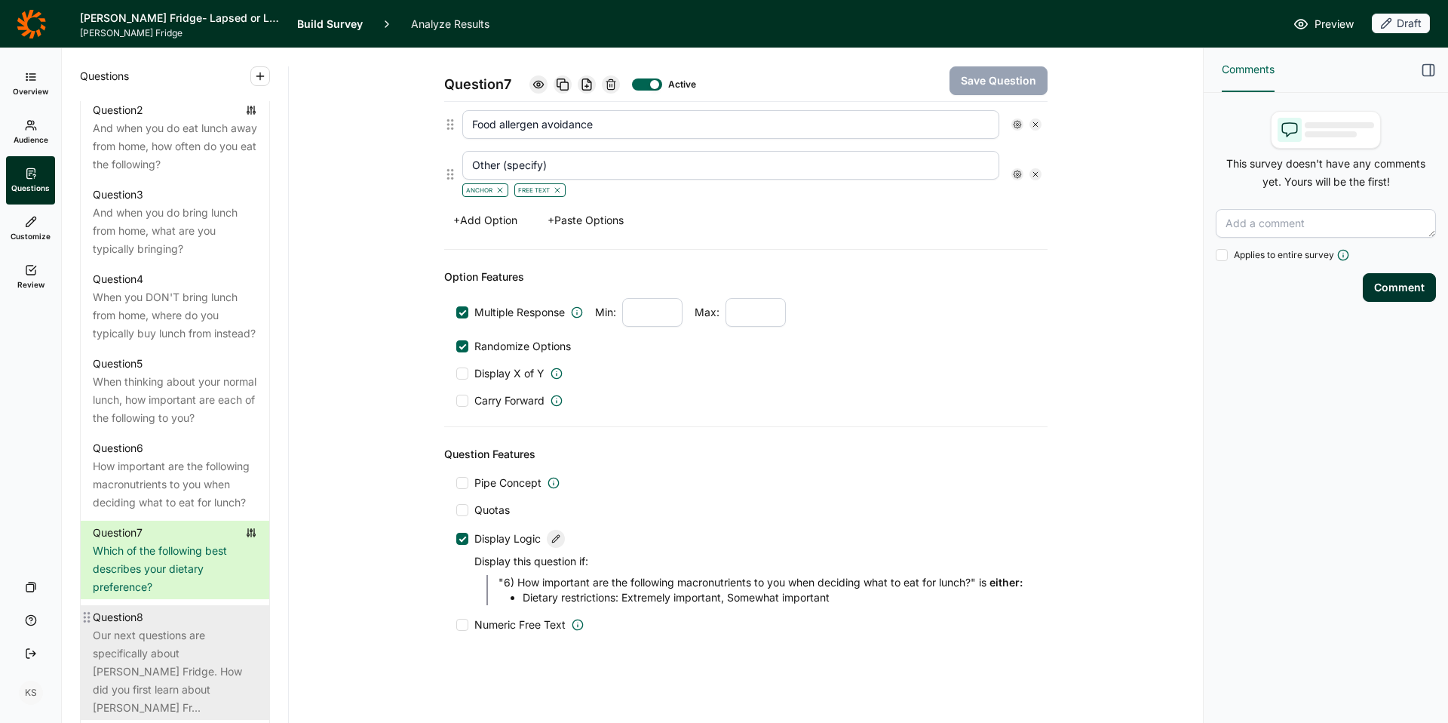
click at [167, 666] on div "Our next questions are specifically about [PERSON_NAME] Fridge. How did you fir…" at bounding box center [175, 671] width 164 height 91
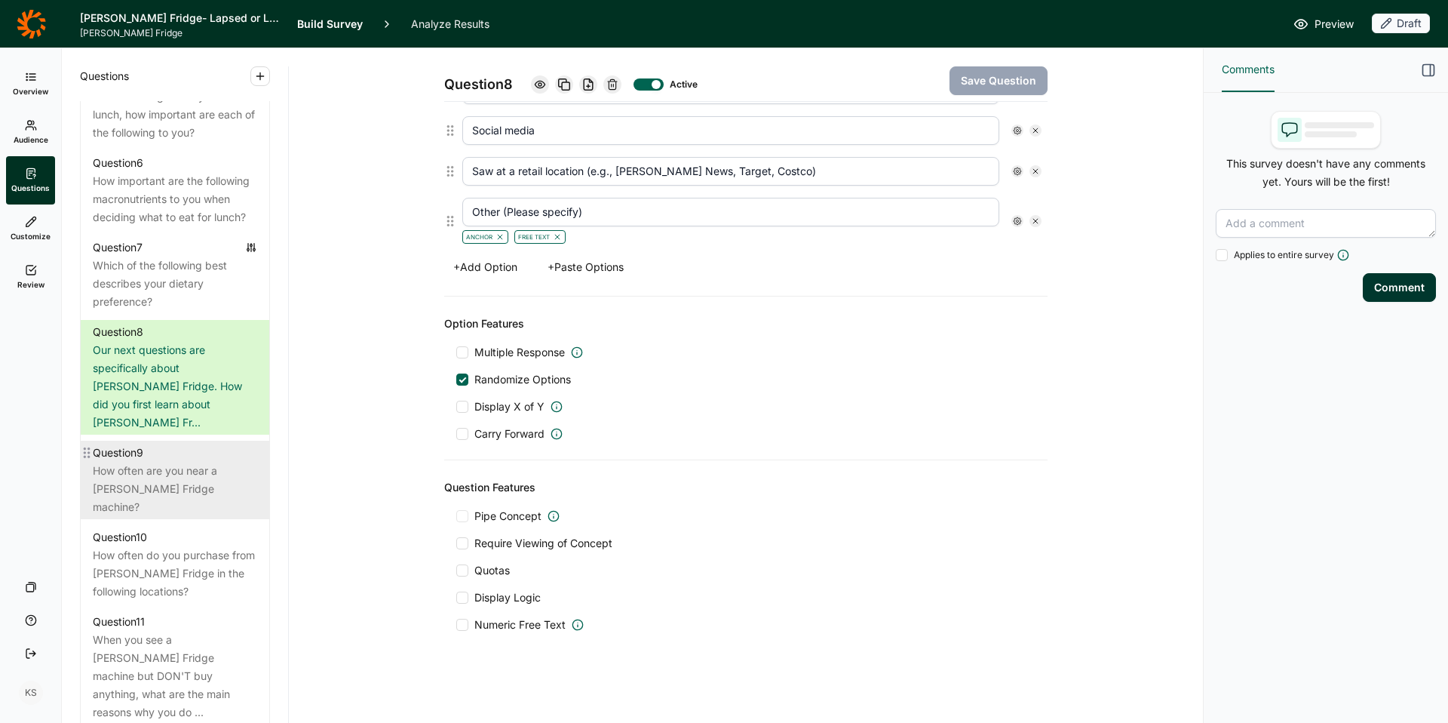
scroll to position [1158, 0]
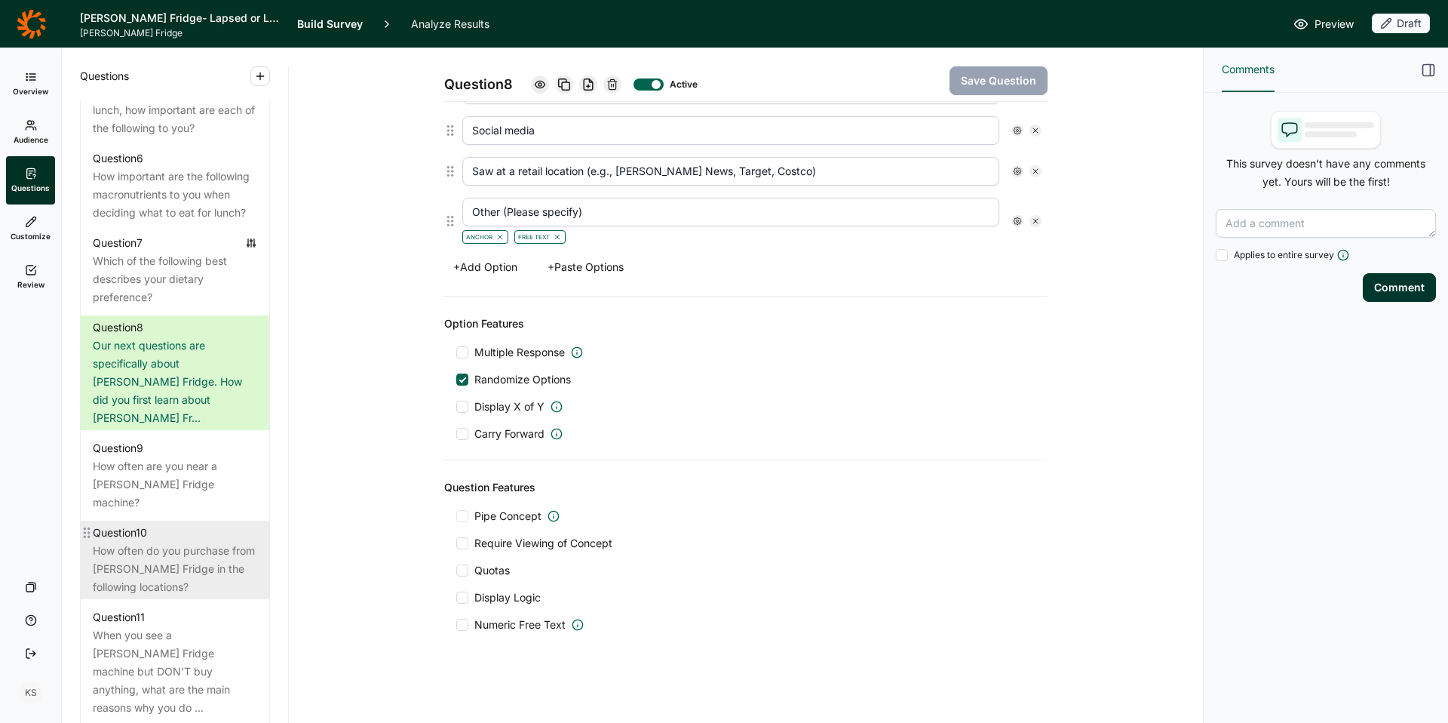
click at [174, 548] on div "How often do you purchase from [PERSON_NAME] Fridge in the following locations?" at bounding box center [175, 569] width 164 height 54
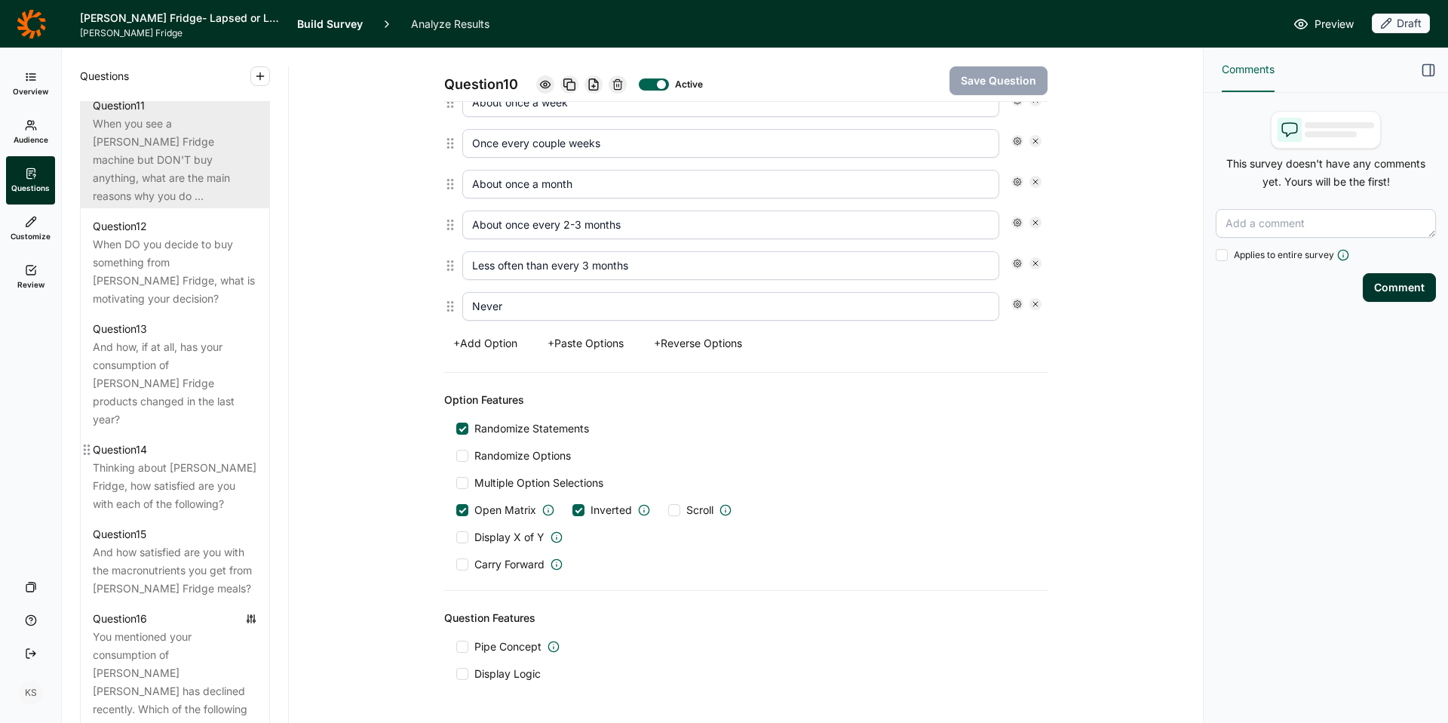
scroll to position [1680, 0]
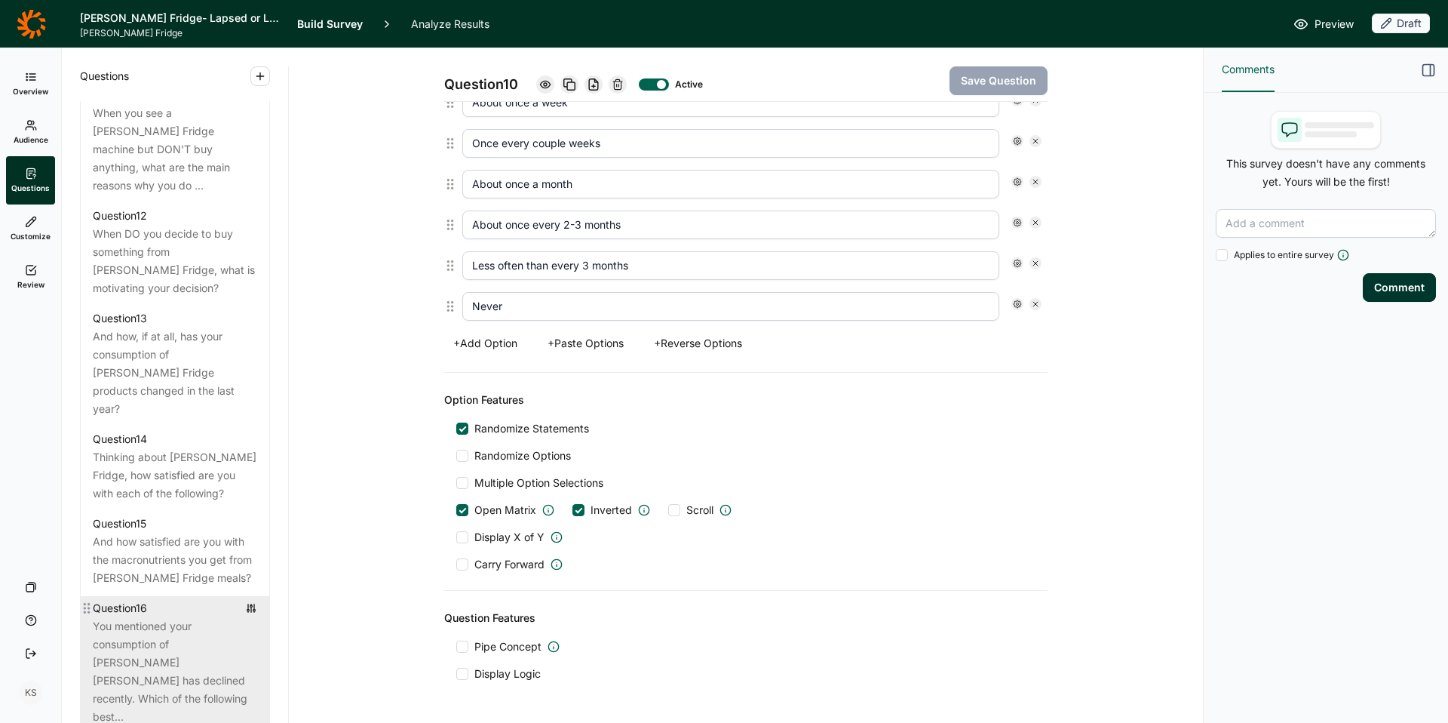
click at [178, 617] on div "You mentioned your consumption of [PERSON_NAME] [PERSON_NAME] has declined rece…" at bounding box center [175, 671] width 164 height 109
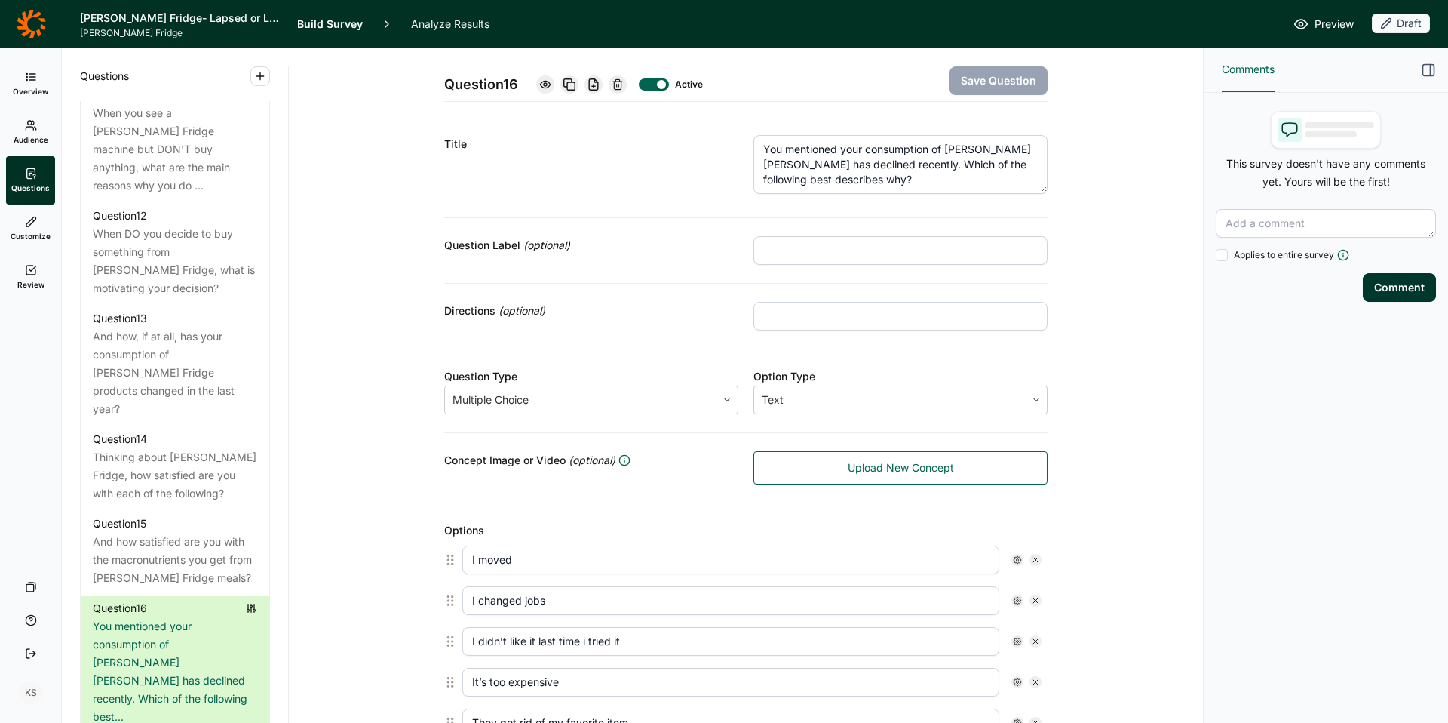
click at [843, 167] on textarea "You mentioned your consumption of Farmer's Fridge has declined recently. Which …" at bounding box center [900, 164] width 294 height 59
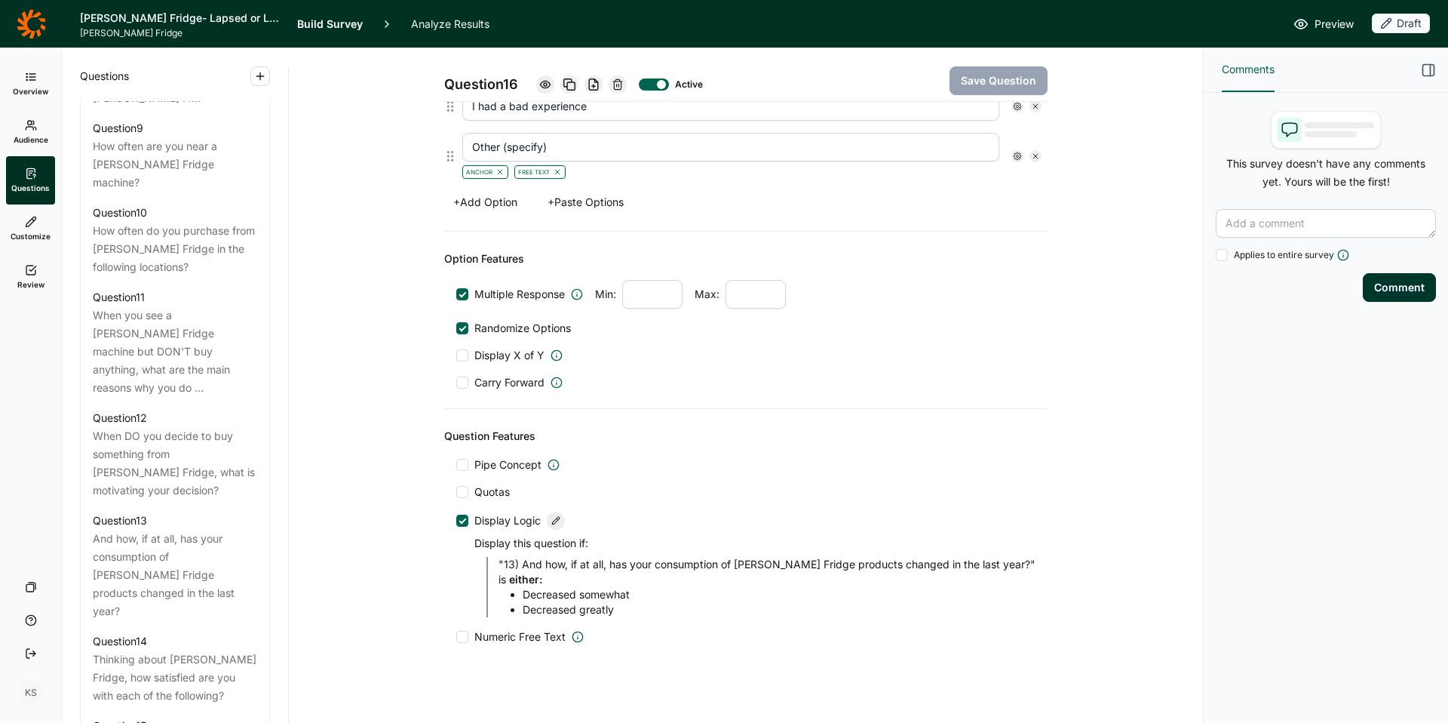
scroll to position [681, 0]
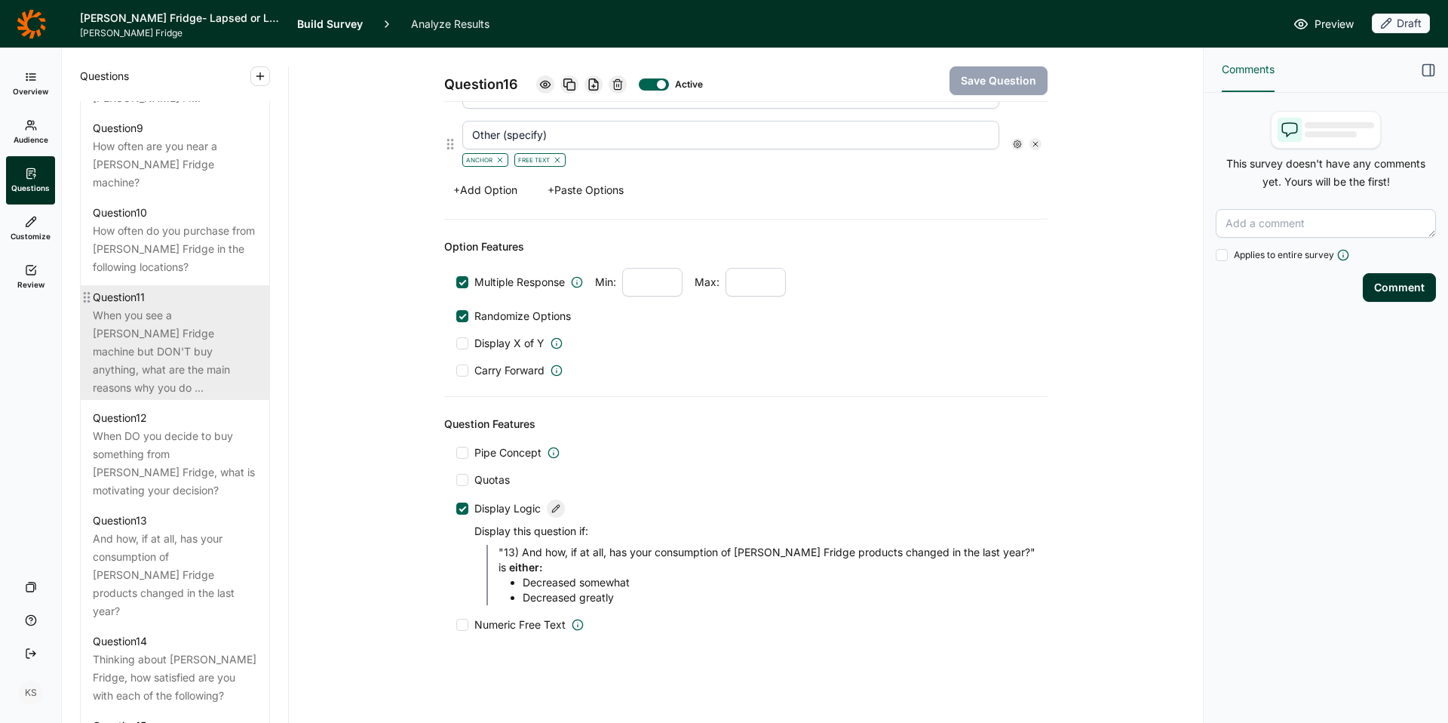
click at [168, 306] on div "When you see a [PERSON_NAME] Fridge machine but DON'T buy anything, what are th…" at bounding box center [175, 351] width 164 height 91
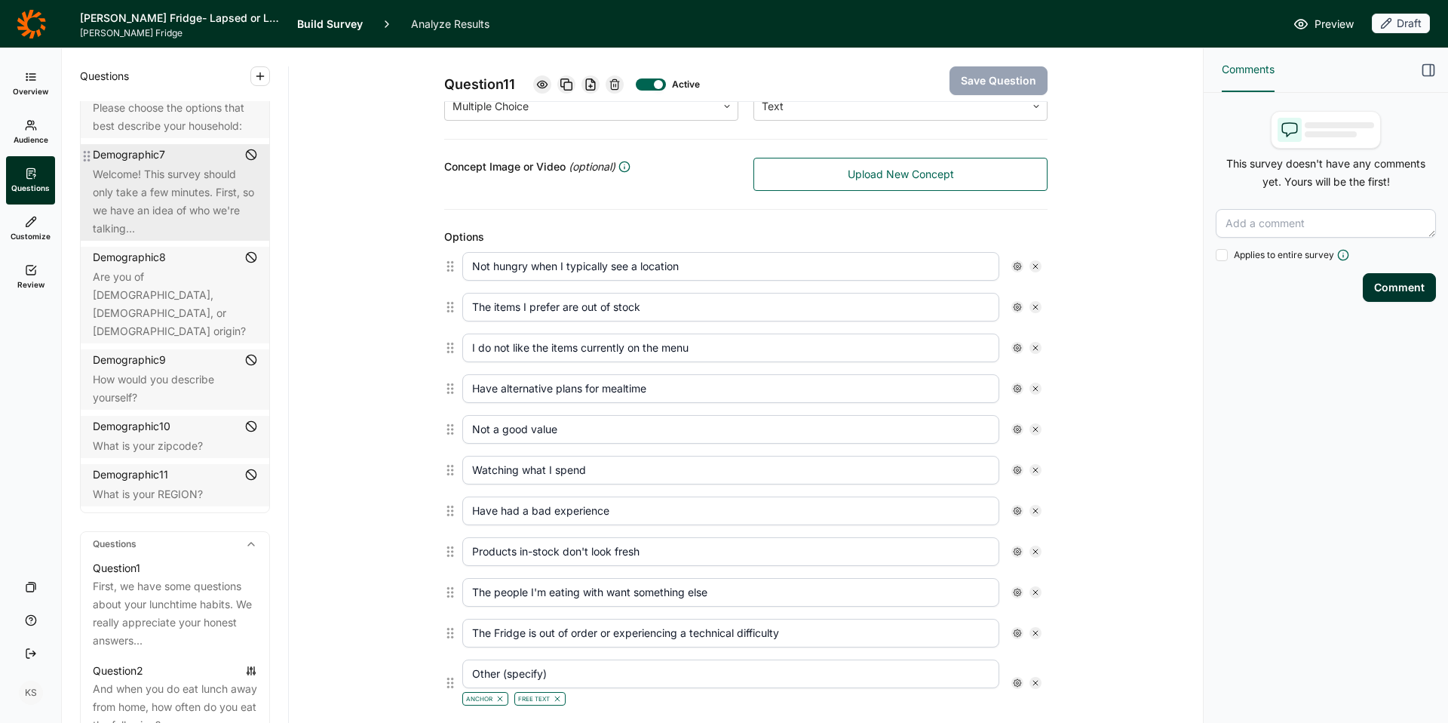
scroll to position [309, 0]
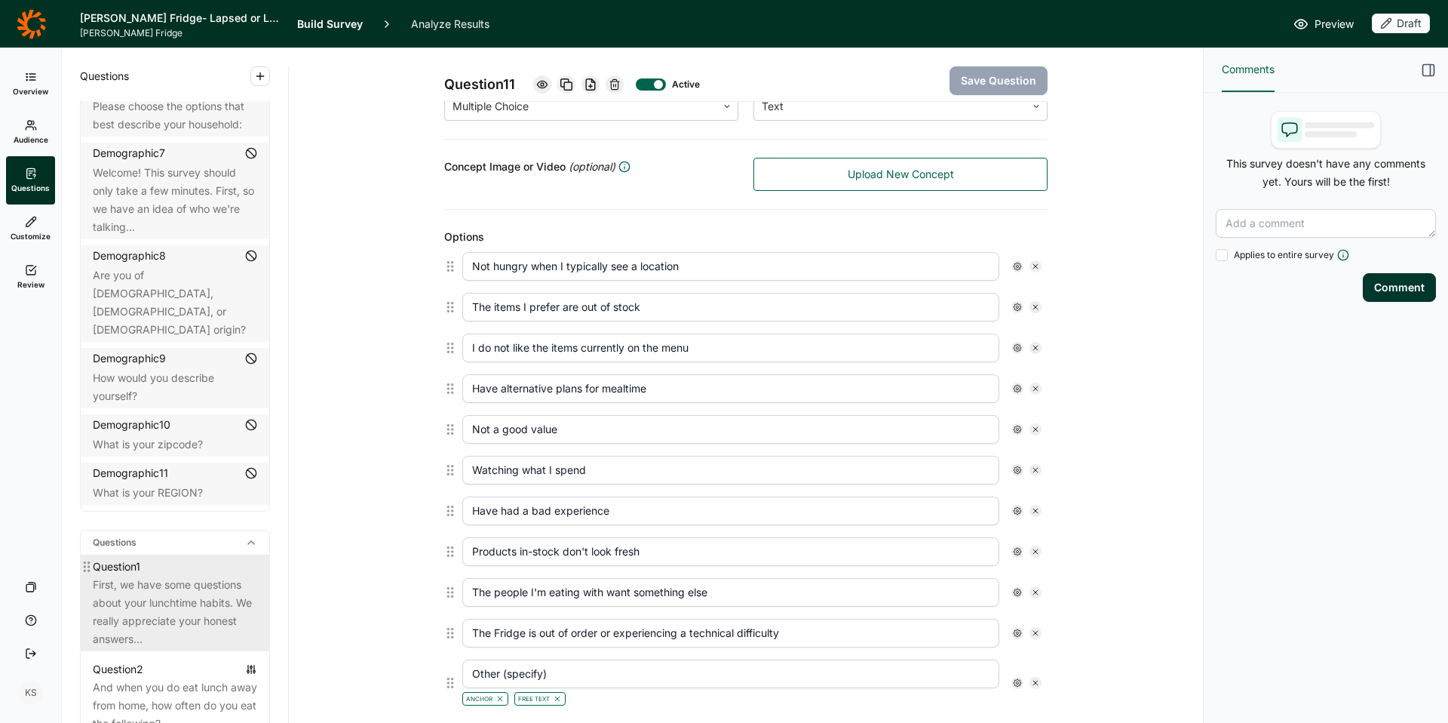
click at [161, 576] on div "First, we have some questions about your lunchtime habits. We really appreciate…" at bounding box center [175, 611] width 164 height 72
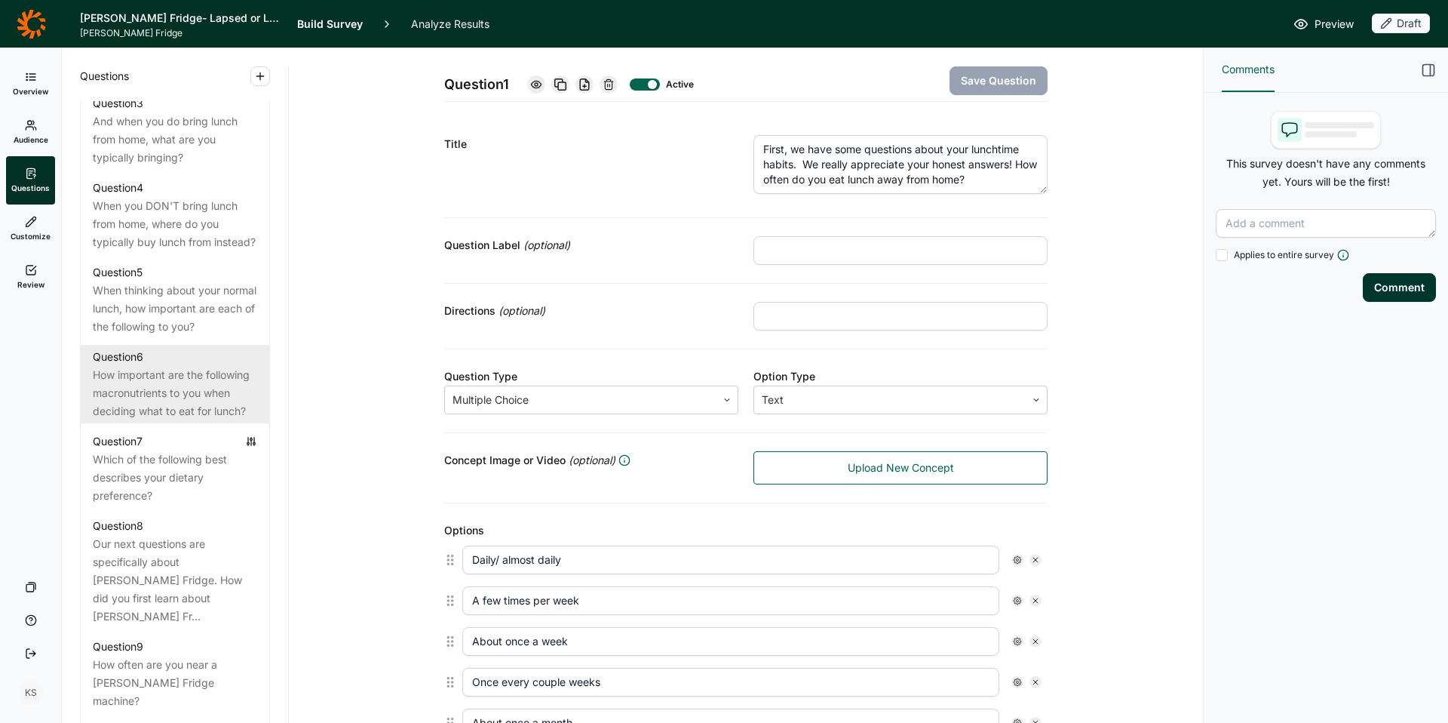
scroll to position [961, 0]
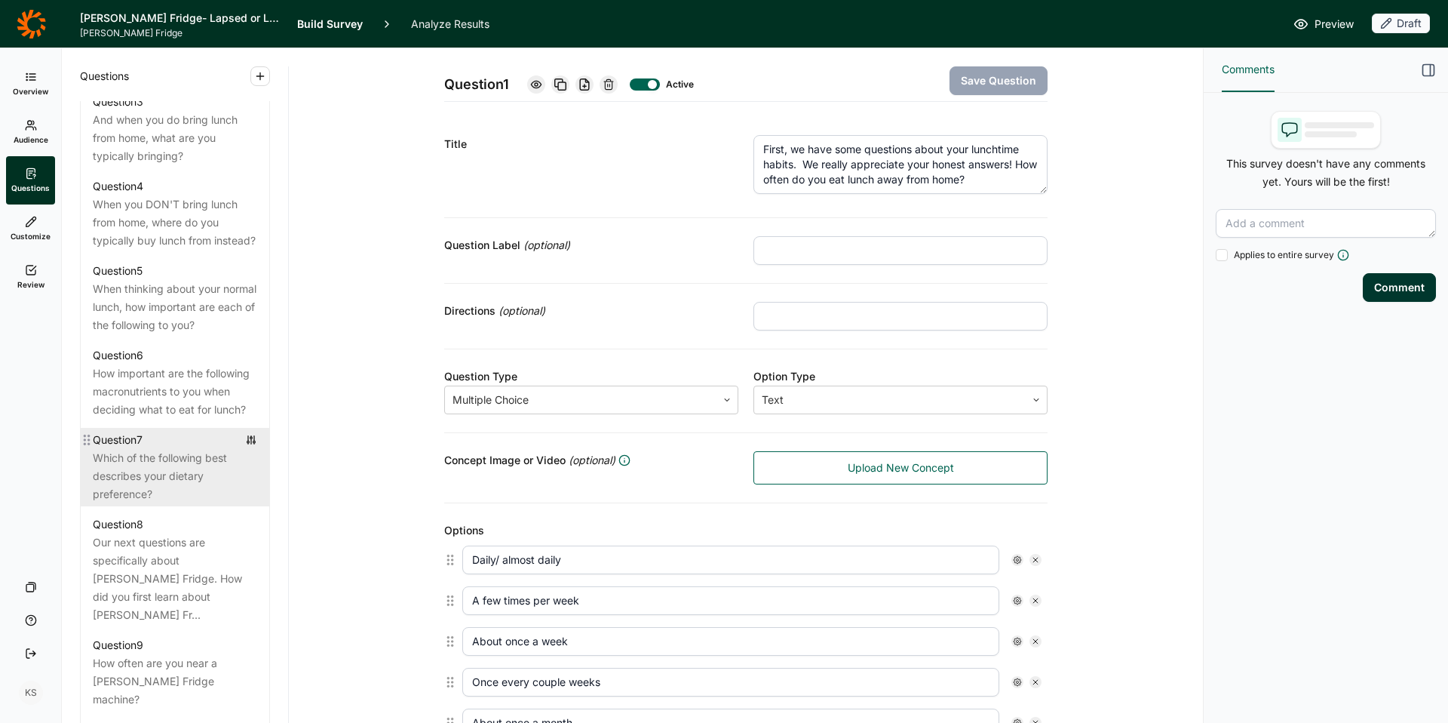
click at [161, 484] on div "Which of the following best describes your dietary preference?" at bounding box center [175, 476] width 164 height 54
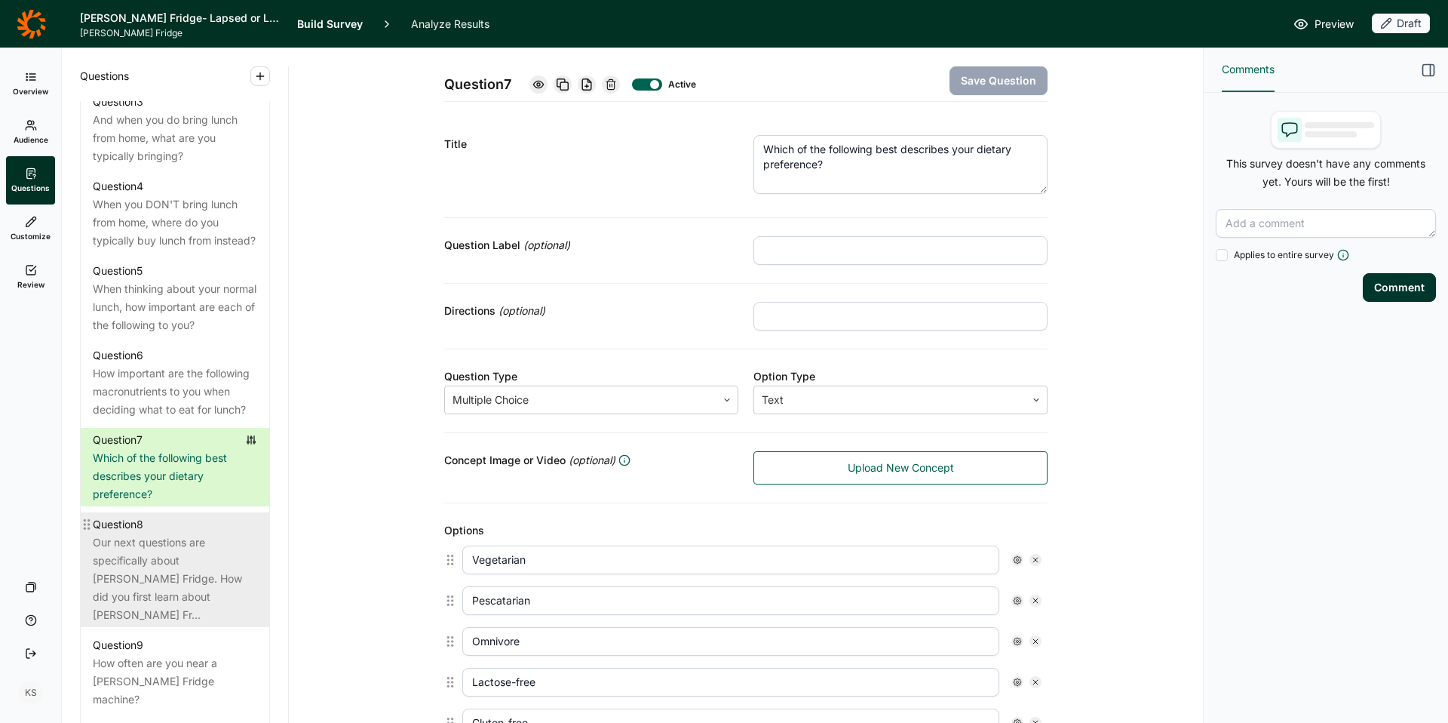
click at [143, 585] on div "Our next questions are specifically about [PERSON_NAME] Fridge. How did you fir…" at bounding box center [175, 578] width 164 height 91
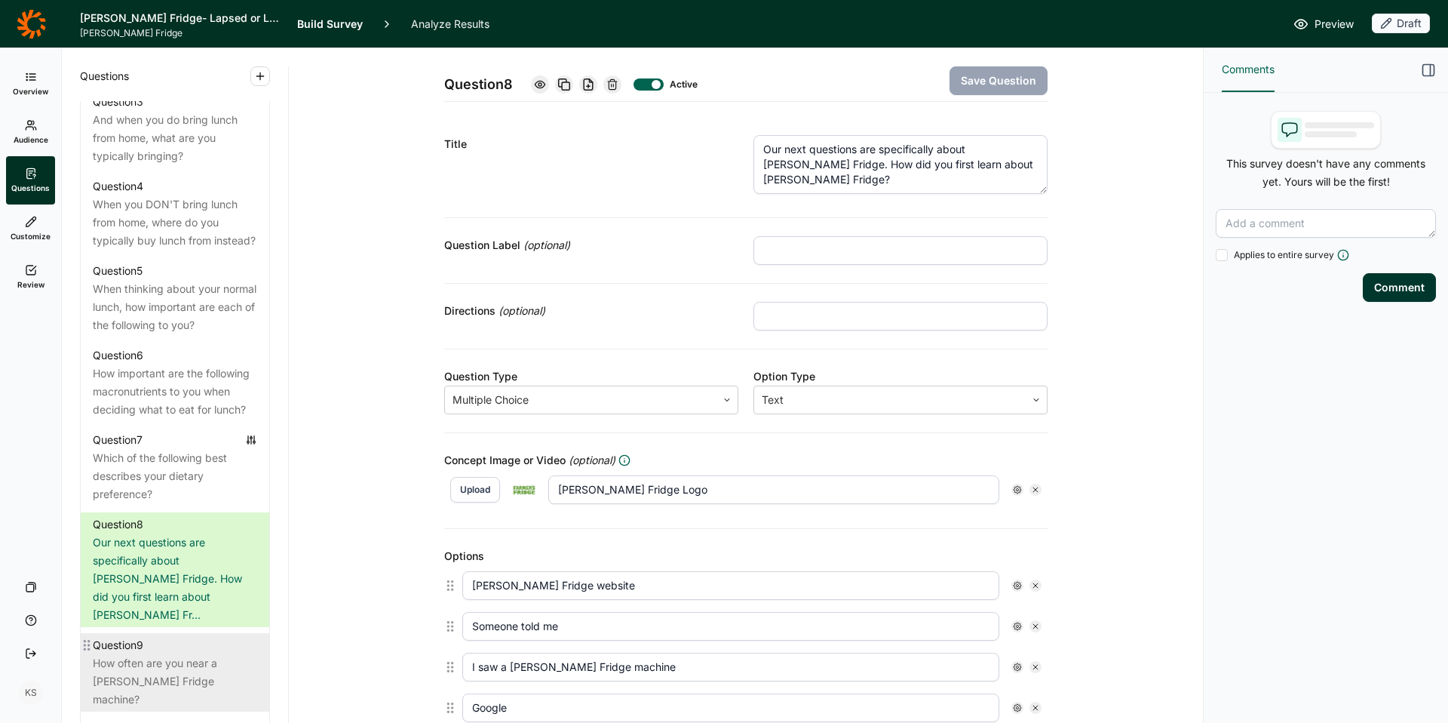
click at [151, 654] on div "How often are you near a [PERSON_NAME] Fridge machine?" at bounding box center [175, 681] width 164 height 54
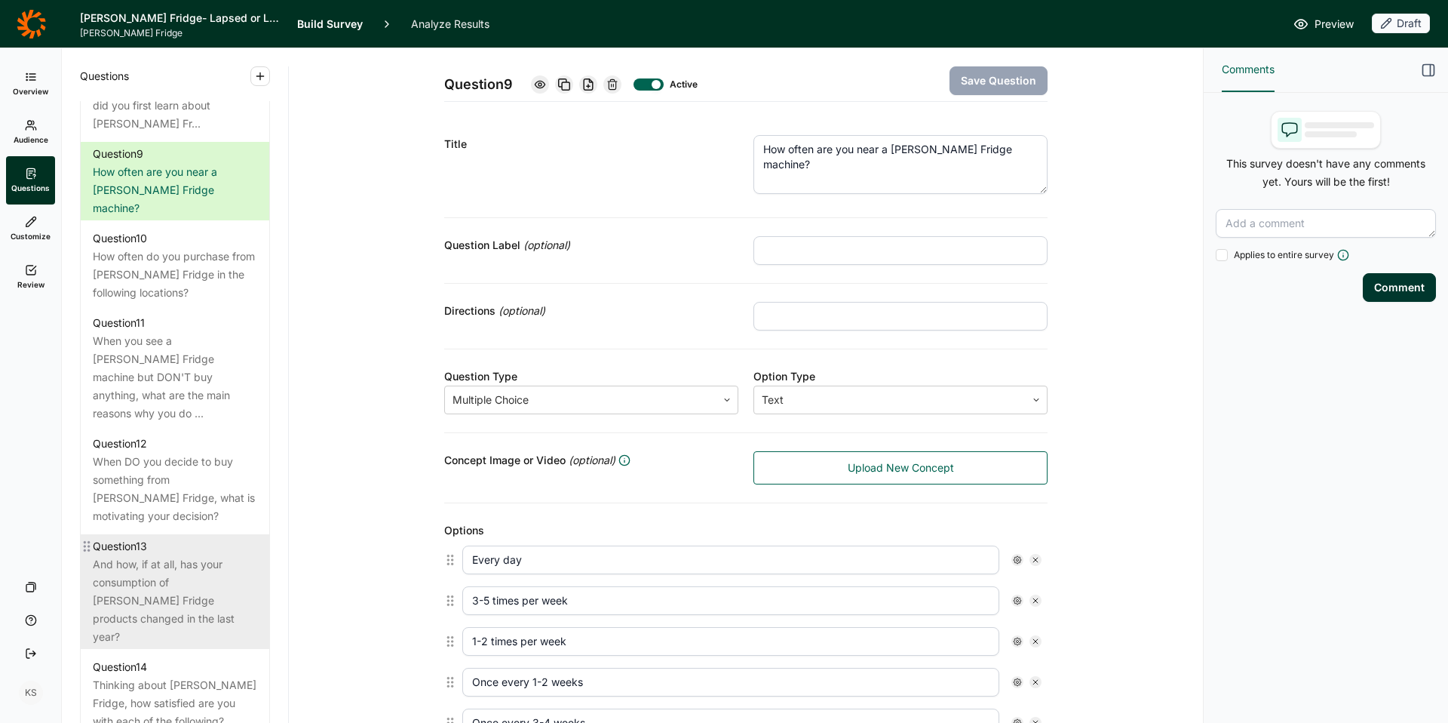
scroll to position [1449, 0]
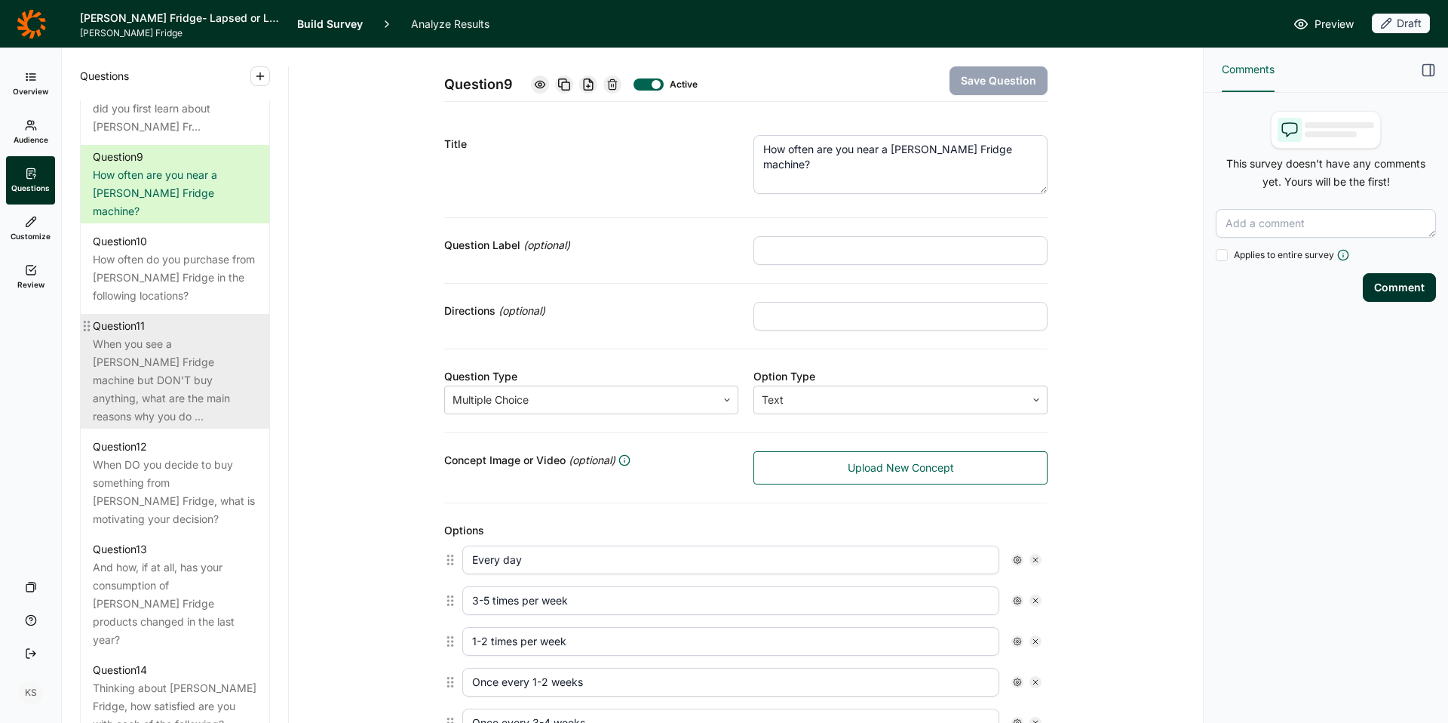
click at [127, 348] on div "When you see a [PERSON_NAME] Fridge machine but DON'T buy anything, what are th…" at bounding box center [175, 380] width 164 height 91
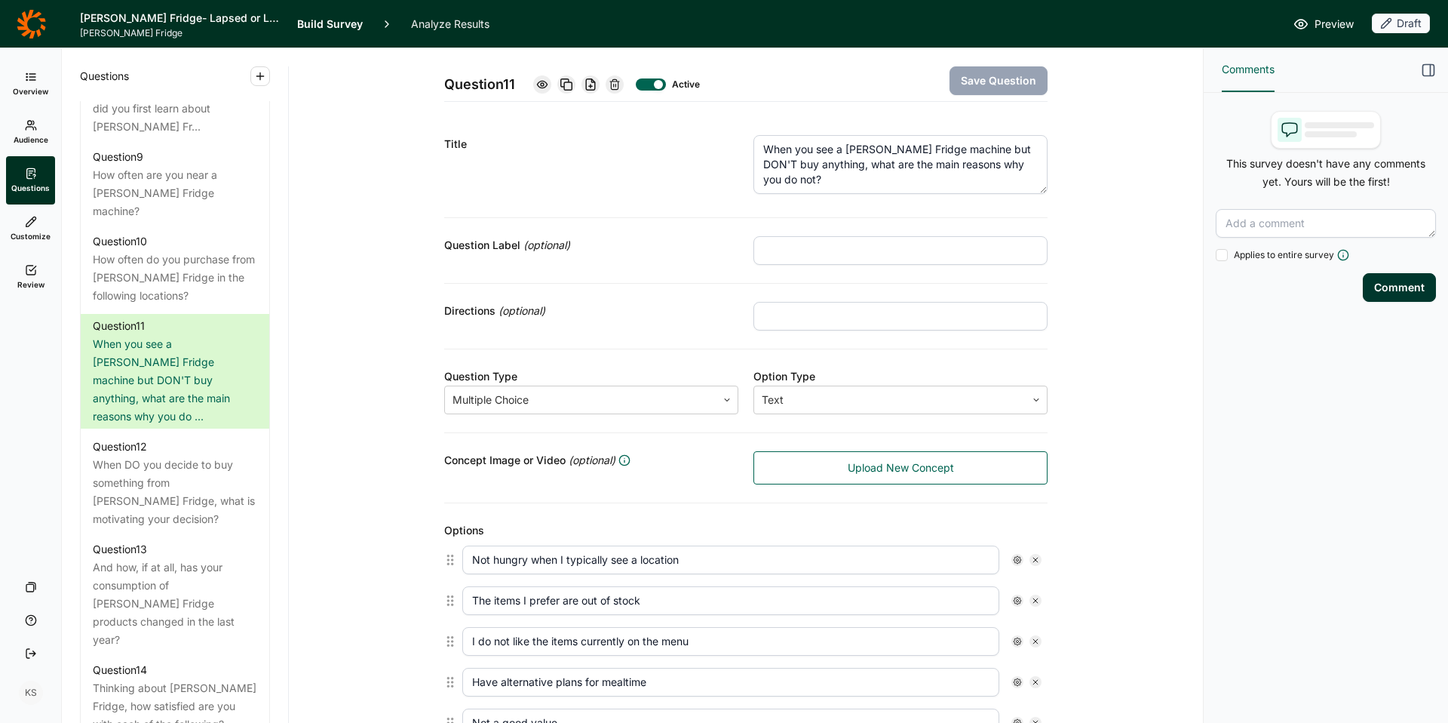
click at [907, 158] on textarea "When you see a Farmer's Fridge machine but DON'T buy anything, what are the mai…" at bounding box center [900, 164] width 294 height 59
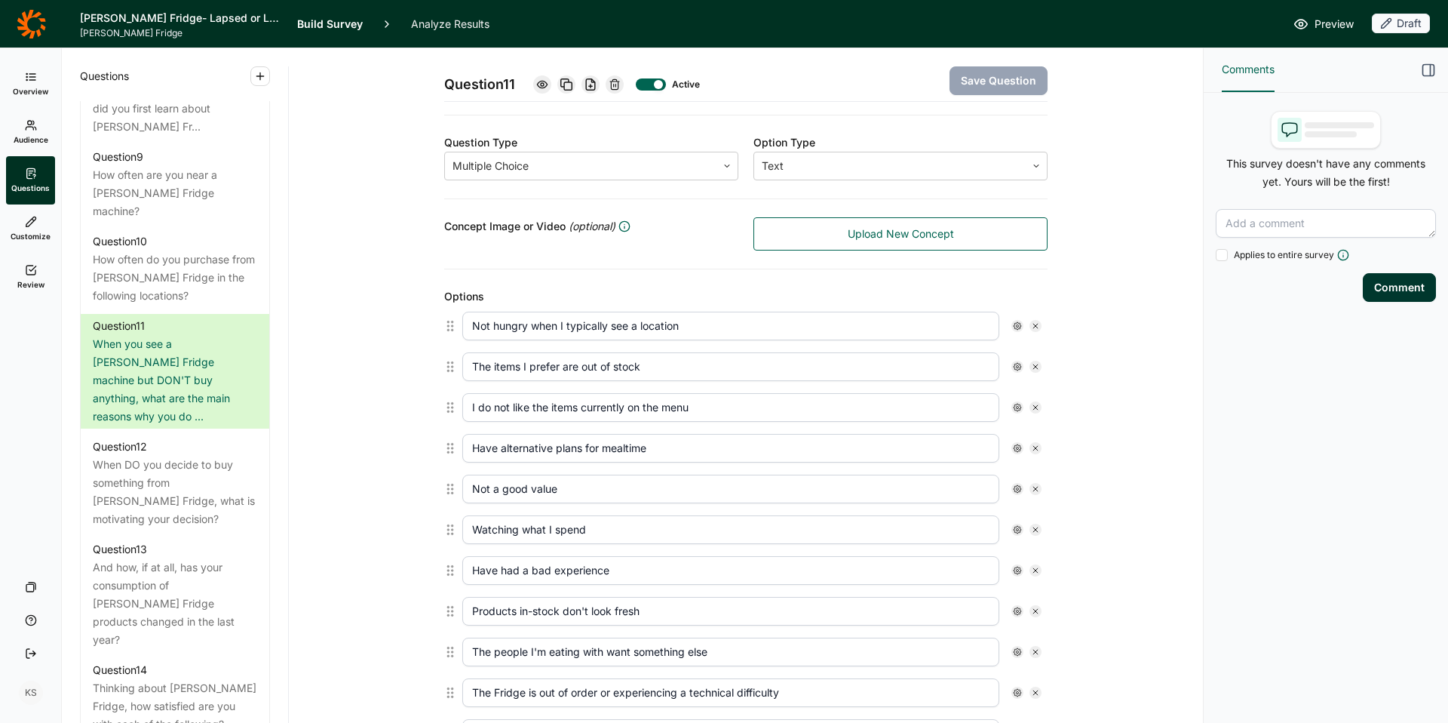
scroll to position [246, 0]
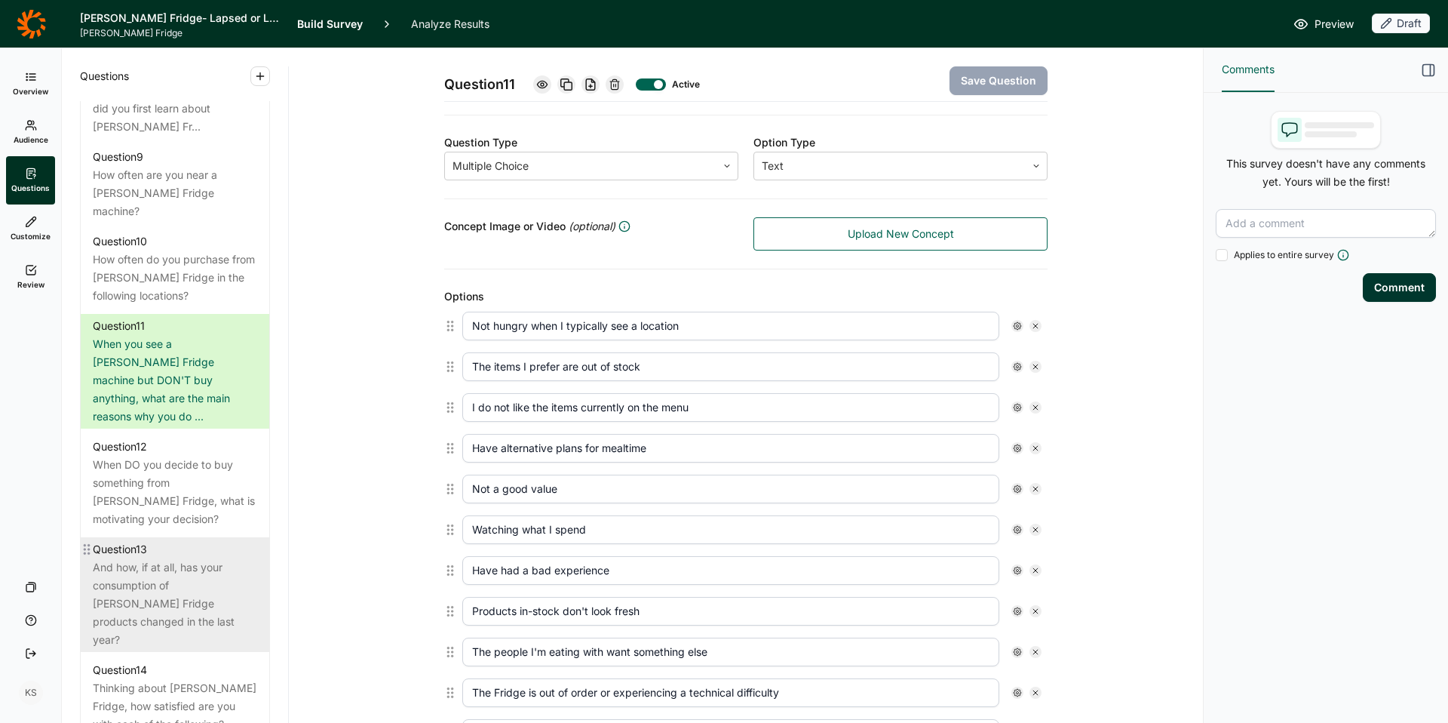
click at [161, 558] on div "And how, if at all, has your consumption of [PERSON_NAME] Fridge products chang…" at bounding box center [175, 603] width 164 height 91
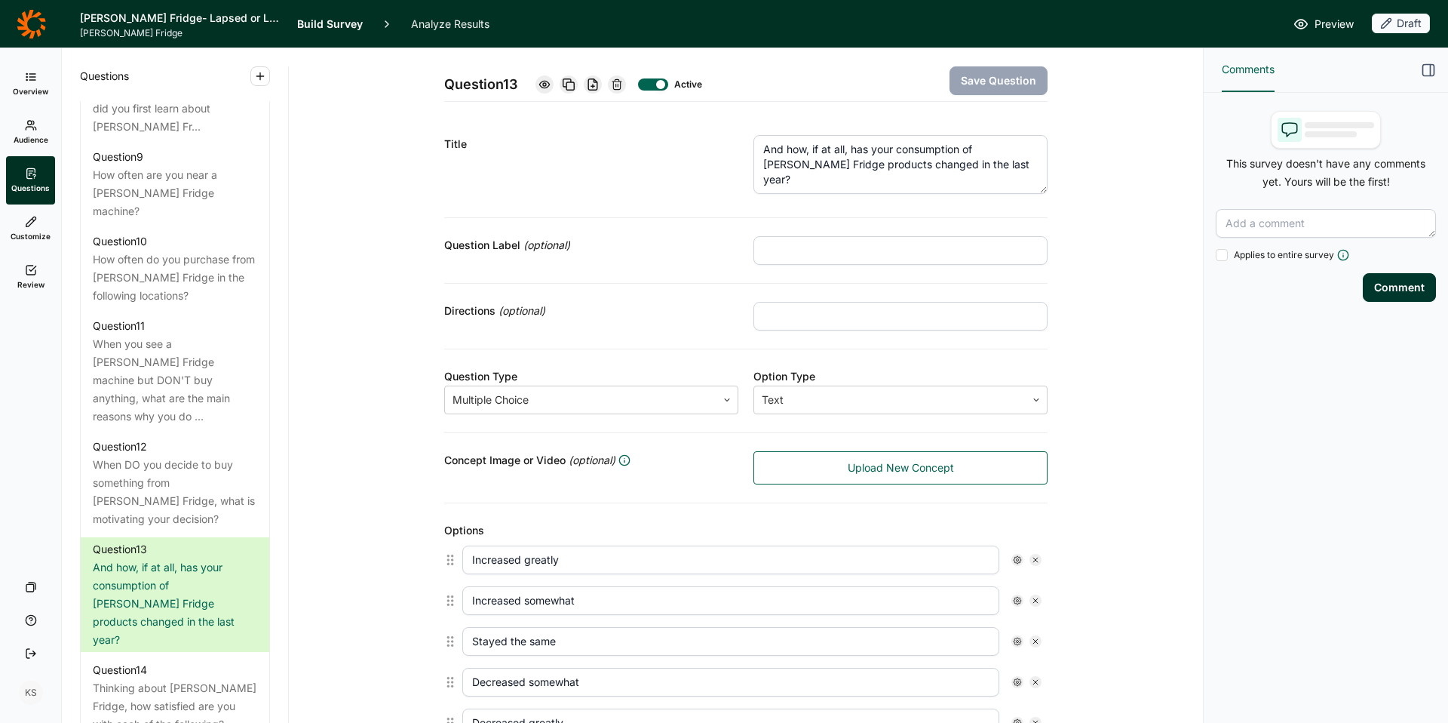
click at [850, 144] on textarea "And how, if at all, has your consumption of [PERSON_NAME] Fridge products chang…" at bounding box center [900, 164] width 294 height 59
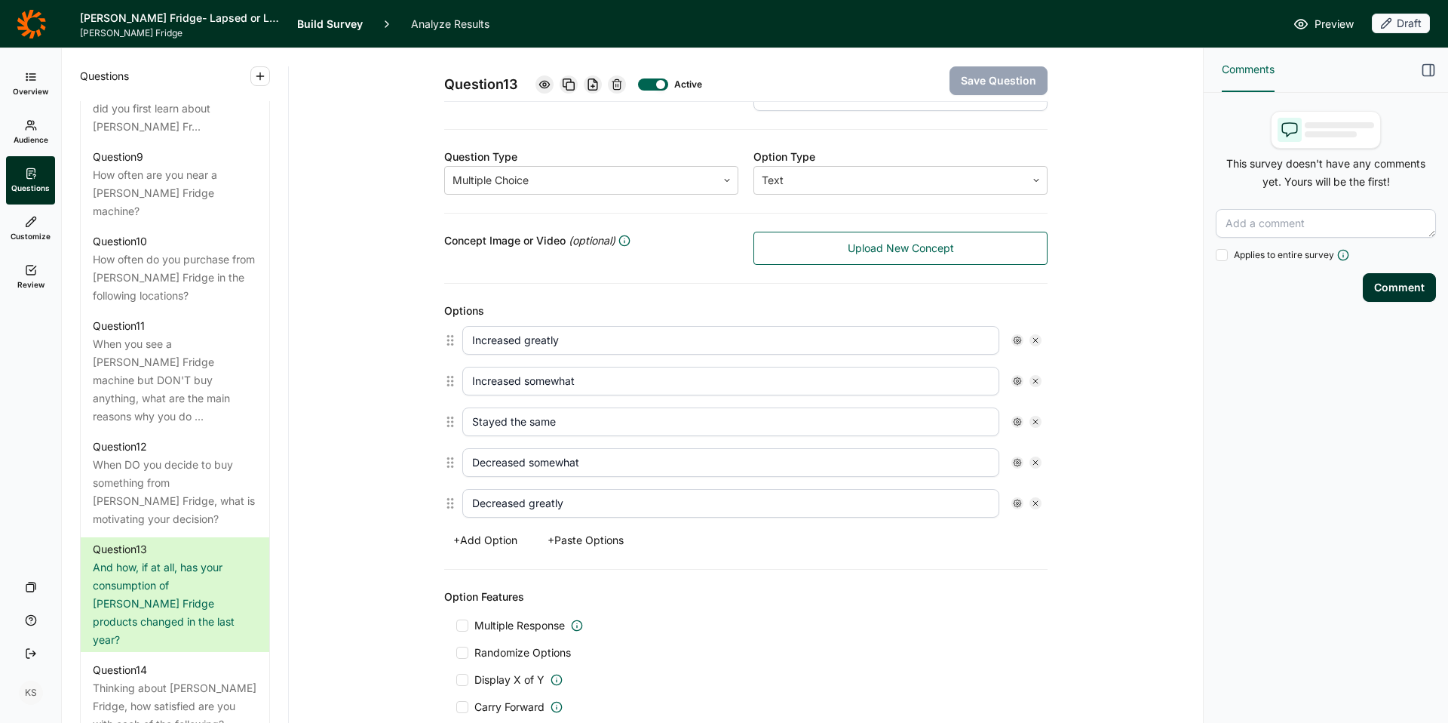
scroll to position [232, 0]
click at [157, 679] on div "Thinking about [PERSON_NAME] Fridge, how satisfied are you with each of the fol…" at bounding box center [175, 706] width 164 height 54
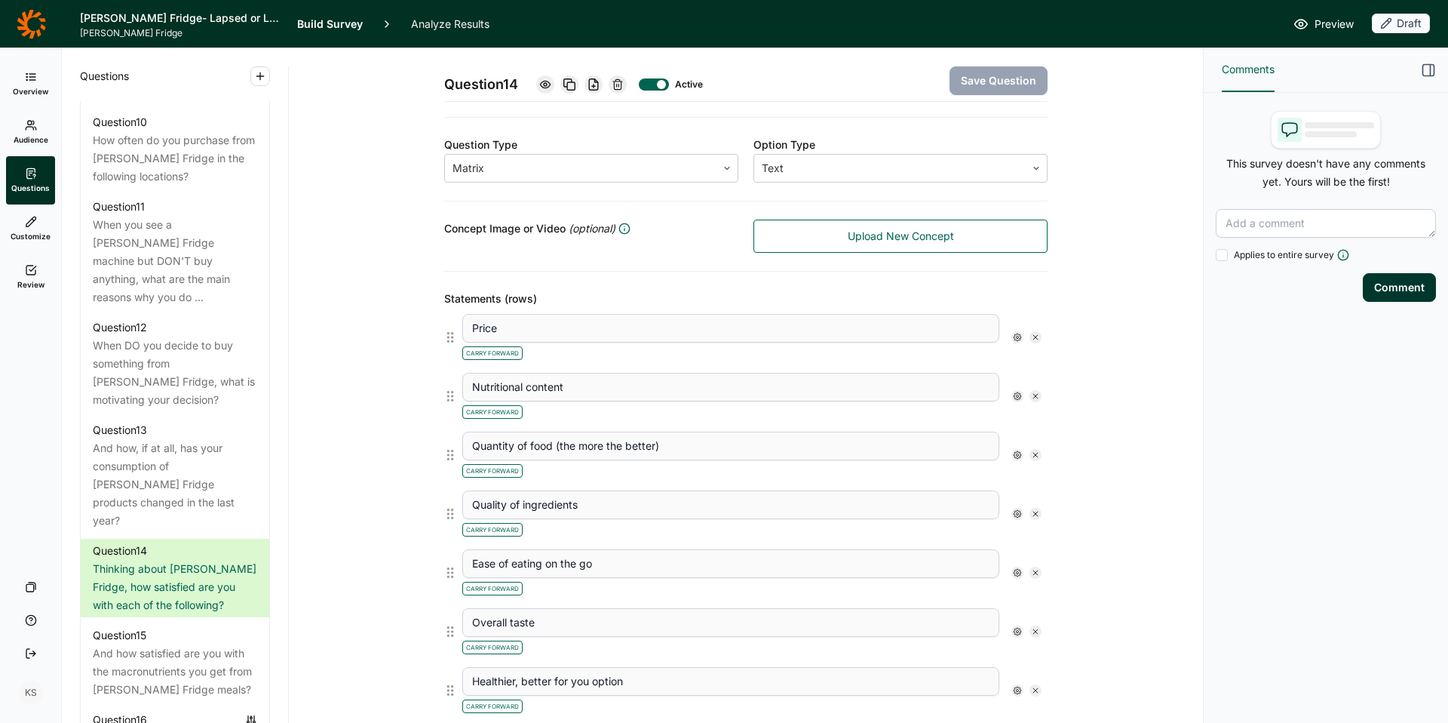
scroll to position [1585, 0]
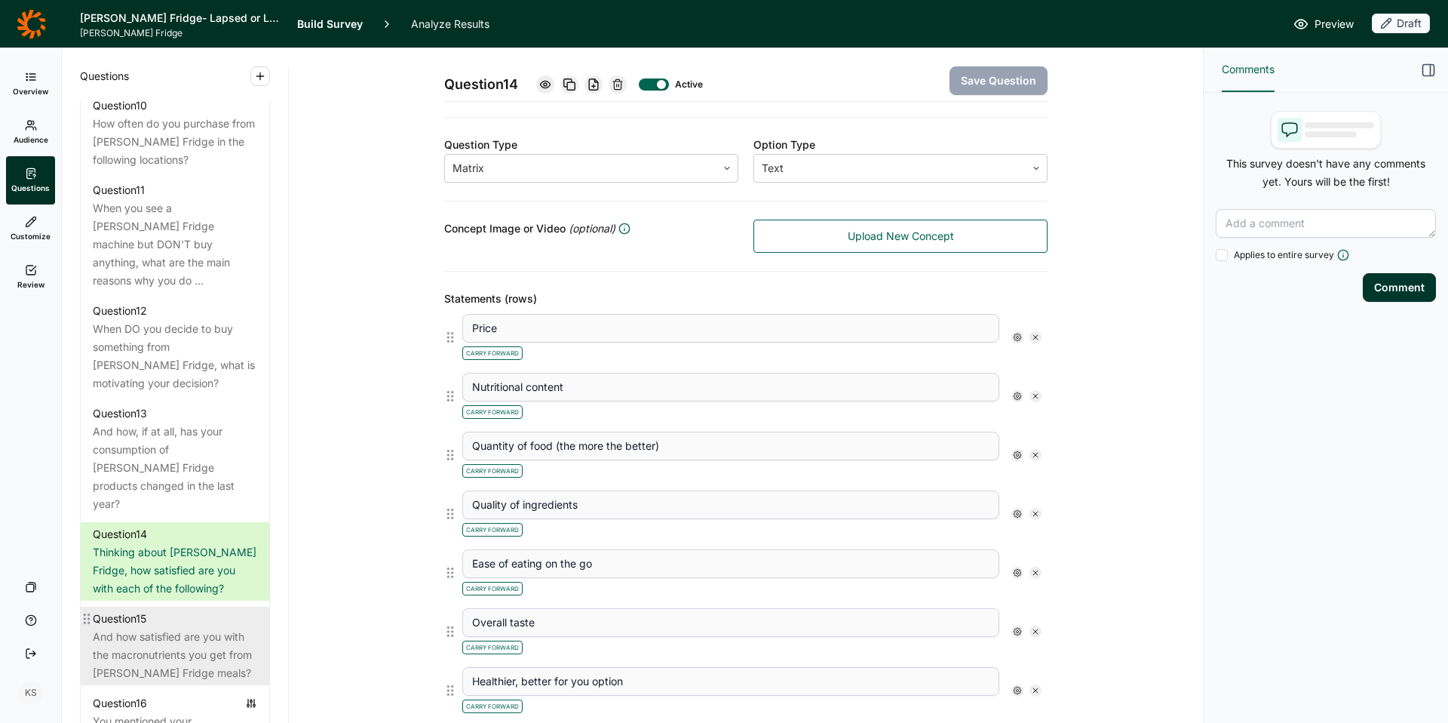
click at [181, 628] on div "And how satisfied are you with the macronutrients you get from [PERSON_NAME] Fr…" at bounding box center [175, 655] width 164 height 54
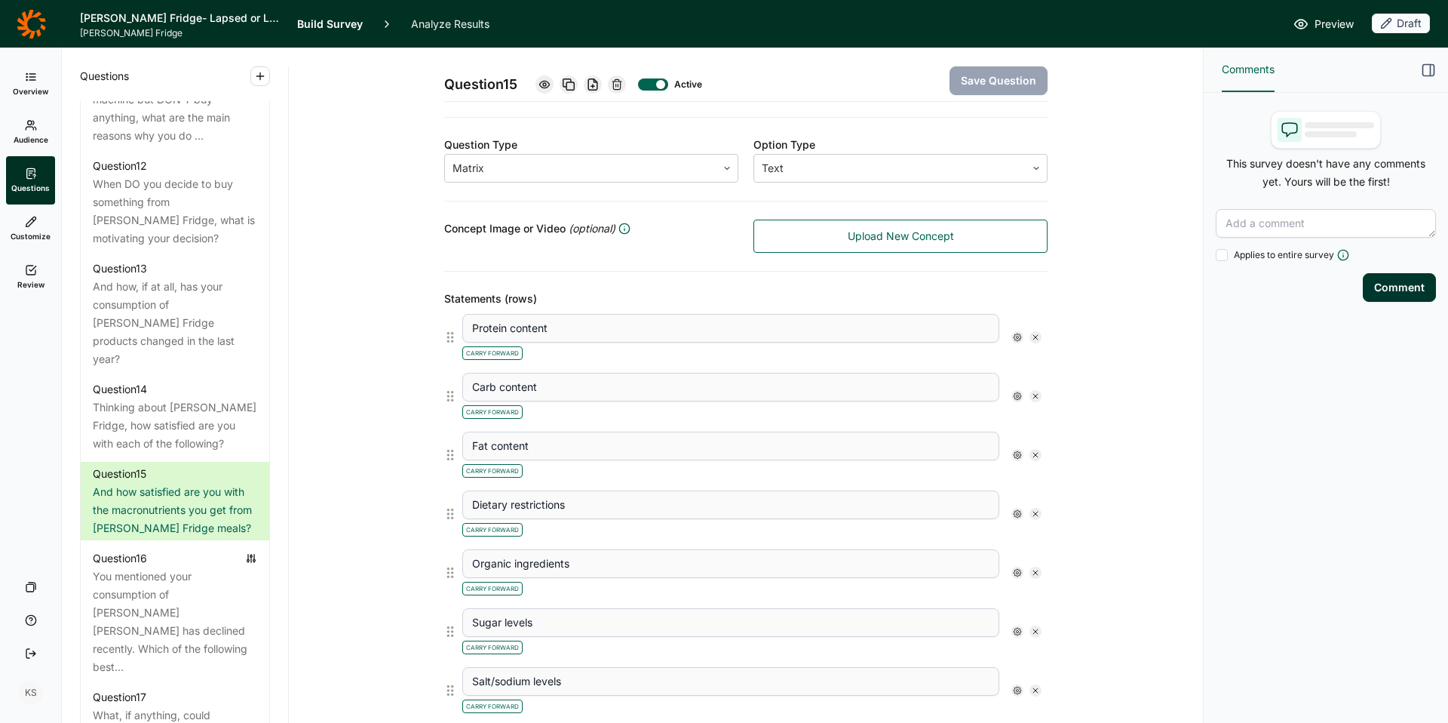
scroll to position [1730, 0]
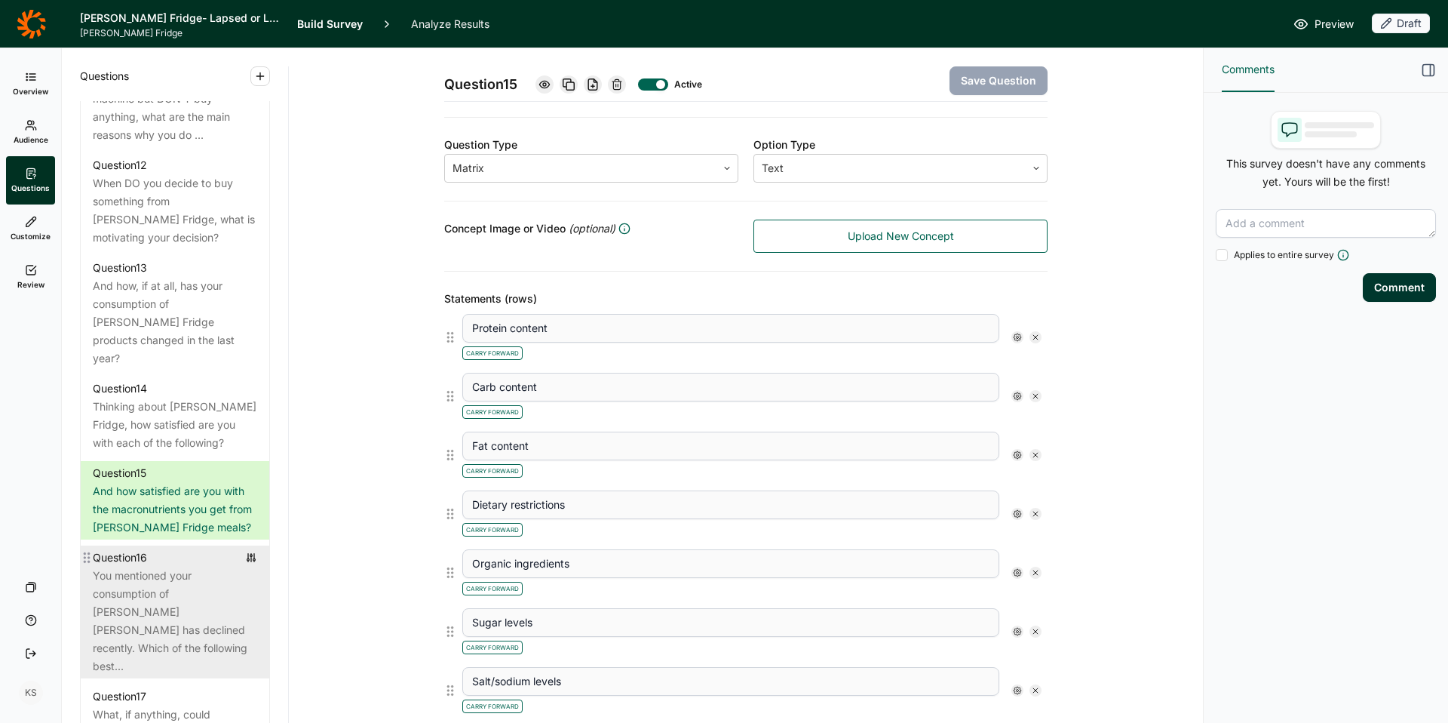
click at [143, 566] on div "You mentioned your consumption of [PERSON_NAME] [PERSON_NAME] has declined rece…" at bounding box center [175, 620] width 164 height 109
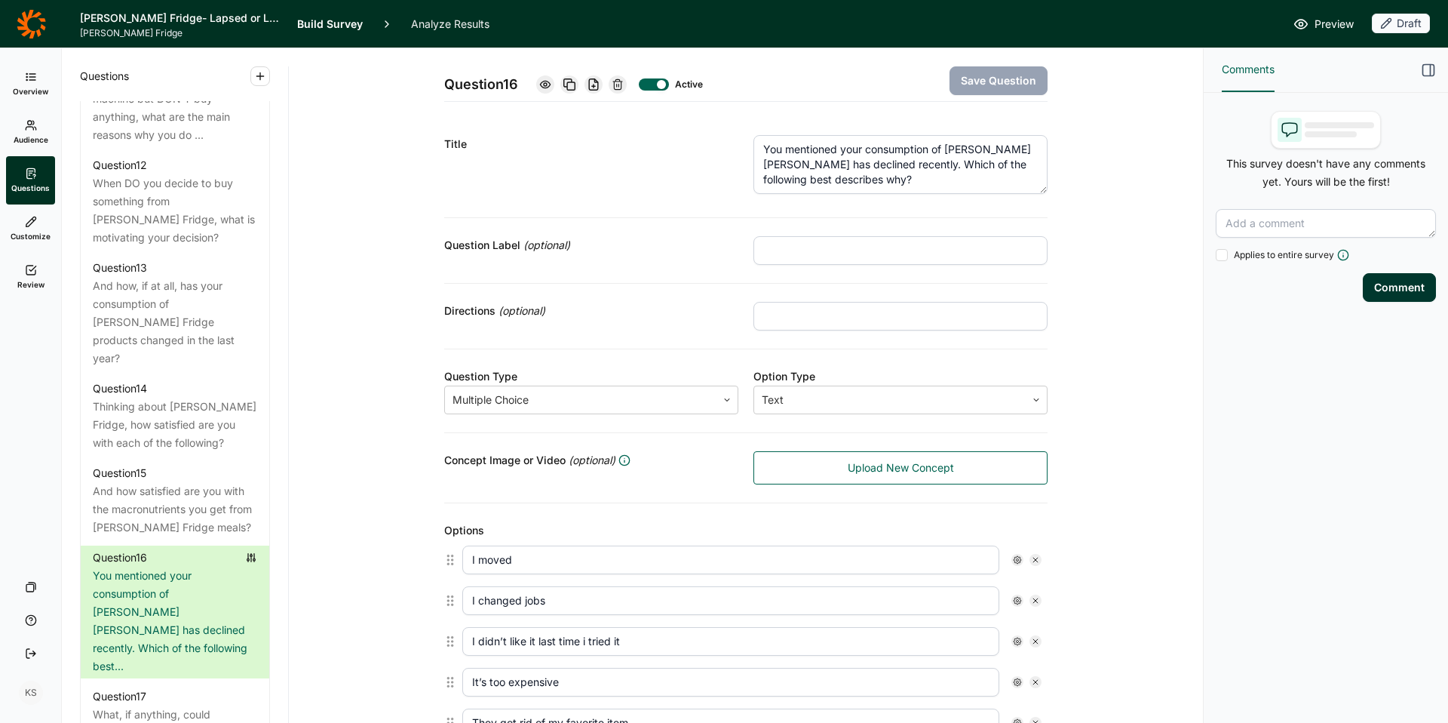
click at [834, 169] on textarea "You mentioned your consumption of Farmer's Fridge has declined recently. Which …" at bounding box center [900, 164] width 294 height 59
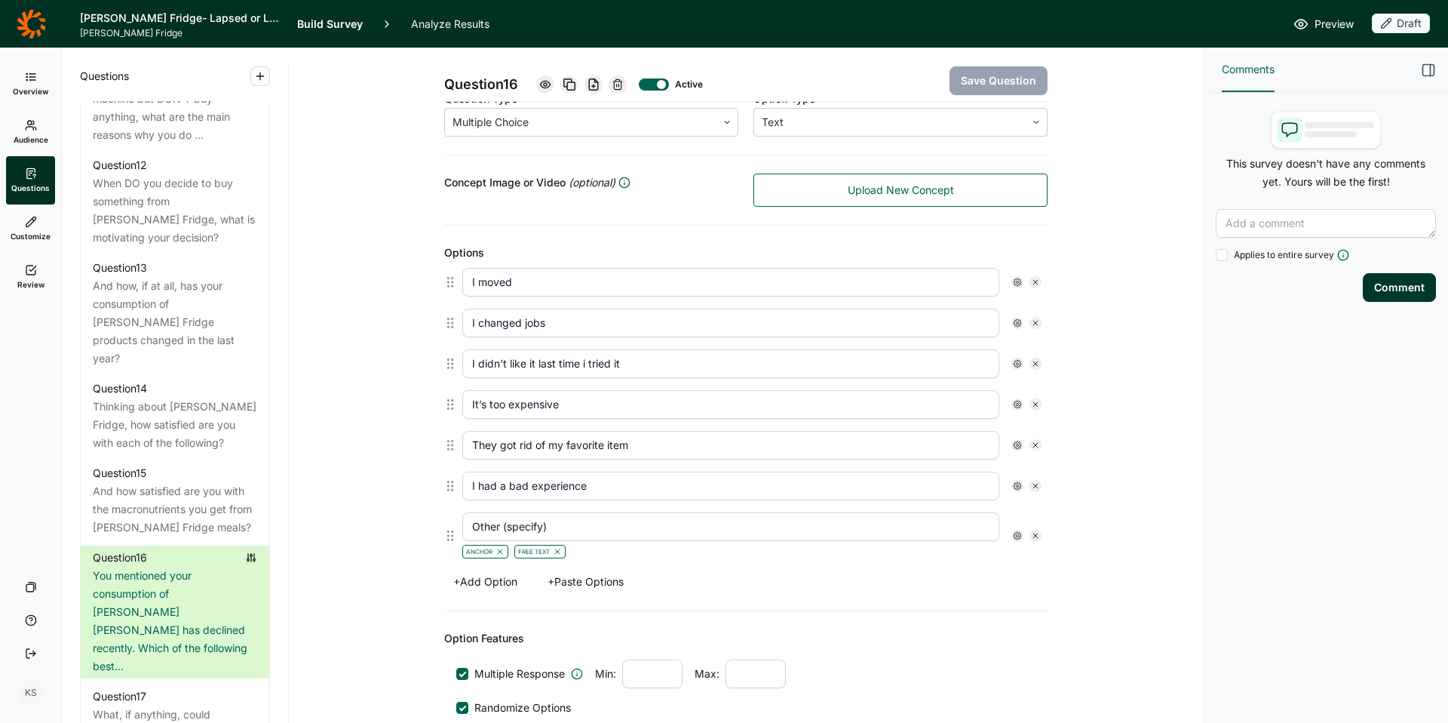
scroll to position [332, 0]
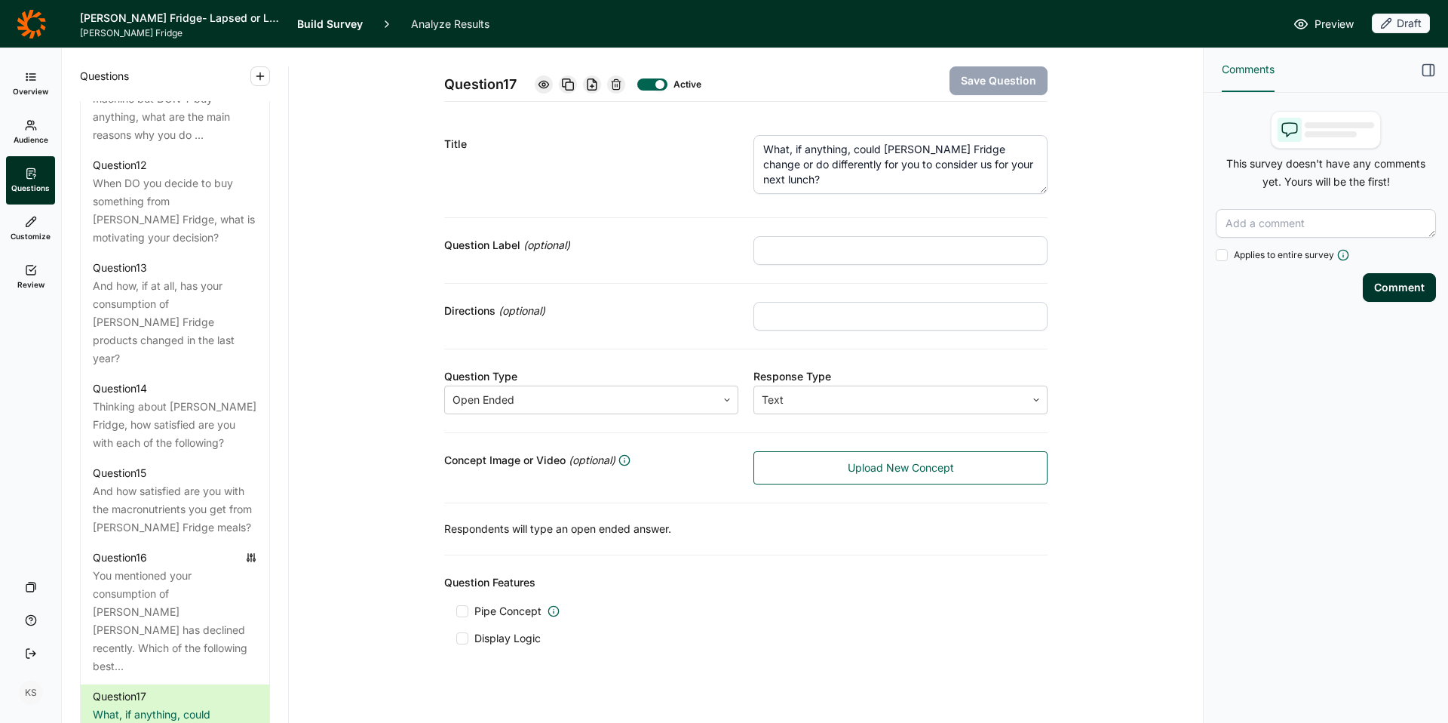
click at [847, 146] on textarea "What, if anything, could Farmer's Fridge change or do differently for you to co…" at bounding box center [900, 164] width 294 height 59
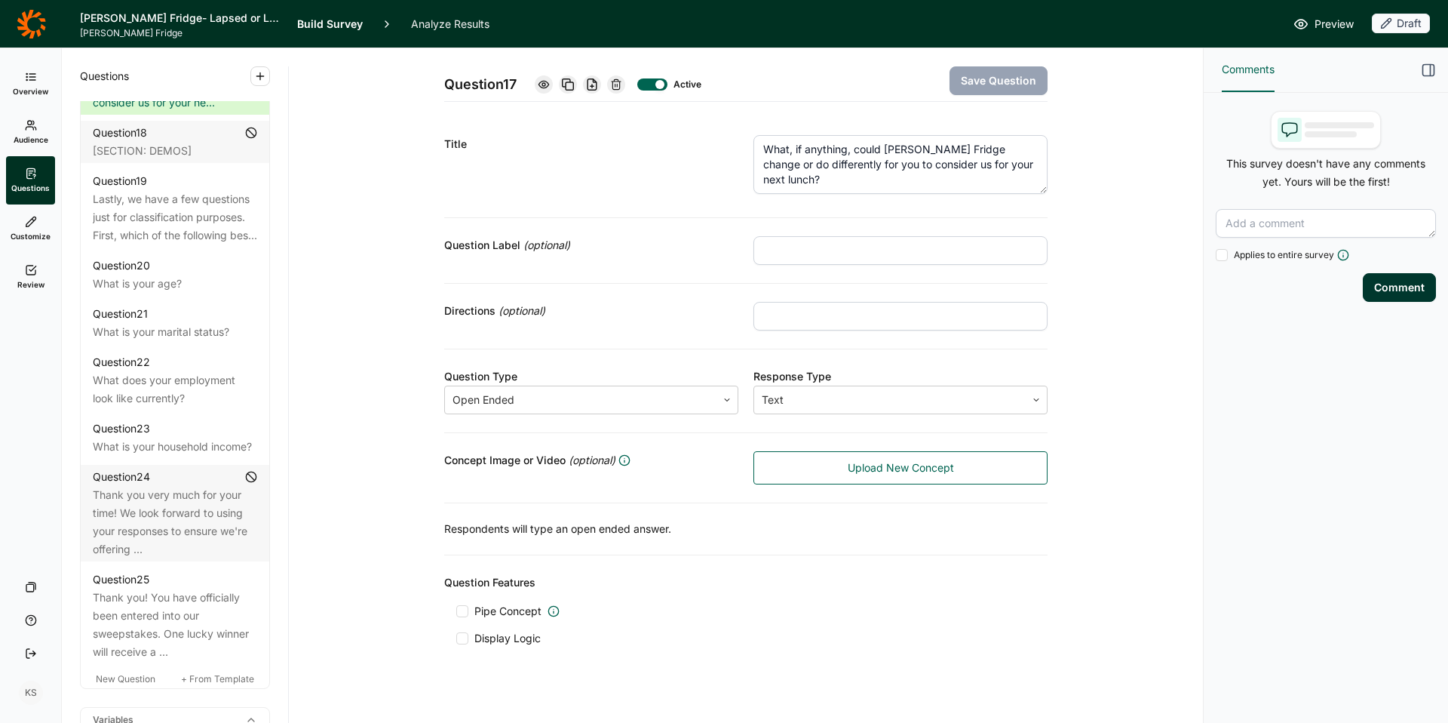
scroll to position [2406, 0]
